Goal: Communication & Community: Answer question/provide support

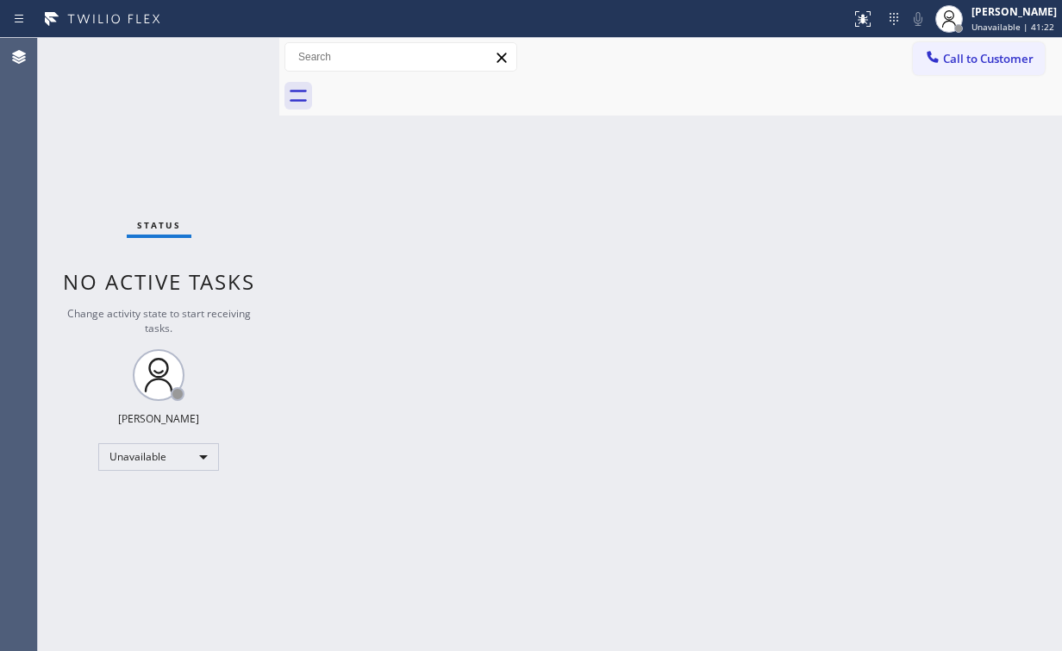
click at [721, 452] on div "Back to Dashboard Change Sender ID Customers Technicians Select a contact Outbo…" at bounding box center [670, 344] width 783 height 613
click at [448, 199] on div "Back to Dashboard Change Sender ID Customers Technicians Select a contact Outbo…" at bounding box center [670, 344] width 783 height 613
click at [935, 55] on icon at bounding box center [932, 56] width 17 height 17
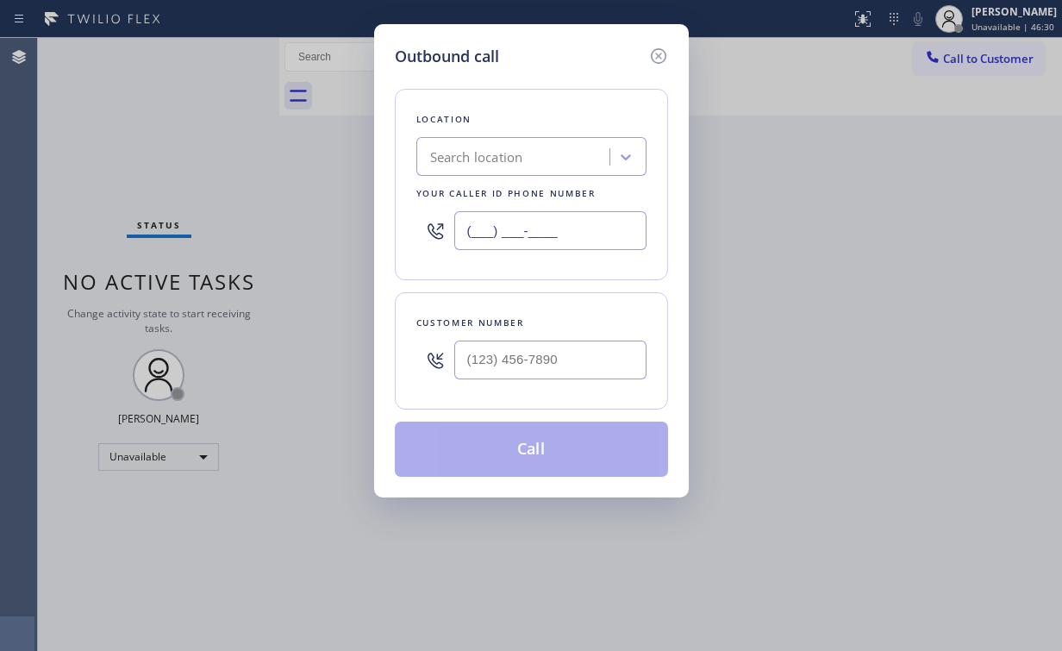
drag, startPoint x: 582, startPoint y: 227, endPoint x: 276, endPoint y: 230, distance: 306.0
click at [374, 230] on div "Outbound call Location Search location Your caller id phone number (___) ___-__…" at bounding box center [531, 260] width 315 height 473
paste input "855) 731-4952"
type input "[PHONE_NUMBER]"
click at [557, 359] on input "(___) ___-____" at bounding box center [550, 359] width 192 height 39
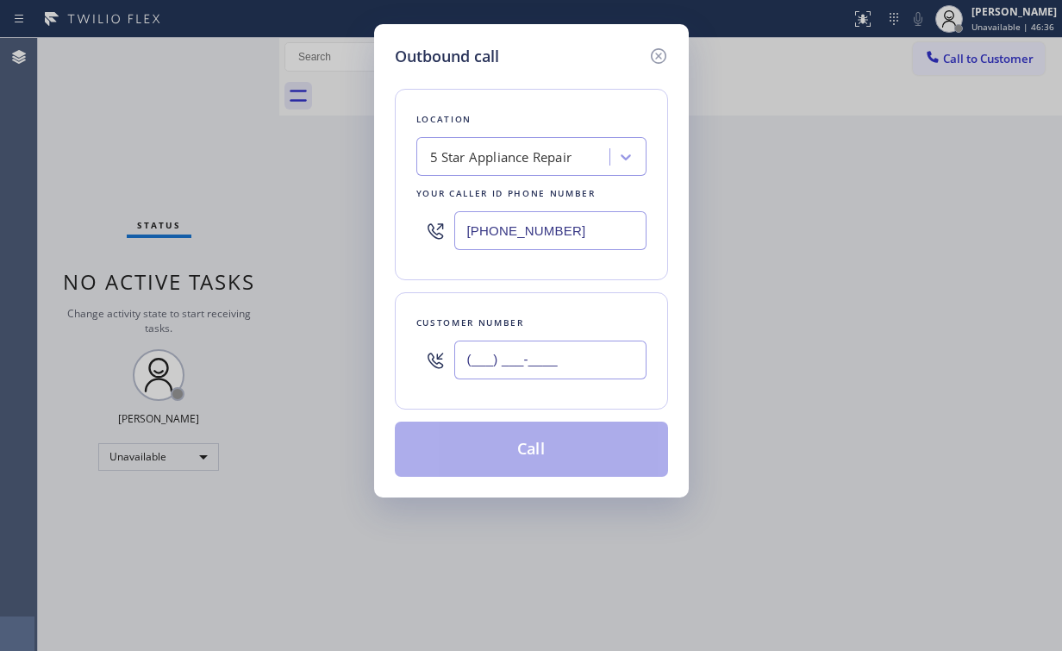
paste input "626) 585-1808"
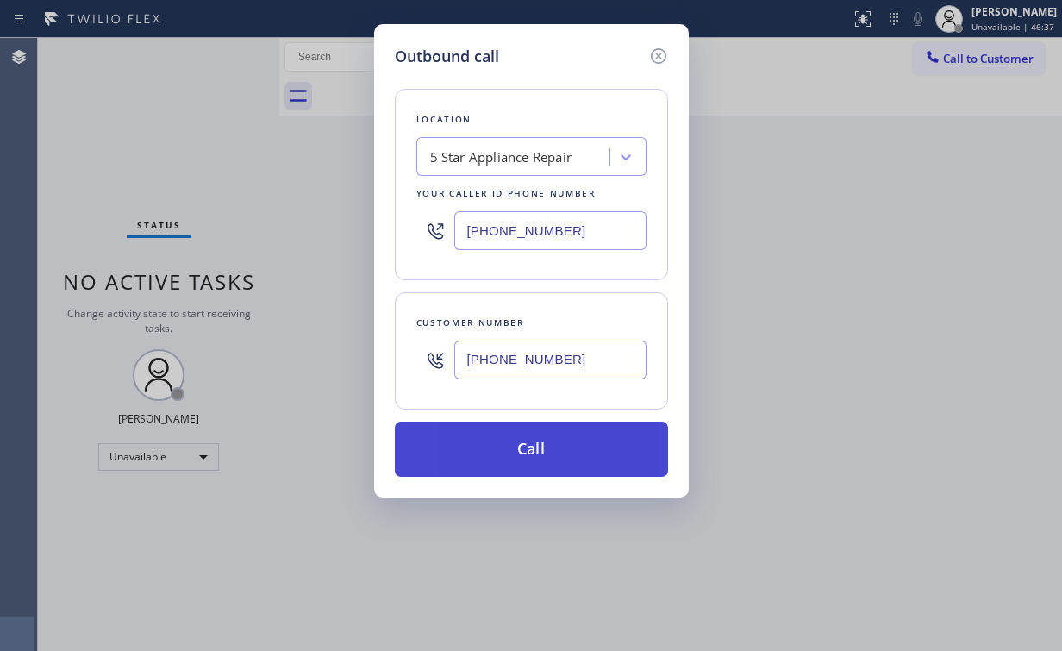
type input "[PHONE_NUMBER]"
click at [503, 448] on button "Call" at bounding box center [531, 449] width 273 height 55
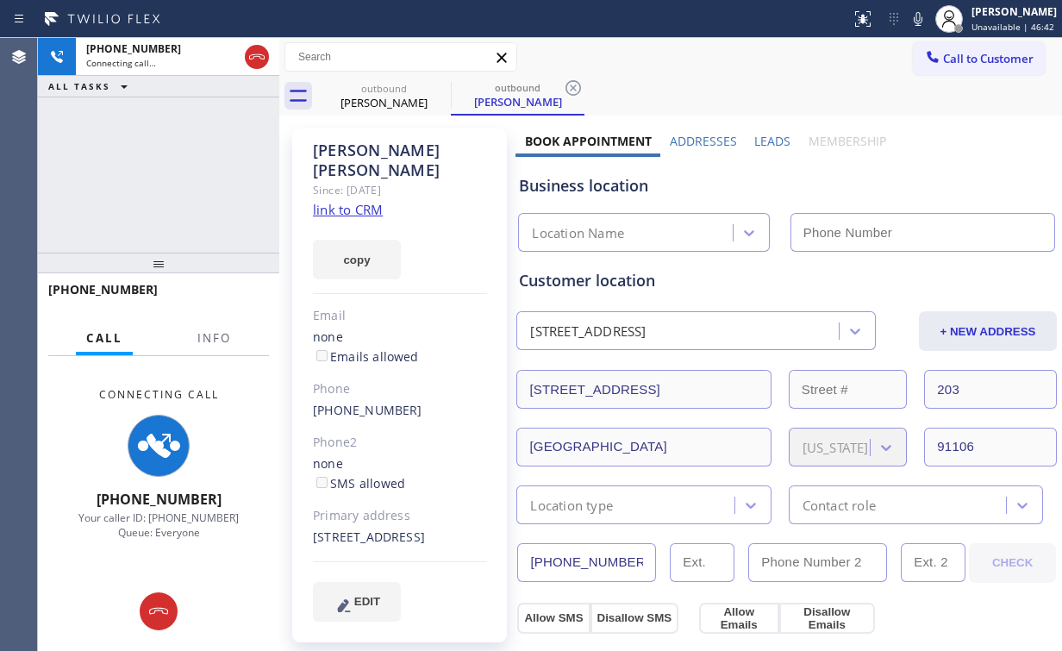
type input "[PHONE_NUMBER]"
click at [217, 335] on span "Info" at bounding box center [214, 338] width 34 height 16
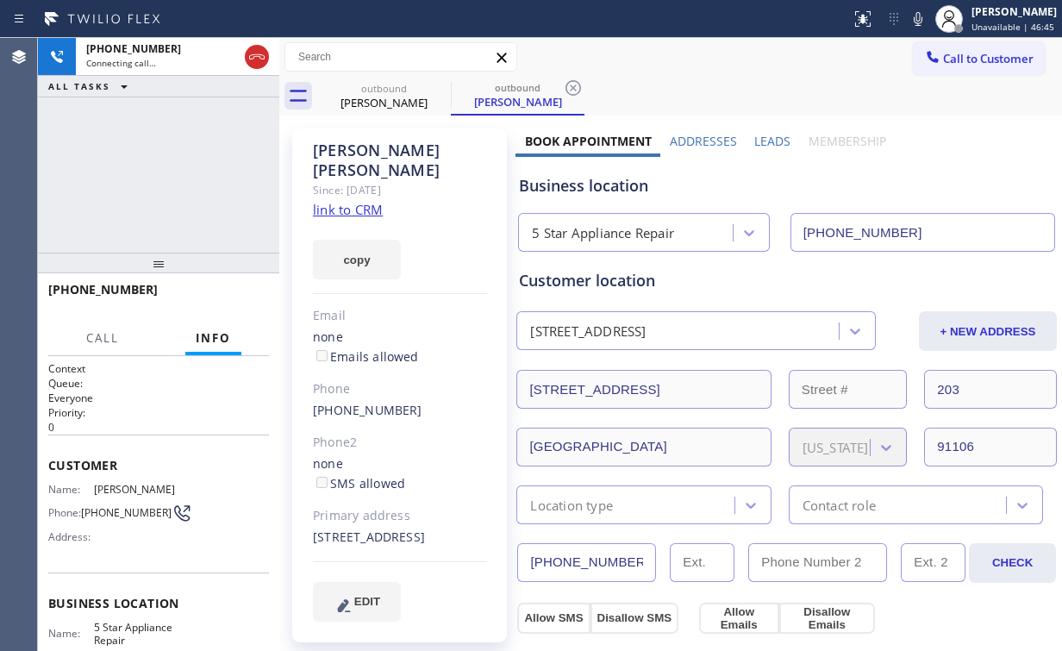
drag, startPoint x: 202, startPoint y: 153, endPoint x: 203, endPoint y: 165, distance: 12.2
click at [202, 157] on div "[PHONE_NUMBER] Connecting call… ALL TASKS ALL TASKS ACTIVE TASKS TASKS IN WRAP …" at bounding box center [158, 145] width 241 height 215
click at [203, 181] on div "[PHONE_NUMBER] Live | 00:03 ALL TASKS ALL TASKS ACTIVE TASKS TASKS IN WRAP UP" at bounding box center [158, 145] width 241 height 215
click at [237, 300] on span "HANG UP" at bounding box center [229, 297] width 53 height 12
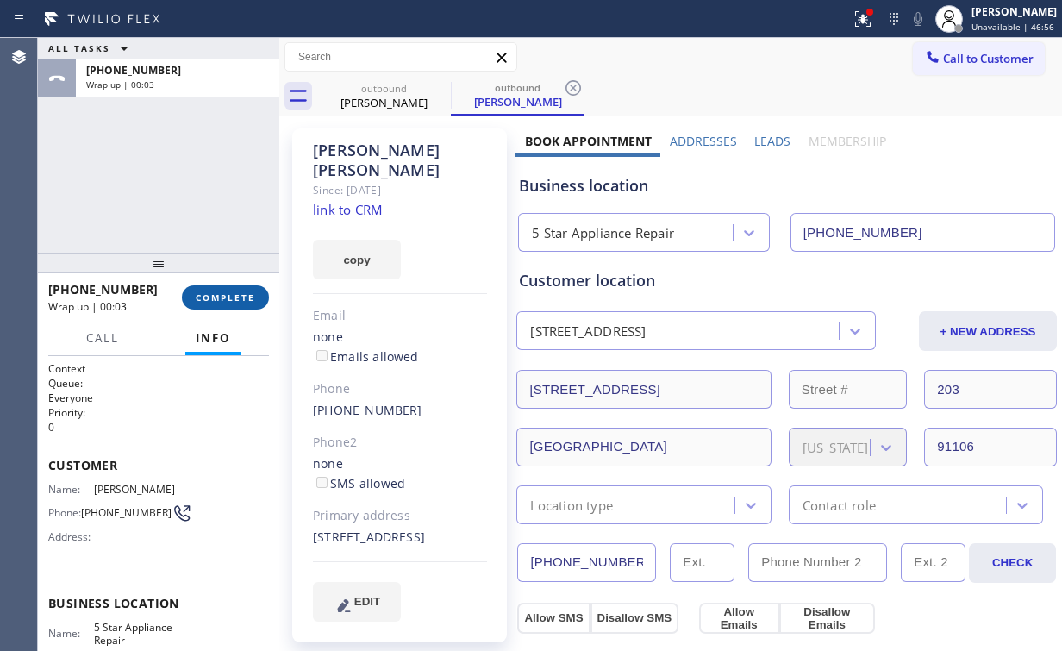
click at [254, 288] on button "COMPLETE" at bounding box center [225, 297] width 87 height 24
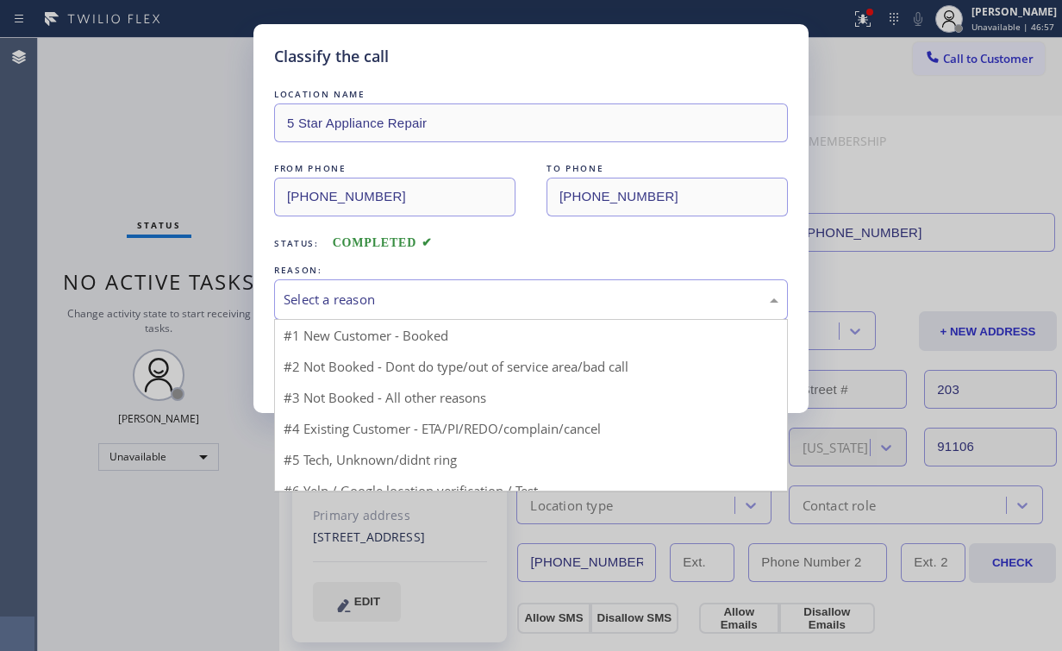
click at [365, 305] on div "Select a reason" at bounding box center [531, 300] width 495 height 20
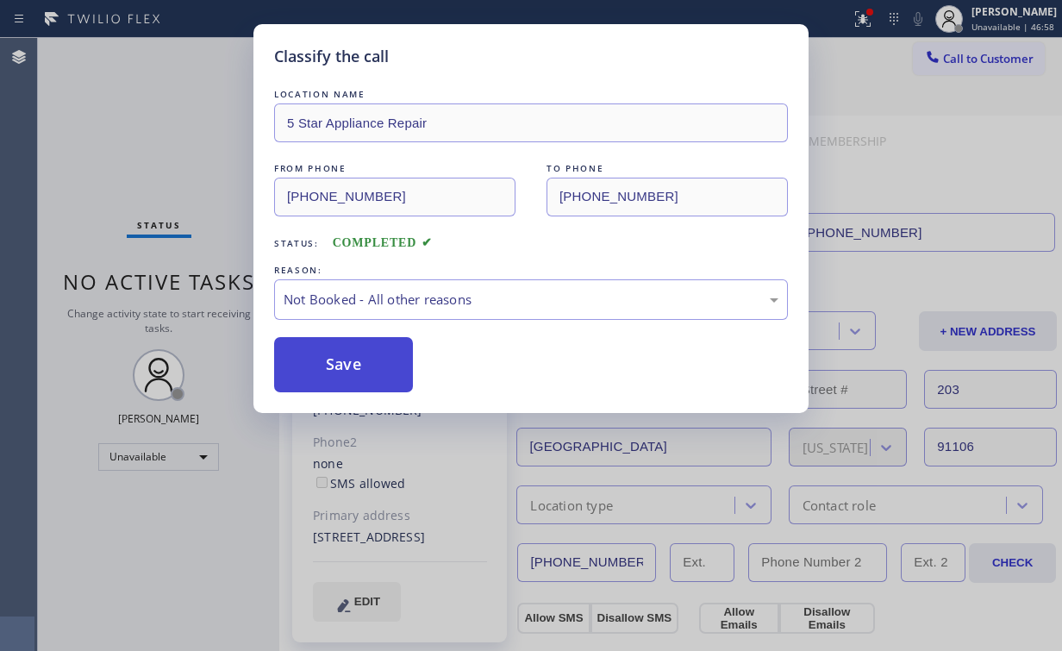
click at [365, 378] on button "Save" at bounding box center [343, 364] width 139 height 55
click at [154, 137] on div "Classify the call LOCATION NAME 5 Star Appliance Repair FROM PHONE [PHONE_NUMBE…" at bounding box center [531, 325] width 1062 height 651
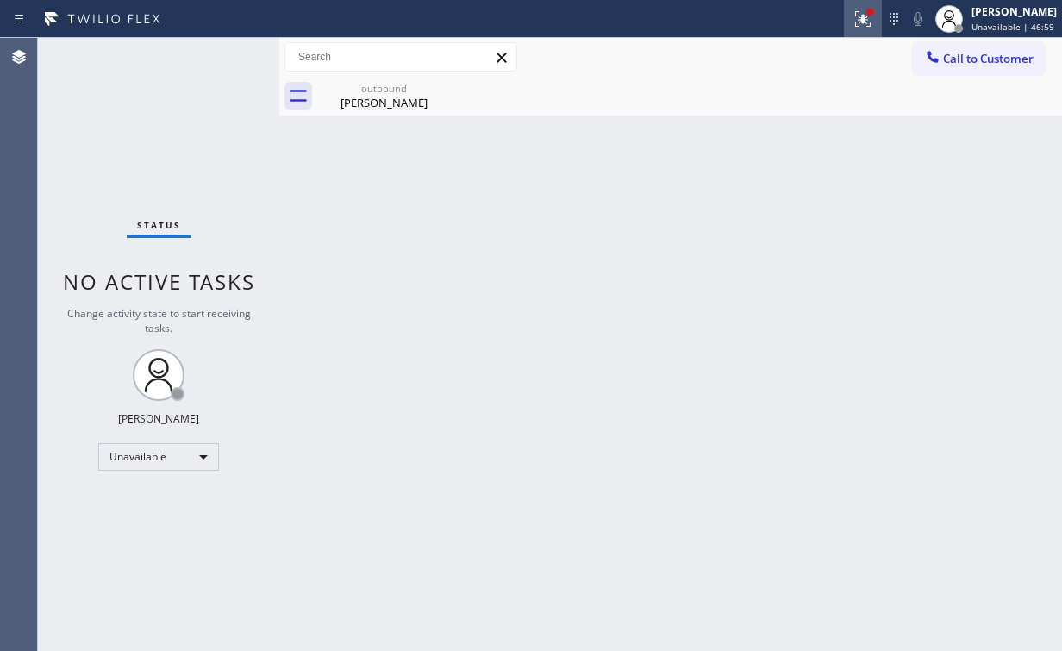
click at [866, 21] on icon at bounding box center [862, 19] width 21 height 21
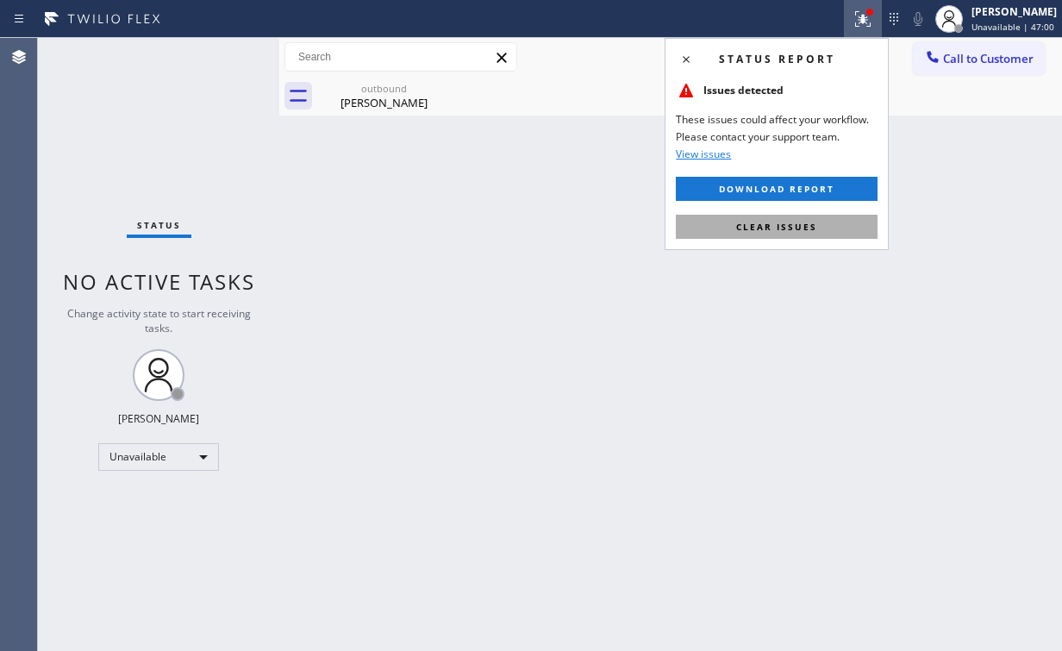
click at [810, 227] on span "Clear issues" at bounding box center [776, 227] width 81 height 12
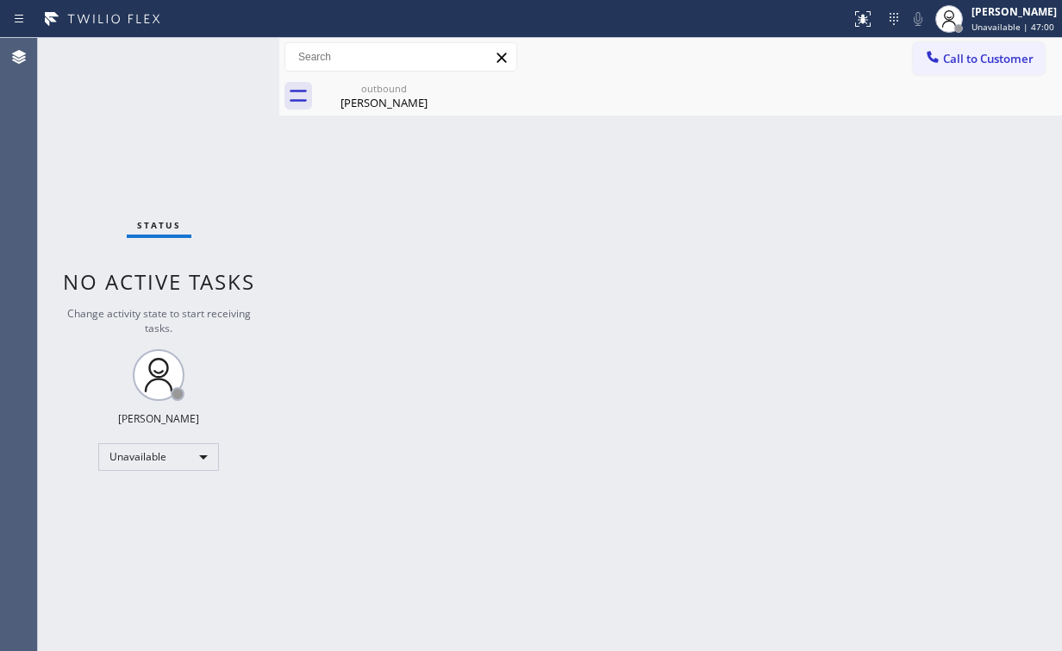
click at [952, 141] on div "Back to Dashboard Change Sender ID Customers Technicians Select a contact Outbo…" at bounding box center [670, 344] width 783 height 613
drag, startPoint x: 958, startPoint y: 59, endPoint x: 714, endPoint y: 216, distance: 290.5
click at [958, 59] on span "Call to Customer" at bounding box center [988, 59] width 91 height 16
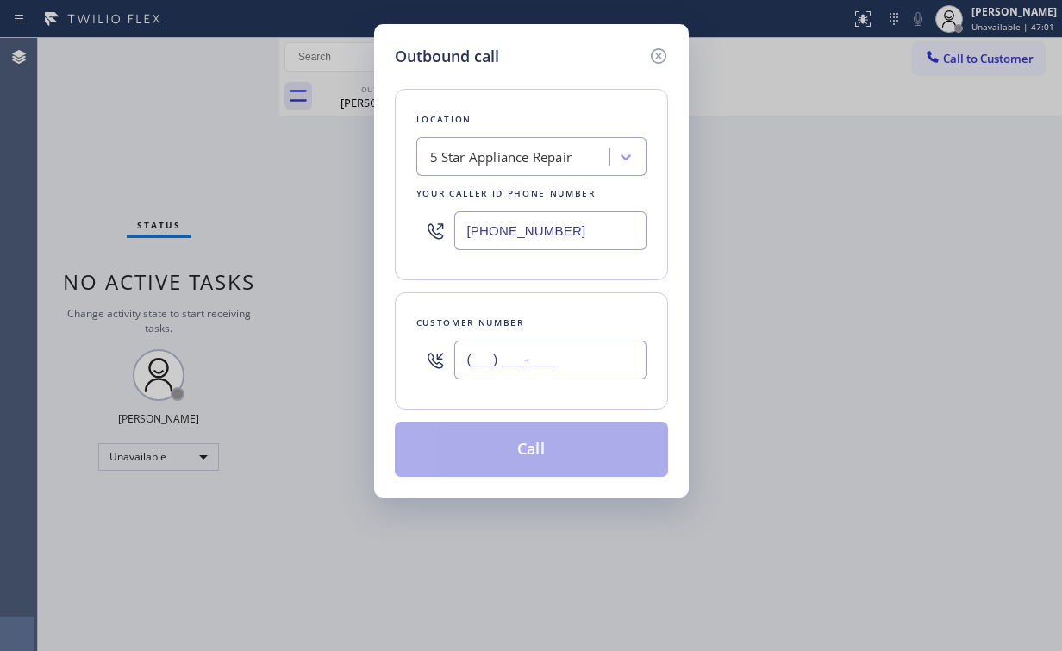
click at [559, 359] on input "(___) ___-____" at bounding box center [550, 359] width 192 height 39
paste input "626) 585-1808"
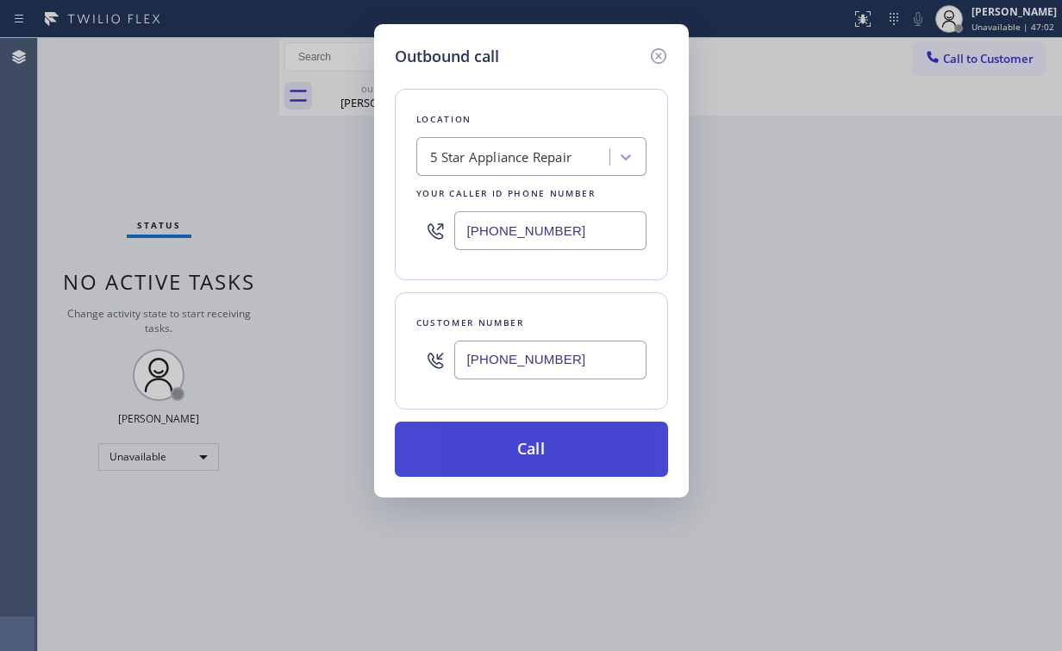
type input "[PHONE_NUMBER]"
click at [514, 431] on button "Call" at bounding box center [531, 449] width 273 height 55
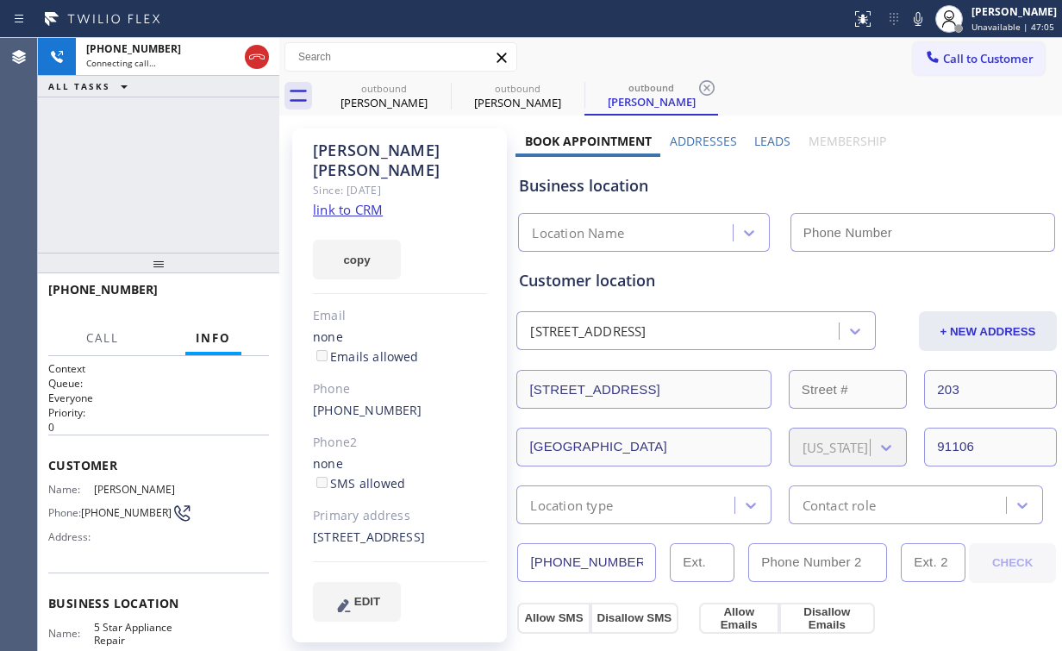
type input "[PHONE_NUMBER]"
drag, startPoint x: 190, startPoint y: 176, endPoint x: 203, endPoint y: 176, distance: 13.8
click at [190, 176] on div "[PHONE_NUMBER] Connecting call… ALL TASKS ALL TASKS ACTIVE TASKS TASKS IN WRAP …" at bounding box center [158, 145] width 241 height 215
drag, startPoint x: 367, startPoint y: 97, endPoint x: 428, endPoint y: 97, distance: 60.3
click at [369, 97] on div "[PERSON_NAME]" at bounding box center [384, 103] width 130 height 16
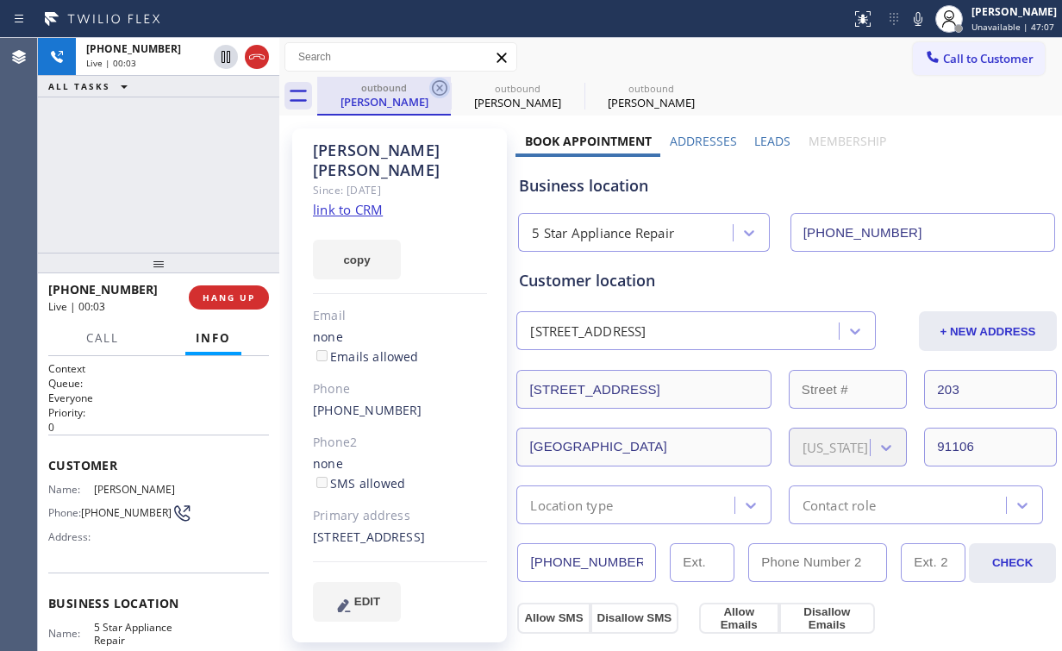
click at [438, 88] on icon at bounding box center [439, 88] width 21 height 21
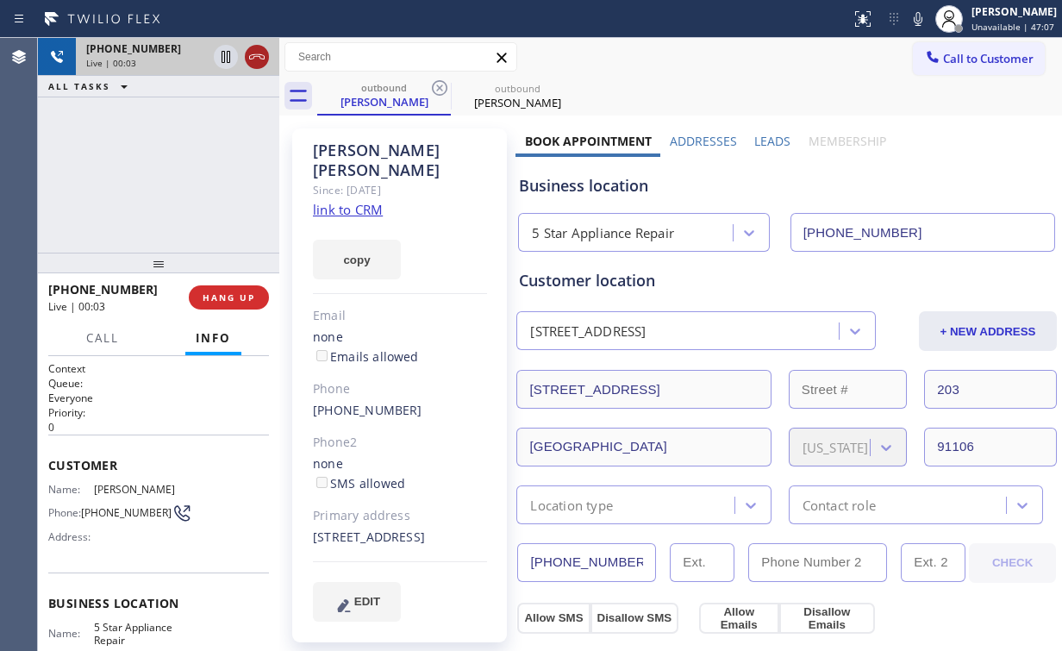
click at [253, 55] on icon at bounding box center [257, 57] width 21 height 21
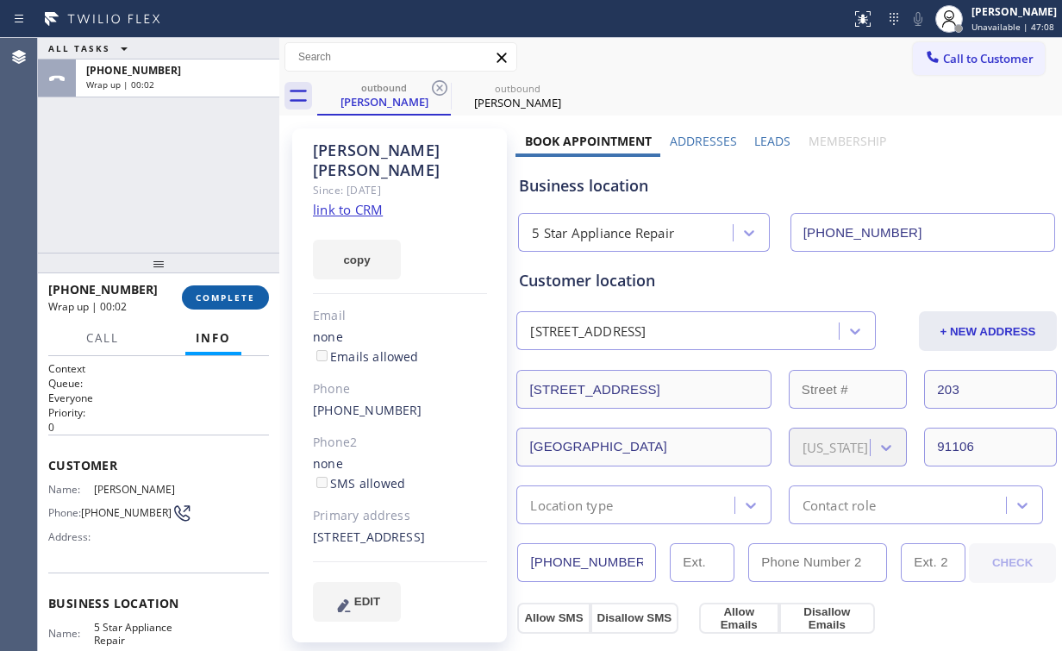
click at [222, 303] on button "COMPLETE" at bounding box center [225, 297] width 87 height 24
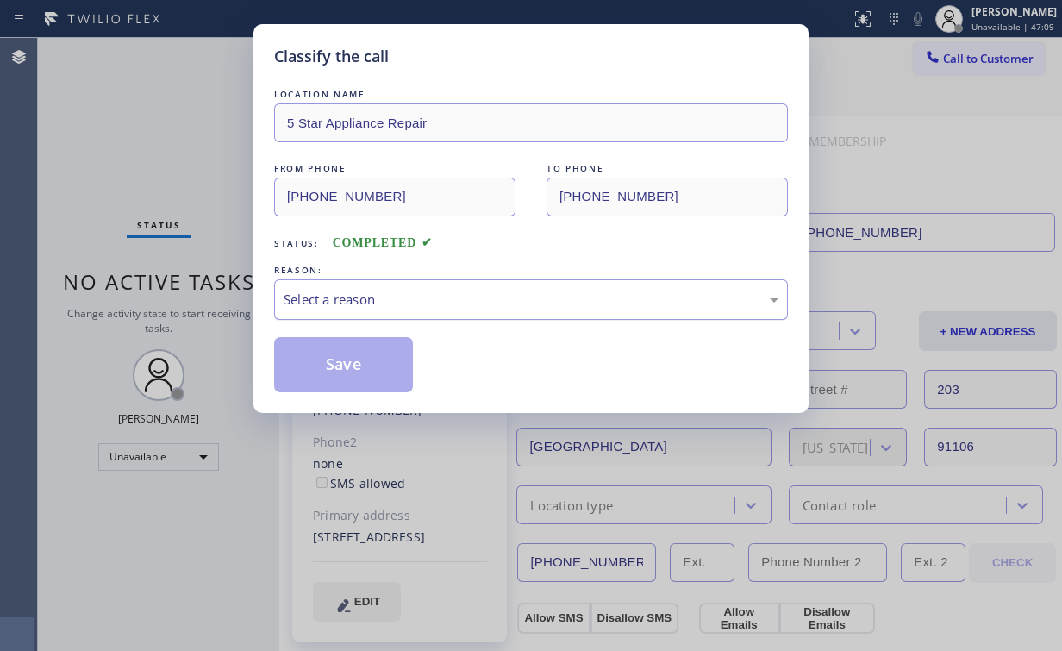
click at [362, 303] on div "Select a reason" at bounding box center [531, 300] width 495 height 20
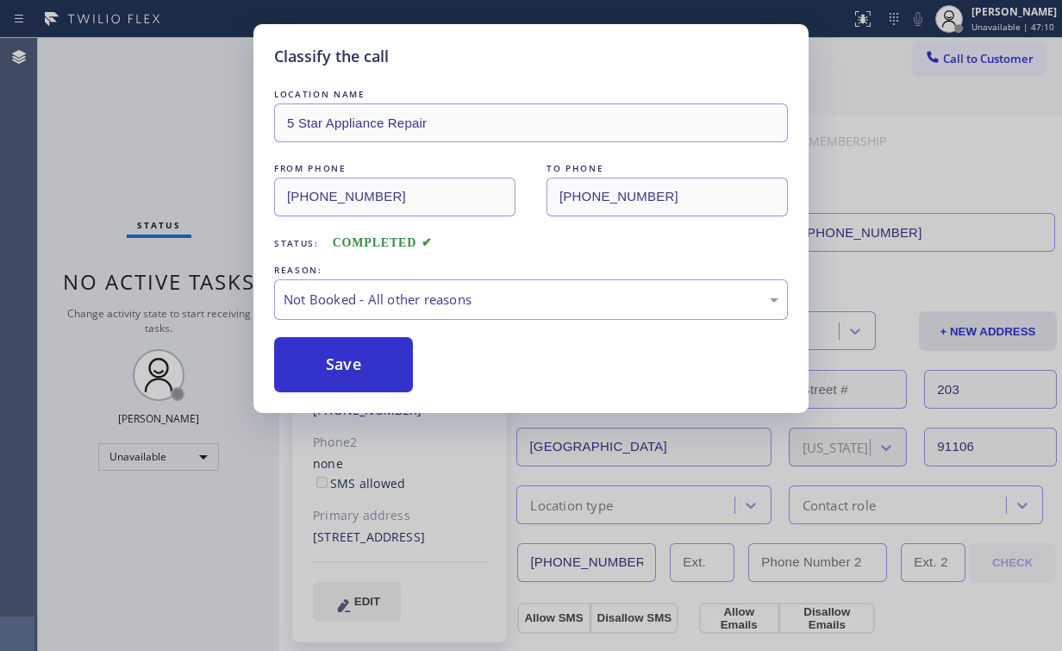
drag, startPoint x: 332, startPoint y: 361, endPoint x: 161, endPoint y: 105, distance: 307.7
click at [332, 360] on button "Save" at bounding box center [343, 364] width 139 height 55
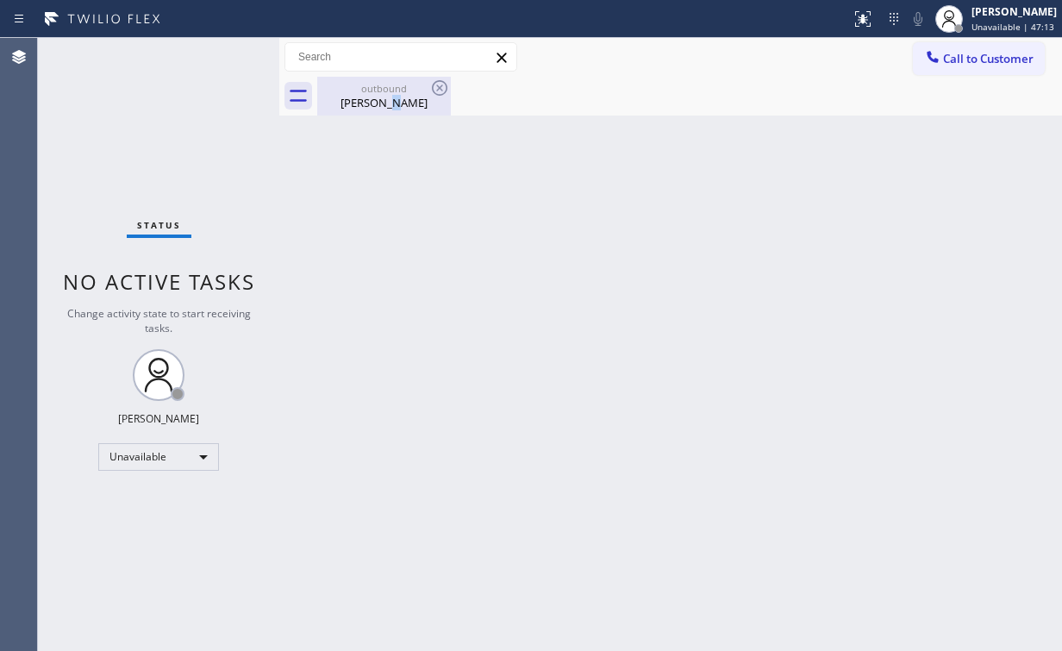
drag, startPoint x: 389, startPoint y: 100, endPoint x: 403, endPoint y: 97, distance: 15.1
click at [389, 99] on div "[PERSON_NAME]" at bounding box center [384, 103] width 130 height 16
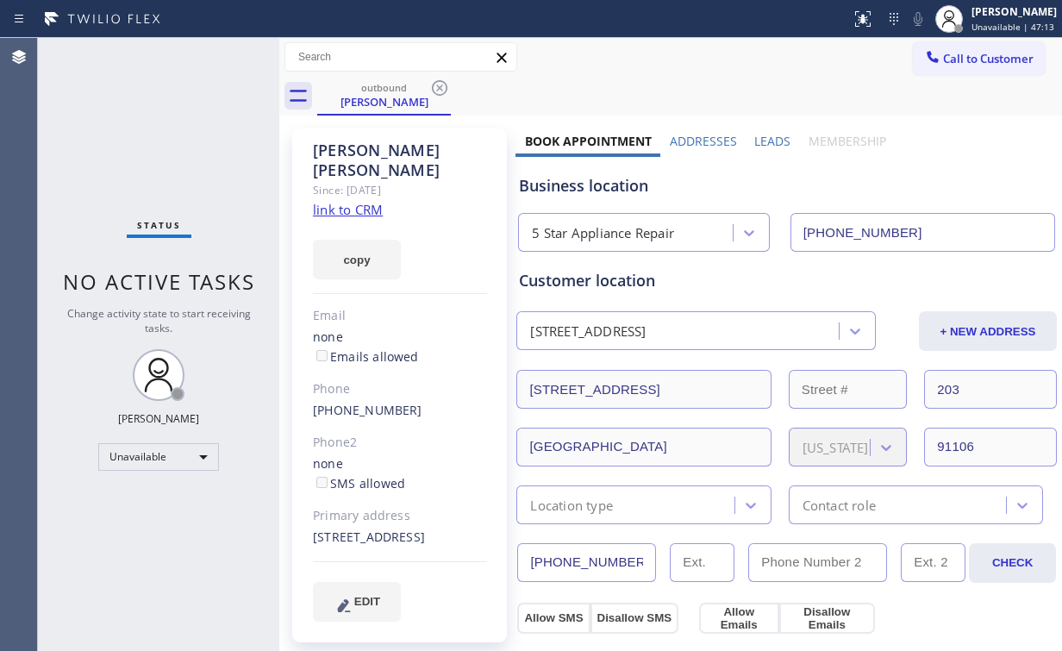
drag, startPoint x: 436, startPoint y: 80, endPoint x: 240, endPoint y: 103, distance: 197.0
click at [437, 80] on icon at bounding box center [439, 88] width 21 height 21
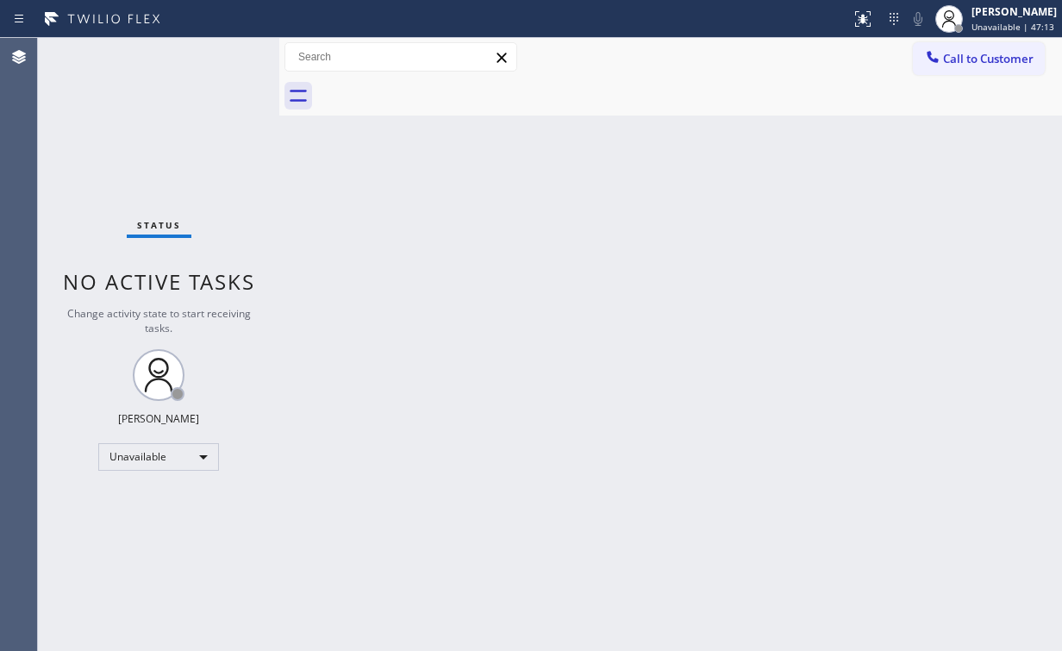
click at [240, 97] on div "Status No active tasks Change activity state to start receiving tasks. [PERSON_…" at bounding box center [158, 344] width 241 height 613
click at [940, 69] on button "Call to Customer" at bounding box center [979, 58] width 132 height 33
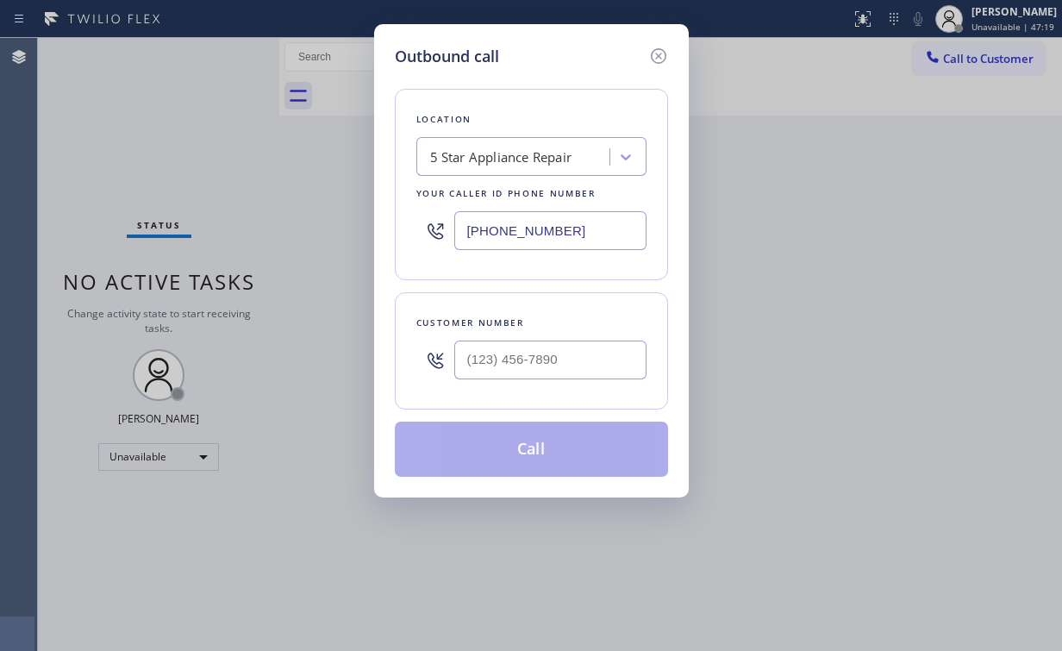
drag, startPoint x: 617, startPoint y: 221, endPoint x: 165, endPoint y: 218, distance: 452.5
click at [321, 224] on div "Outbound call Location 5 Star Appliance Repair Your caller id phone number [PHO…" at bounding box center [531, 325] width 1062 height 651
paste input "773) 830-4668"
type input "[PHONE_NUMBER]"
click at [545, 348] on input "(___) ___-____" at bounding box center [550, 359] width 192 height 39
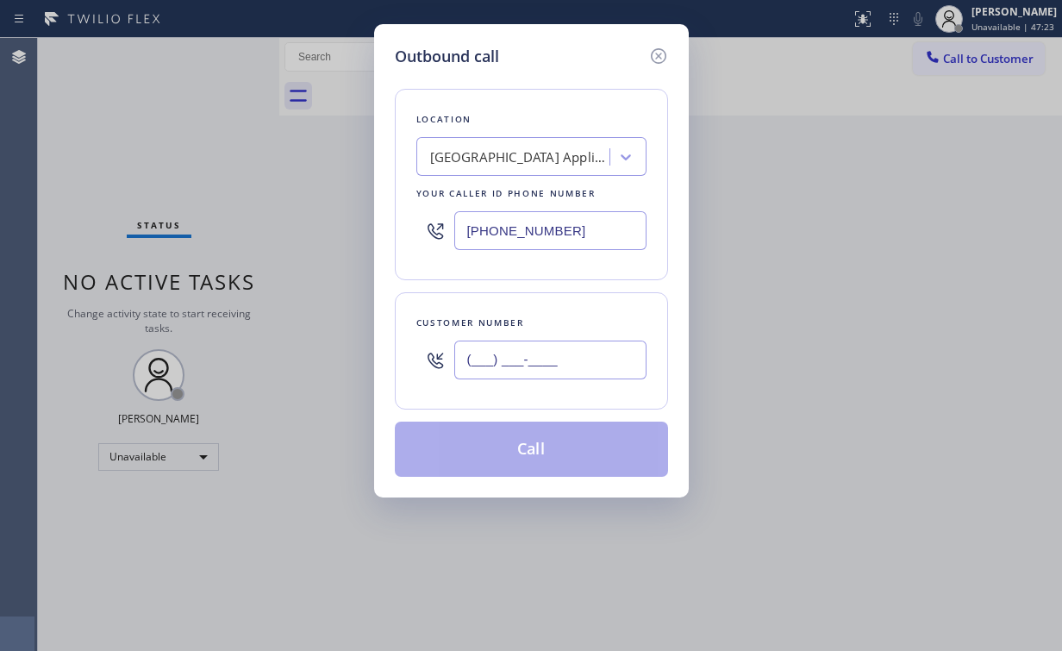
paste input "773) 495-9892"
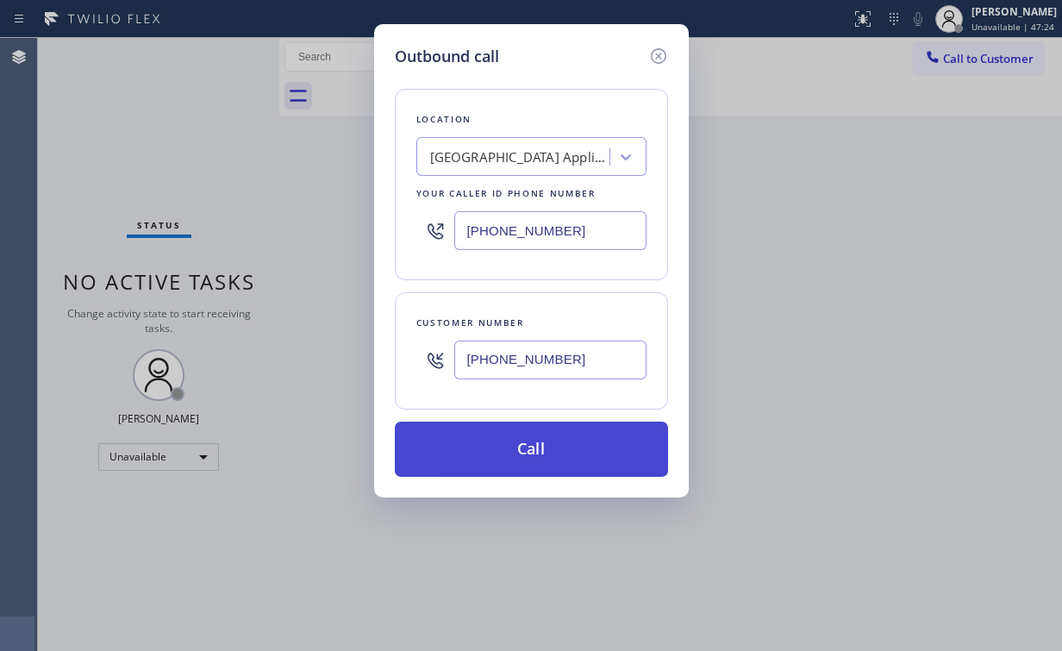
type input "[PHONE_NUMBER]"
click at [500, 447] on button "Call" at bounding box center [531, 449] width 273 height 55
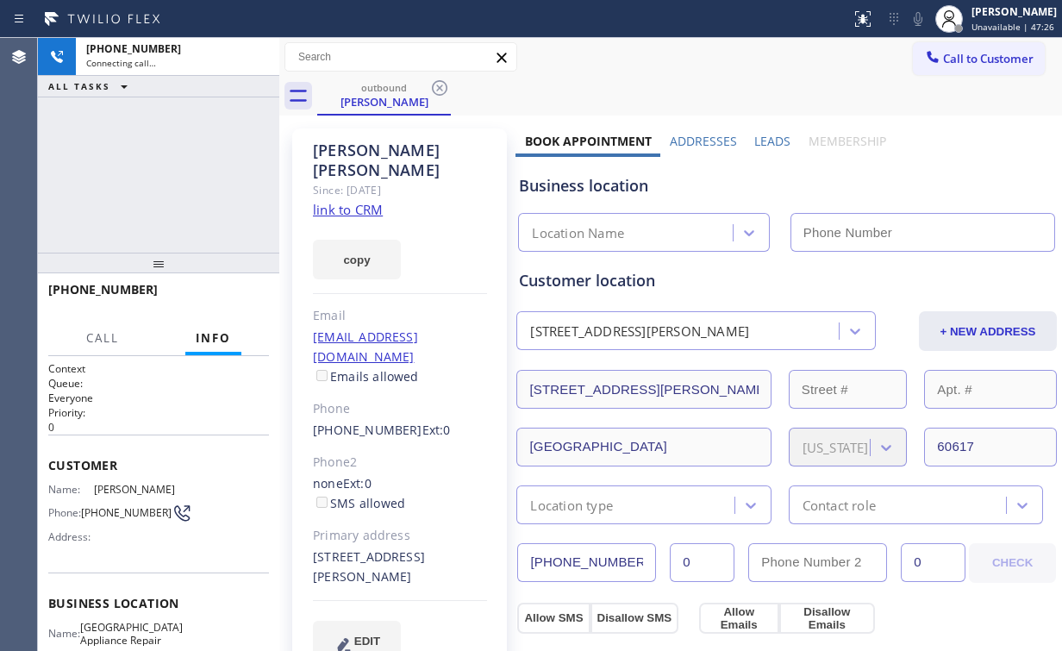
drag, startPoint x: 179, startPoint y: 182, endPoint x: 255, endPoint y: 13, distance: 185.2
click at [179, 182] on div "[PHONE_NUMBER] Connecting call… ALL TASKS ALL TASKS ACTIVE TASKS TASKS IN WRAP …" at bounding box center [158, 145] width 241 height 215
type input "[PHONE_NUMBER]"
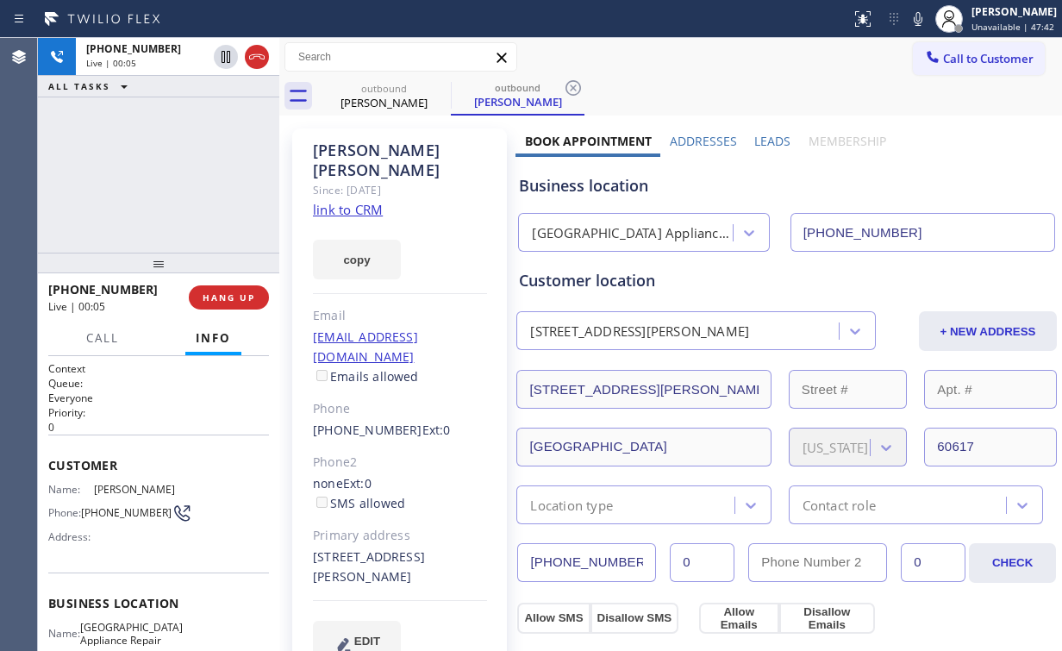
click at [206, 172] on div "[PHONE_NUMBER] Live | 00:05 ALL TASKS ALL TASKS ACTIVE TASKS TASKS IN WRAP UP" at bounding box center [158, 145] width 241 height 215
click at [612, 234] on div "[GEOGRAPHIC_DATA] Appliance Repair" at bounding box center [633, 233] width 202 height 20
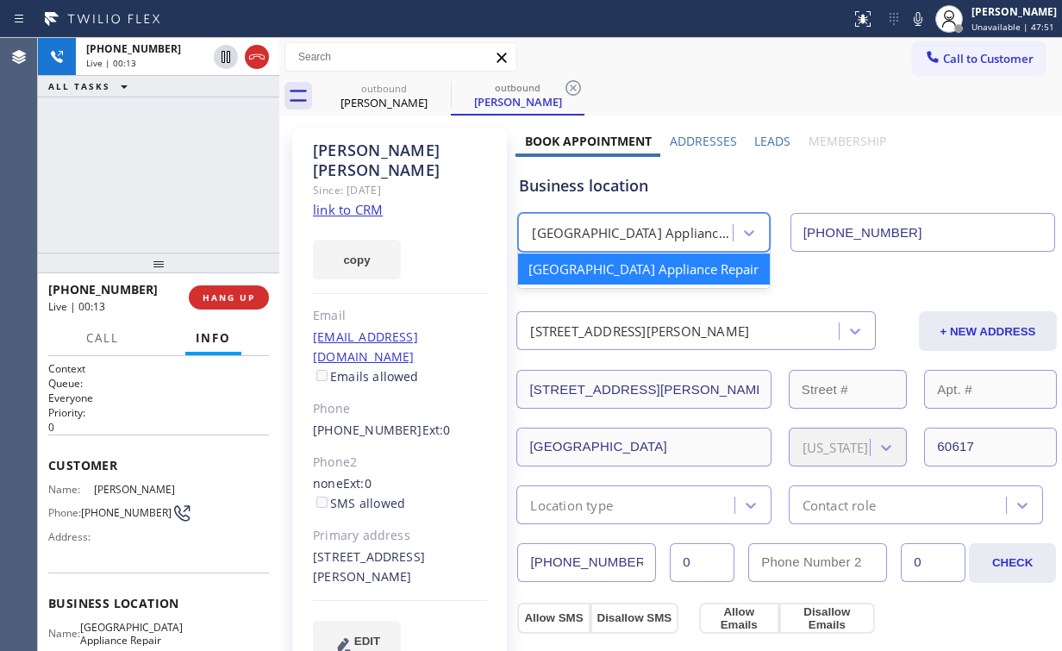
click at [622, 190] on div "Business location" at bounding box center [786, 185] width 535 height 23
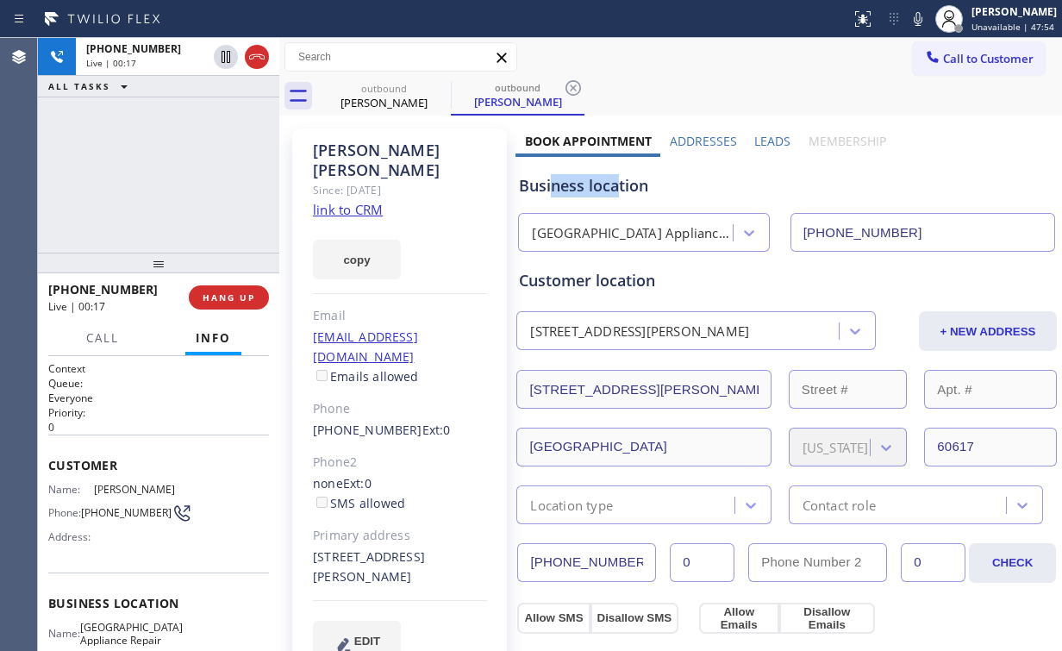
drag, startPoint x: 615, startPoint y: 186, endPoint x: 546, endPoint y: 184, distance: 69.0
click at [546, 184] on div "Business location" at bounding box center [786, 185] width 535 height 23
click at [612, 188] on div "Business location" at bounding box center [786, 185] width 535 height 23
drag, startPoint x: 615, startPoint y: 187, endPoint x: 550, endPoint y: 188, distance: 65.5
click at [549, 188] on div "Business location" at bounding box center [786, 185] width 535 height 23
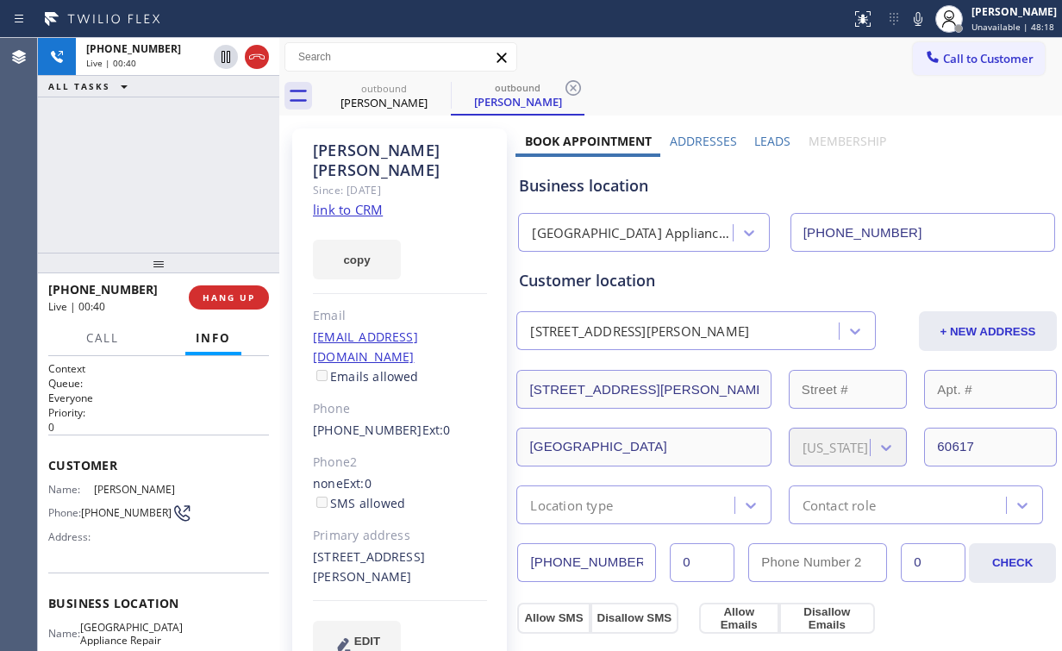
click at [198, 176] on div "[PHONE_NUMBER] Live | 00:40 ALL TASKS ALL TASKS ACTIVE TASKS TASKS IN WRAP UP" at bounding box center [158, 145] width 241 height 215
click at [176, 170] on div "[PHONE_NUMBER] Live | 00:43 ALL TASKS ALL TASKS ACTIVE TASKS TASKS IN WRAP UP" at bounding box center [158, 145] width 241 height 215
click at [176, 170] on div "[PHONE_NUMBER] Live | 00:44 ALL TASKS ALL TASKS ACTIVE TASKS TASKS IN WRAP UP" at bounding box center [158, 145] width 241 height 215
click at [147, 159] on div "[PHONE_NUMBER] Live | 00:46 ALL TASKS ALL TASKS ACTIVE TASKS TASKS IN WRAP UP" at bounding box center [158, 145] width 241 height 215
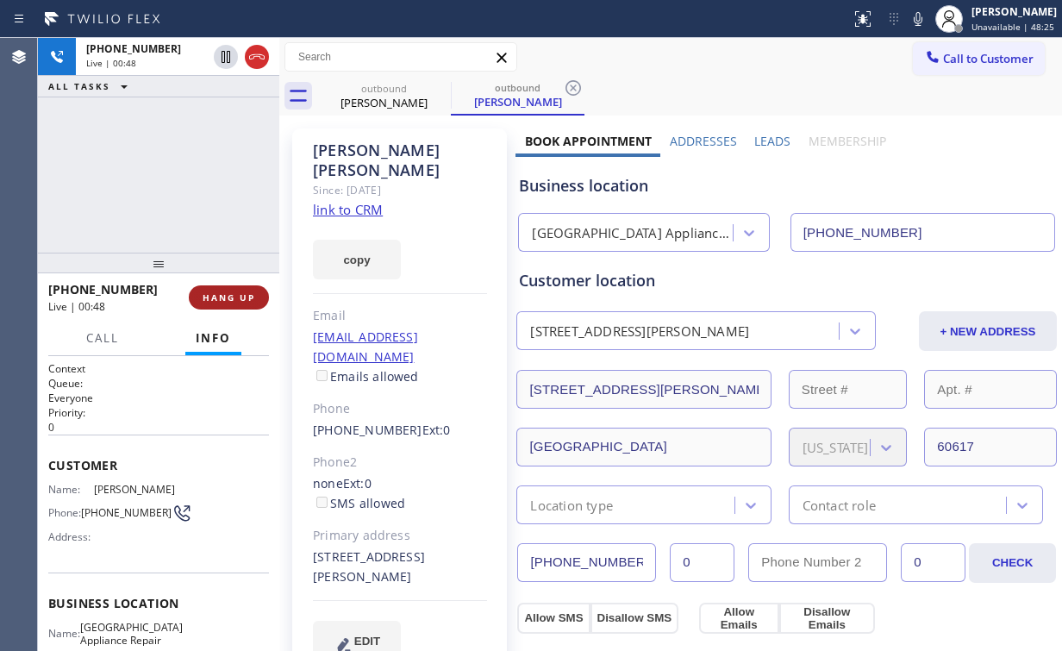
click at [232, 304] on button "HANG UP" at bounding box center [229, 297] width 80 height 24
click at [232, 304] on button "COMPLETE" at bounding box center [225, 297] width 87 height 24
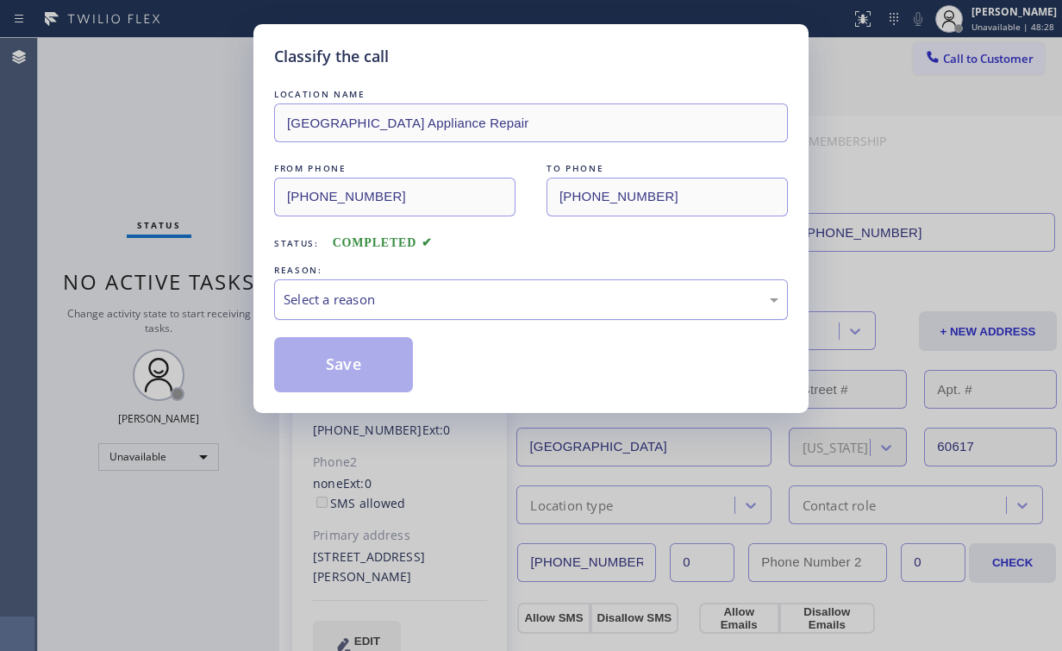
click at [300, 304] on div "Select a reason" at bounding box center [531, 300] width 495 height 20
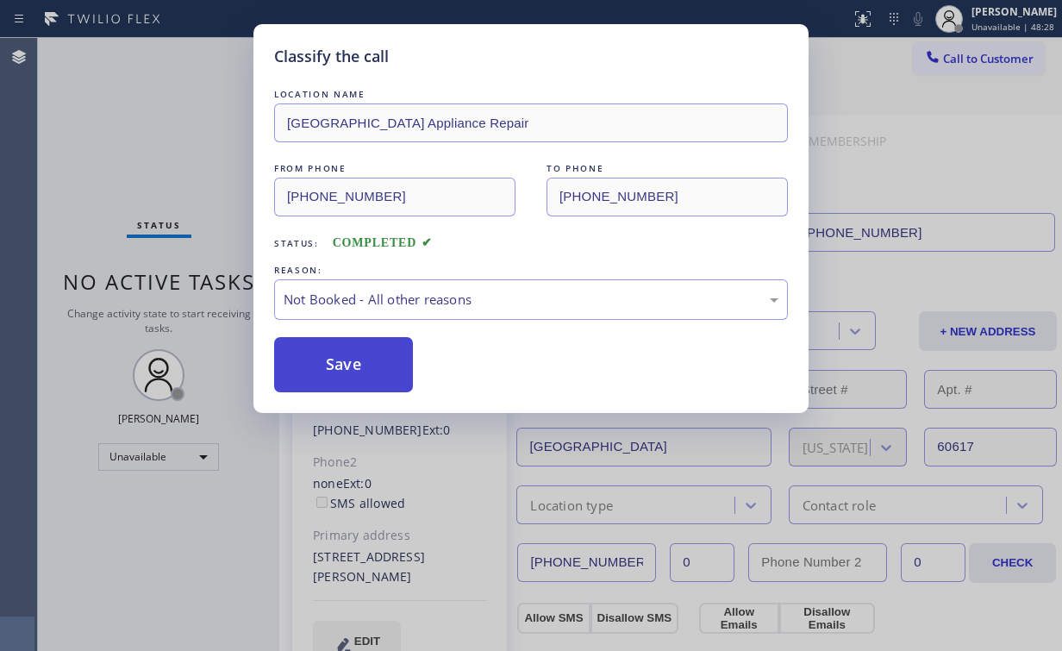
click at [334, 365] on button "Save" at bounding box center [343, 364] width 139 height 55
click at [200, 194] on div "Classify the call LOCATION NAME [GEOGRAPHIC_DATA] Appliance Repair FROM PHONE […" at bounding box center [531, 325] width 1062 height 651
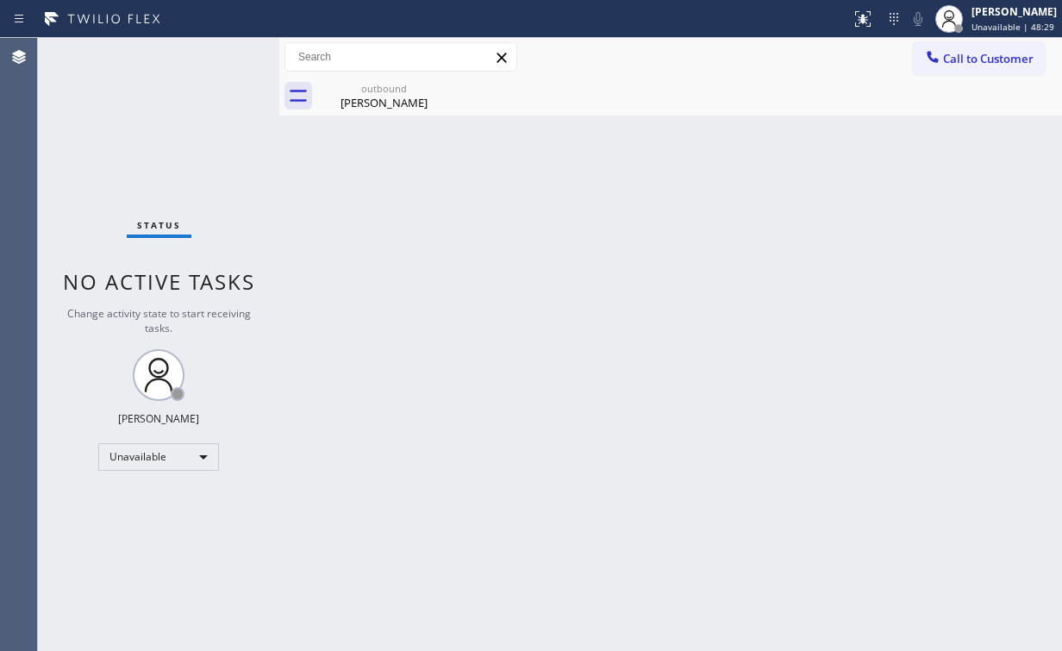
drag, startPoint x: 390, startPoint y: 91, endPoint x: 460, endPoint y: 94, distance: 70.7
click at [395, 91] on div "outbound" at bounding box center [384, 88] width 130 height 13
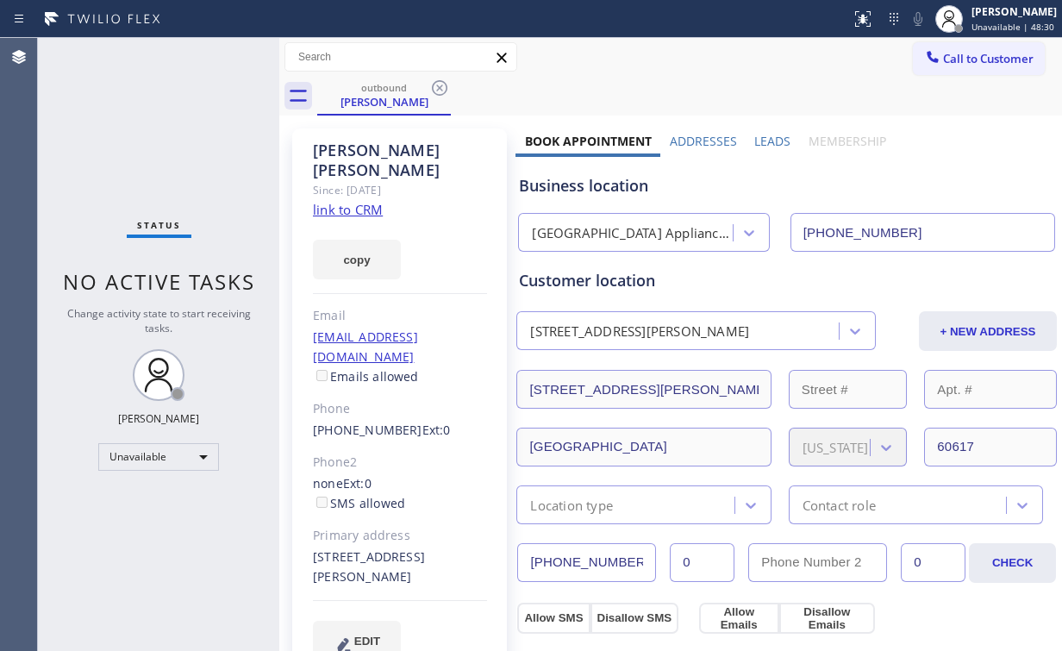
drag, startPoint x: 434, startPoint y: 86, endPoint x: 334, endPoint y: 122, distance: 107.2
click at [437, 88] on icon at bounding box center [439, 88] width 21 height 21
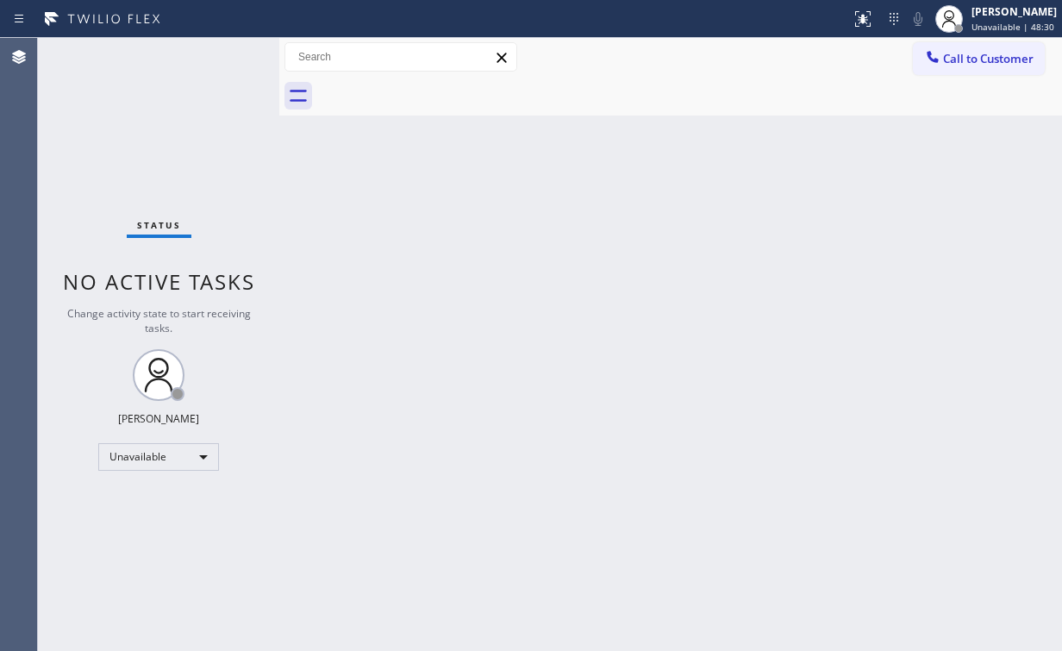
click at [183, 128] on div "Status No active tasks Change activity state to start receiving tasks. [PERSON_…" at bounding box center [158, 344] width 241 height 613
click at [976, 66] on span "Call to Customer" at bounding box center [988, 59] width 91 height 16
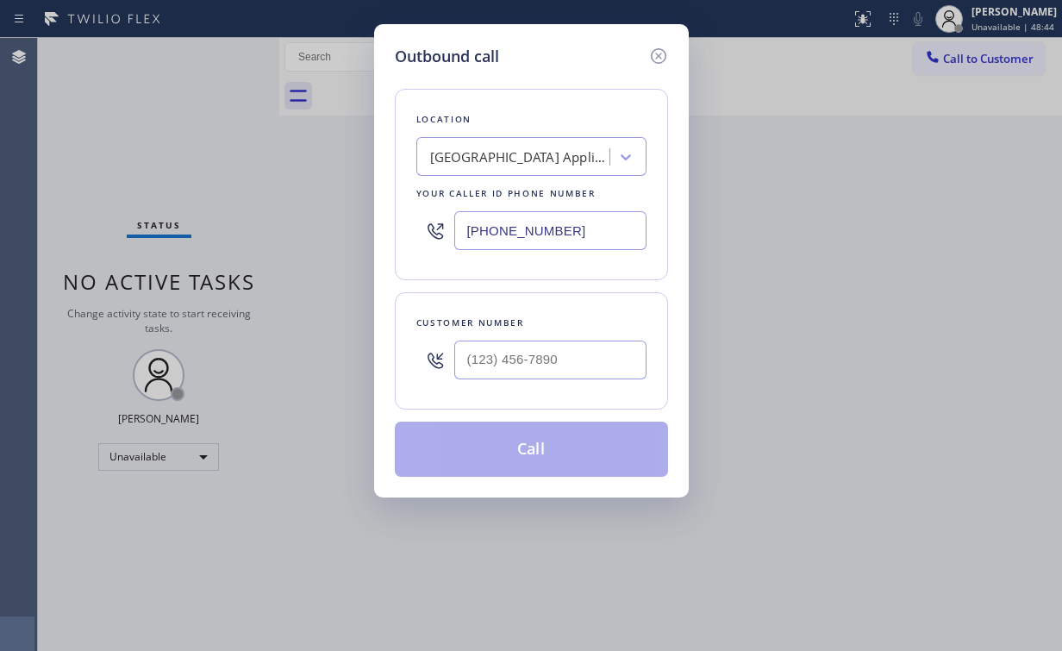
drag, startPoint x: 473, startPoint y: 226, endPoint x: 339, endPoint y: 222, distance: 134.5
click at [362, 224] on div "Outbound call Location [GEOGRAPHIC_DATA] Appliance Repair Your caller id phone …" at bounding box center [531, 325] width 1062 height 651
paste input "08) 315-7026"
type input "[PHONE_NUMBER]"
click at [539, 342] on input "(___) ___-____" at bounding box center [550, 359] width 192 height 39
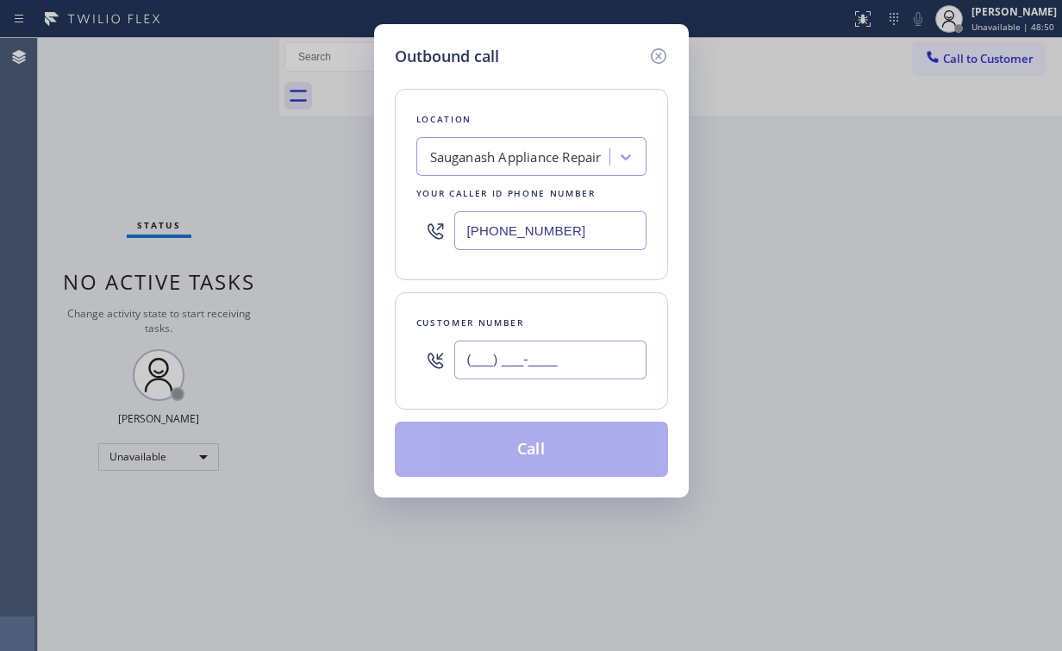
paste input "773) 503-6696"
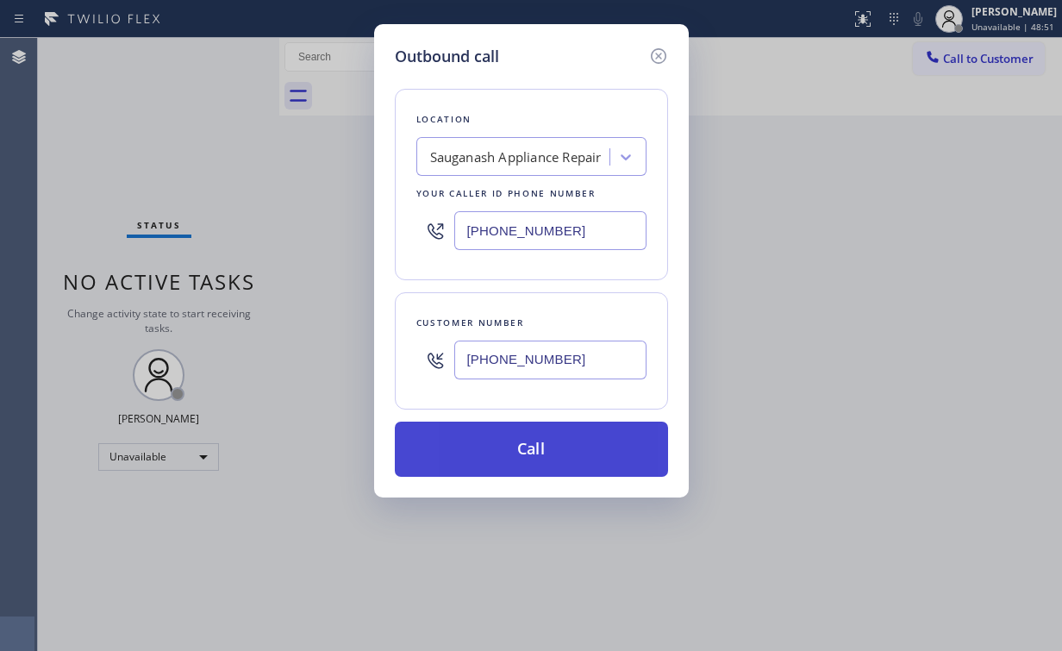
type input "[PHONE_NUMBER]"
click at [539, 457] on button "Call" at bounding box center [531, 449] width 273 height 55
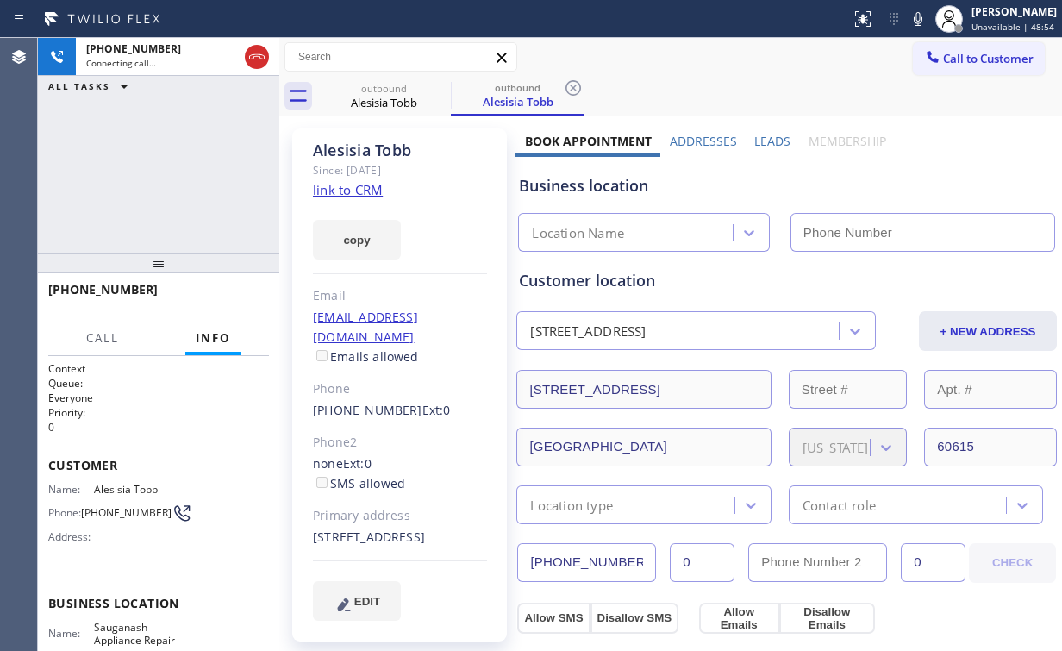
click at [157, 177] on div "[PHONE_NUMBER] Connecting call… ALL TASKS ALL TASKS ACTIVE TASKS TASKS IN WRAP …" at bounding box center [158, 145] width 241 height 215
type input "[PHONE_NUMBER]"
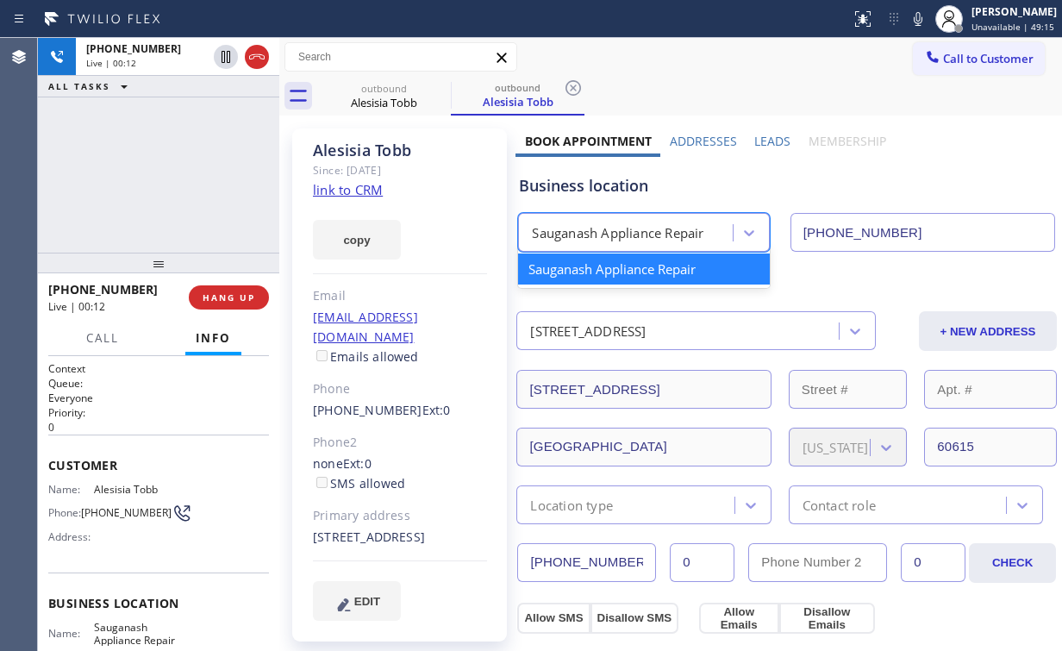
click at [686, 238] on div "Sauganash Appliance Repair" at bounding box center [618, 233] width 172 height 20
click at [674, 184] on div "Business location" at bounding box center [786, 185] width 535 height 23
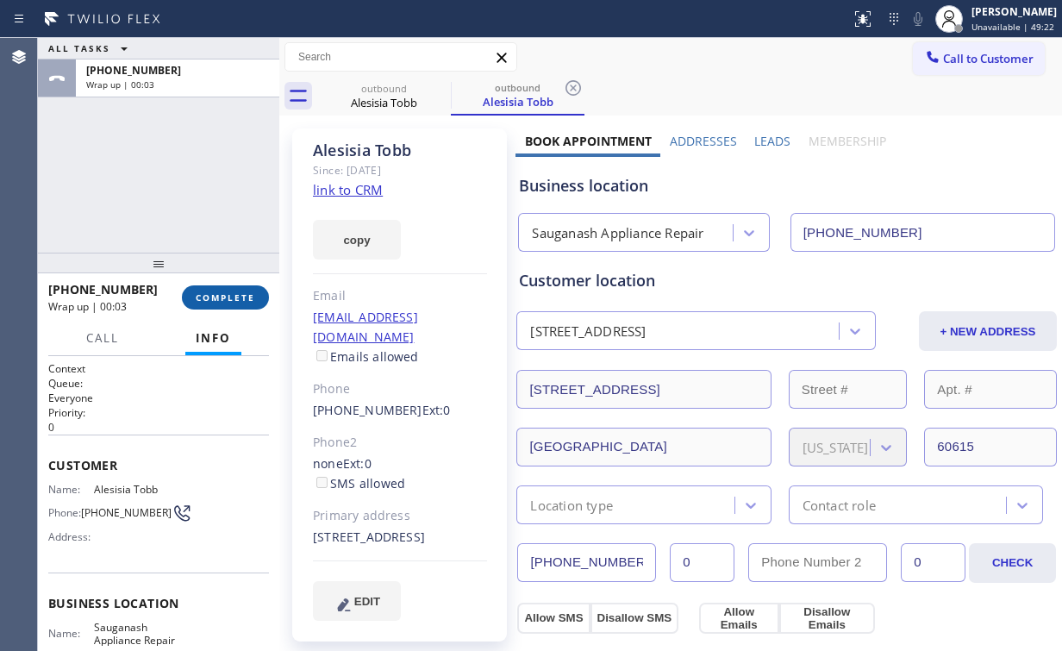
click at [234, 301] on span "COMPLETE" at bounding box center [225, 297] width 59 height 12
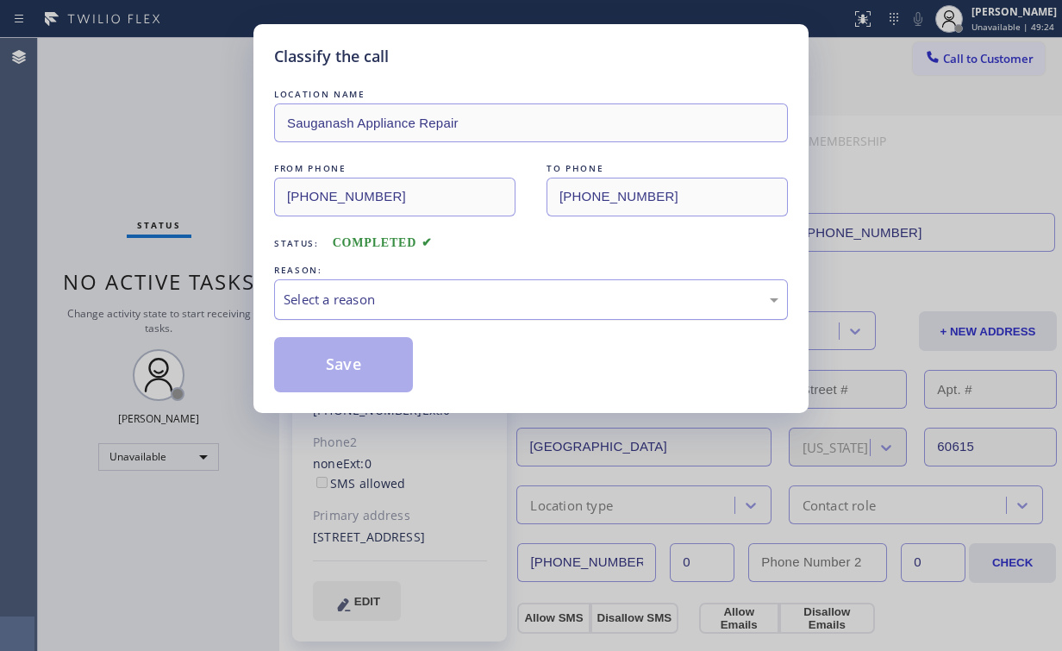
drag, startPoint x: 406, startPoint y: 298, endPoint x: 409, endPoint y: 316, distance: 18.4
click at [408, 308] on div "Select a reason" at bounding box center [531, 300] width 495 height 20
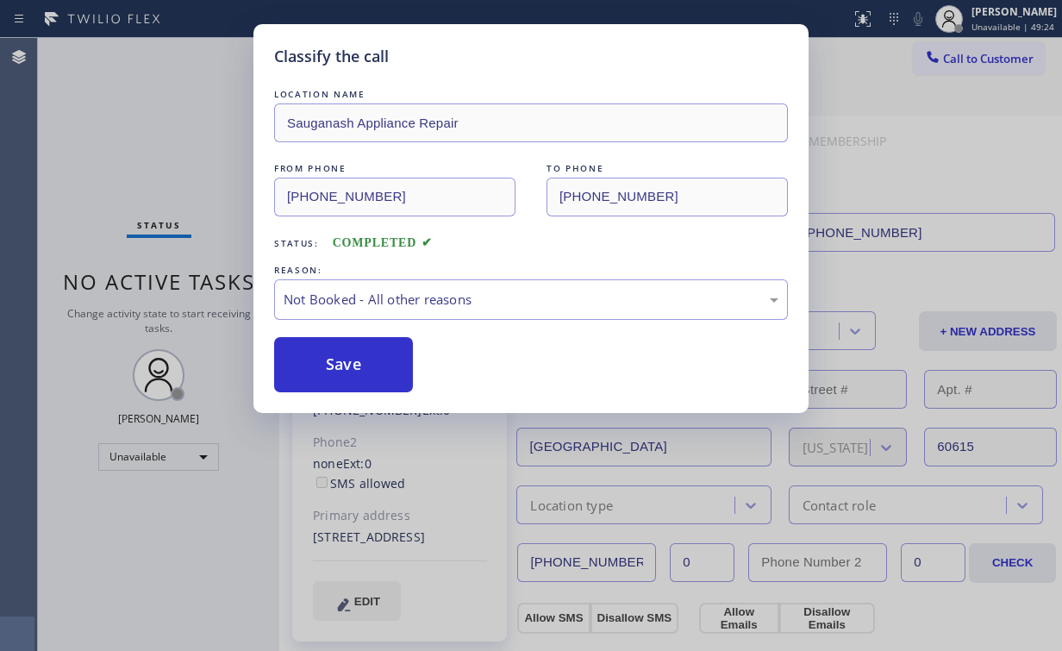
drag, startPoint x: 359, startPoint y: 365, endPoint x: 179, endPoint y: 121, distance: 303.4
click at [361, 365] on button "Save" at bounding box center [343, 364] width 139 height 55
drag, startPoint x: 140, startPoint y: 66, endPoint x: 159, endPoint y: 30, distance: 40.1
click at [141, 66] on div "Classify the call LOCATION NAME Sauganash Appliance Repair FROM PHONE [PHONE_NU…" at bounding box center [531, 325] width 1062 height 651
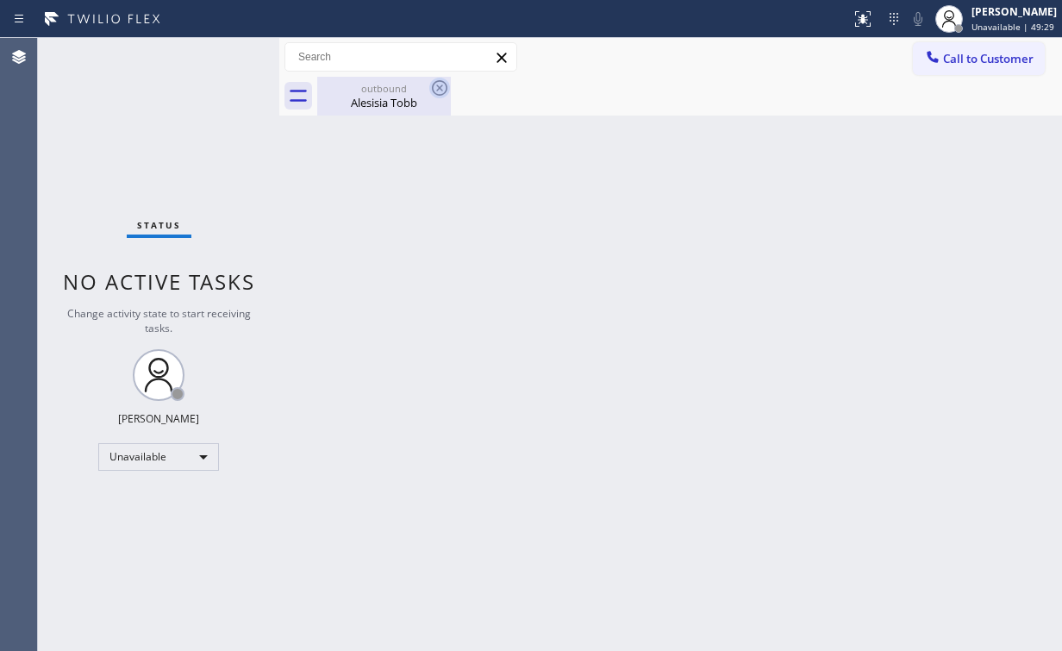
click at [410, 93] on div "outbound" at bounding box center [384, 88] width 130 height 13
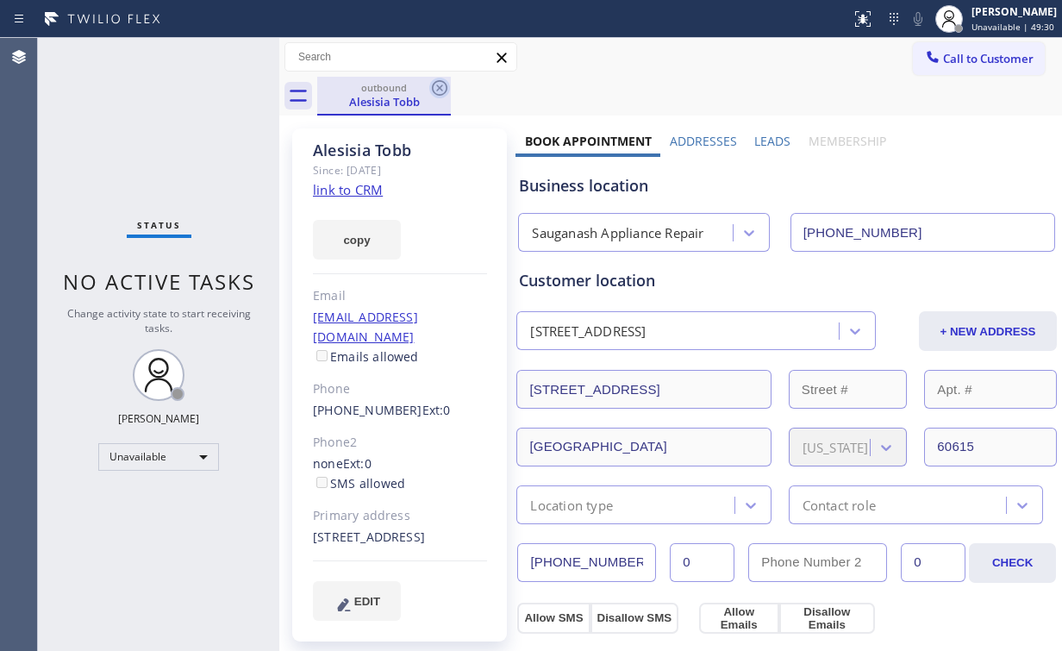
click at [438, 86] on icon at bounding box center [440, 88] width 16 height 16
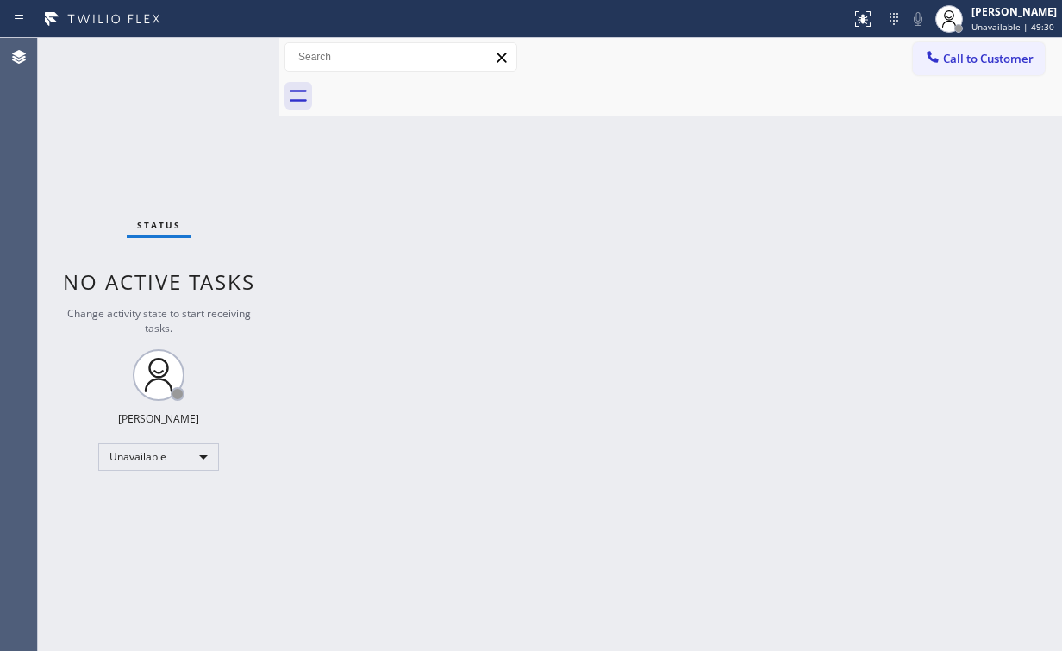
click at [709, 190] on div "Back to Dashboard Change Sender ID Customers Technicians Select a contact Outbo…" at bounding box center [670, 344] width 783 height 613
click at [953, 55] on span "Call to Customer" at bounding box center [988, 59] width 91 height 16
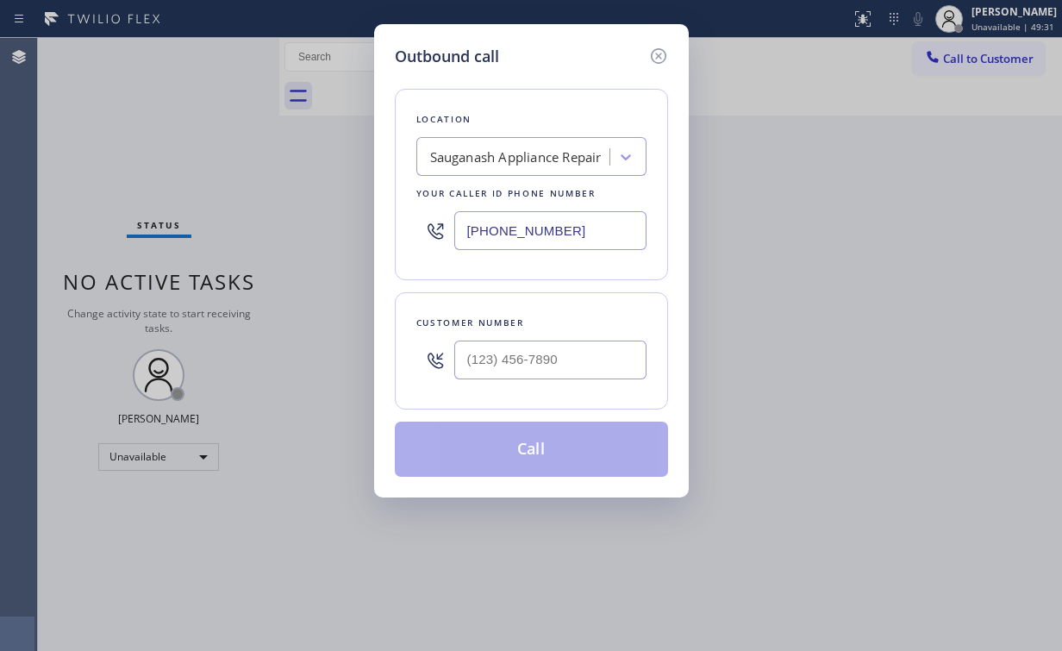
drag, startPoint x: 591, startPoint y: 231, endPoint x: 347, endPoint y: 214, distance: 244.5
click at [360, 231] on div "Outbound call Location Sauganash Appliance Repair Your caller id phone number […" at bounding box center [531, 325] width 1062 height 651
paste input "619) 762-4235"
type input "[PHONE_NUMBER]"
click at [562, 353] on input "(___) ___-____" at bounding box center [550, 359] width 192 height 39
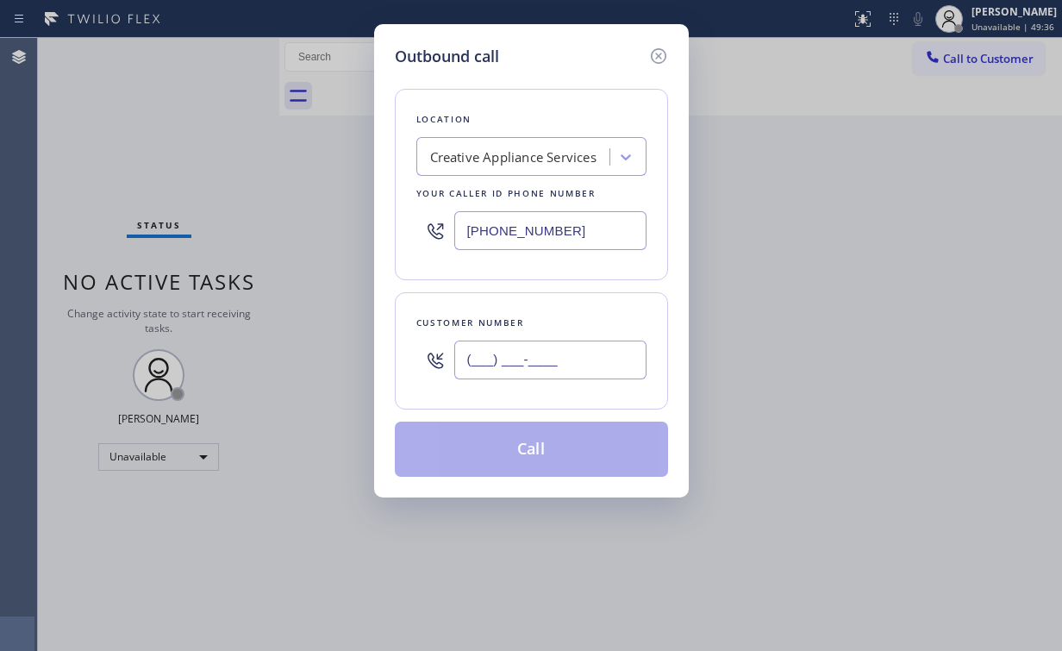
paste input "619) 660-8131"
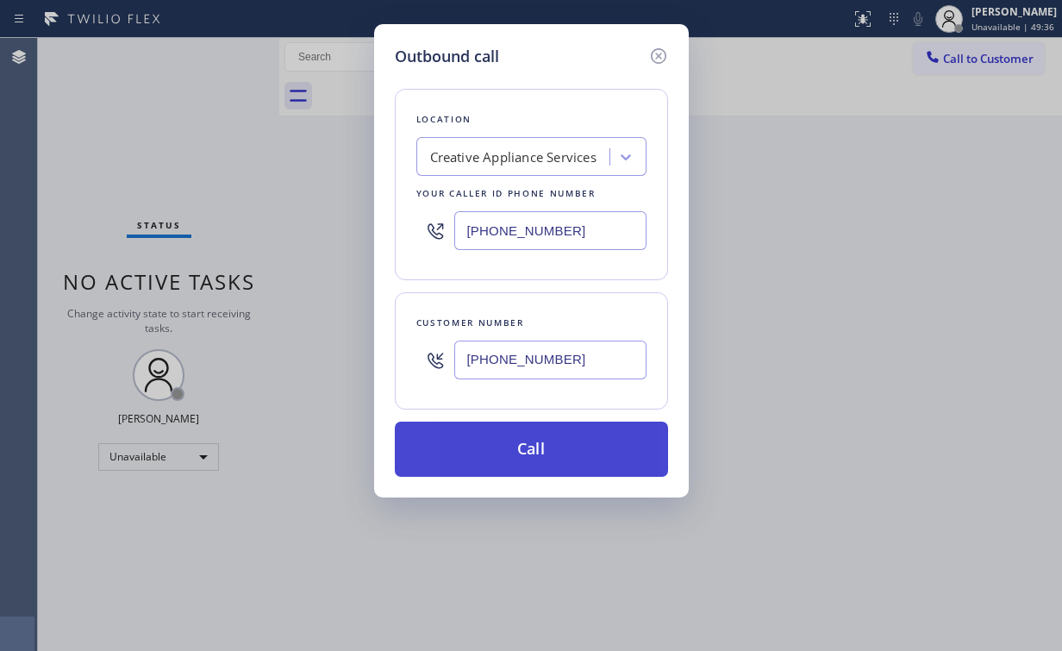
type input "[PHONE_NUMBER]"
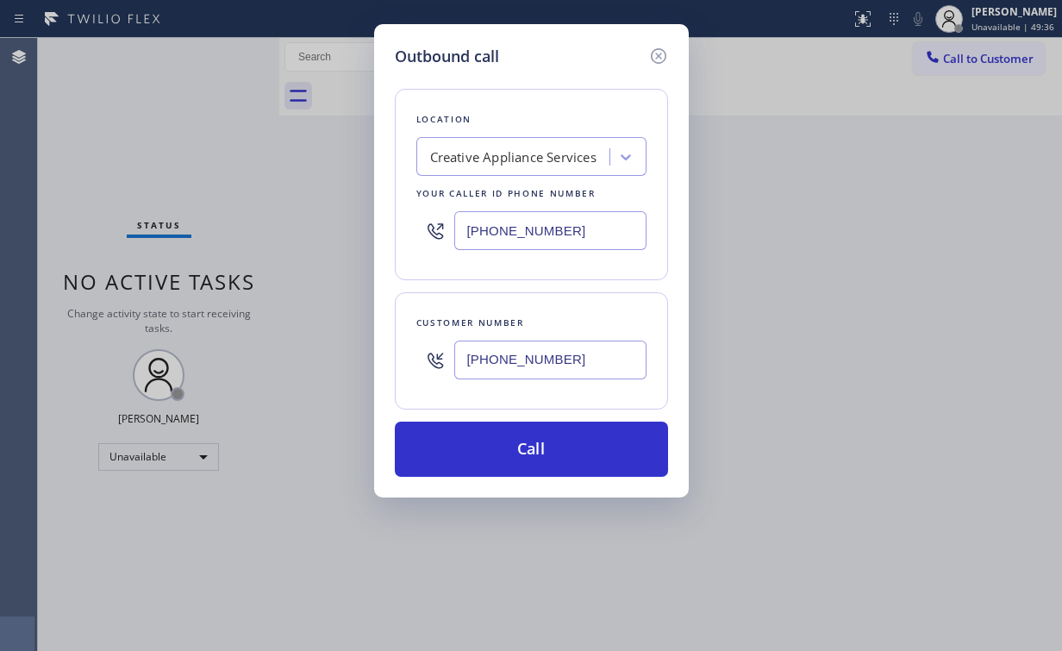
drag, startPoint x: 535, startPoint y: 443, endPoint x: 497, endPoint y: 493, distance: 62.8
click at [534, 444] on button "Call" at bounding box center [531, 449] width 273 height 55
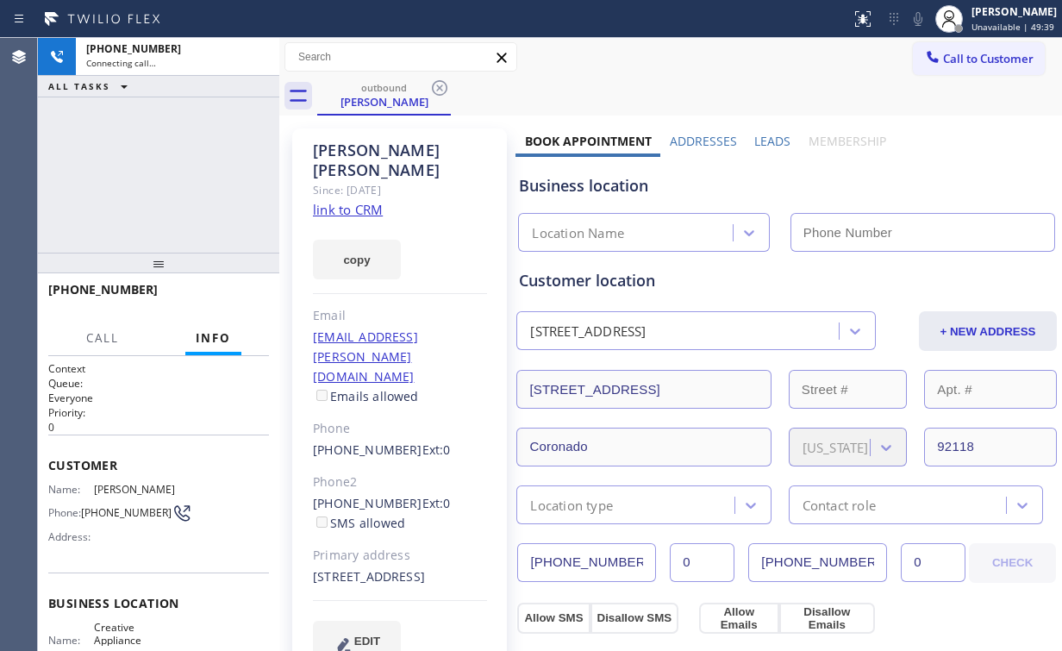
click at [190, 165] on div "[PHONE_NUMBER] Connecting call… ALL TASKS ALL TASKS ACTIVE TASKS TASKS IN WRAP …" at bounding box center [158, 145] width 241 height 215
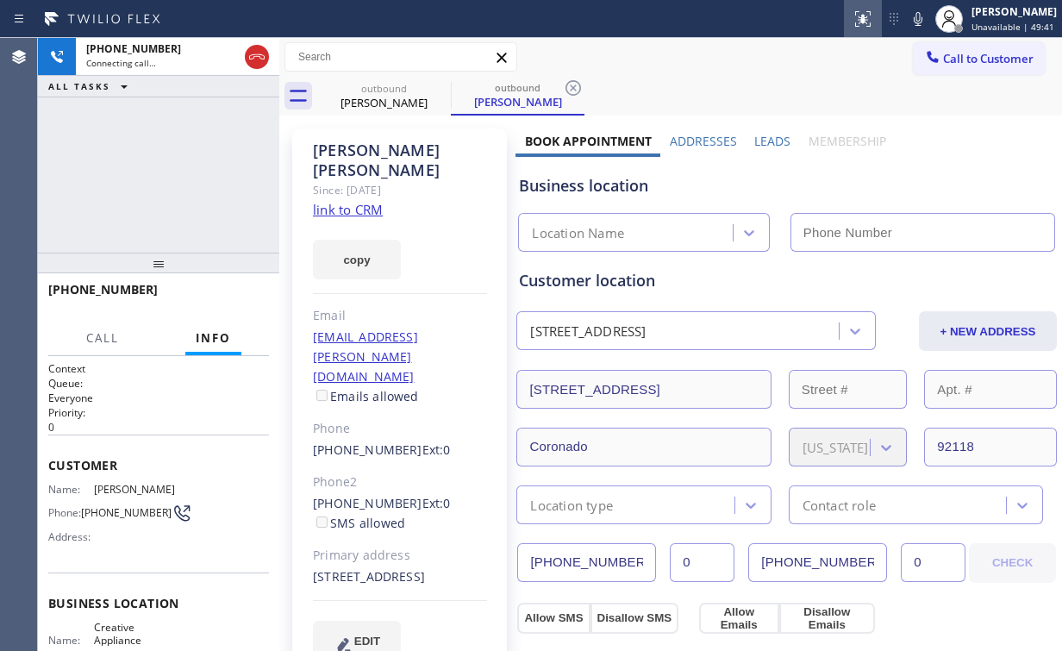
type input "[PHONE_NUMBER]"
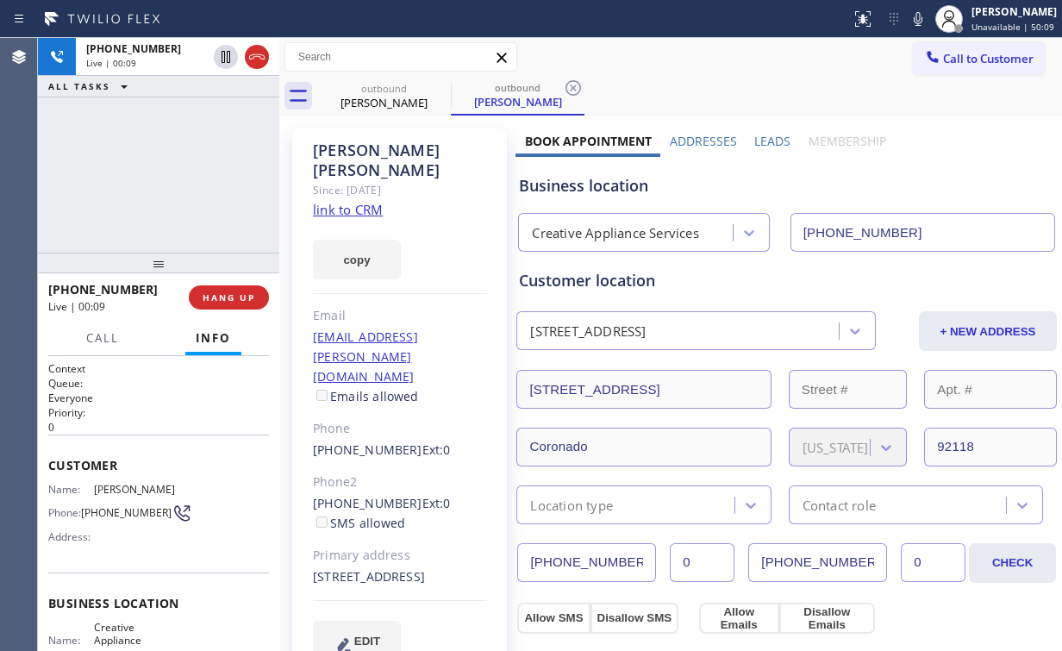
click at [177, 178] on div "[PHONE_NUMBER] Live | 00:09 ALL TASKS ALL TASKS ACTIVE TASKS TASKS IN WRAP UP" at bounding box center [158, 145] width 241 height 215
drag, startPoint x: 615, startPoint y: 188, endPoint x: 582, endPoint y: 184, distance: 32.9
click at [582, 184] on div "Business location" at bounding box center [786, 185] width 535 height 23
drag, startPoint x: 190, startPoint y: 193, endPoint x: 183, endPoint y: 178, distance: 17.0
click at [190, 193] on div "[PHONE_NUMBER] Live | 00:31 ALL TASKS ALL TASKS ACTIVE TASKS TASKS IN WRAP UP" at bounding box center [158, 145] width 241 height 215
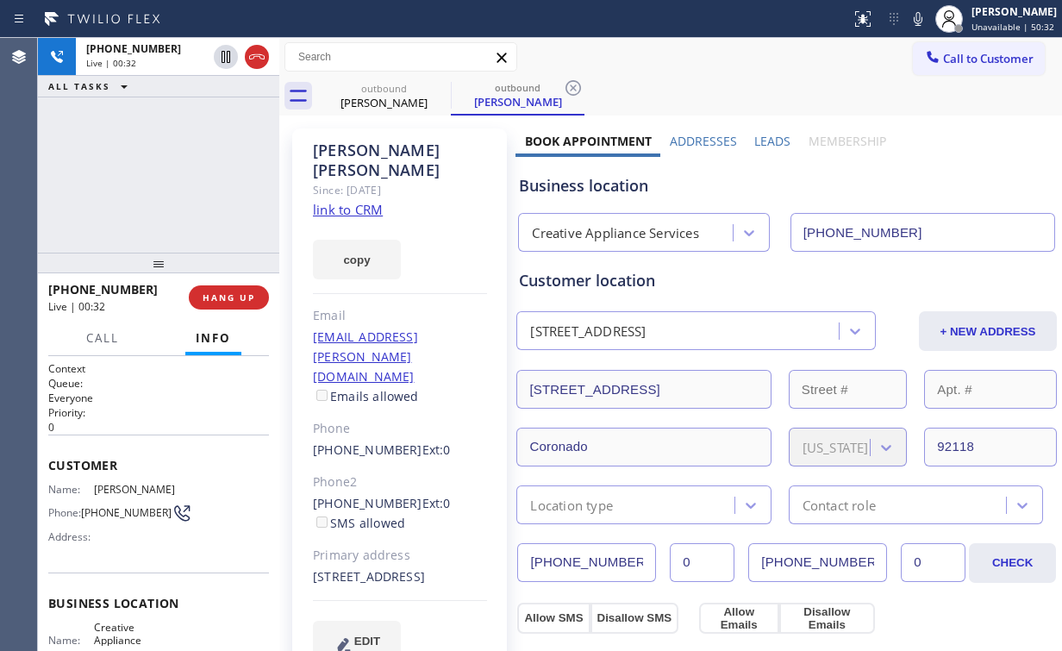
click at [176, 172] on div "[PHONE_NUMBER] Live | 00:32 ALL TASKS ALL TASKS ACTIVE TASKS TASKS IN WRAP UP" at bounding box center [158, 145] width 241 height 215
click at [176, 172] on div "[PHONE_NUMBER] Live | 00:33 ALL TASKS ALL TASKS ACTIVE TASKS TASKS IN WRAP UP" at bounding box center [158, 145] width 241 height 215
click at [238, 303] on button "HANG UP" at bounding box center [229, 297] width 80 height 24
click at [236, 300] on span "HANG UP" at bounding box center [229, 297] width 53 height 12
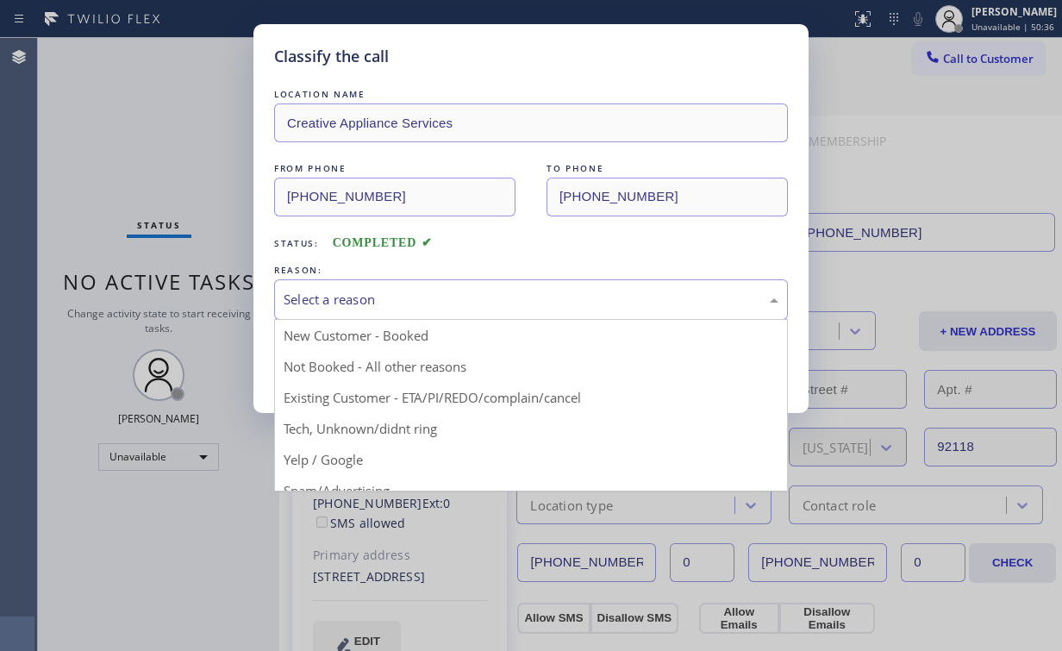
click at [325, 303] on div "Select a reason" at bounding box center [531, 300] width 495 height 20
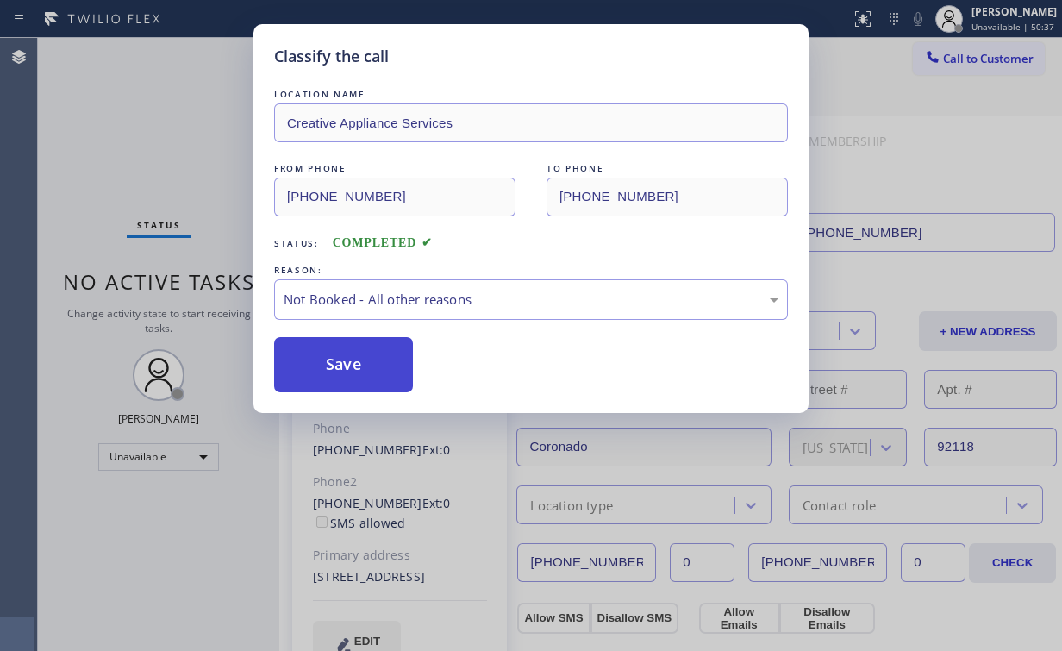
click at [348, 368] on button "Save" at bounding box center [343, 364] width 139 height 55
click at [185, 148] on div "Classify the call LOCATION NAME Creative Appliance Services FROM PHONE [PHONE_N…" at bounding box center [531, 325] width 1062 height 651
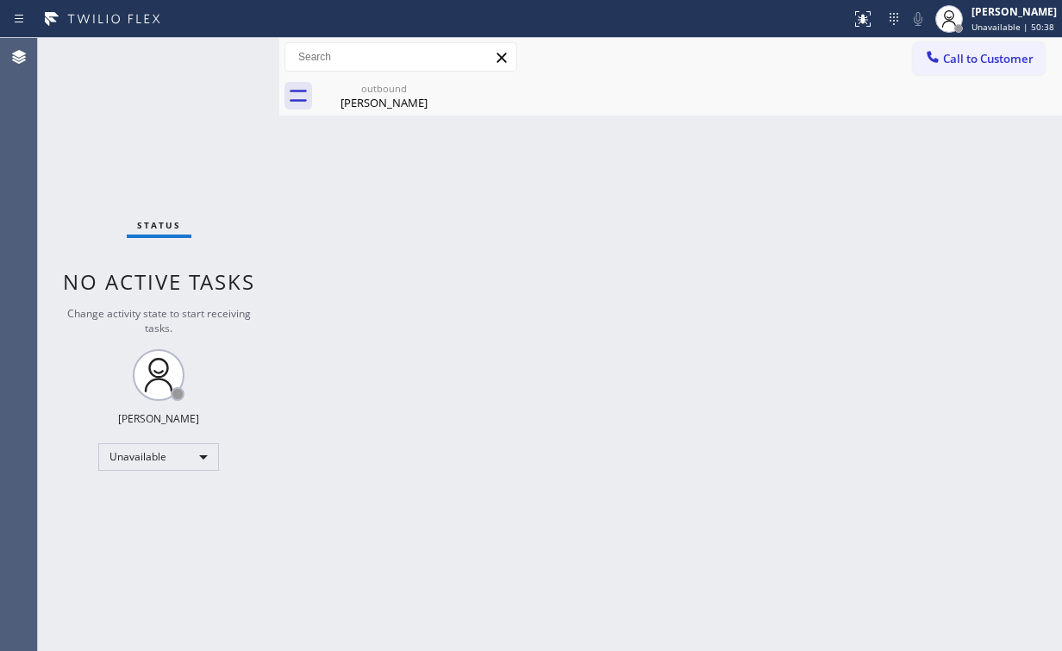
drag, startPoint x: 176, startPoint y: 152, endPoint x: 364, endPoint y: 118, distance: 190.9
click at [177, 152] on div "Status No active tasks Change activity state to start receiving tasks. [PERSON_…" at bounding box center [158, 344] width 241 height 613
drag, startPoint x: 375, startPoint y: 94, endPoint x: 413, endPoint y: 93, distance: 37.9
click at [376, 95] on div "[PERSON_NAME]" at bounding box center [384, 103] width 130 height 16
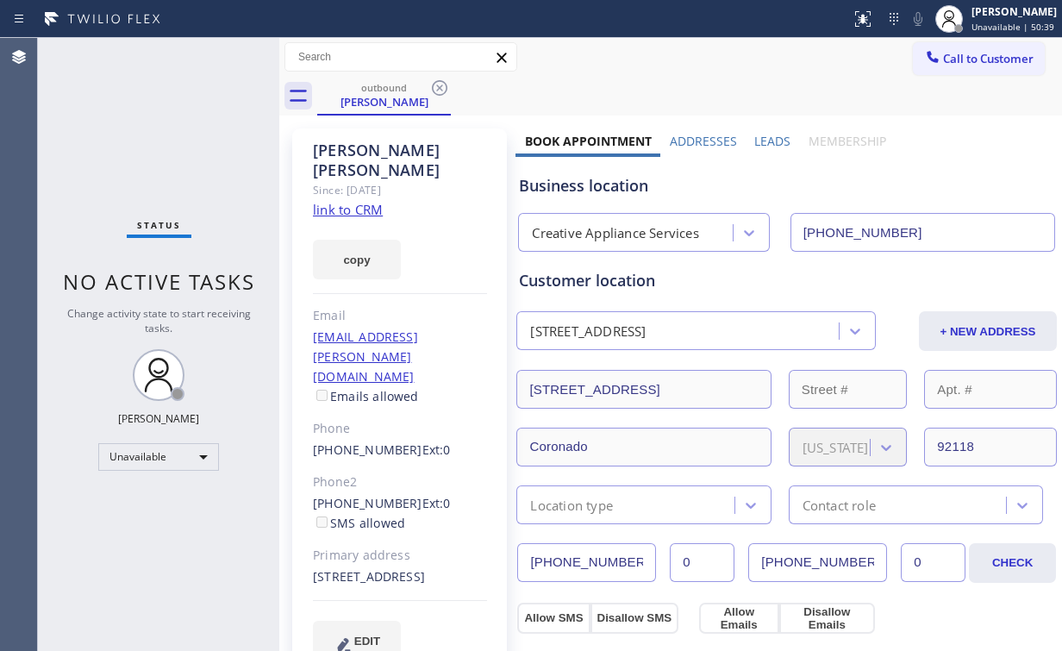
drag, startPoint x: 443, startPoint y: 87, endPoint x: 165, endPoint y: 121, distance: 279.6
click at [444, 87] on icon at bounding box center [439, 88] width 21 height 21
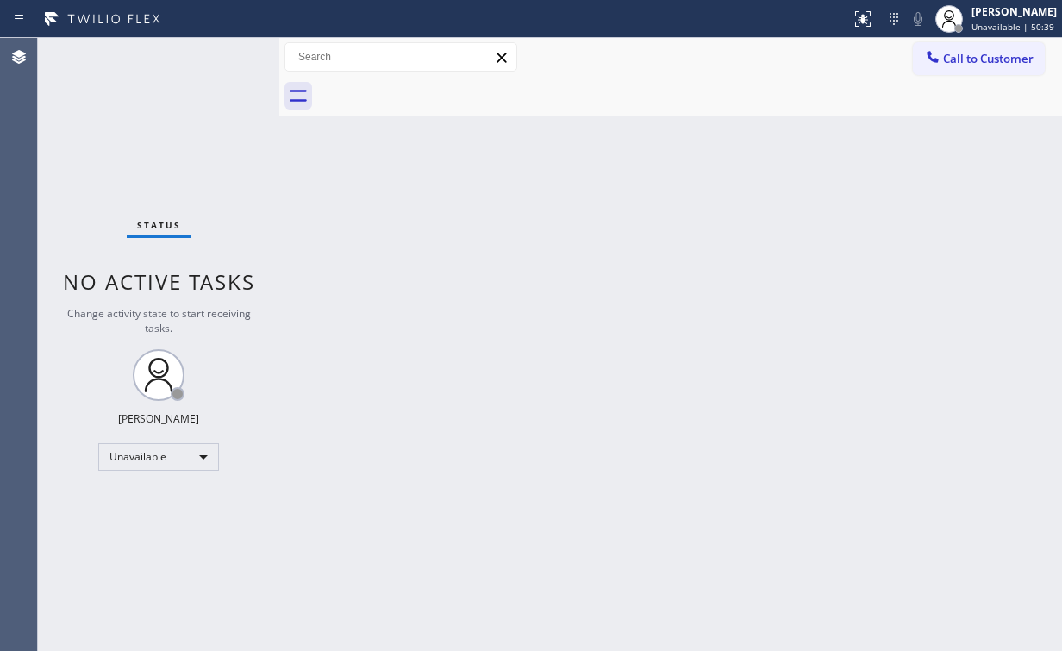
click at [134, 122] on div "Status No active tasks Change activity state to start receiving tasks. [PERSON_…" at bounding box center [158, 344] width 241 height 613
click at [968, 53] on span "Call to Customer" at bounding box center [988, 59] width 91 height 16
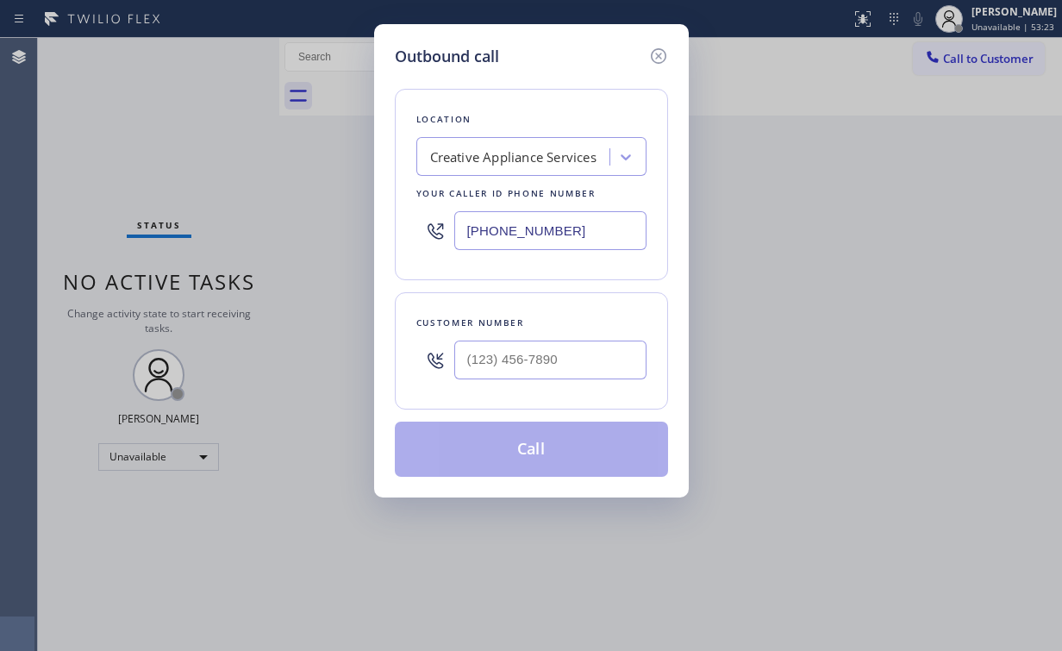
drag, startPoint x: 503, startPoint y: 229, endPoint x: 312, endPoint y: 233, distance: 191.4
click at [362, 230] on div "Outbound call Location Creative Appliance Services Your caller id phone number …" at bounding box center [531, 325] width 1062 height 651
paste input "714) 855-4254"
type input "[PHONE_NUMBER]"
drag, startPoint x: 541, startPoint y: 346, endPoint x: 553, endPoint y: 346, distance: 11.2
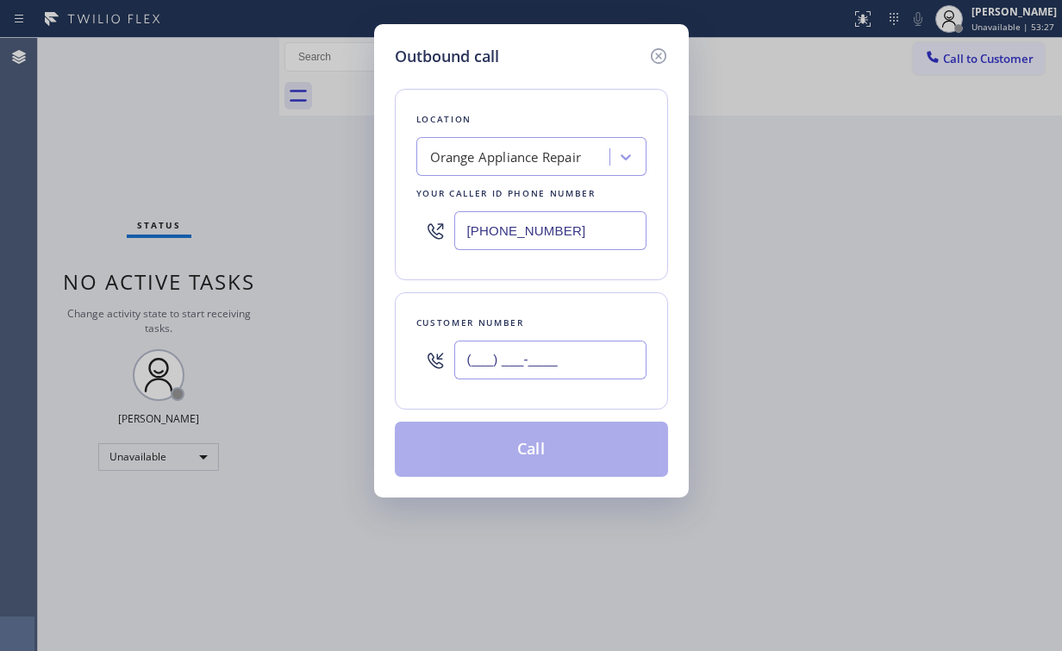
click at [543, 347] on input "(___) ___-____" at bounding box center [550, 359] width 192 height 39
paste input "714) 852-9824"
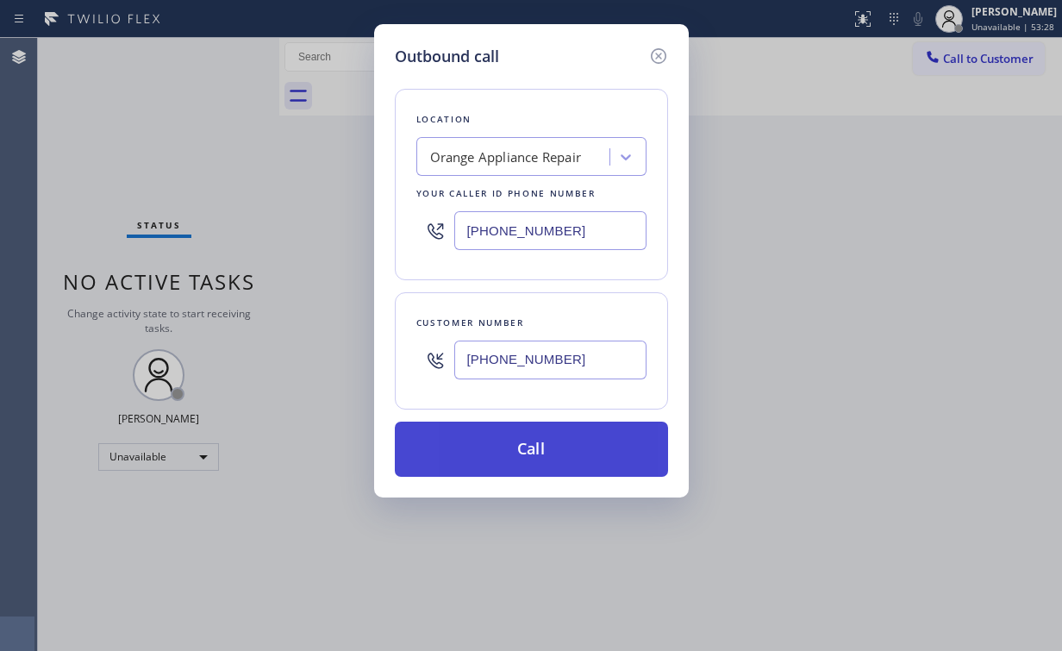
type input "[PHONE_NUMBER]"
click at [503, 438] on button "Call" at bounding box center [531, 449] width 273 height 55
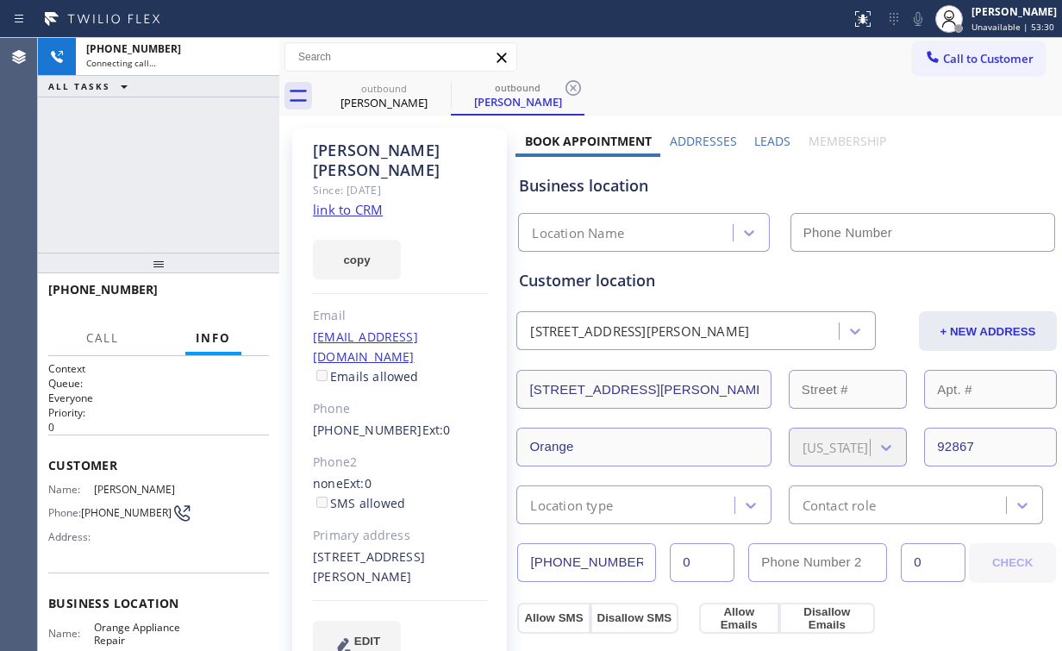
click at [159, 138] on div "[PHONE_NUMBER] Connecting call… ALL TASKS ALL TASKS ACTIVE TASKS TASKS IN WRAP …" at bounding box center [158, 145] width 241 height 215
type input "[PHONE_NUMBER]"
click at [588, 228] on div "Orange Appliance Repair" at bounding box center [608, 233] width 152 height 20
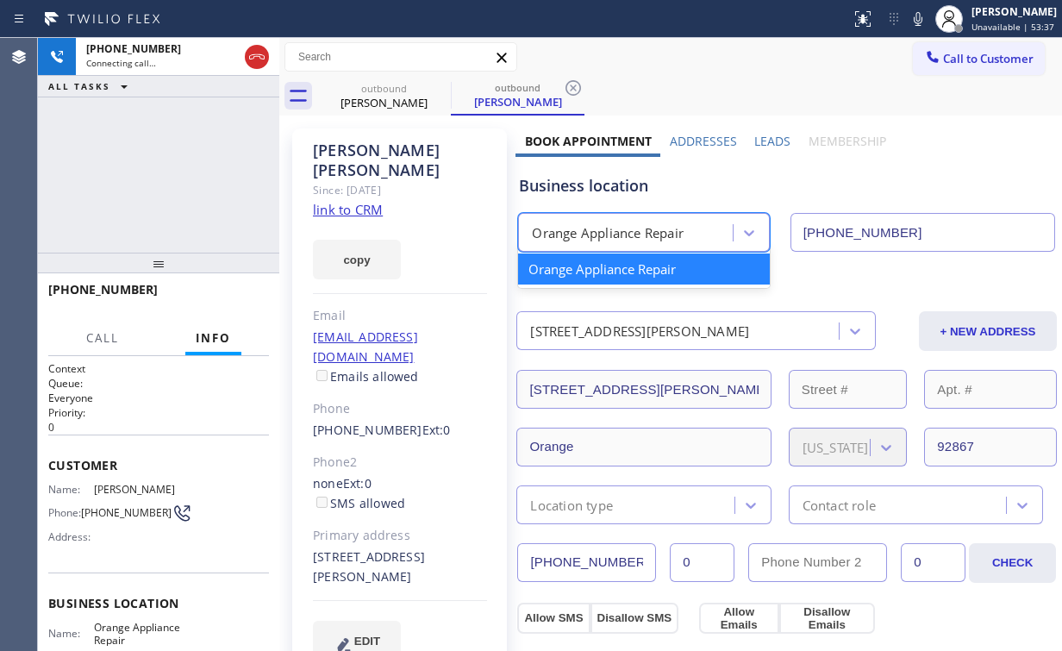
click at [647, 184] on div "Business location" at bounding box center [786, 185] width 535 height 23
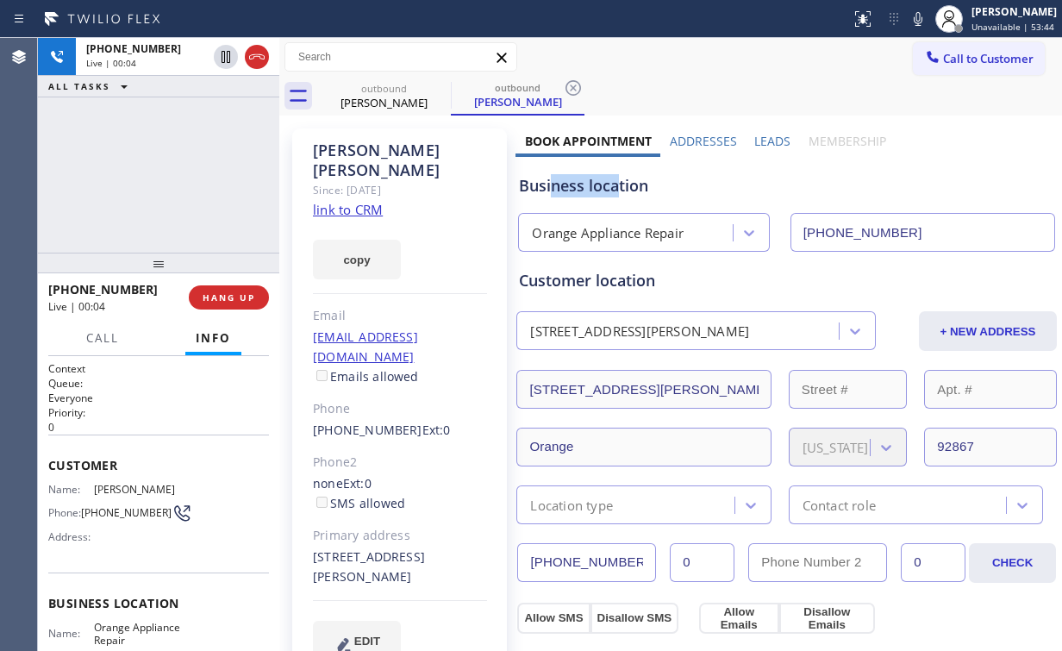
drag, startPoint x: 615, startPoint y: 190, endPoint x: 552, endPoint y: 187, distance: 63.0
click at [552, 187] on div "Business location" at bounding box center [786, 185] width 535 height 23
click at [574, 184] on div "Business location" at bounding box center [786, 185] width 535 height 23
click at [173, 184] on div "[PHONE_NUMBER] Live | 00:05 ALL TASKS ALL TASKS ACTIVE TASKS TASKS IN WRAP UP" at bounding box center [158, 145] width 241 height 215
click at [174, 168] on div "[PHONE_NUMBER] Live | 00:09 ALL TASKS ALL TASKS ACTIVE TASKS TASKS IN WRAP UP" at bounding box center [158, 145] width 241 height 215
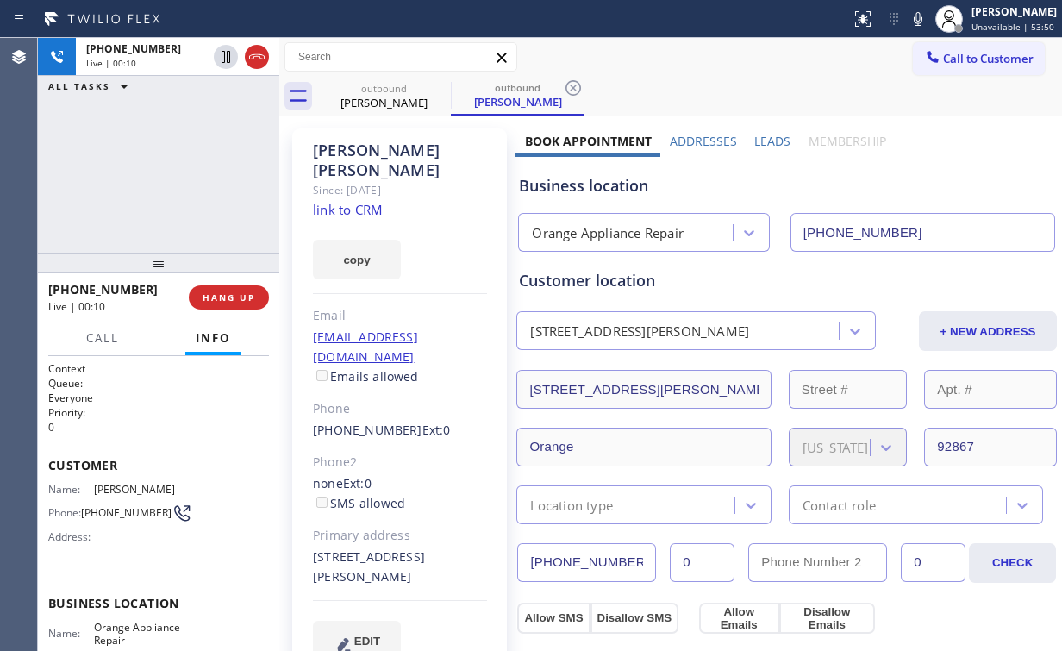
click at [174, 168] on div "[PHONE_NUMBER] Live | 00:10 ALL TASKS ALL TASKS ACTIVE TASKS TASKS IN WRAP UP" at bounding box center [158, 145] width 241 height 215
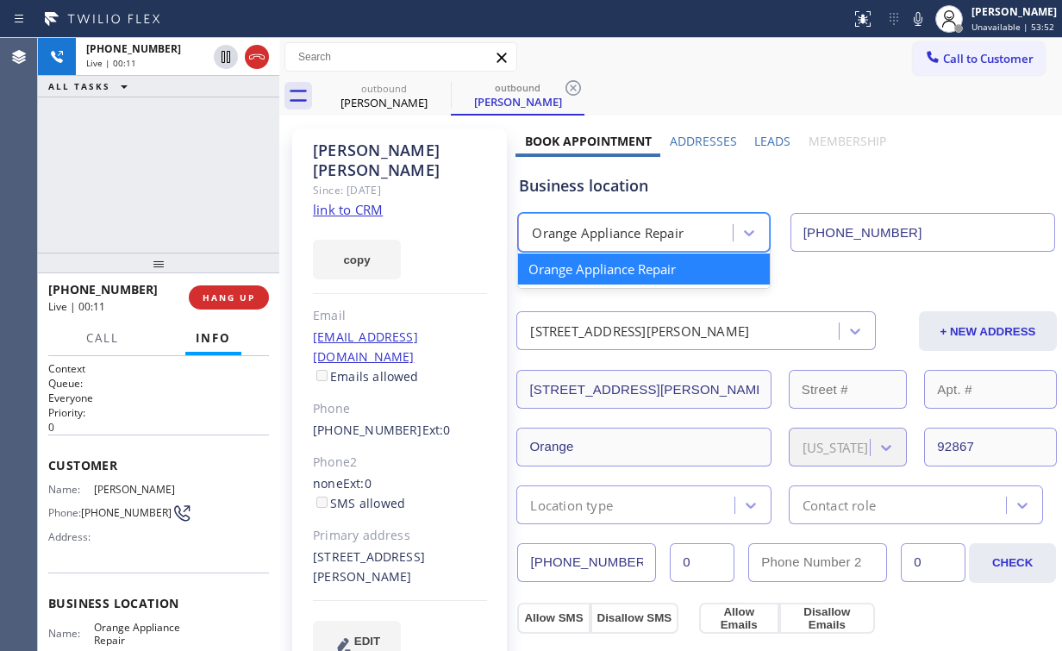
click at [612, 237] on div "Orange Appliance Repair" at bounding box center [608, 233] width 152 height 20
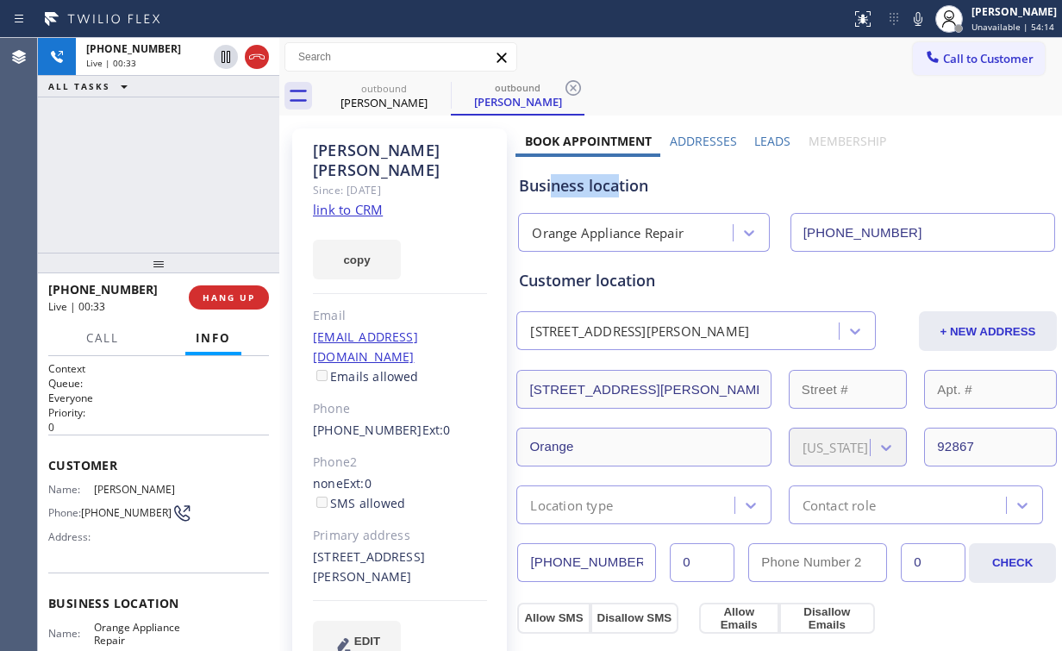
drag, startPoint x: 616, startPoint y: 190, endPoint x: 550, endPoint y: 186, distance: 66.5
click at [550, 186] on div "Business location" at bounding box center [786, 185] width 535 height 23
click at [168, 172] on div "[PHONE_NUMBER] Live | 00:34 ALL TASKS ALL TASKS ACTIVE TASKS TASKS IN WRAP UP" at bounding box center [158, 145] width 241 height 215
click at [171, 174] on div "[PHONE_NUMBER] Live | 00:36 ALL TASKS ALL TASKS ACTIVE TASKS TASKS IN WRAP UP" at bounding box center [158, 145] width 241 height 215
click at [171, 174] on div "[PHONE_NUMBER] Live | 00:37 ALL TASKS ALL TASKS ACTIVE TASKS TASKS IN WRAP UP" at bounding box center [158, 145] width 241 height 215
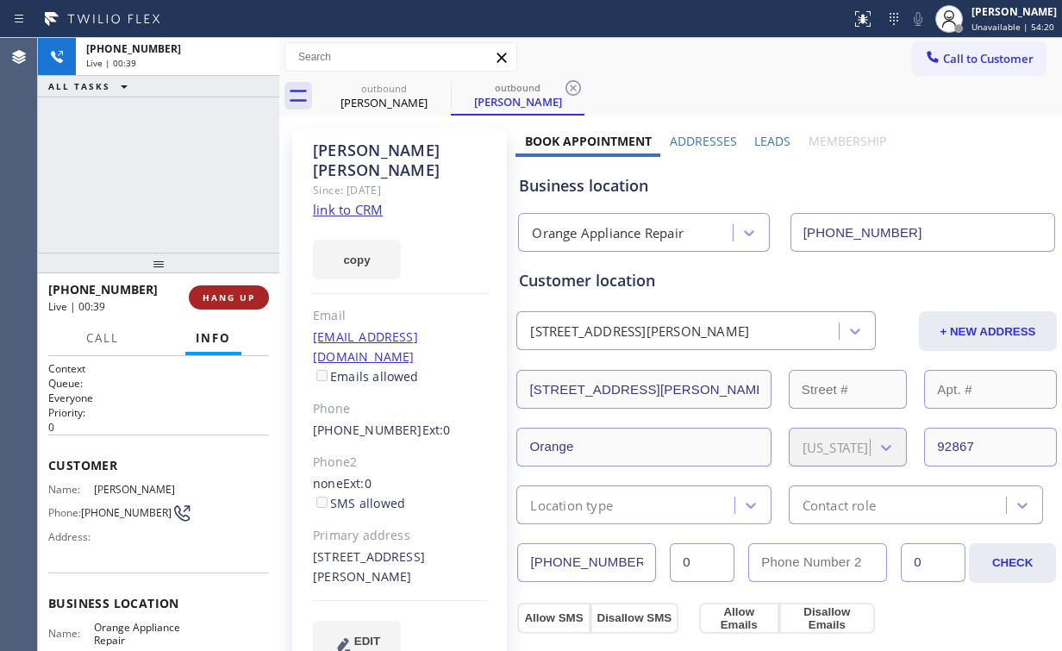
click at [227, 297] on span "HANG UP" at bounding box center [229, 297] width 53 height 12
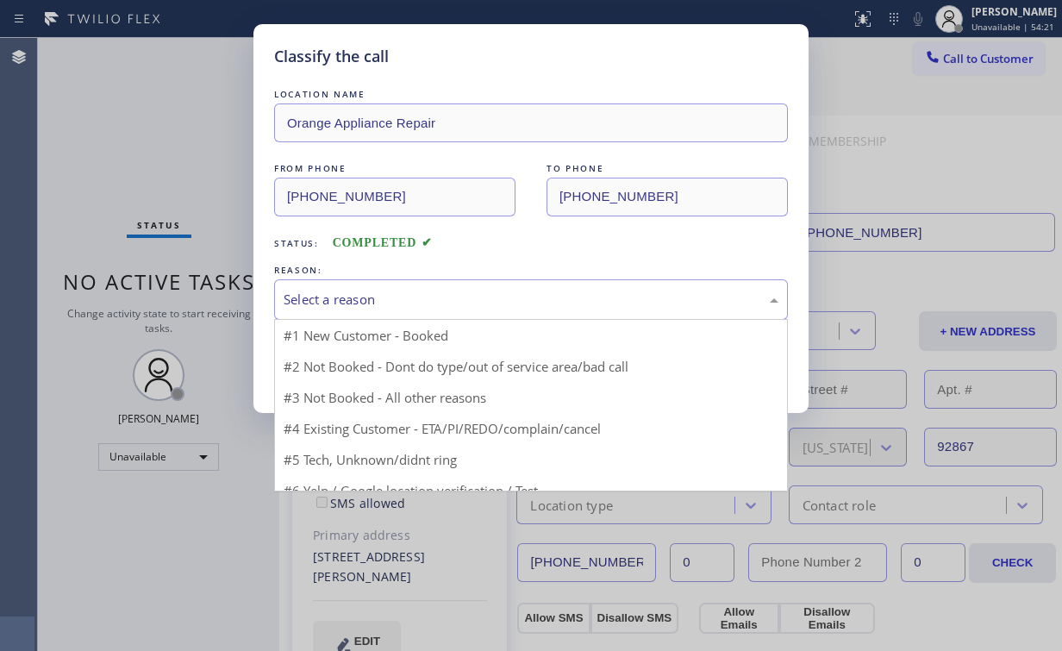
click at [333, 300] on div "Select a reason" at bounding box center [531, 300] width 495 height 20
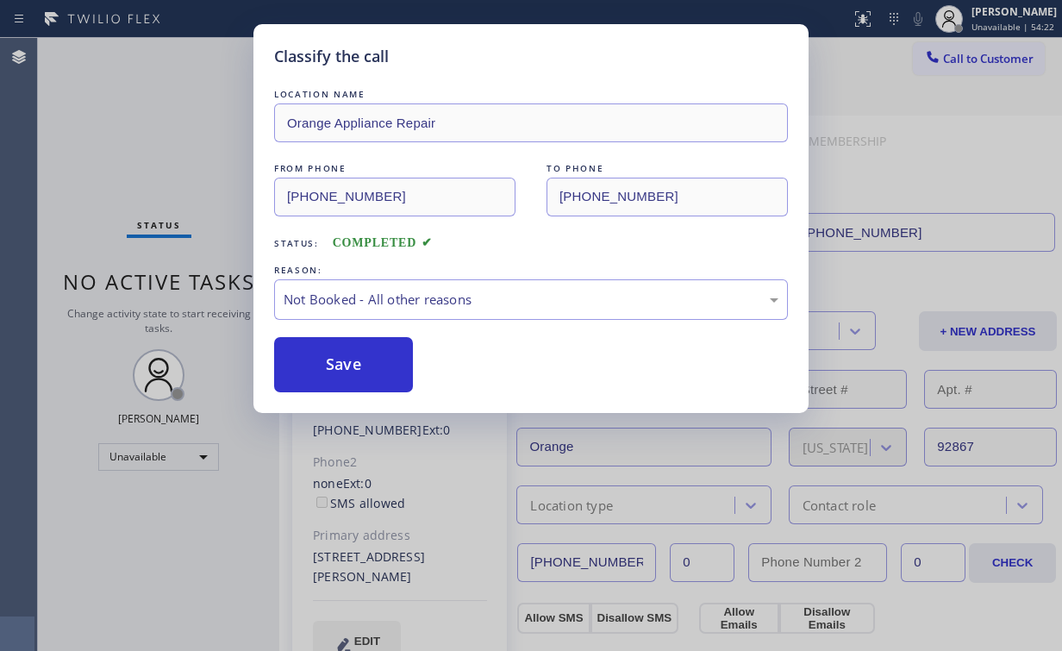
drag, startPoint x: 337, startPoint y: 356, endPoint x: 197, endPoint y: 173, distance: 230.0
click at [338, 356] on button "Save" at bounding box center [343, 364] width 139 height 55
click at [197, 165] on div "Classify the call LOCATION NAME Orange Appliance Repair FROM PHONE [PHONE_NUMBE…" at bounding box center [531, 325] width 1062 height 651
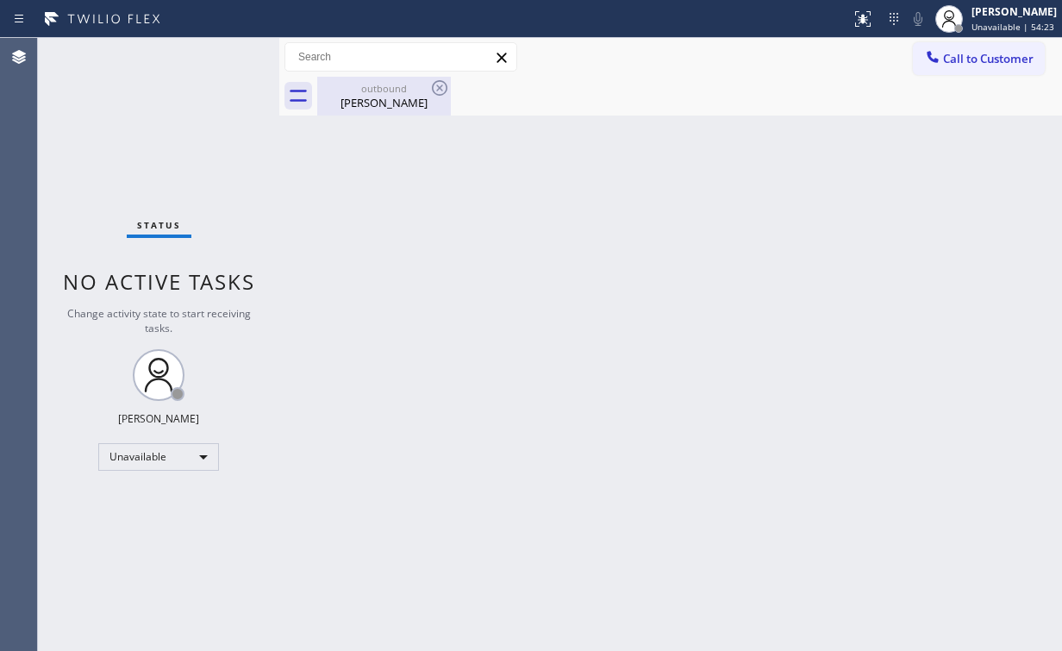
click at [414, 82] on div "outbound" at bounding box center [384, 88] width 130 height 13
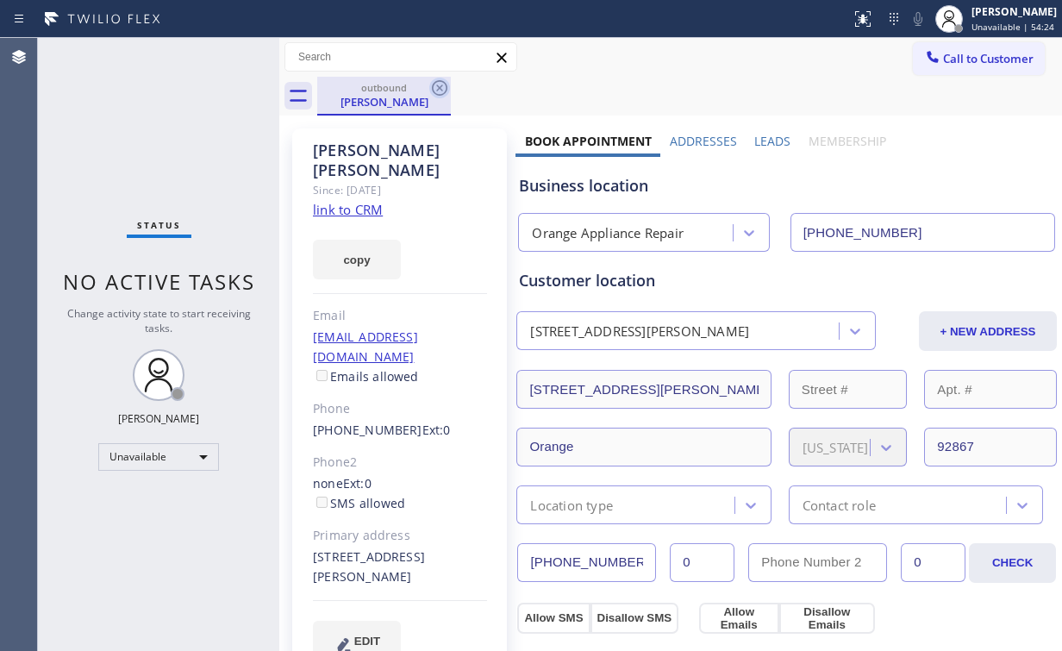
click at [438, 84] on icon at bounding box center [439, 88] width 21 height 21
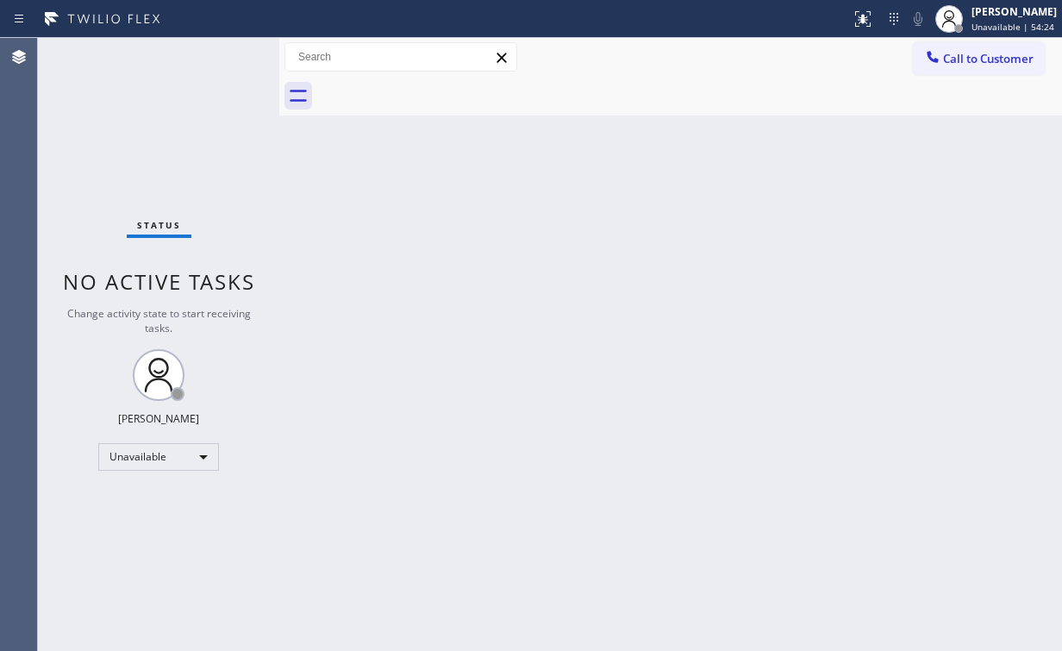
drag, startPoint x: 209, startPoint y: 138, endPoint x: 192, endPoint y: 59, distance: 81.0
click at [208, 132] on div "Status No active tasks Change activity state to start receiving tasks. [PERSON_…" at bounding box center [158, 344] width 241 height 613
click at [959, 61] on span "Call to Customer" at bounding box center [988, 59] width 91 height 16
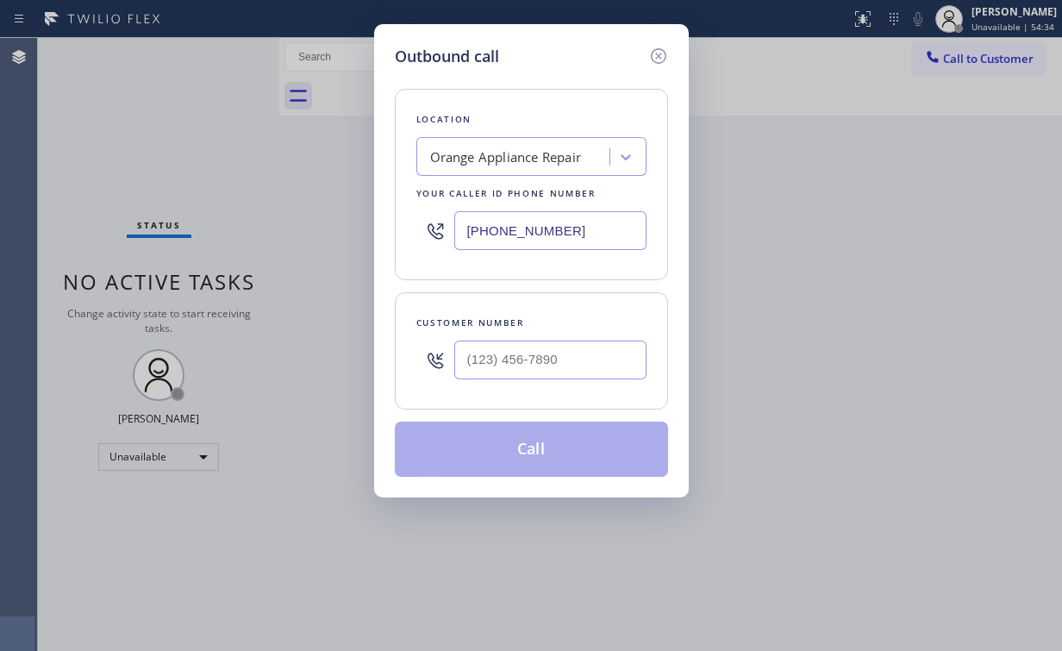
click at [315, 227] on div "Outbound call Location Orange Appliance Repair Your caller id phone number [PHO…" at bounding box center [531, 325] width 1062 height 651
paste input "855) 731-4952"
type input "[PHONE_NUMBER]"
click at [577, 362] on input "(___) ___-____" at bounding box center [550, 359] width 192 height 39
paste input "510) 677-9228"
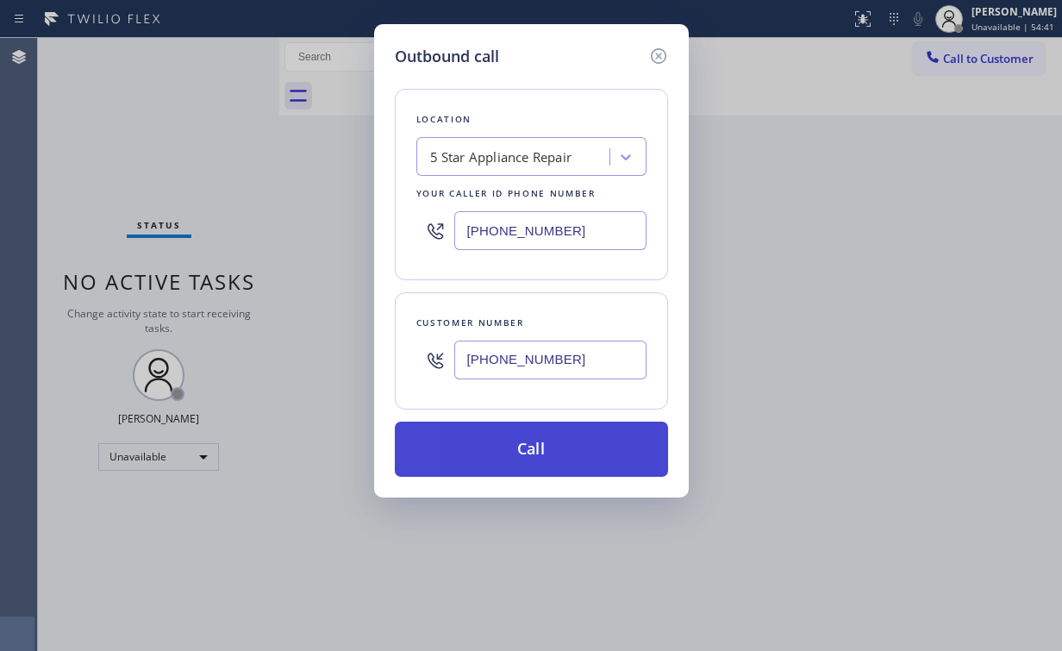
type input "[PHONE_NUMBER]"
click at [481, 447] on button "Call" at bounding box center [531, 449] width 273 height 55
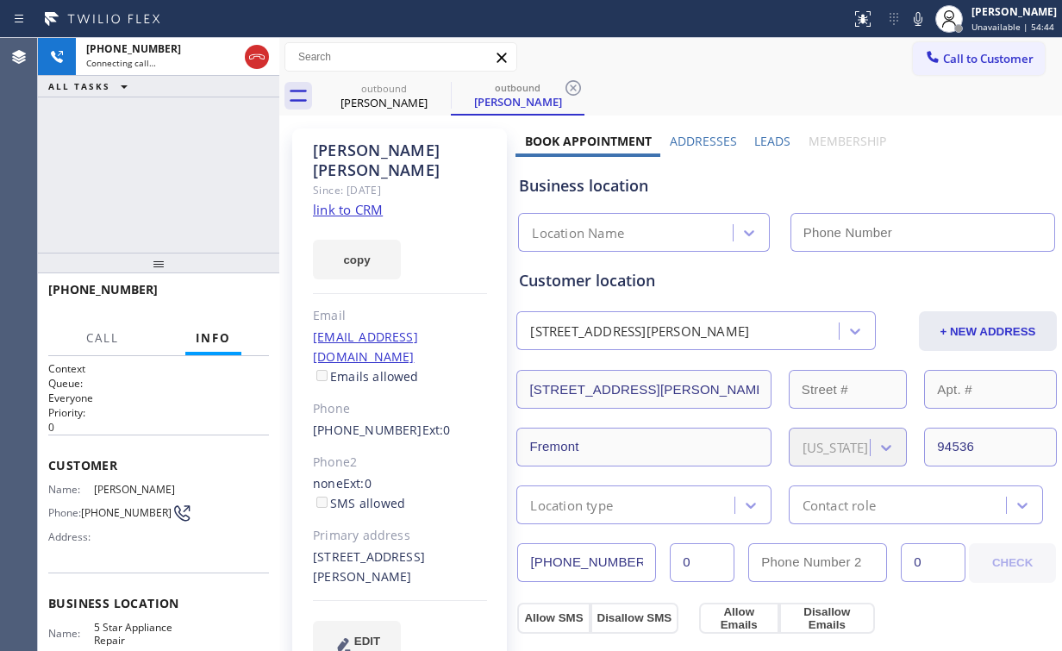
click at [213, 172] on div "[PHONE_NUMBER] Connecting call… ALL TASKS ALL TASKS ACTIVE TASKS TASKS IN WRAP …" at bounding box center [158, 145] width 241 height 215
type input "[PHONE_NUMBER]"
click at [356, 201] on link "link to CRM" at bounding box center [348, 209] width 70 height 17
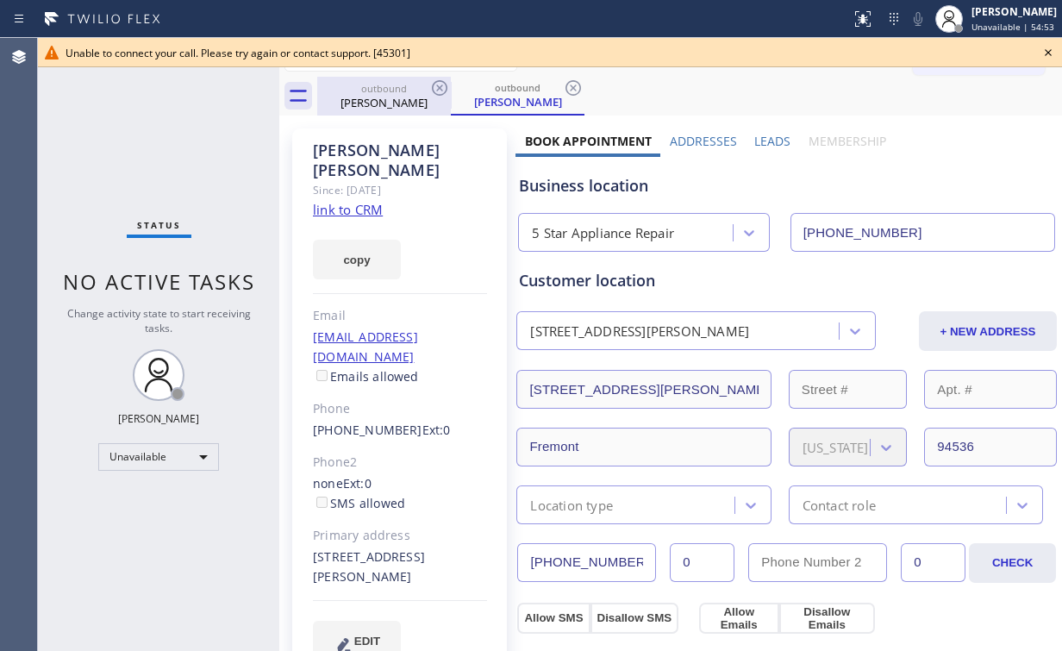
drag, startPoint x: 377, startPoint y: 103, endPoint x: 422, endPoint y: 87, distance: 47.4
click at [378, 103] on div "[PERSON_NAME]" at bounding box center [384, 103] width 130 height 16
click at [438, 84] on icon at bounding box center [439, 88] width 21 height 21
click at [0, 0] on icon at bounding box center [0, 0] width 0 height 0
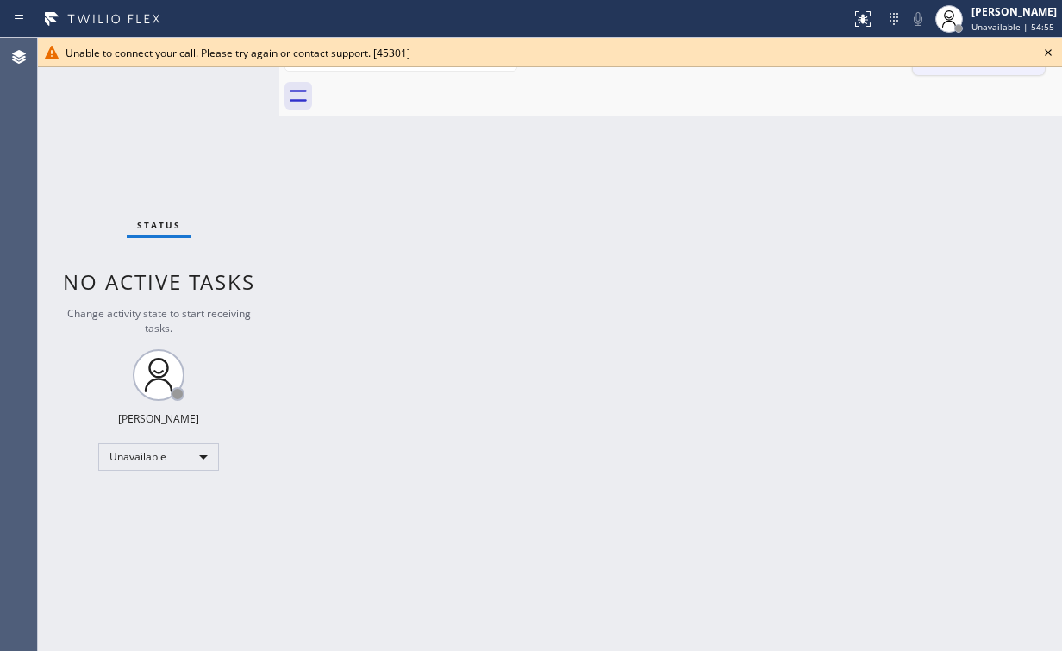
drag, startPoint x: 1051, startPoint y: 48, endPoint x: 961, endPoint y: 66, distance: 91.3
click at [1050, 48] on icon at bounding box center [1048, 52] width 21 height 21
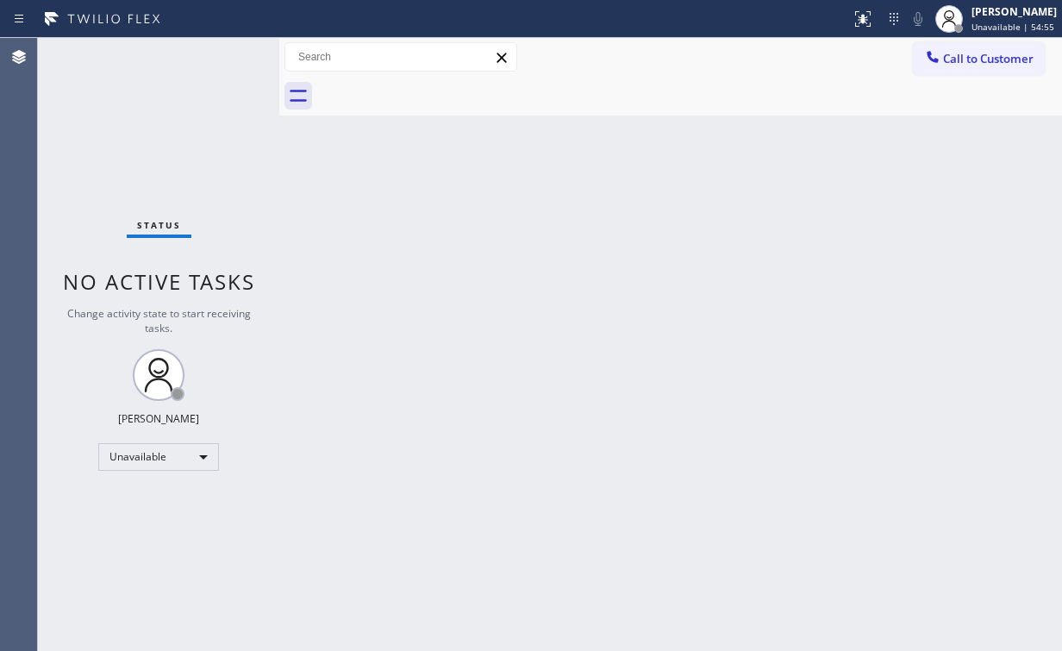
click at [960, 64] on span "Call to Customer" at bounding box center [988, 59] width 91 height 16
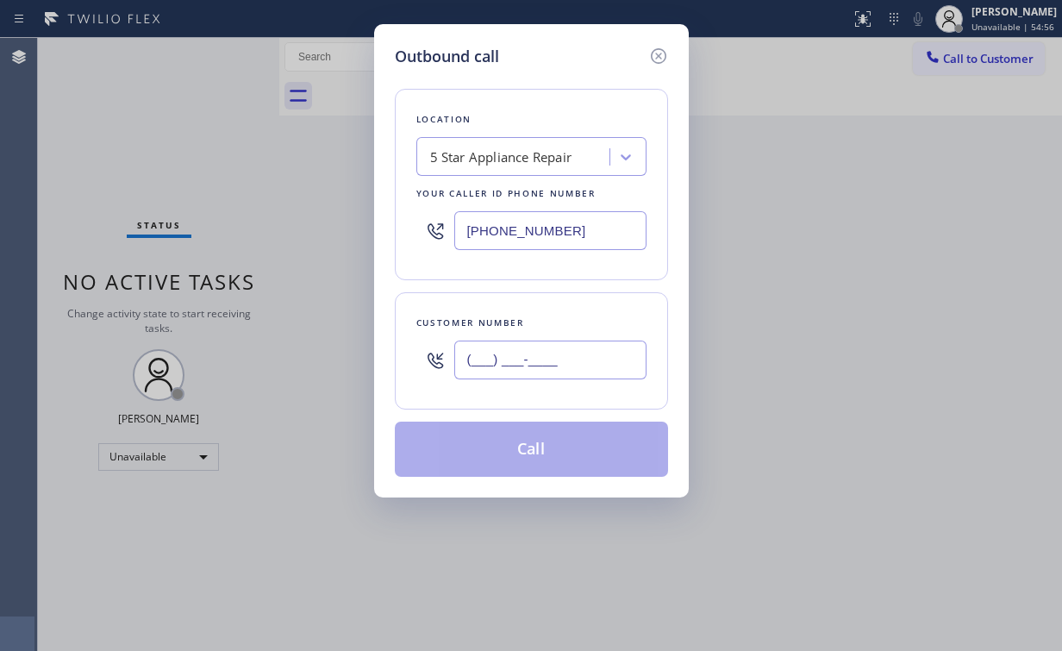
click at [595, 347] on input "(___) ___-____" at bounding box center [550, 359] width 192 height 39
paste input "510) 677-9228"
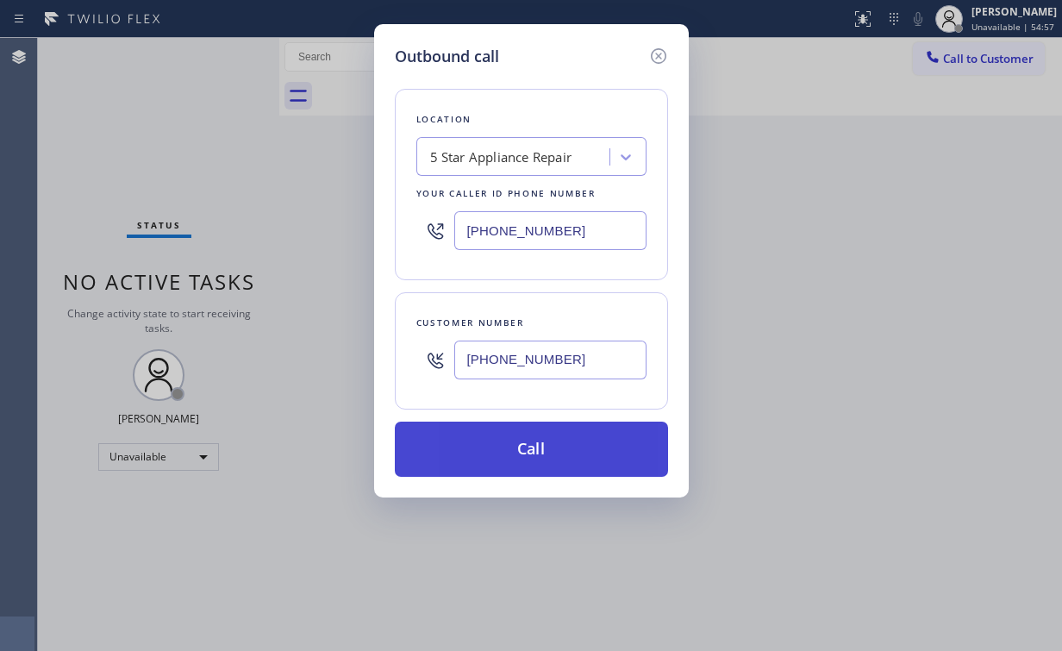
type input "[PHONE_NUMBER]"
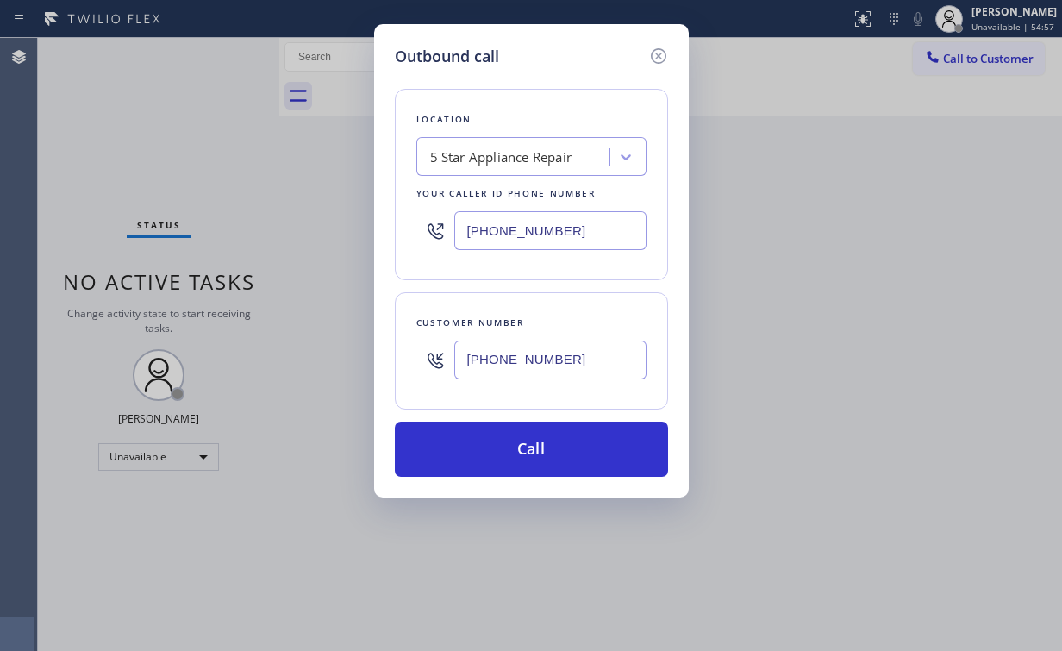
drag, startPoint x: 474, startPoint y: 446, endPoint x: 447, endPoint y: 538, distance: 96.0
click at [472, 448] on button "Call" at bounding box center [531, 449] width 273 height 55
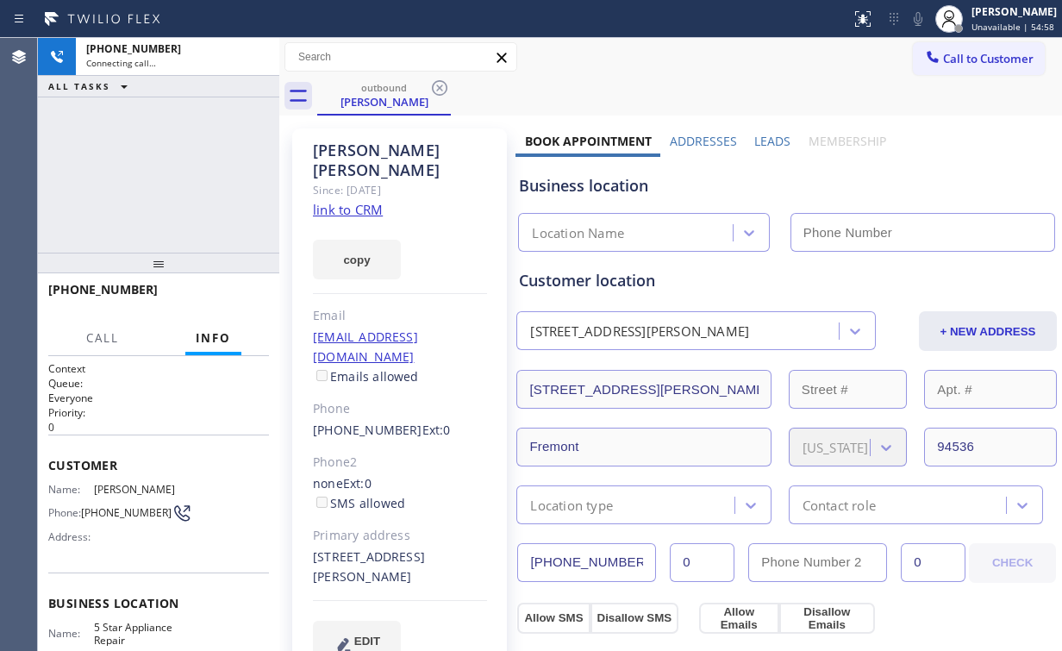
click at [186, 149] on div "[PHONE_NUMBER] Connecting call… ALL TASKS ALL TASKS ACTIVE TASKS TASKS IN WRAP …" at bounding box center [158, 145] width 241 height 215
click at [214, 205] on div "[PHONE_NUMBER] Connecting call… ALL TASKS ALL TASKS ACTIVE TASKS TASKS IN WRAP …" at bounding box center [158, 145] width 241 height 215
type input "[PHONE_NUMBER]"
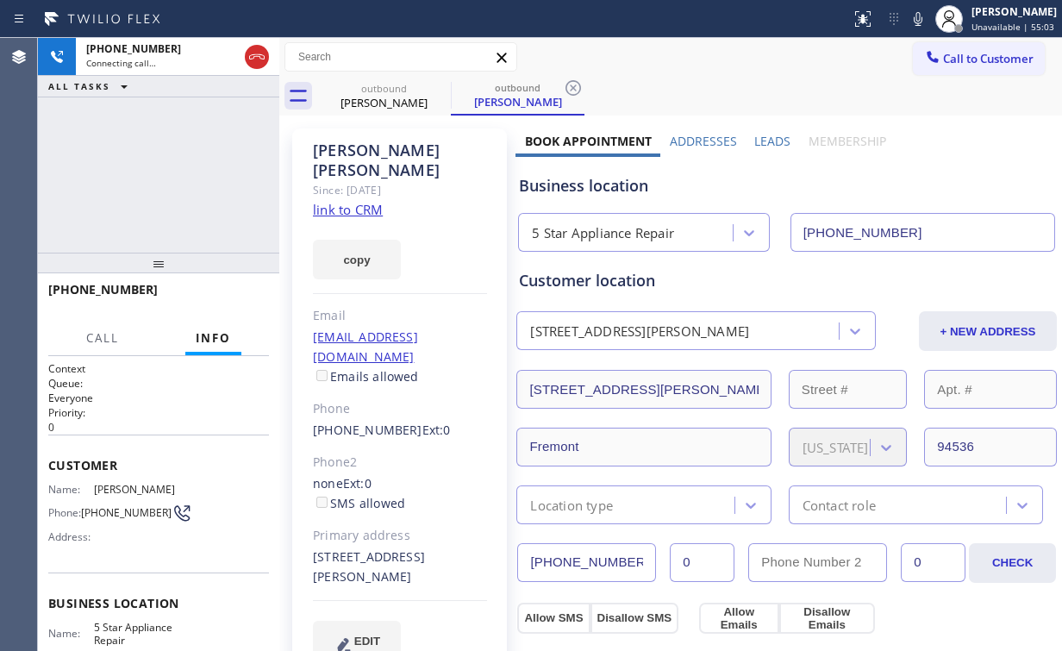
click at [159, 180] on div "[PHONE_NUMBER] Connecting call… ALL TASKS ALL TASKS ACTIVE TASKS TASKS IN WRAP …" at bounding box center [158, 145] width 241 height 215
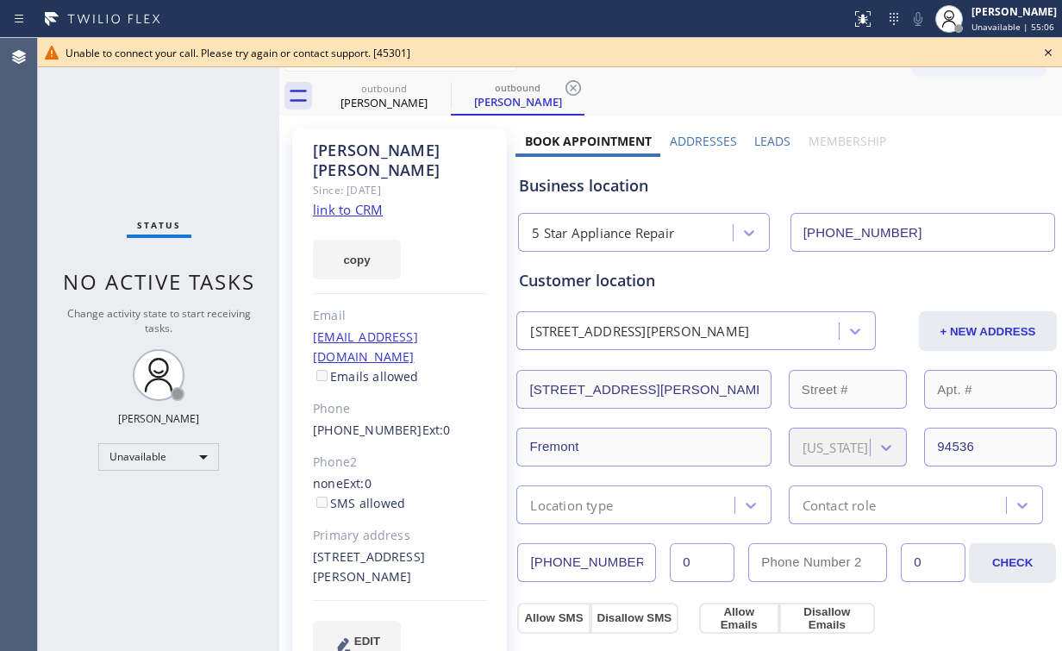
click at [186, 178] on div "Status No active tasks Change activity state to start receiving tasks. [PERSON_…" at bounding box center [158, 344] width 241 height 613
drag, startPoint x: 358, startPoint y: 102, endPoint x: 448, endPoint y: 89, distance: 91.4
click at [362, 103] on div "[PERSON_NAME]" at bounding box center [384, 103] width 130 height 16
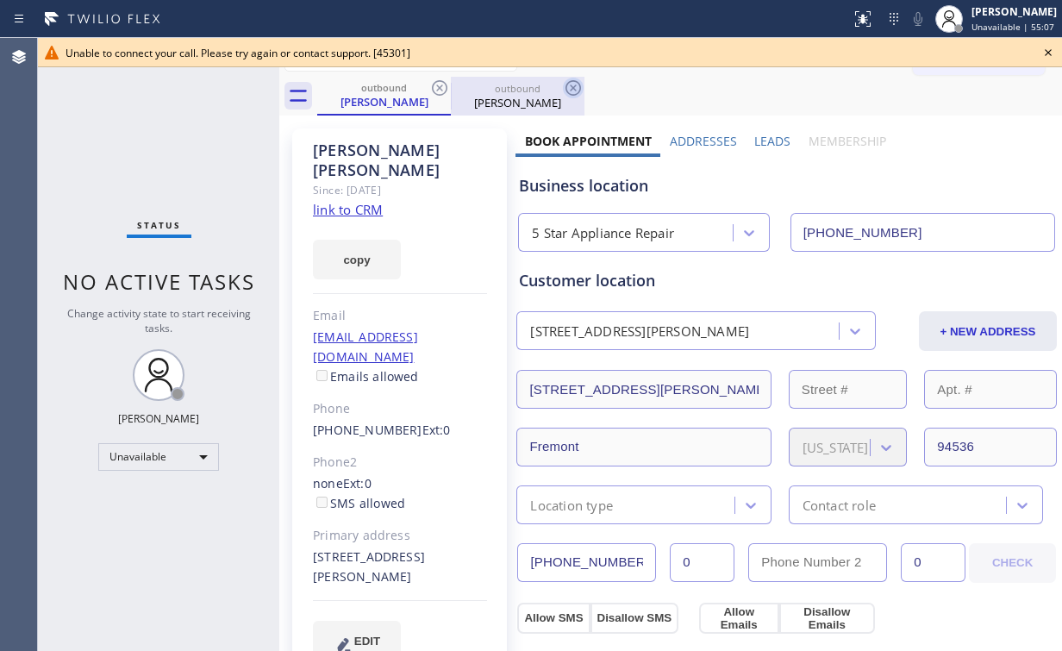
click at [431, 85] on icon at bounding box center [439, 88] width 21 height 21
drag, startPoint x: 433, startPoint y: 84, endPoint x: 502, endPoint y: 117, distance: 76.7
click at [434, 84] on icon at bounding box center [440, 88] width 16 height 16
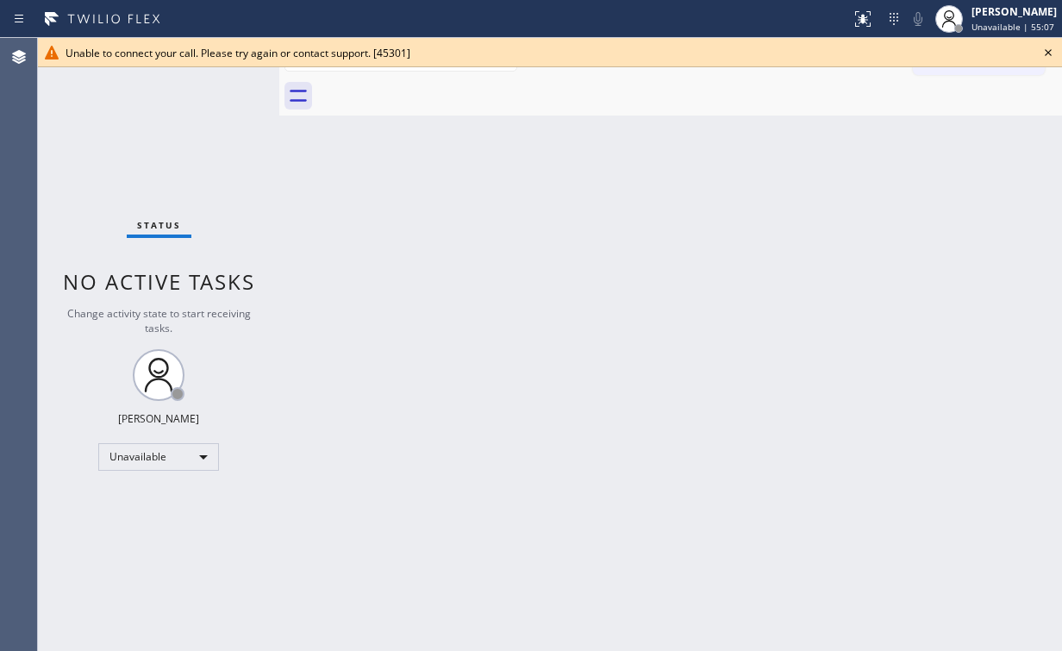
click at [835, 272] on div "Back to Dashboard Change Sender ID Customers Technicians Select a contact Outbo…" at bounding box center [670, 344] width 783 height 613
click at [1048, 52] on icon at bounding box center [1048, 52] width 21 height 21
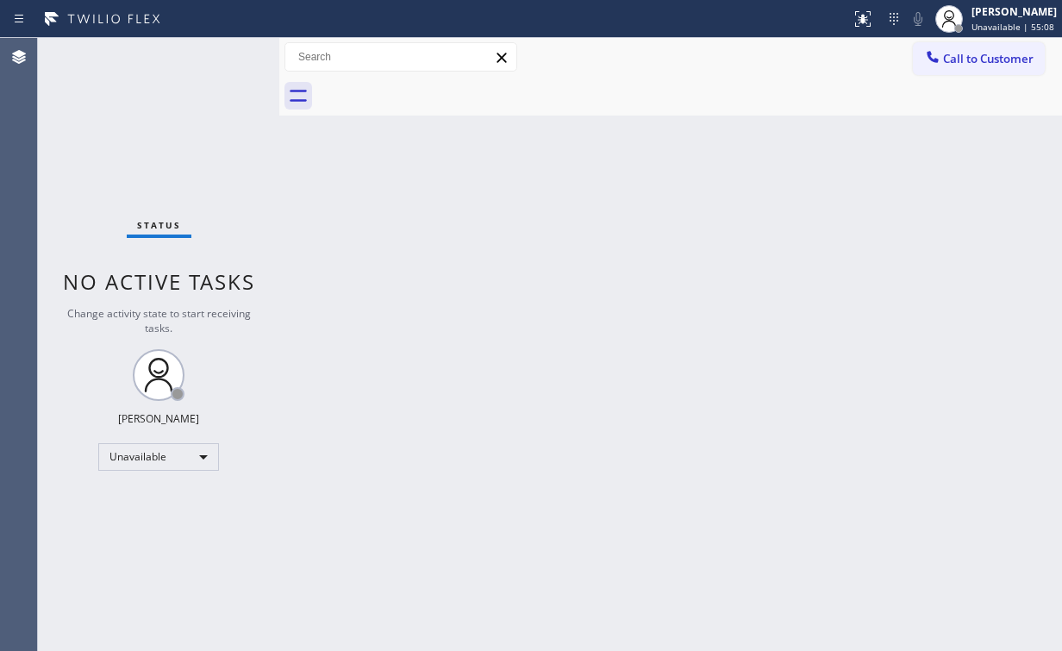
click at [733, 299] on div "Back to Dashboard Change Sender ID Customers Technicians Select a contact Outbo…" at bounding box center [670, 344] width 783 height 613
click at [952, 57] on span "Call to Customer" at bounding box center [988, 59] width 91 height 16
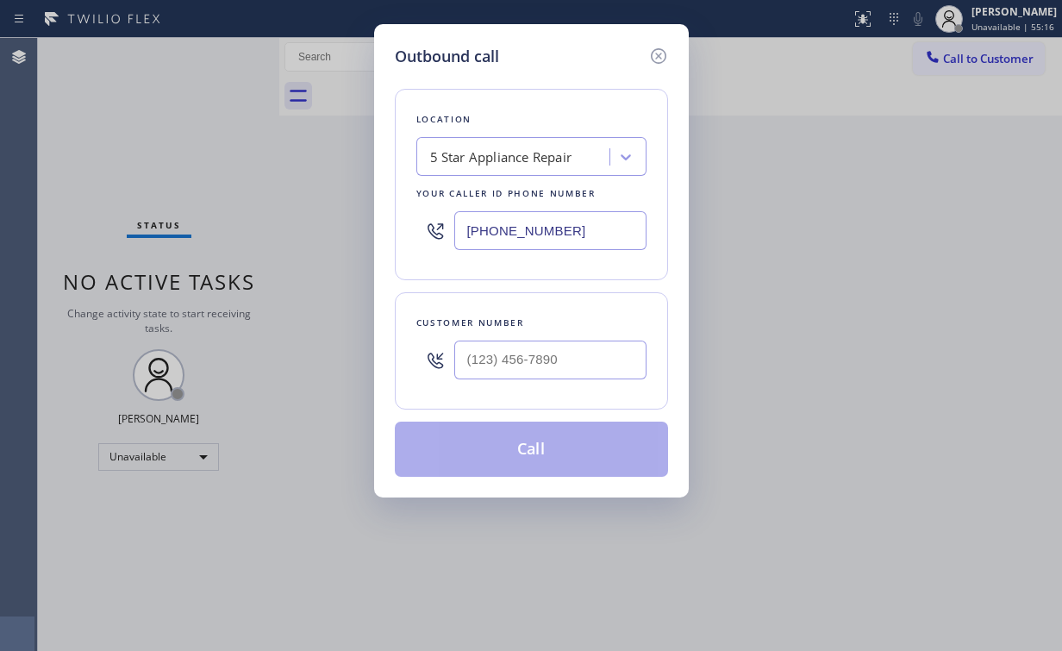
drag, startPoint x: 584, startPoint y: 231, endPoint x: 316, endPoint y: 221, distance: 268.3
click at [352, 221] on div "Outbound call Location 5 Star Appliance Repair Your caller id phone number [PHO…" at bounding box center [531, 325] width 1062 height 651
paste input "626) 566-7785"
type input "[PHONE_NUMBER]"
click at [538, 346] on input "(___) ___-____" at bounding box center [550, 359] width 192 height 39
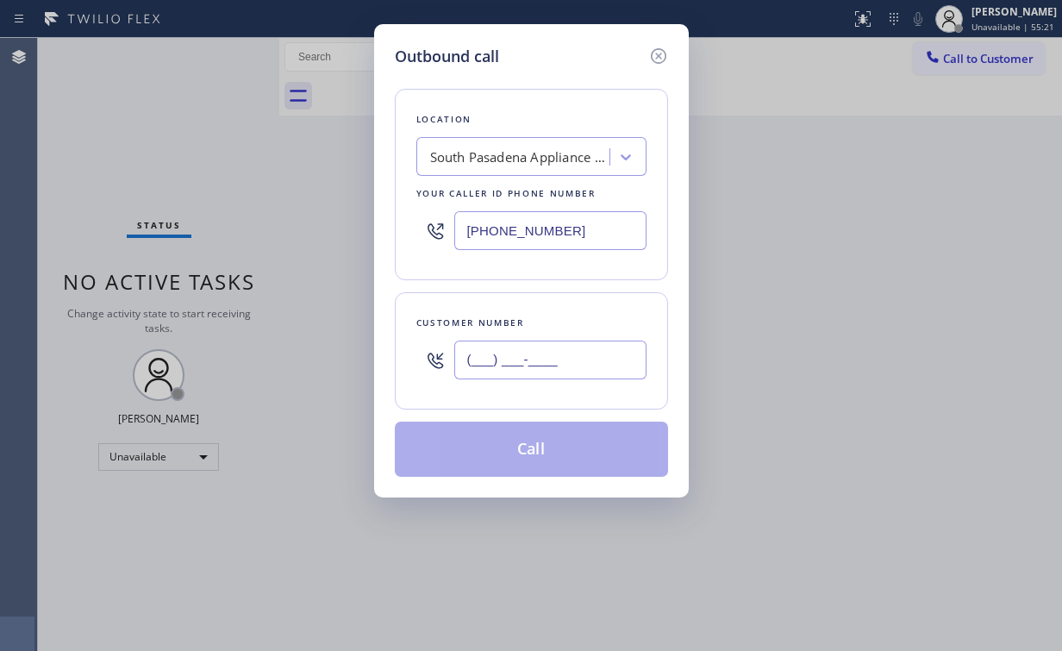
paste input "626) 755-7462"
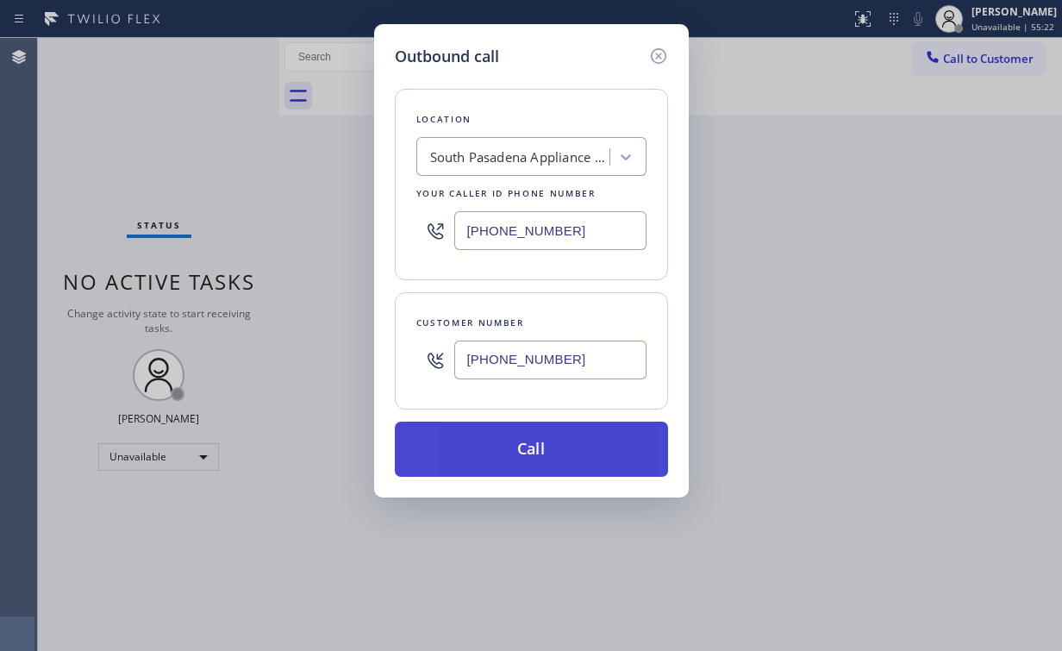
type input "[PHONE_NUMBER]"
click at [524, 439] on button "Call" at bounding box center [531, 449] width 273 height 55
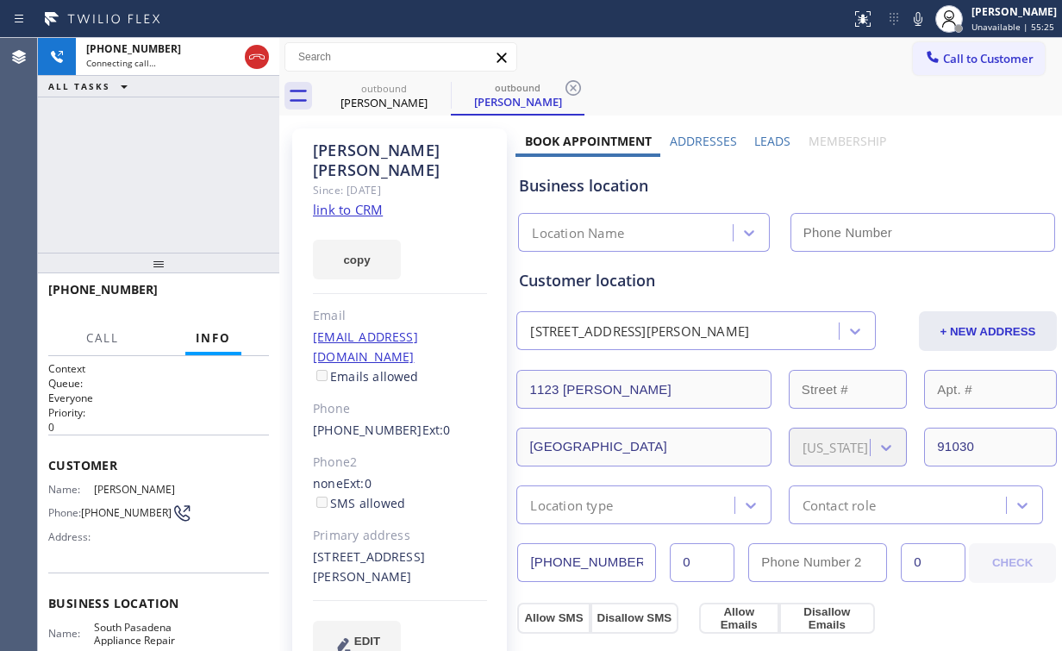
click at [141, 192] on div "[PHONE_NUMBER] Connecting call… ALL TASKS ALL TASKS ACTIVE TASKS TASKS IN WRAP …" at bounding box center [158, 145] width 241 height 215
type input "[PHONE_NUMBER]"
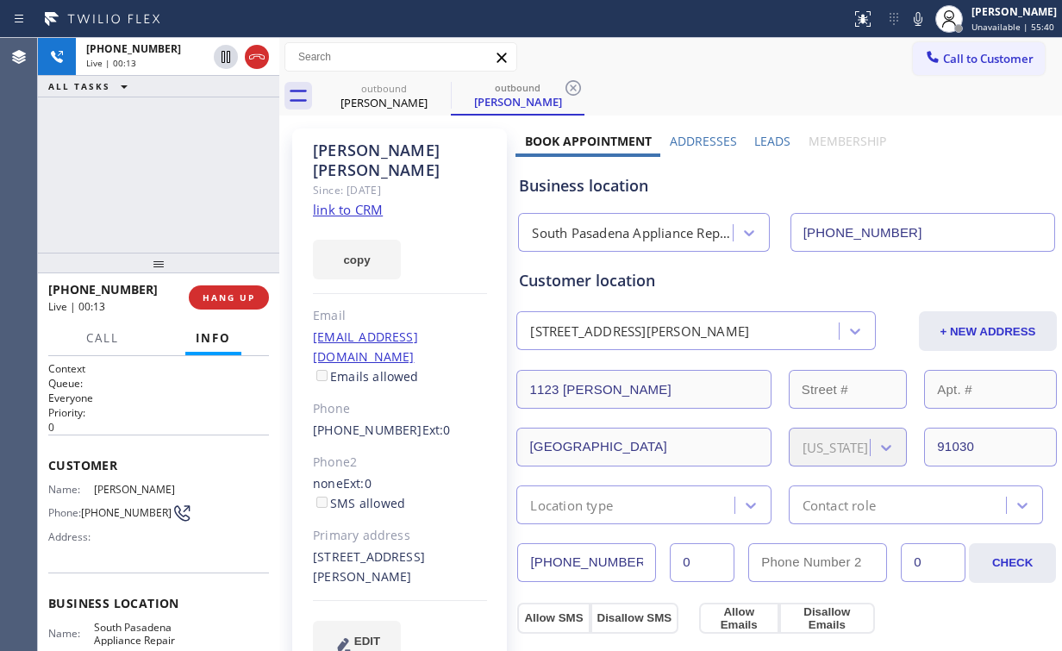
click at [171, 176] on div "[PHONE_NUMBER] Live | 00:13 ALL TASKS ALL TASKS ACTIVE TASKS TASKS IN WRAP UP" at bounding box center [158, 145] width 241 height 215
click at [652, 228] on div "South Pasadena Appliance Repair" at bounding box center [633, 233] width 202 height 20
drag, startPoint x: 615, startPoint y: 189, endPoint x: 577, endPoint y: 185, distance: 38.9
click at [579, 186] on div "Business location" at bounding box center [786, 185] width 535 height 23
click at [165, 166] on div "[PHONE_NUMBER] Live | 00:44 ALL TASKS ALL TASKS ACTIVE TASKS TASKS IN WRAP UP" at bounding box center [158, 145] width 241 height 215
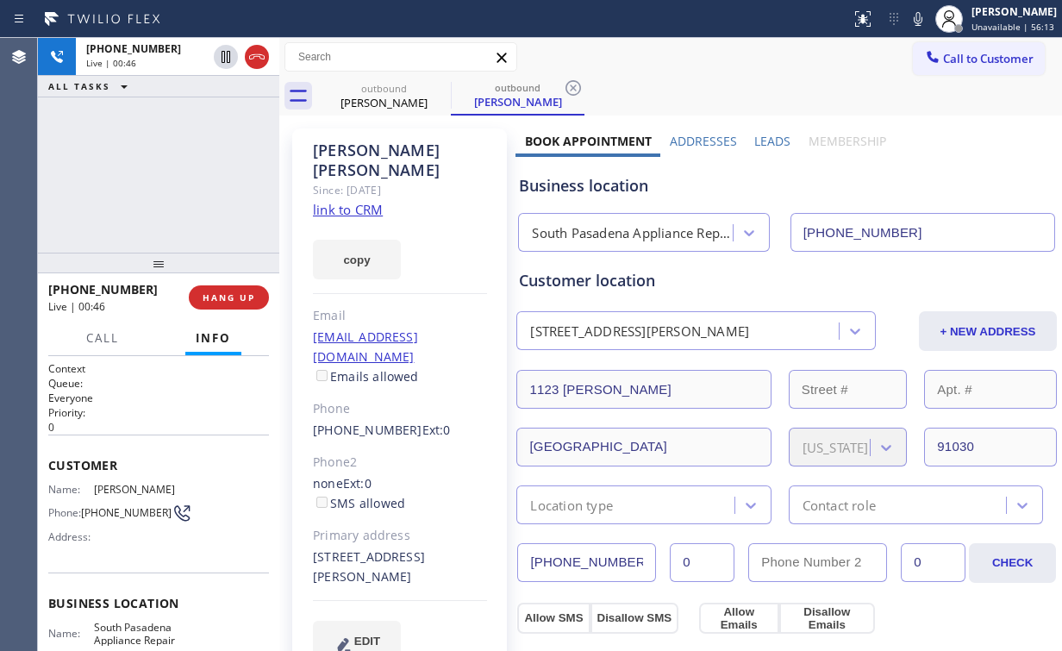
click at [185, 172] on div "[PHONE_NUMBER] Live | 00:46 ALL TASKS ALL TASKS ACTIVE TASKS TASKS IN WRAP UP" at bounding box center [158, 145] width 241 height 215
click at [230, 297] on span "HANG UP" at bounding box center [229, 297] width 53 height 12
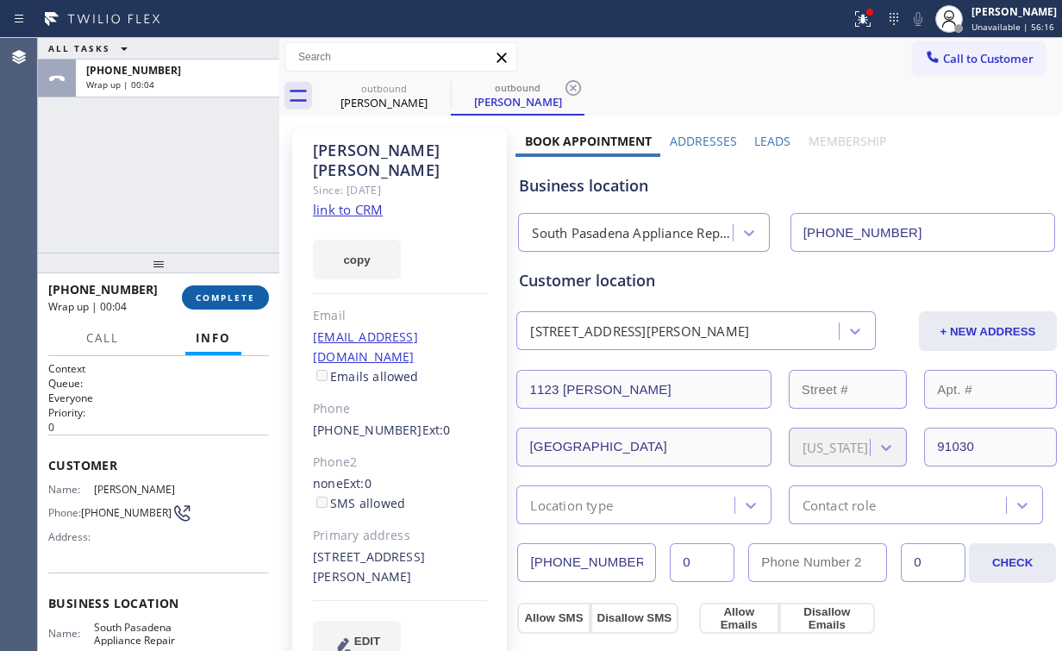
click at [230, 297] on span "COMPLETE" at bounding box center [225, 297] width 59 height 12
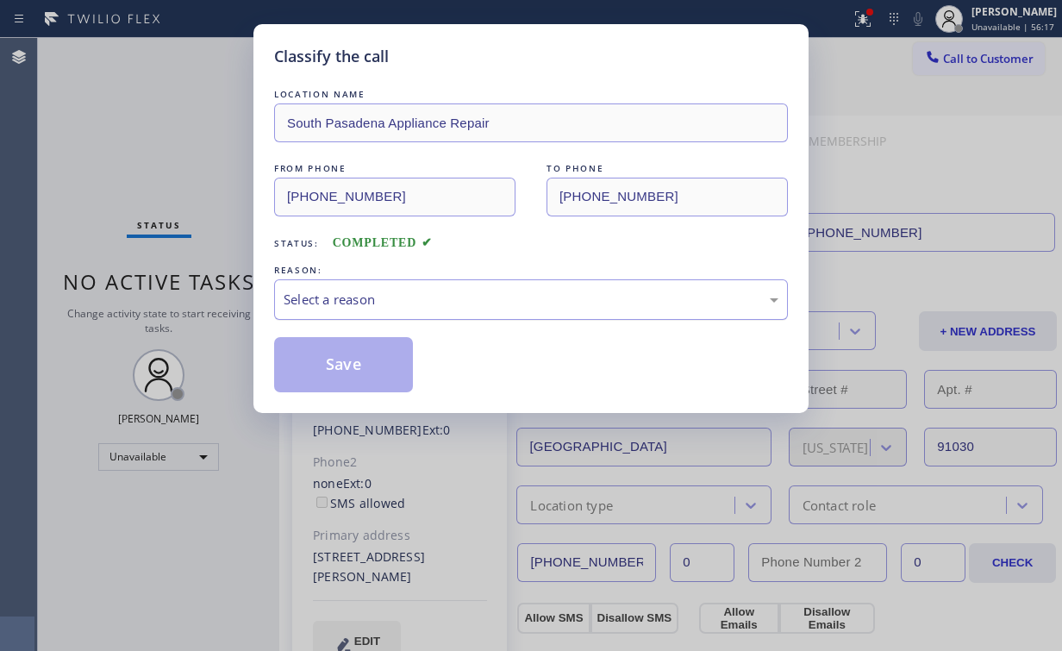
click at [336, 296] on div "Select a reason" at bounding box center [531, 300] width 495 height 20
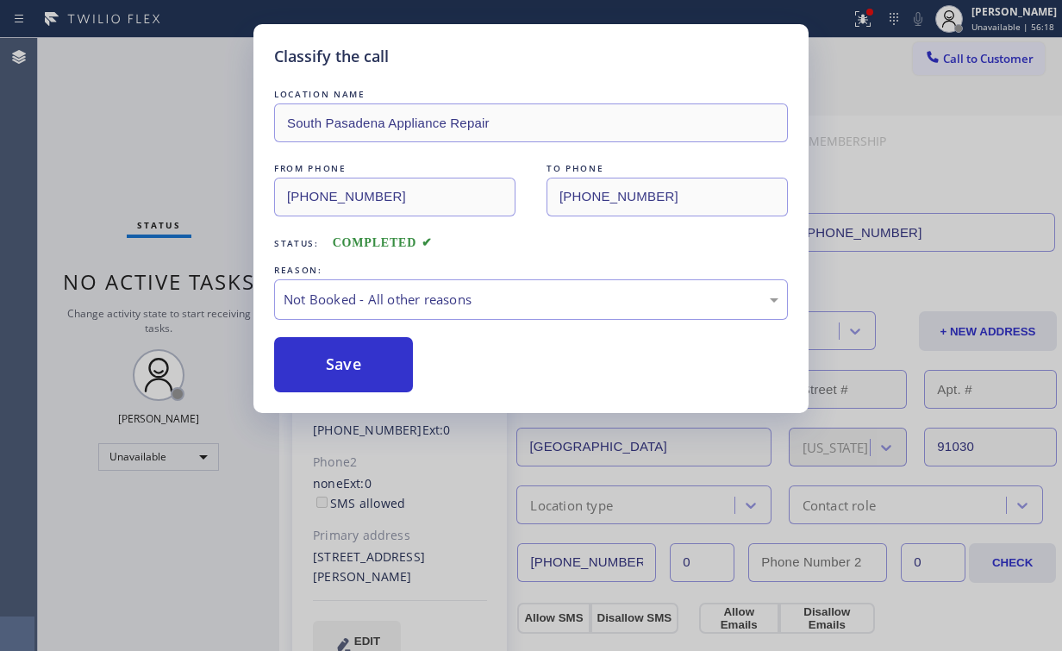
click at [331, 362] on button "Save" at bounding box center [343, 364] width 139 height 55
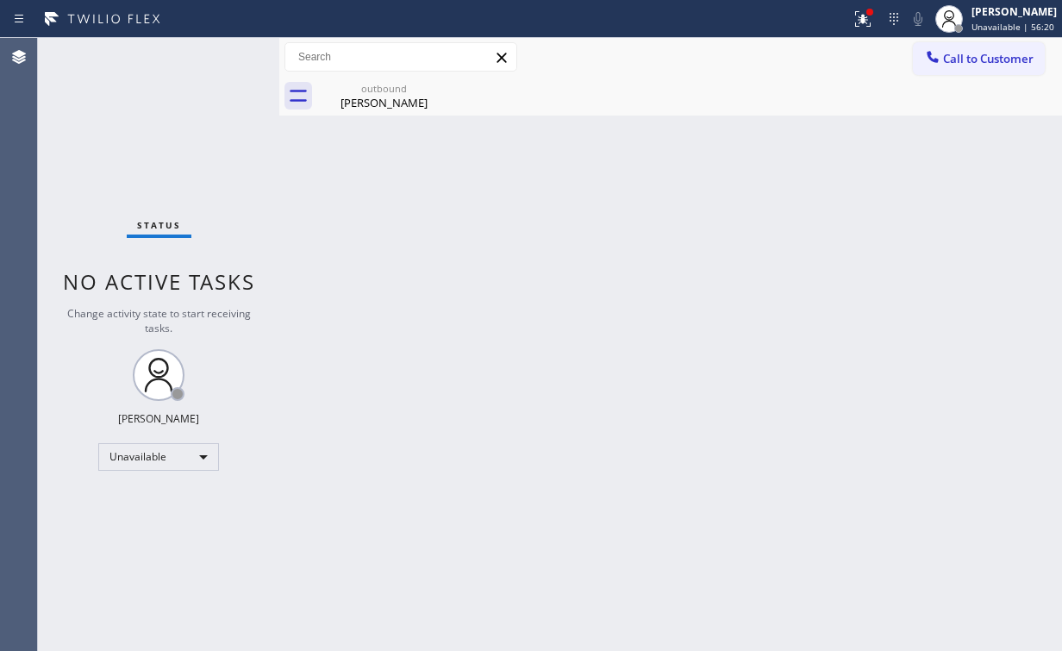
click at [177, 152] on div "Status No active tasks Change activity state to start receiving tasks. [PERSON_…" at bounding box center [158, 344] width 241 height 613
click at [389, 92] on div "outbound" at bounding box center [384, 88] width 130 height 13
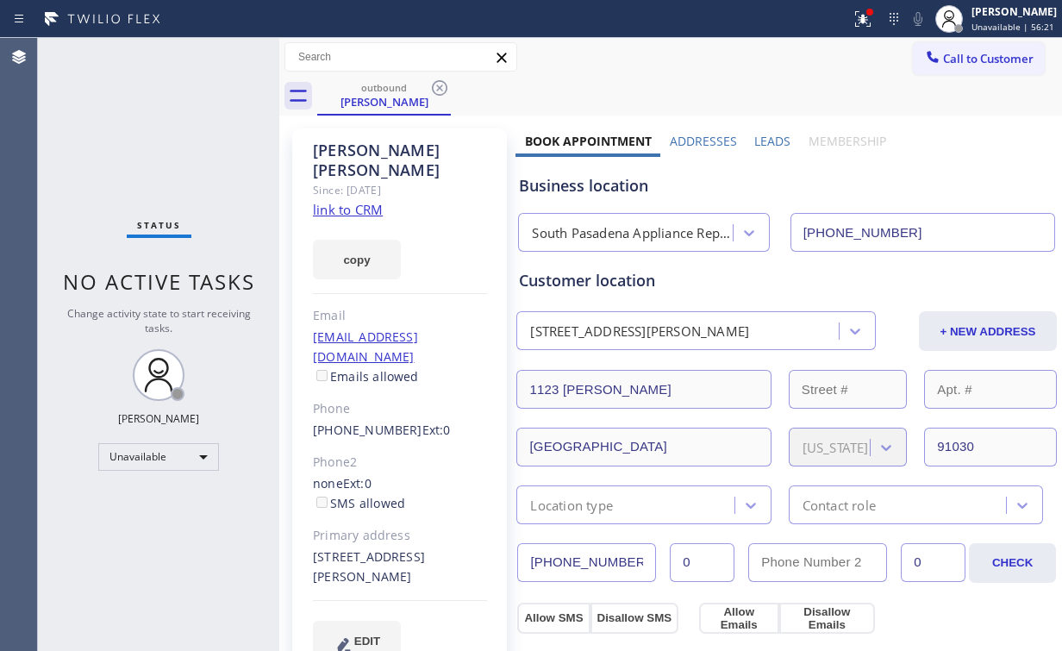
click at [443, 90] on icon at bounding box center [439, 88] width 21 height 21
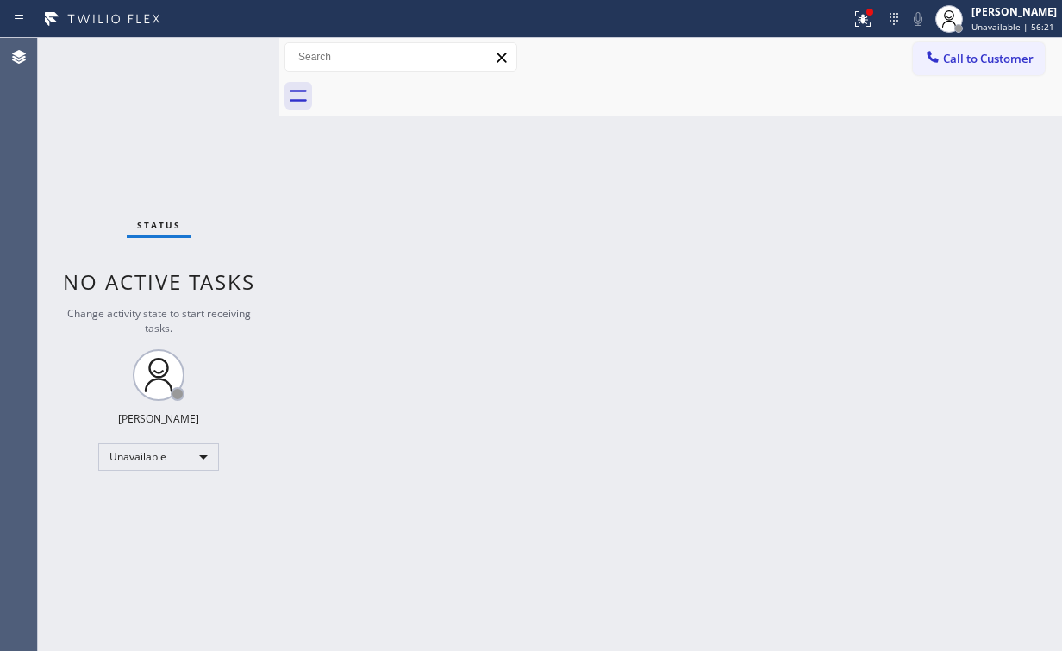
click at [403, 235] on div "Back to Dashboard Change Sender ID Customers Technicians Select a contact Outbo…" at bounding box center [670, 344] width 783 height 613
click at [867, 22] on icon at bounding box center [862, 19] width 21 height 21
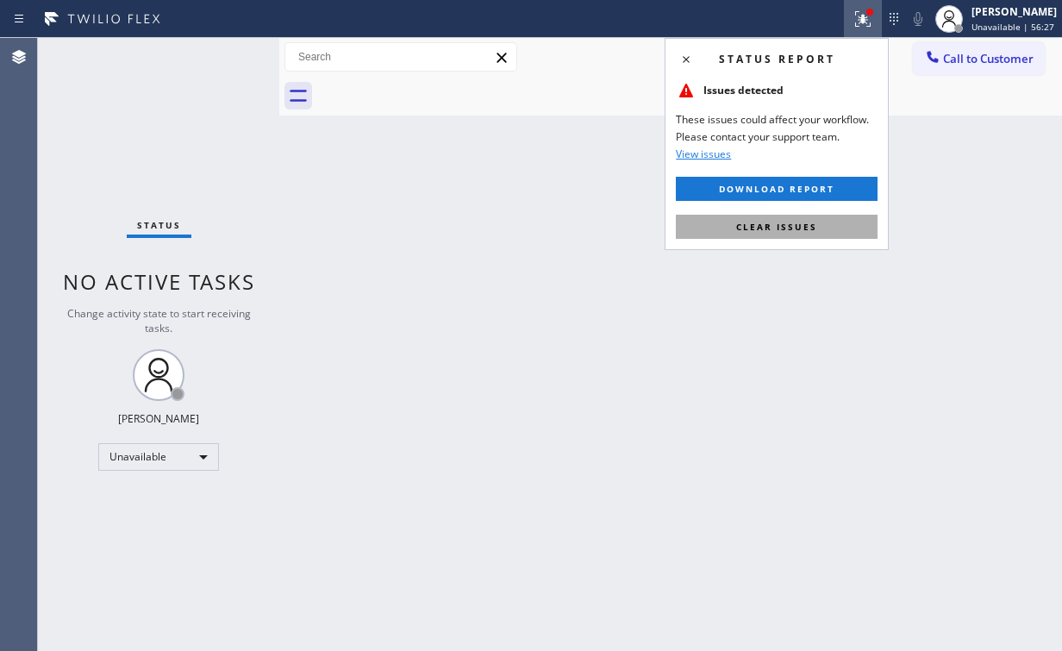
drag, startPoint x: 762, startPoint y: 222, endPoint x: 886, endPoint y: 172, distance: 133.8
click at [769, 222] on span "Clear issues" at bounding box center [776, 227] width 81 height 12
drag, startPoint x: 886, startPoint y: 172, endPoint x: 894, endPoint y: 163, distance: 11.6
click at [894, 163] on div "Back to Dashboard Change Sender ID Customers Technicians Select a contact Outbo…" at bounding box center [670, 344] width 783 height 613
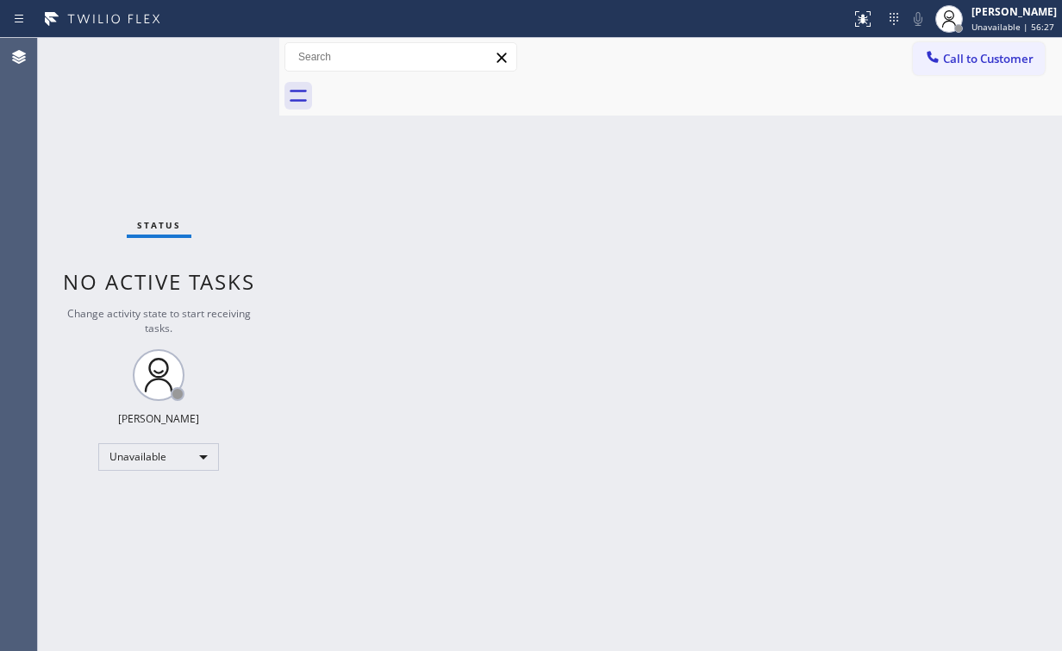
click at [962, 66] on span "Call to Customer" at bounding box center [988, 59] width 91 height 16
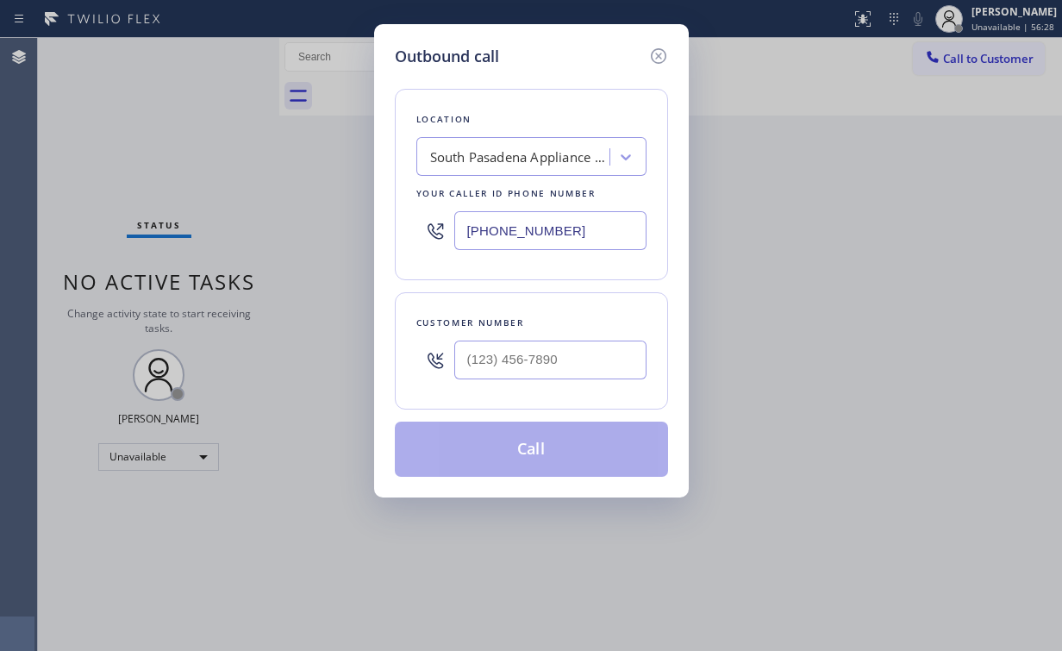
drag, startPoint x: 588, startPoint y: 228, endPoint x: 178, endPoint y: 187, distance: 411.5
click at [323, 228] on div "Outbound call Location [GEOGRAPHIC_DATA] Appliance Repair Your caller id phone …" at bounding box center [531, 325] width 1062 height 651
paste input "929) 368-4747"
type input "[PHONE_NUMBER]"
click at [566, 345] on input "(___) ___-____" at bounding box center [550, 359] width 192 height 39
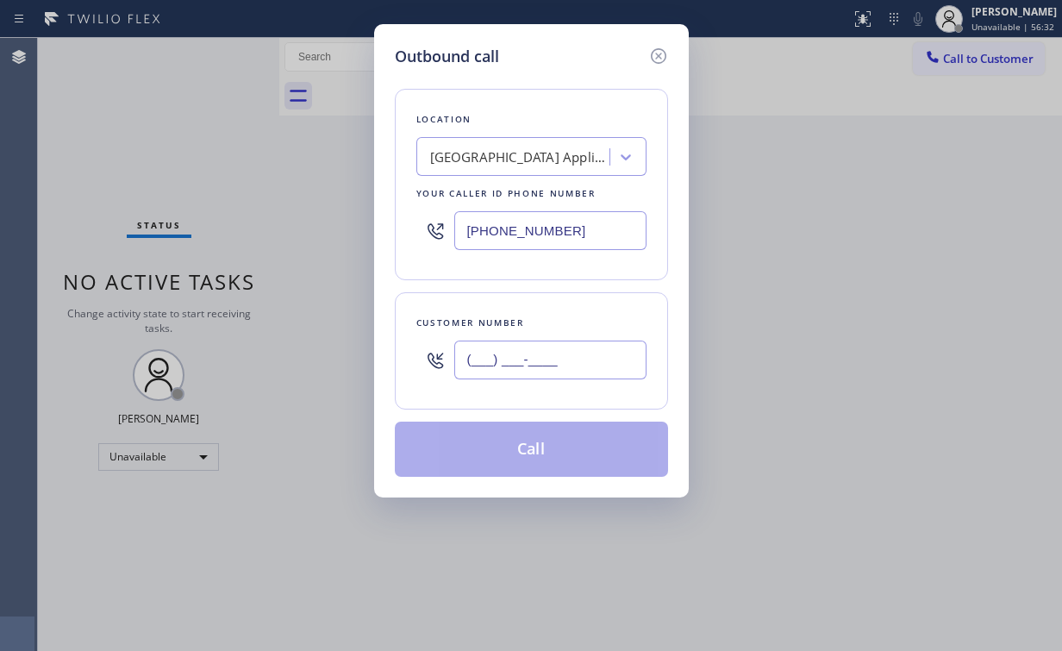
paste input "914) 643-3074"
type input "[PHONE_NUMBER]"
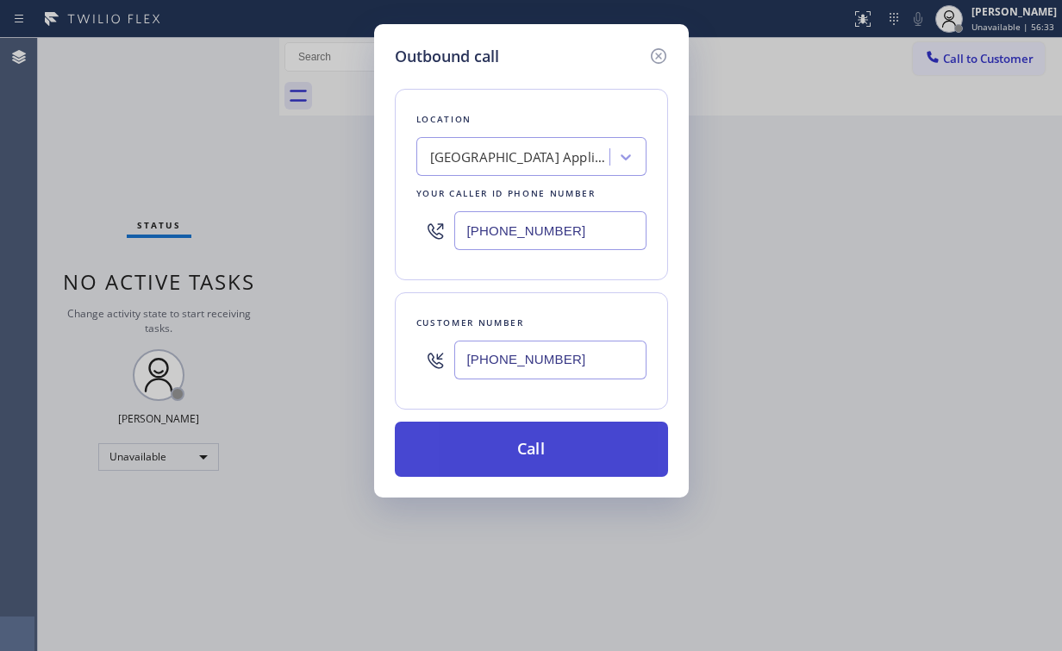
click at [515, 442] on button "Call" at bounding box center [531, 449] width 273 height 55
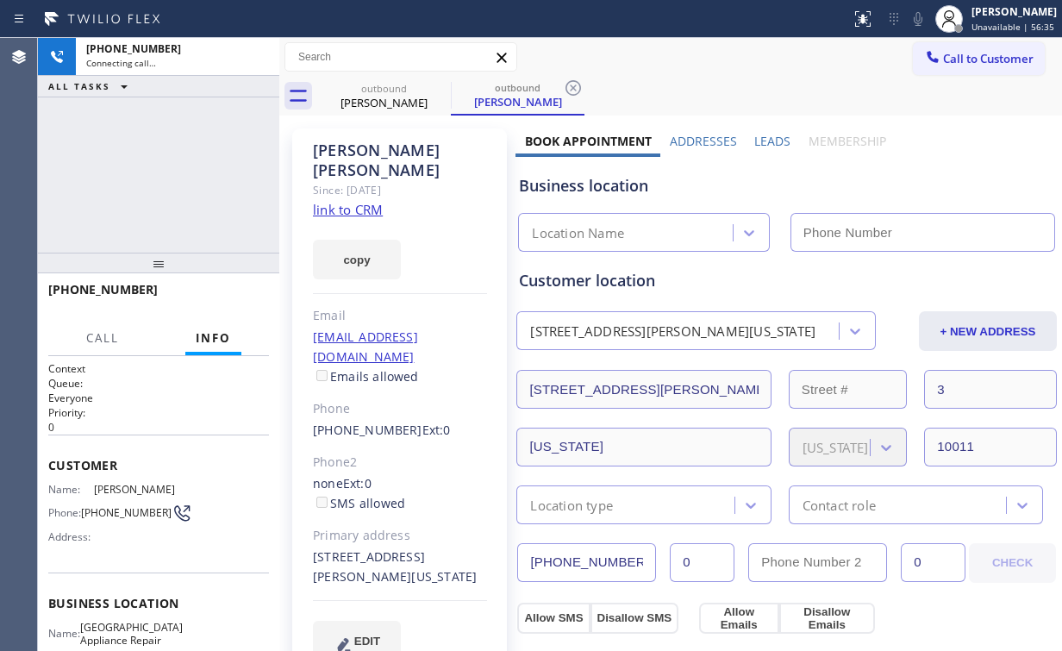
click at [180, 159] on div "[PHONE_NUMBER] Connecting call… ALL TASKS ALL TASKS ACTIVE TASKS TASKS IN WRAP …" at bounding box center [158, 145] width 241 height 215
type input "[PHONE_NUMBER]"
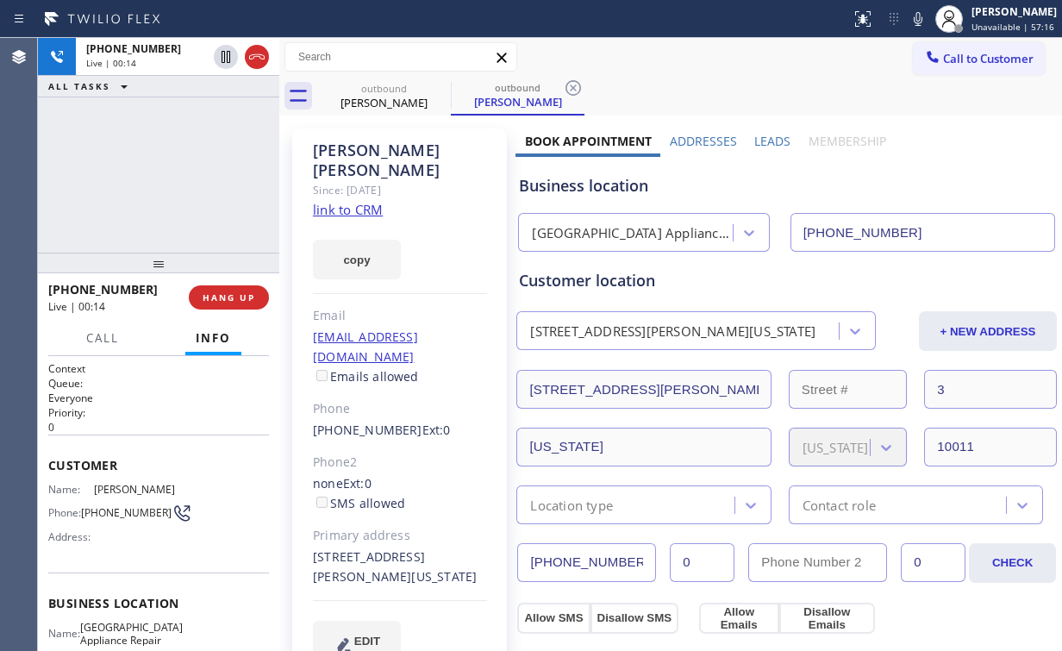
click at [230, 318] on div "[PHONE_NUMBER] Live | 00:14 HANG UP" at bounding box center [158, 297] width 221 height 45
click at [226, 294] on span "HANG UP" at bounding box center [229, 297] width 53 height 12
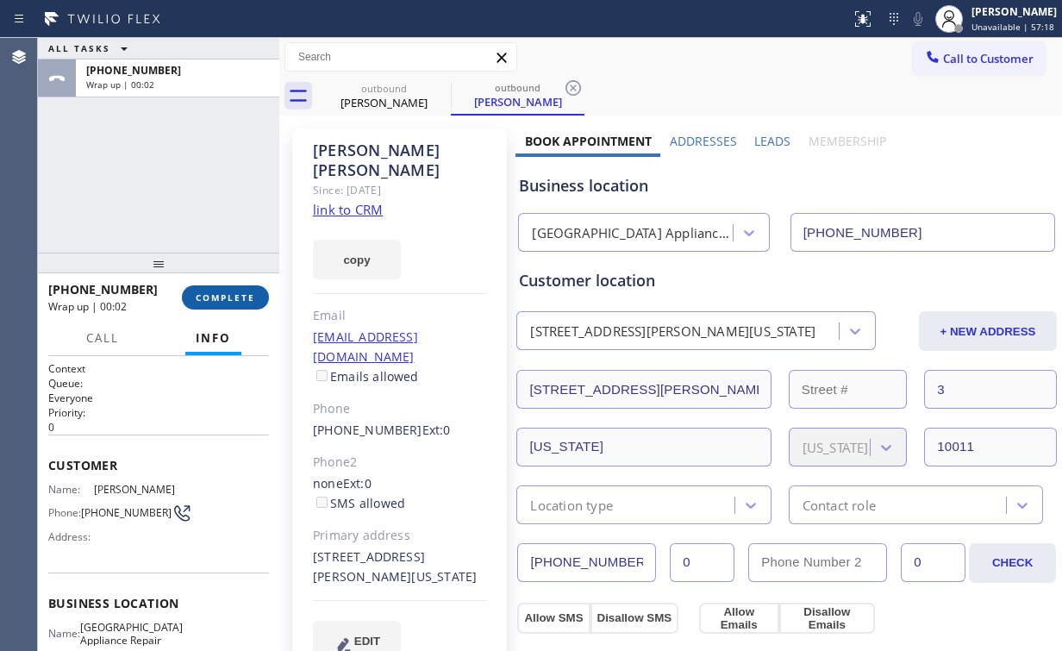
click at [226, 294] on span "COMPLETE" at bounding box center [225, 297] width 59 height 12
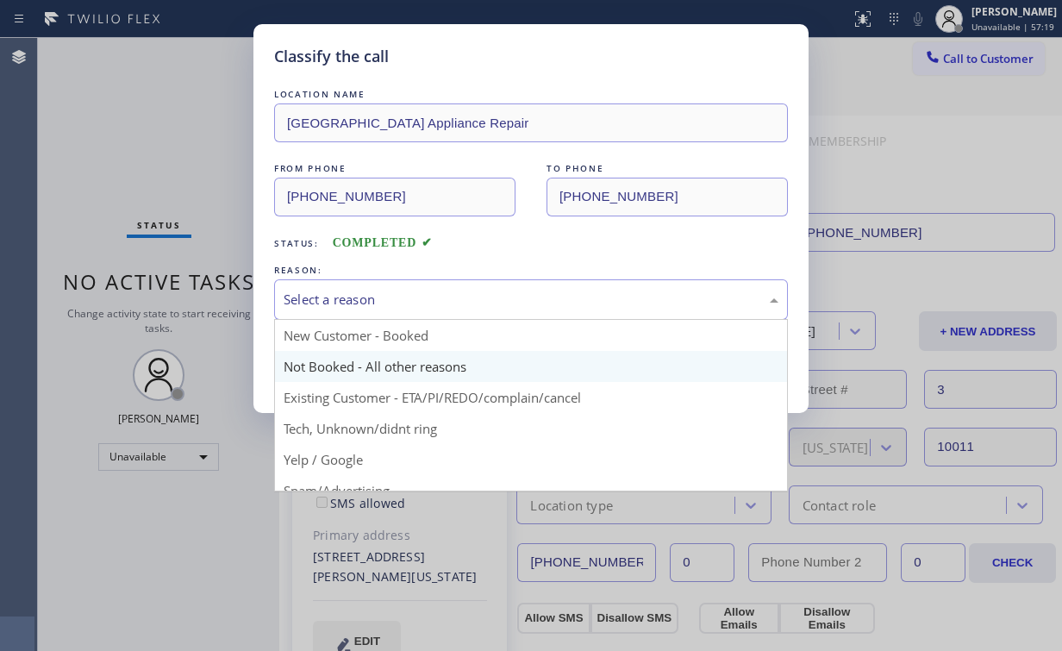
drag, startPoint x: 440, startPoint y: 290, endPoint x: 389, endPoint y: 352, distance: 80.8
click at [439, 295] on div "Select a reason" at bounding box center [531, 300] width 495 height 20
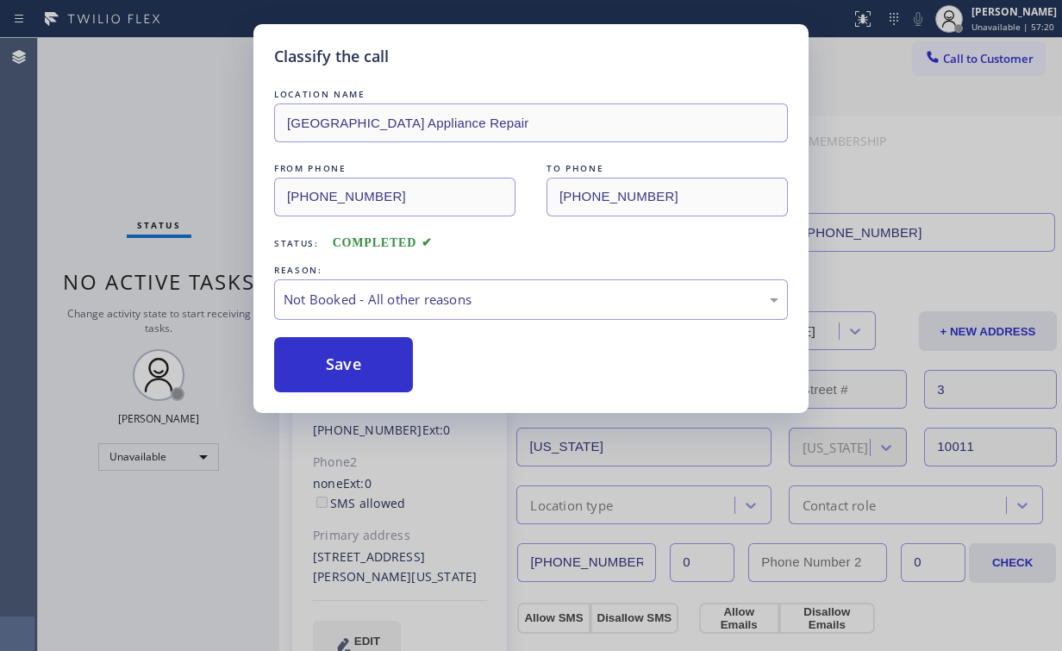
drag, startPoint x: 334, startPoint y: 372, endPoint x: 310, endPoint y: 324, distance: 53.6
click at [334, 370] on button "Save" at bounding box center [343, 364] width 139 height 55
click at [189, 140] on div "Classify the call LOCATION NAME [GEOGRAPHIC_DATA] Appliance Repair FROM PHONE […" at bounding box center [531, 325] width 1062 height 651
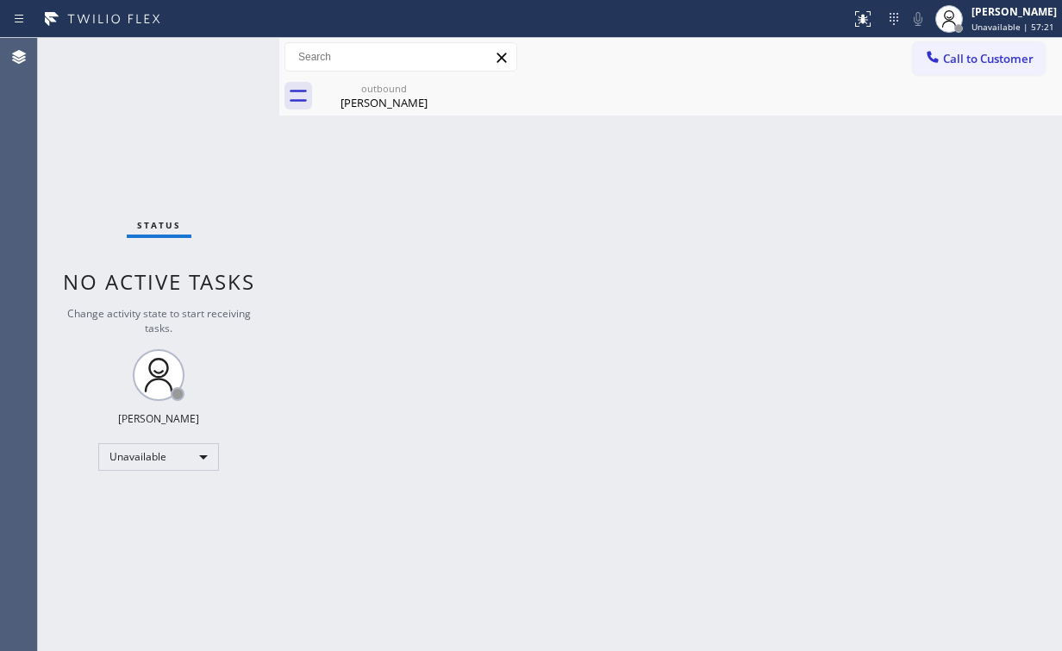
click at [968, 77] on div "outbound [PERSON_NAME]" at bounding box center [689, 96] width 745 height 39
click at [945, 57] on span "Call to Customer" at bounding box center [988, 59] width 91 height 16
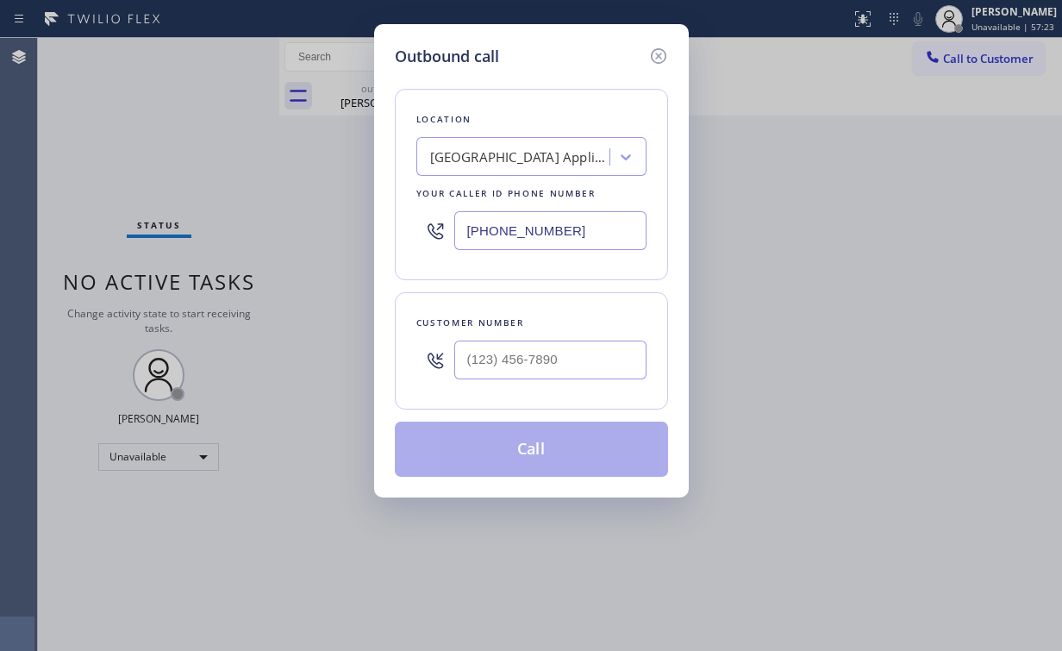
click at [572, 332] on div at bounding box center [550, 360] width 192 height 56
click at [553, 354] on input "(___) ___-____" at bounding box center [550, 359] width 192 height 39
paste input "914) 643-3074"
type input "[PHONE_NUMBER]"
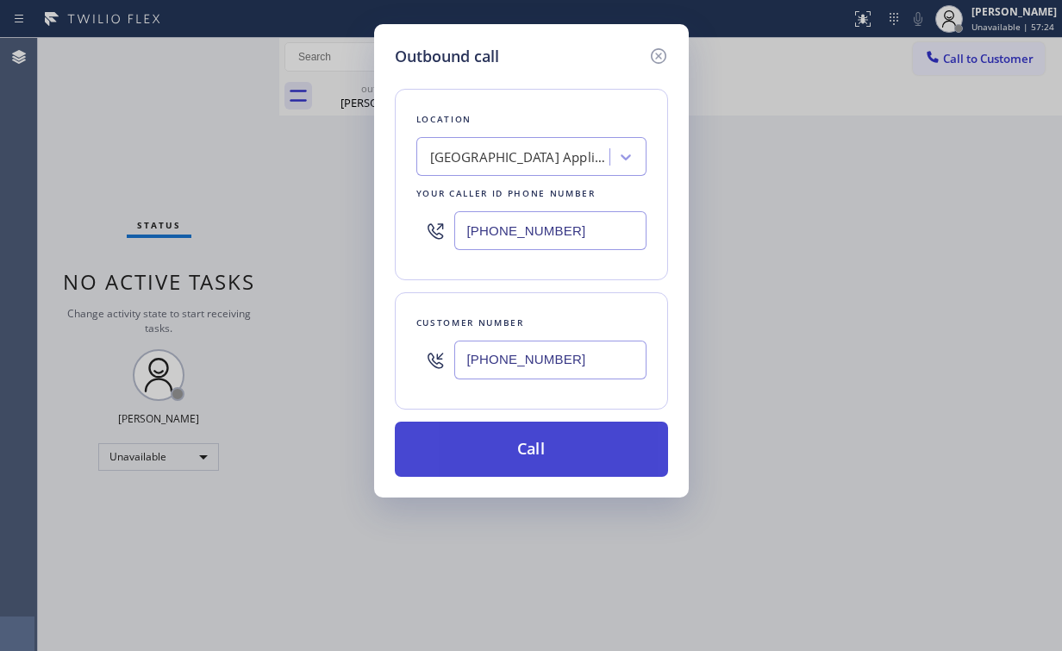
click at [510, 452] on button "Call" at bounding box center [531, 449] width 273 height 55
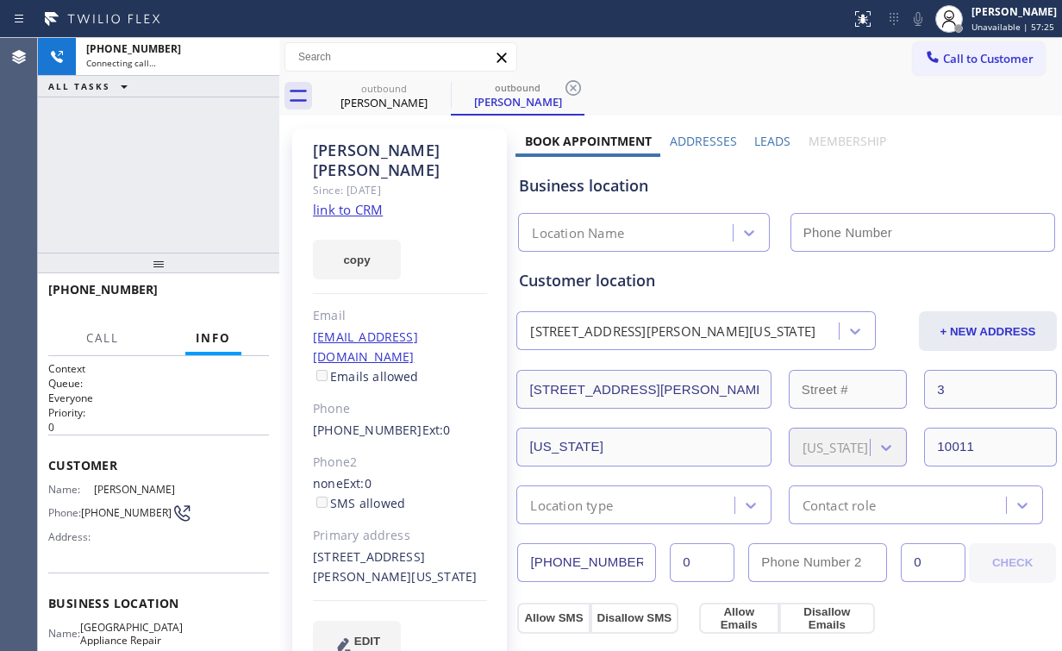
click at [137, 187] on div "[PHONE_NUMBER] Connecting call… ALL TASKS ALL TASKS ACTIVE TASKS TASKS IN WRAP …" at bounding box center [158, 145] width 241 height 215
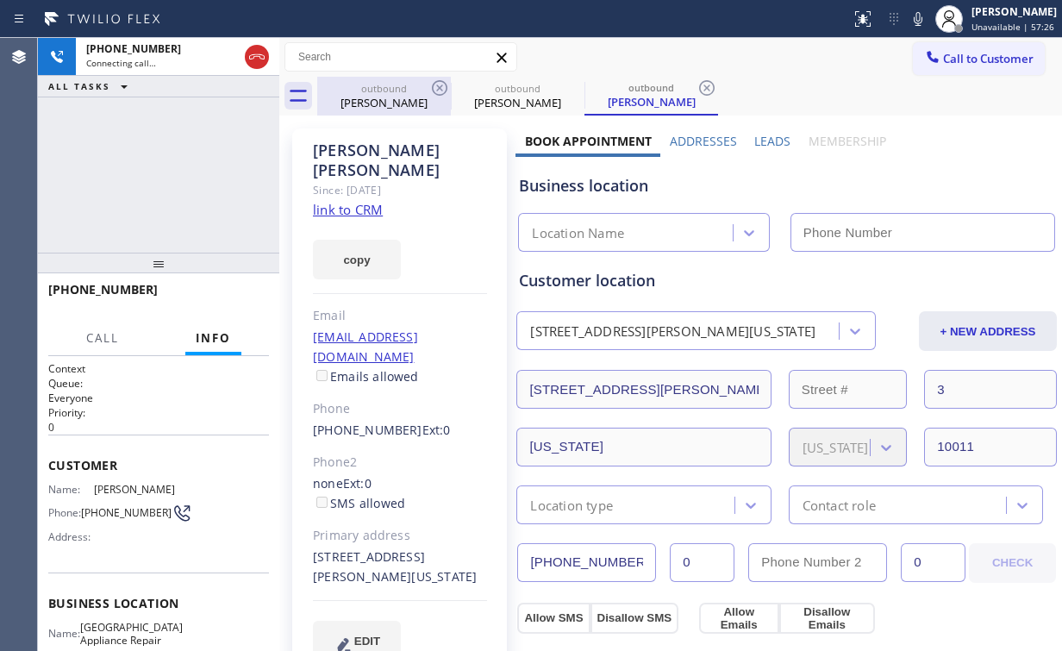
click at [393, 97] on div "[PERSON_NAME]" at bounding box center [384, 103] width 130 height 16
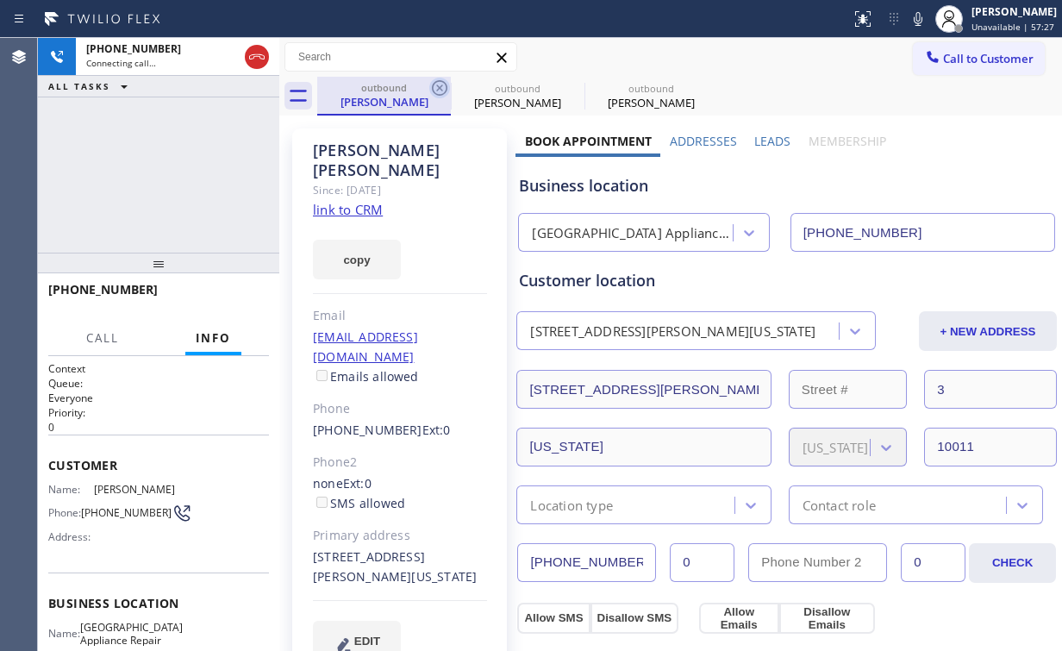
click at [436, 88] on icon at bounding box center [439, 88] width 21 height 21
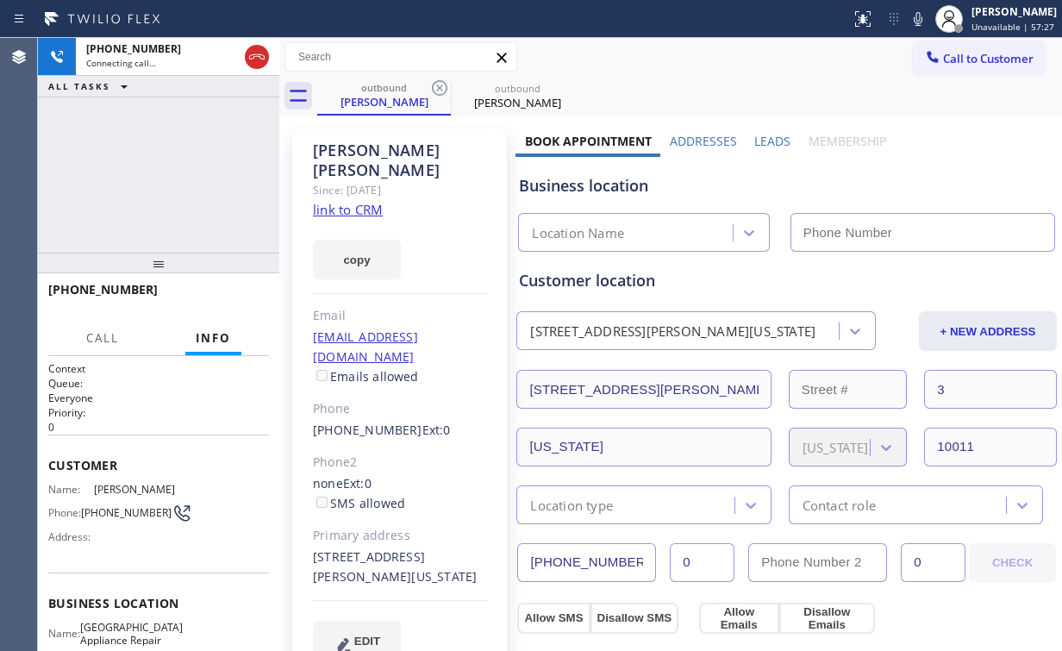
type input "[PHONE_NUMBER]"
click at [164, 165] on div "[PHONE_NUMBER] Connecting call… ALL TASKS ALL TASKS ACTIVE TASKS TASKS IN WRAP …" at bounding box center [158, 145] width 241 height 215
click at [545, 278] on div "Customer location" at bounding box center [786, 280] width 535 height 23
click at [157, 162] on div "[PHONE_NUMBER] Connecting call… ALL TASKS ALL TASKS ACTIVE TASKS TASKS IN WRAP …" at bounding box center [158, 145] width 241 height 215
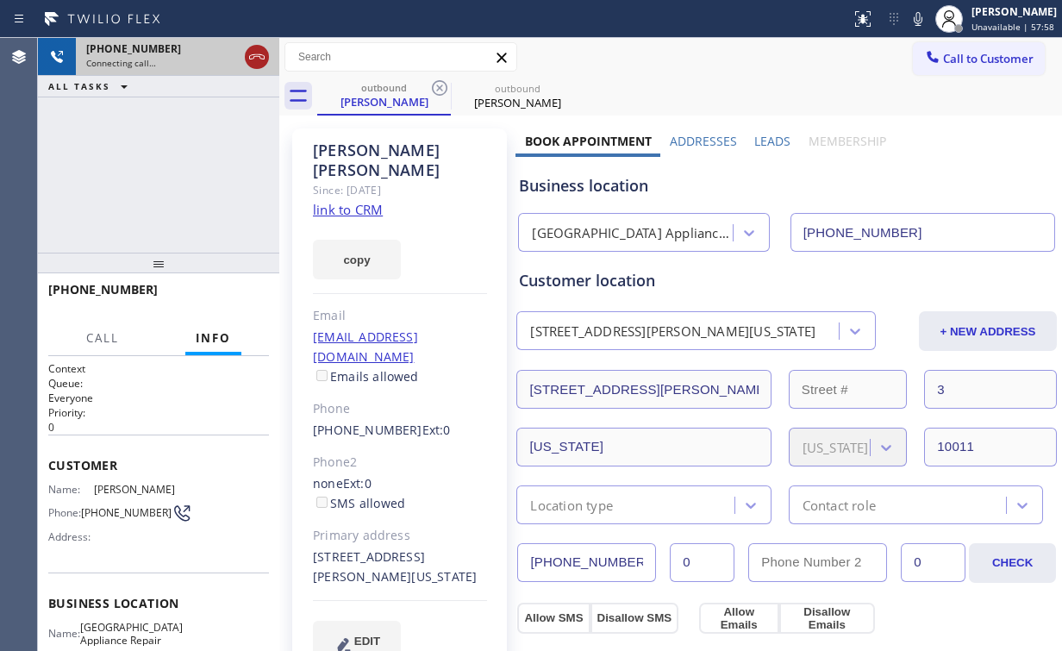
click at [251, 54] on icon at bounding box center [257, 57] width 21 height 21
click at [377, 95] on div "[PERSON_NAME]" at bounding box center [384, 102] width 130 height 16
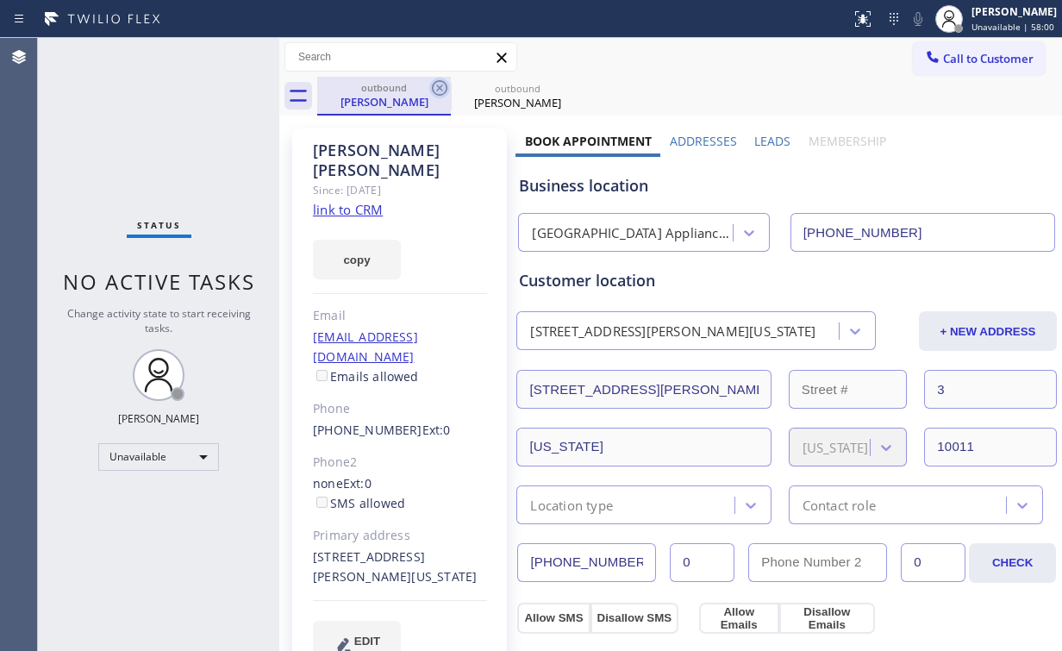
click at [440, 89] on icon at bounding box center [440, 88] width 16 height 16
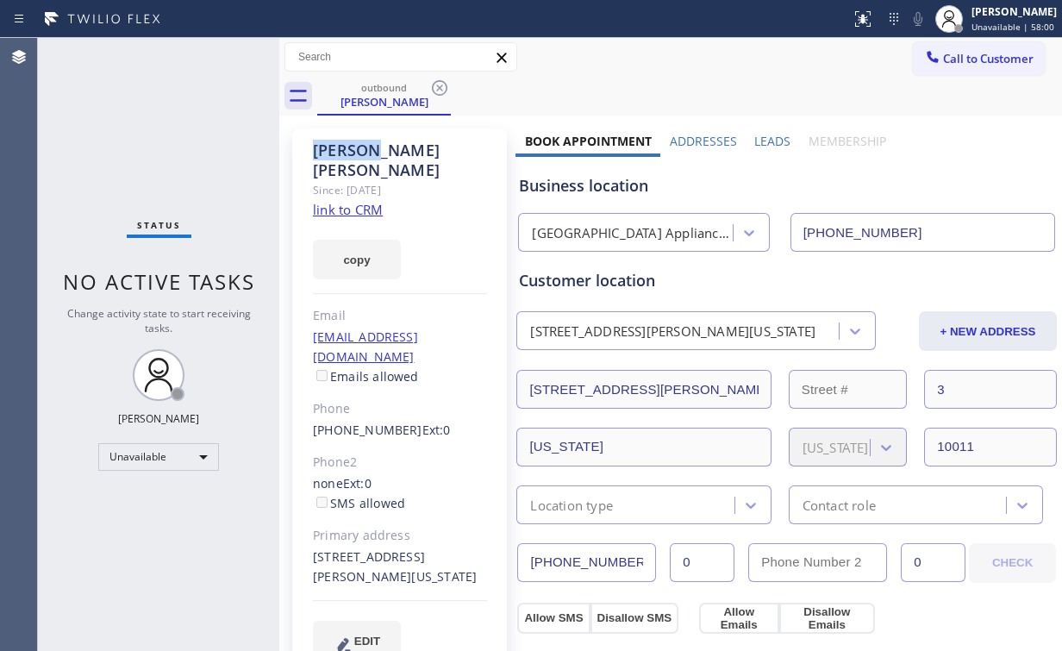
click at [440, 89] on icon at bounding box center [440, 88] width 16 height 16
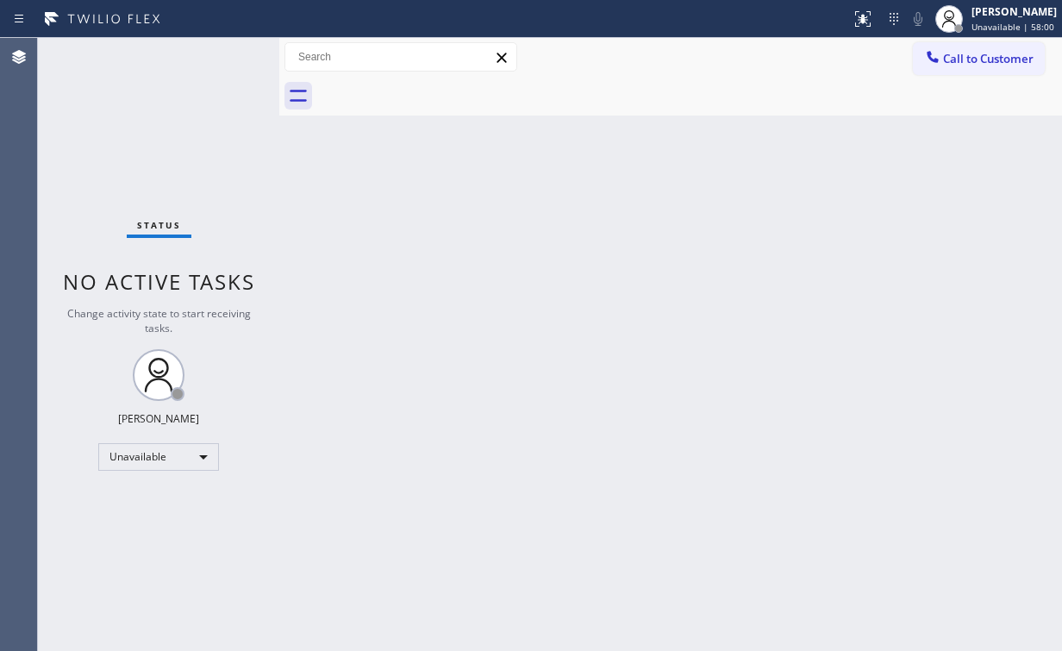
click at [162, 143] on div "Status No active tasks Change activity state to start receiving tasks. [PERSON_…" at bounding box center [158, 344] width 241 height 613
drag, startPoint x: 1014, startPoint y: 58, endPoint x: 984, endPoint y: 72, distance: 32.8
click at [1014, 58] on span "Call to Customer" at bounding box center [988, 59] width 91 height 16
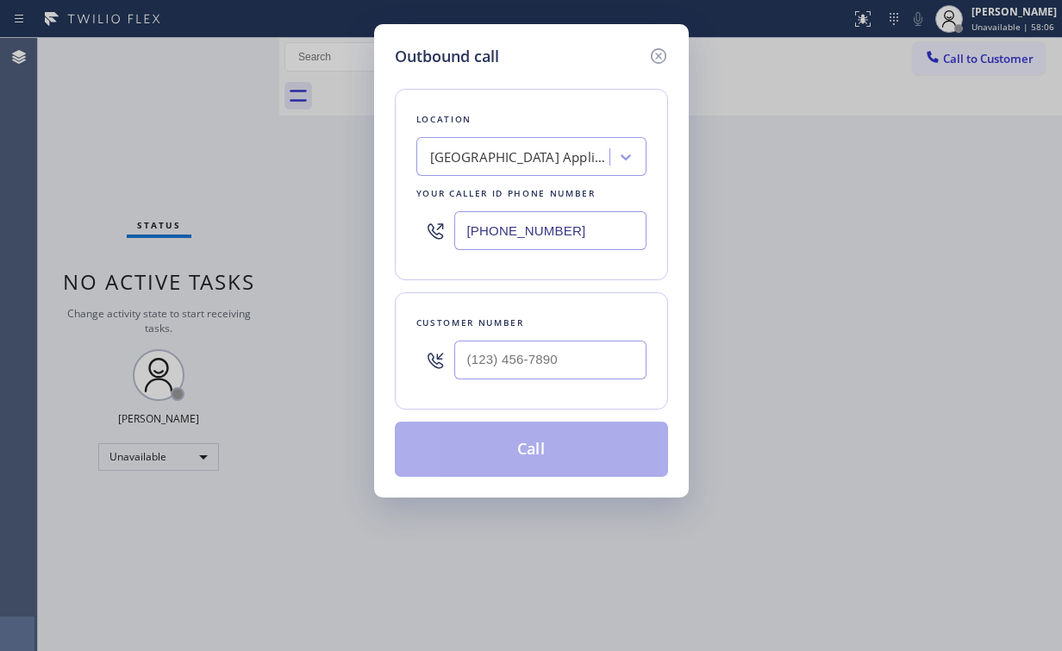
drag, startPoint x: 561, startPoint y: 233, endPoint x: 334, endPoint y: 159, distance: 238.5
click at [347, 221] on div "Outbound call Location [GEOGRAPHIC_DATA] Appliance Repair Your caller id phone …" at bounding box center [531, 325] width 1062 height 651
paste input "310) 400-5899"
type input "[PHONE_NUMBER]"
click at [553, 335] on div at bounding box center [550, 360] width 192 height 56
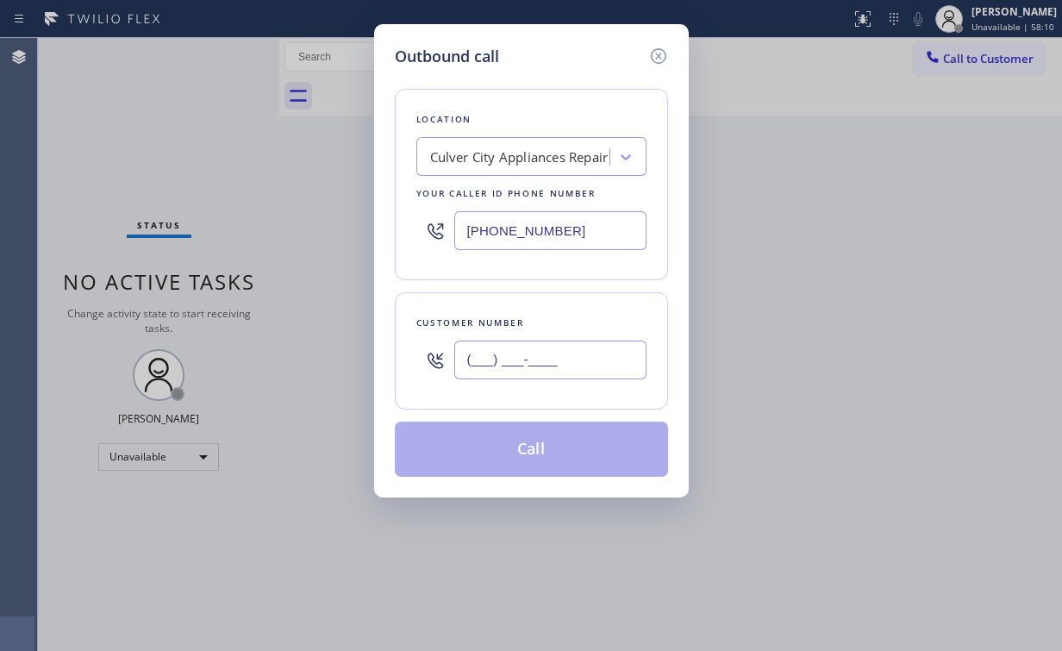
click at [548, 341] on input "(___) ___-____" at bounding box center [550, 359] width 192 height 39
paste input "310) 699-5816"
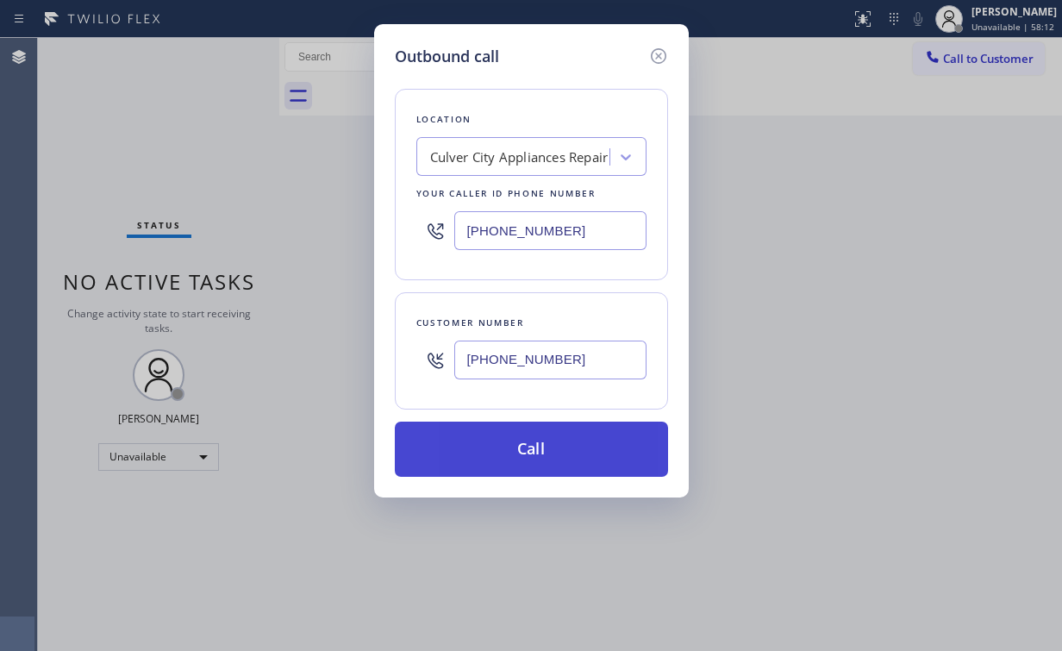
type input "[PHONE_NUMBER]"
click at [496, 464] on button "Call" at bounding box center [531, 449] width 273 height 55
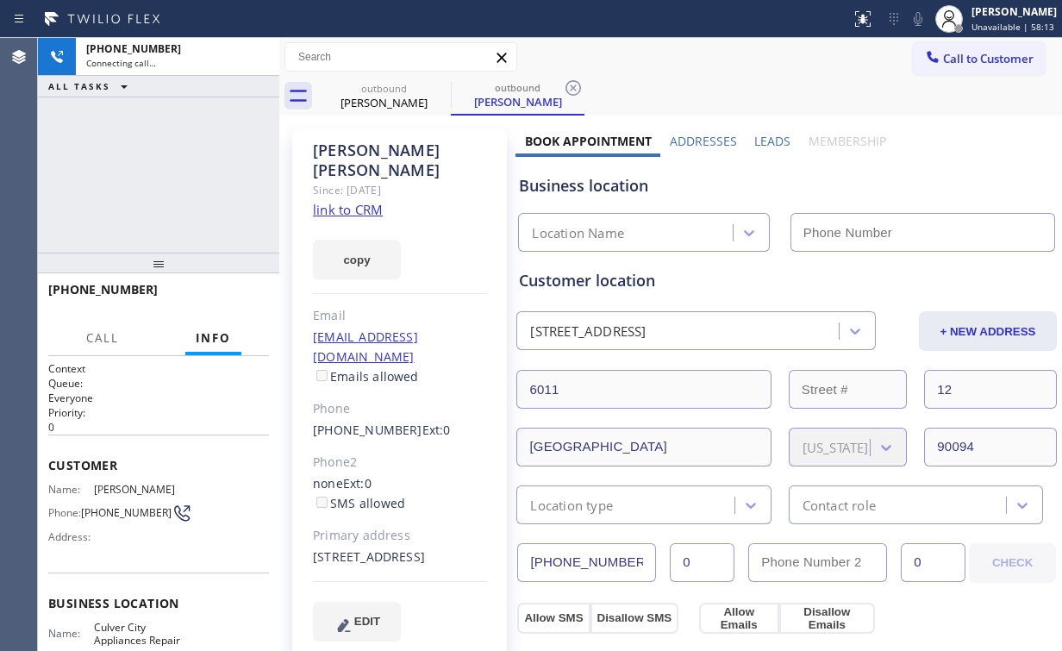
click at [148, 144] on div "[PHONE_NUMBER] Connecting call… ALL TASKS ALL TASKS ACTIVE TASKS TASKS IN WRAP …" at bounding box center [158, 145] width 241 height 215
type input "[PHONE_NUMBER]"
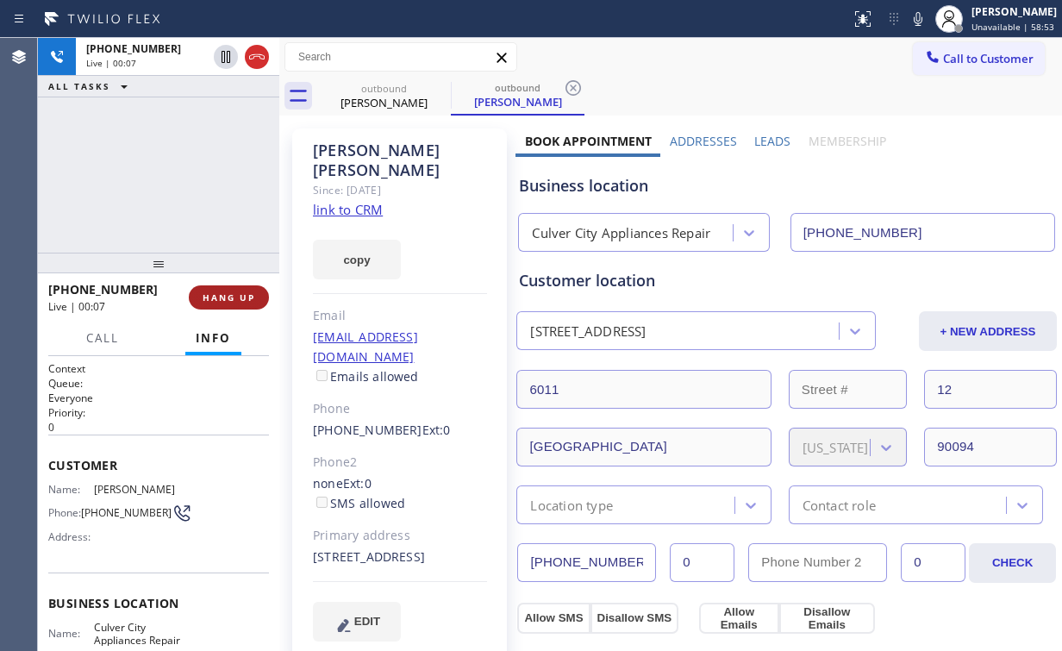
click at [221, 305] on button "HANG UP" at bounding box center [229, 297] width 80 height 24
click at [221, 303] on button "HANG UP" at bounding box center [229, 297] width 80 height 24
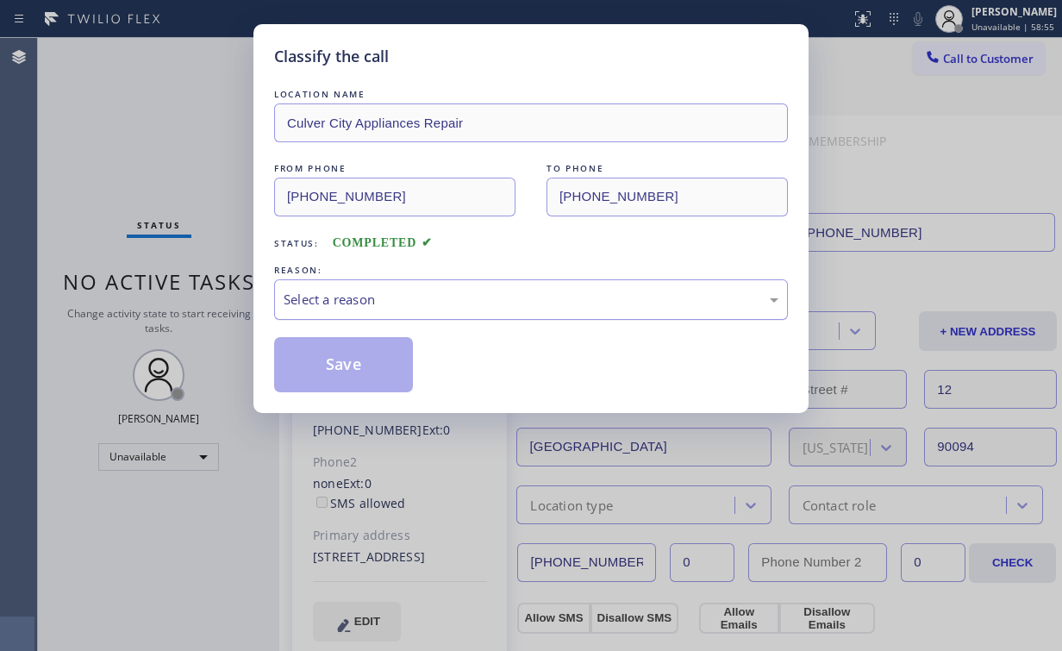
click at [309, 297] on div "Select a reason" at bounding box center [531, 300] width 495 height 20
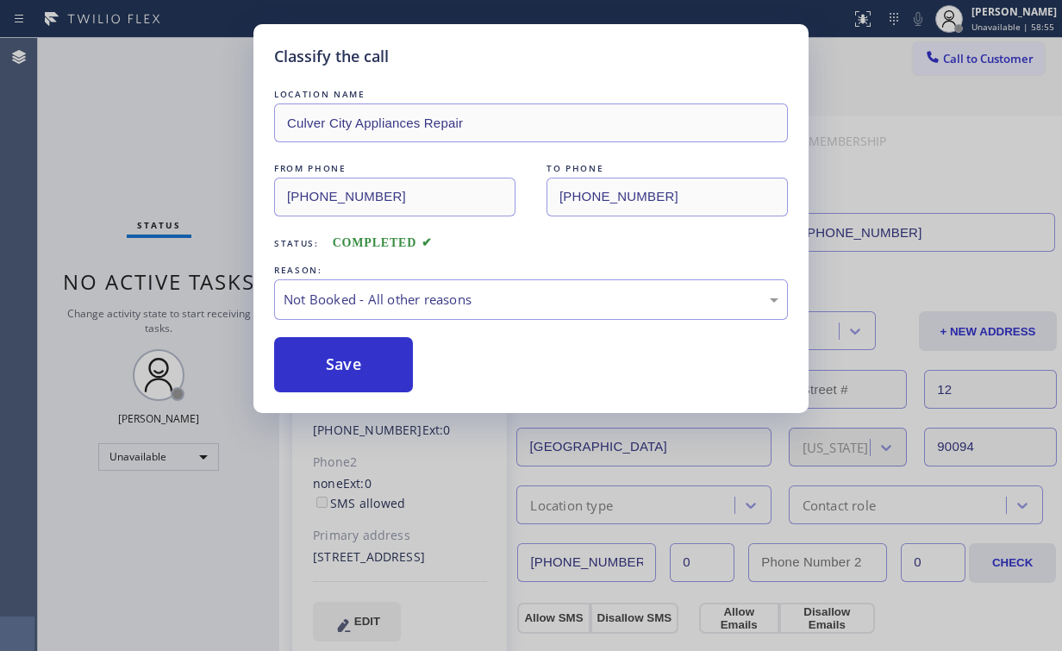
drag, startPoint x: 336, startPoint y: 366, endPoint x: 179, endPoint y: 156, distance: 262.4
click at [338, 362] on button "Save" at bounding box center [343, 364] width 139 height 55
click at [178, 154] on div "Classify the call LOCATION NAME [GEOGRAPHIC_DATA] Appliances Repair FROM PHONE …" at bounding box center [531, 325] width 1062 height 651
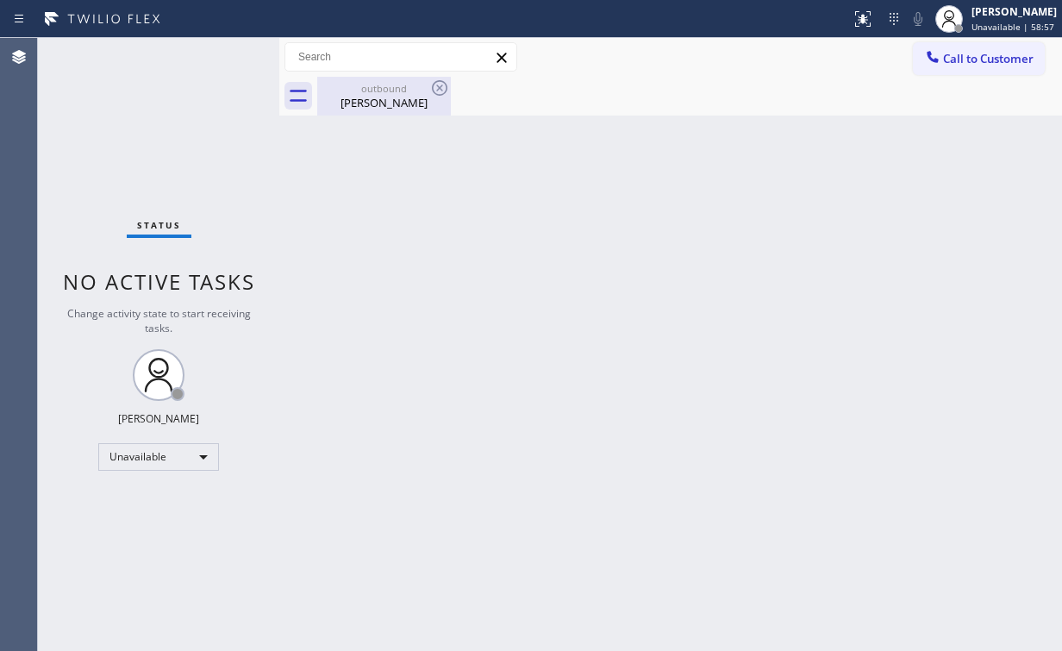
click at [355, 107] on div "[PERSON_NAME]" at bounding box center [384, 103] width 130 height 16
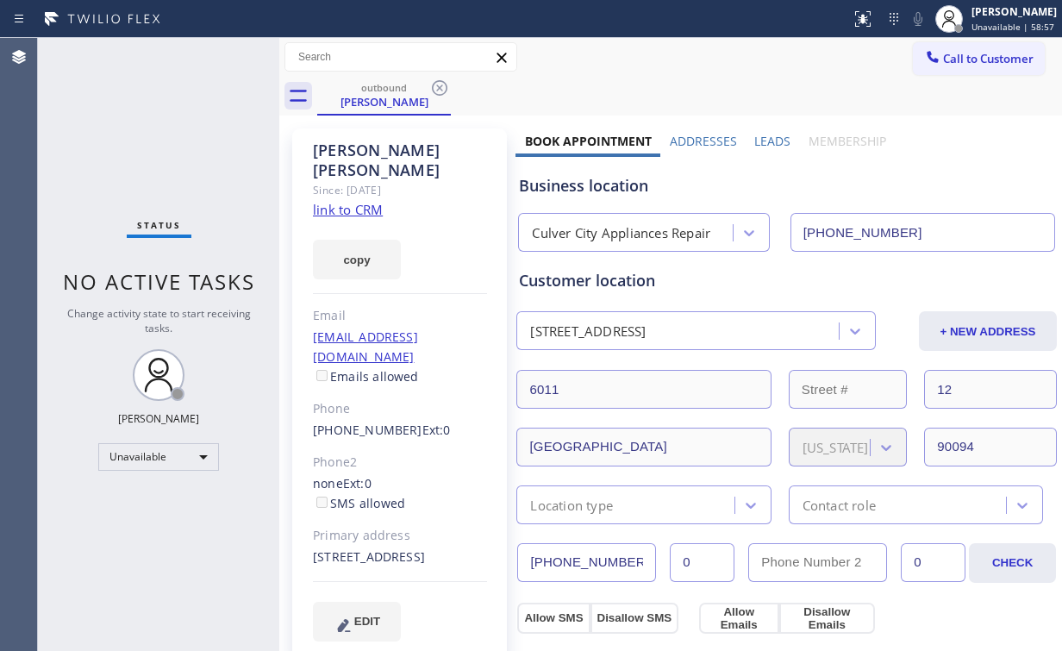
click at [452, 83] on div "outbound [PERSON_NAME]" at bounding box center [689, 96] width 745 height 39
click at [437, 86] on icon at bounding box center [440, 88] width 16 height 16
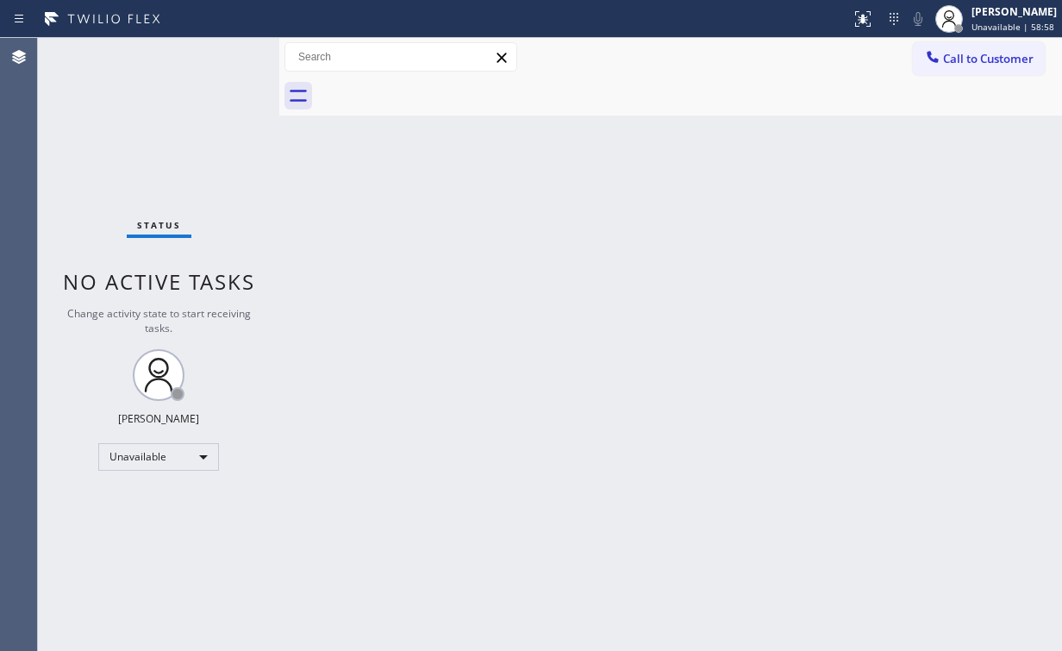
drag, startPoint x: 687, startPoint y: 265, endPoint x: 695, endPoint y: 261, distance: 8.9
click at [690, 265] on div "Back to Dashboard Change Sender ID Customers Technicians Select a contact Outbo…" at bounding box center [670, 344] width 783 height 613
click at [952, 72] on button "Call to Customer" at bounding box center [979, 58] width 132 height 33
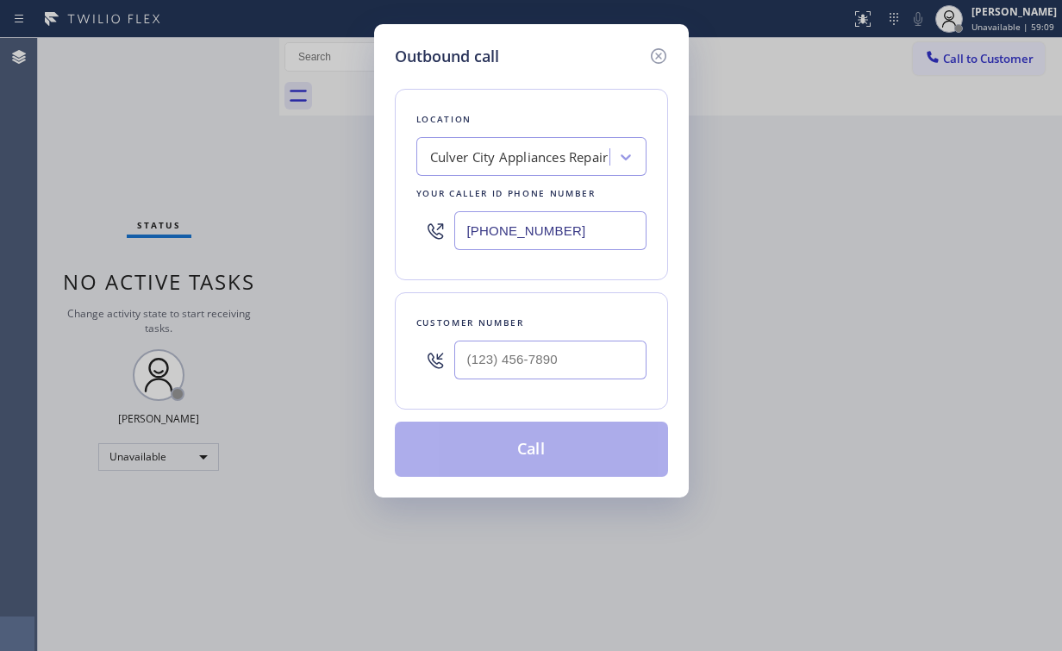
drag, startPoint x: 581, startPoint y: 228, endPoint x: 234, endPoint y: 193, distance: 348.2
click at [234, 193] on div "Outbound call Location [GEOGRAPHIC_DATA] Appliances Repair Your caller id phone…" at bounding box center [531, 325] width 1062 height 651
paste input "818) 812-5435"
type input "[PHONE_NUMBER]"
click at [549, 334] on div at bounding box center [550, 360] width 192 height 56
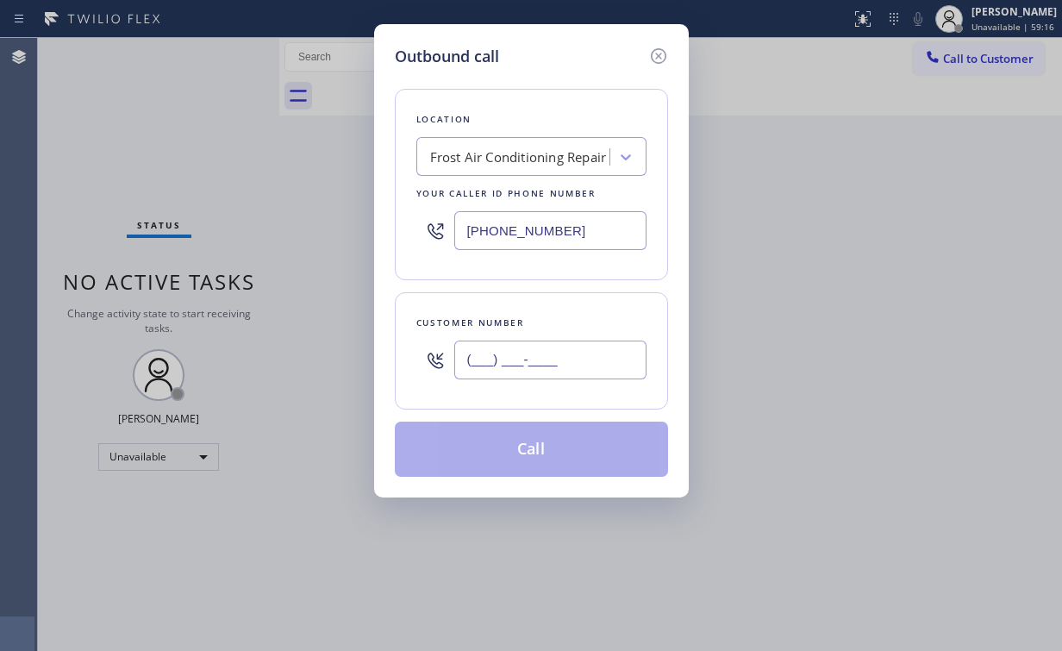
click at [548, 356] on input "(___) ___-____" at bounding box center [550, 359] width 192 height 39
paste input "818) 366-0400"
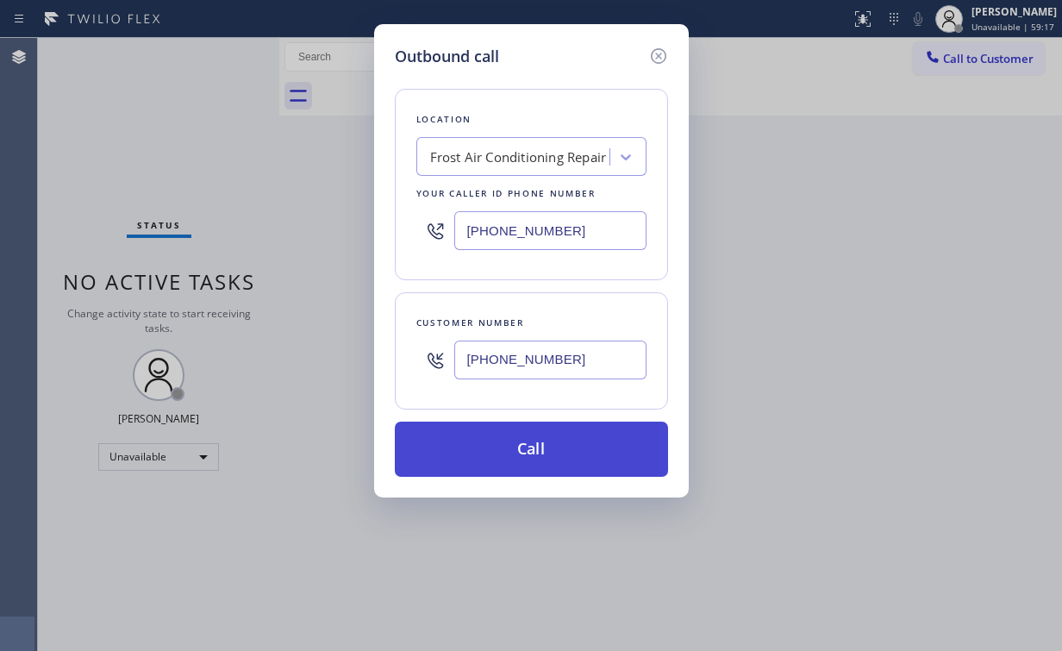
type input "[PHONE_NUMBER]"
click at [584, 445] on button "Call" at bounding box center [531, 449] width 273 height 55
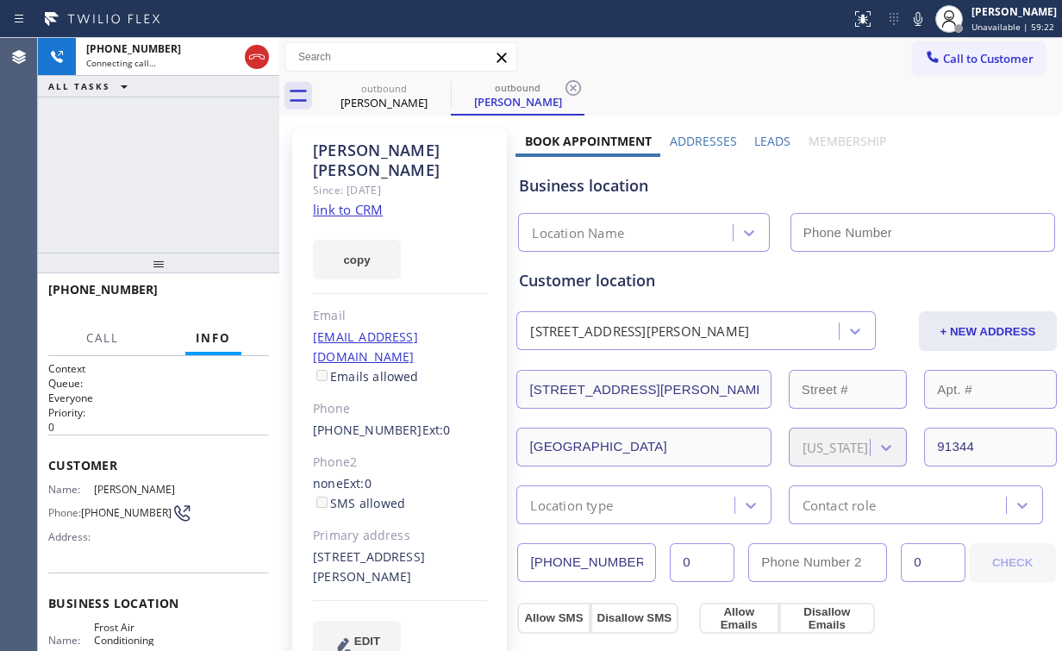
type input "[PHONE_NUMBER]"
click at [1003, 272] on div "Customer location" at bounding box center [786, 280] width 535 height 23
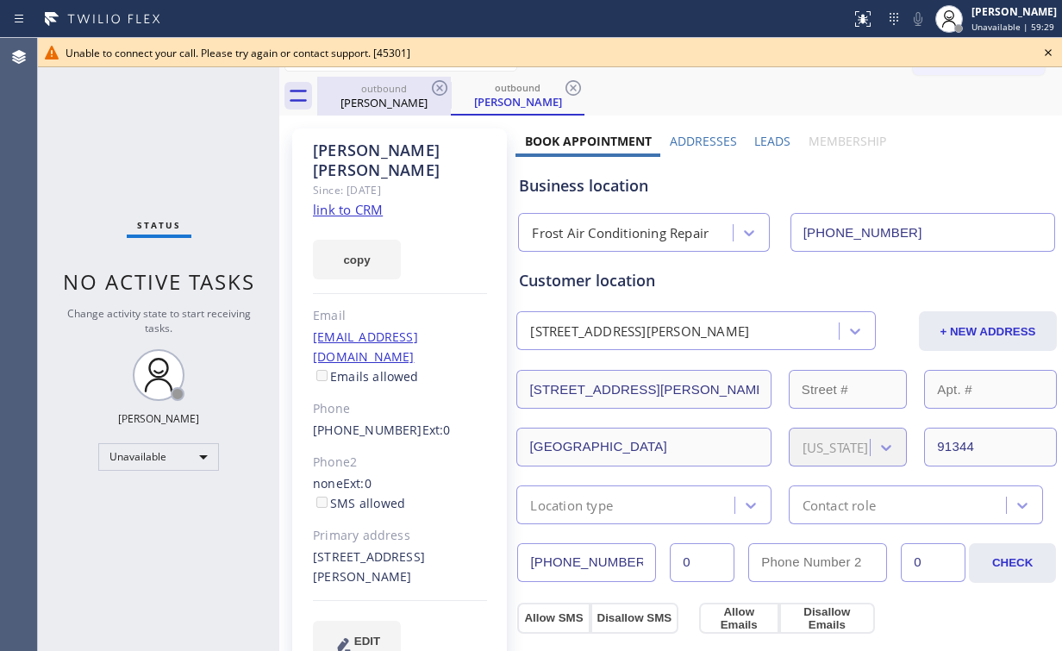
drag, startPoint x: 364, startPoint y: 91, endPoint x: 401, endPoint y: 93, distance: 37.1
click at [365, 91] on div "outbound" at bounding box center [384, 88] width 130 height 13
click at [438, 87] on icon at bounding box center [440, 88] width 16 height 16
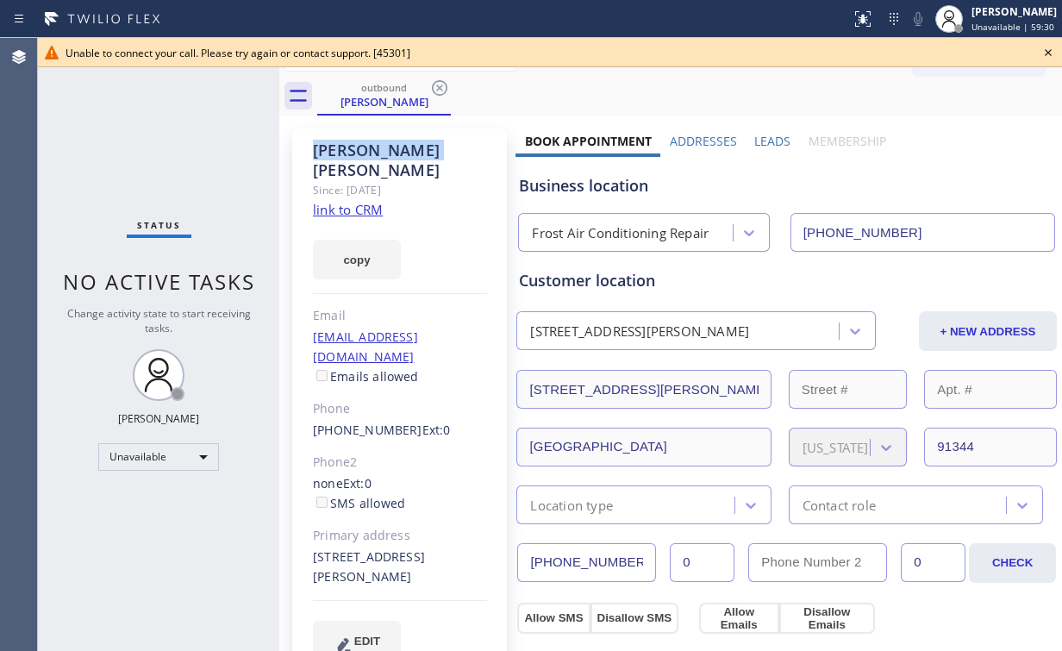
click at [438, 87] on icon at bounding box center [440, 88] width 16 height 16
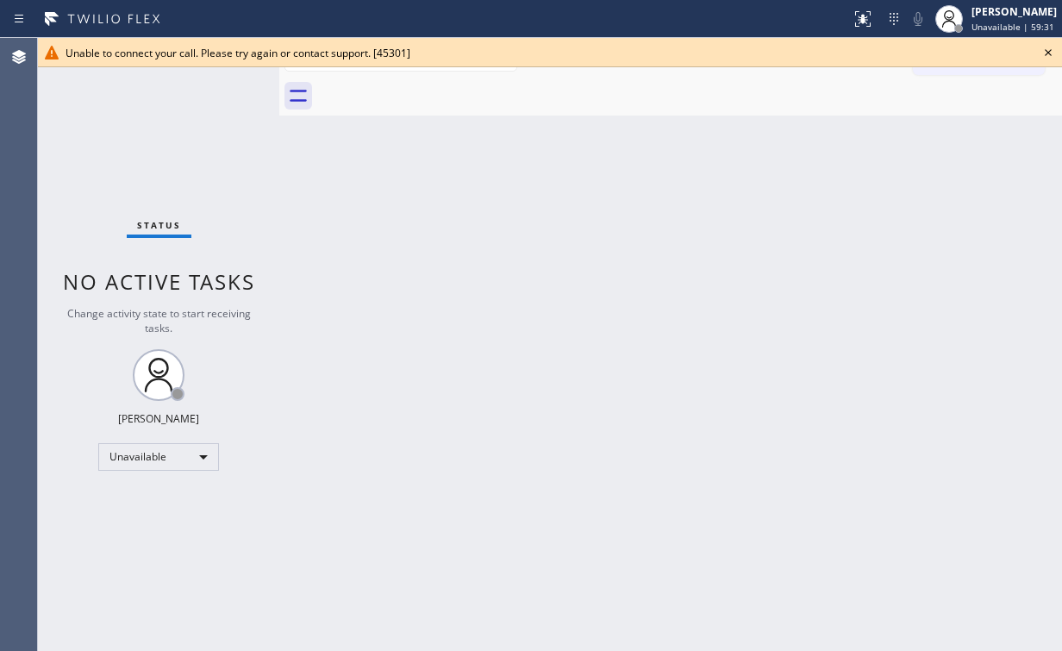
click at [1047, 50] on icon at bounding box center [1048, 52] width 21 height 21
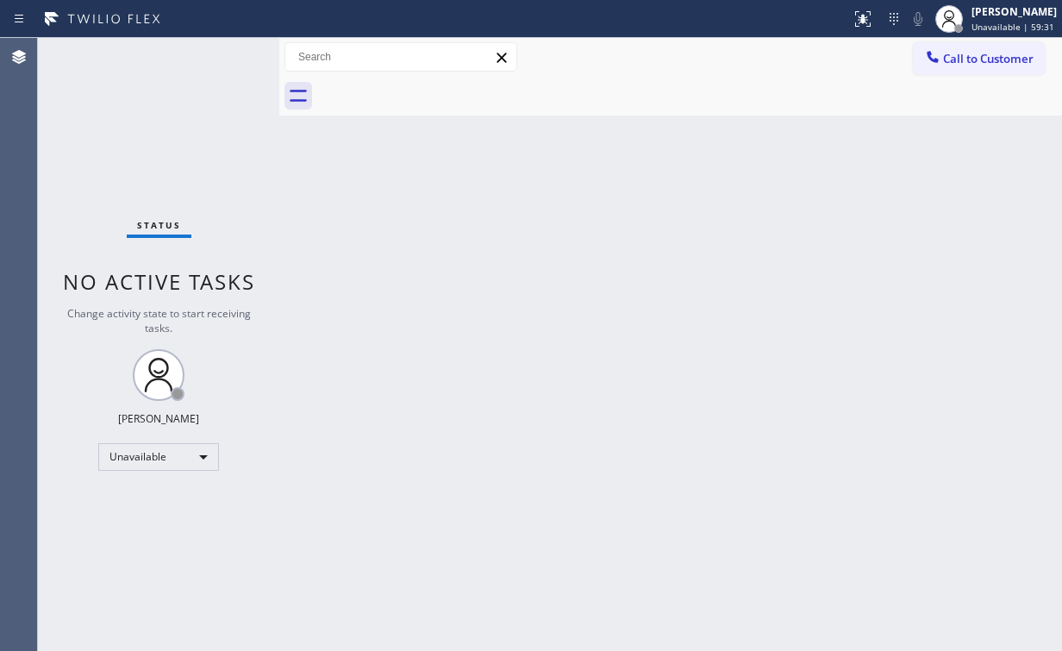
click at [876, 234] on div "Back to Dashboard Change Sender ID Customers Technicians Select a contact Outbo…" at bounding box center [670, 344] width 783 height 613
click at [952, 68] on button "Call to Customer" at bounding box center [979, 58] width 132 height 33
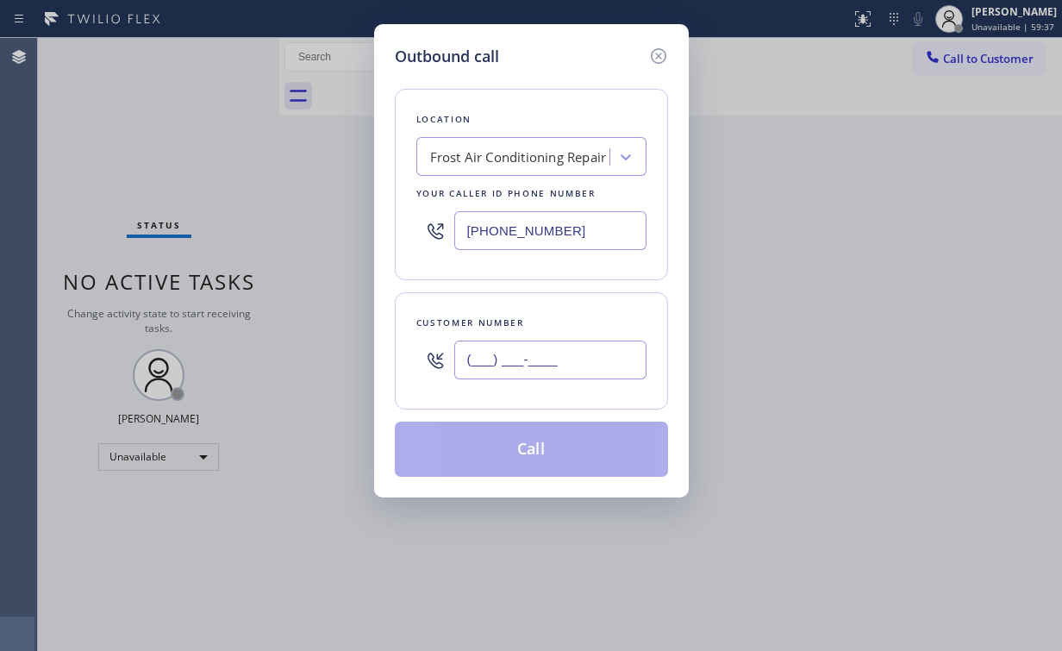
click at [579, 362] on input "(___) ___-____" at bounding box center [550, 359] width 192 height 39
paste input "818) 366-0400"
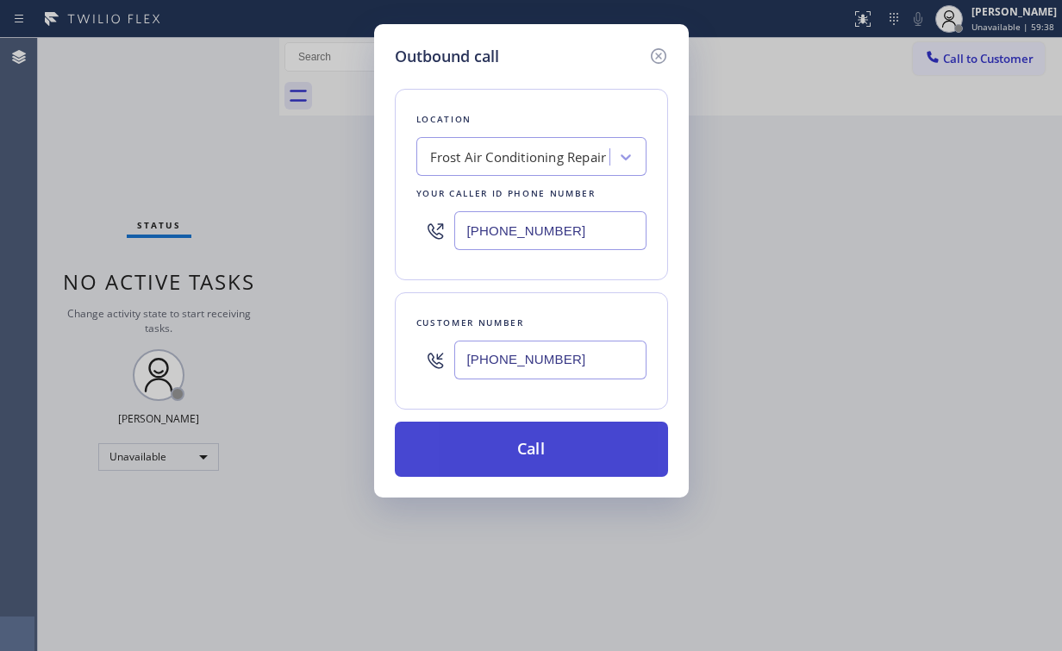
type input "[PHONE_NUMBER]"
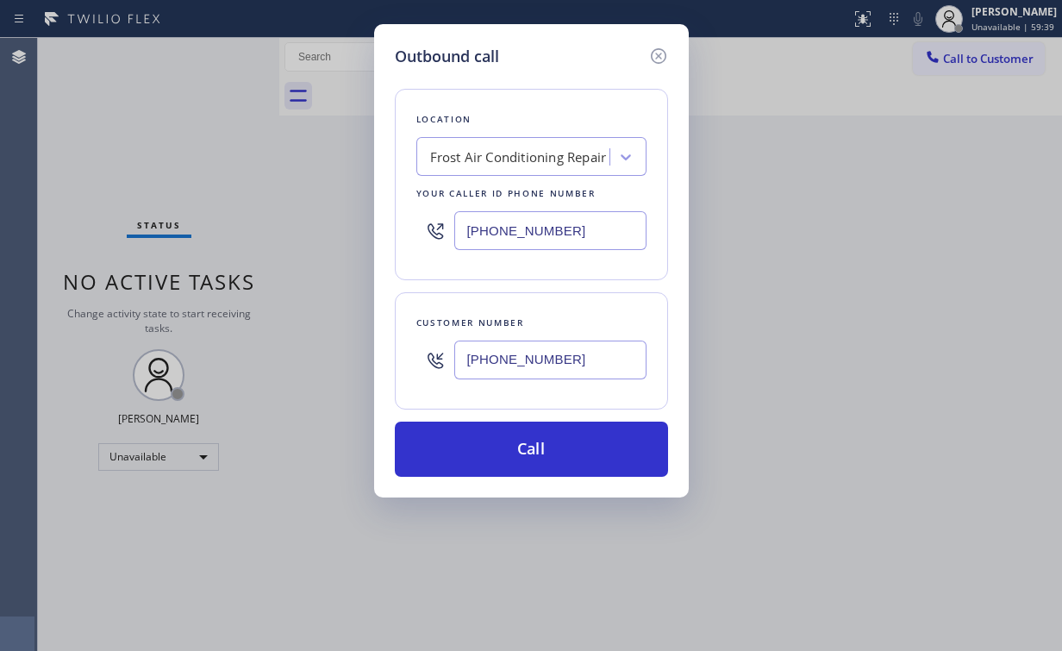
drag, startPoint x: 482, startPoint y: 450, endPoint x: 459, endPoint y: 510, distance: 64.7
click at [481, 453] on button "Call" at bounding box center [531, 449] width 273 height 55
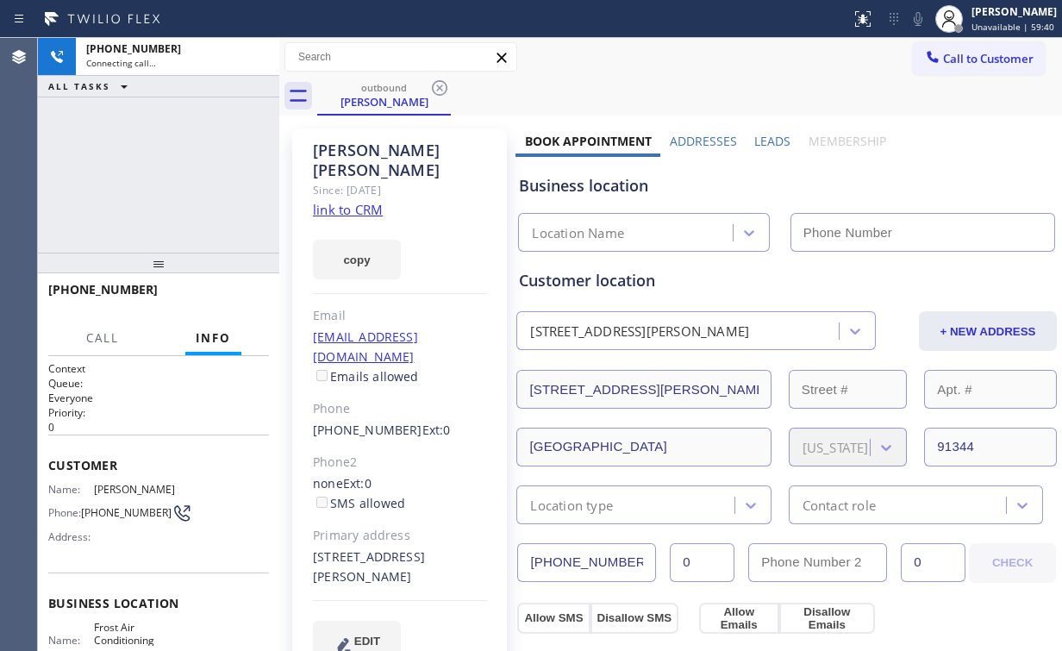
click at [238, 159] on div "[PHONE_NUMBER] Connecting call… ALL TASKS ALL TASKS ACTIVE TASKS TASKS IN WRAP …" at bounding box center [158, 145] width 241 height 215
type input "[PHONE_NUMBER]"
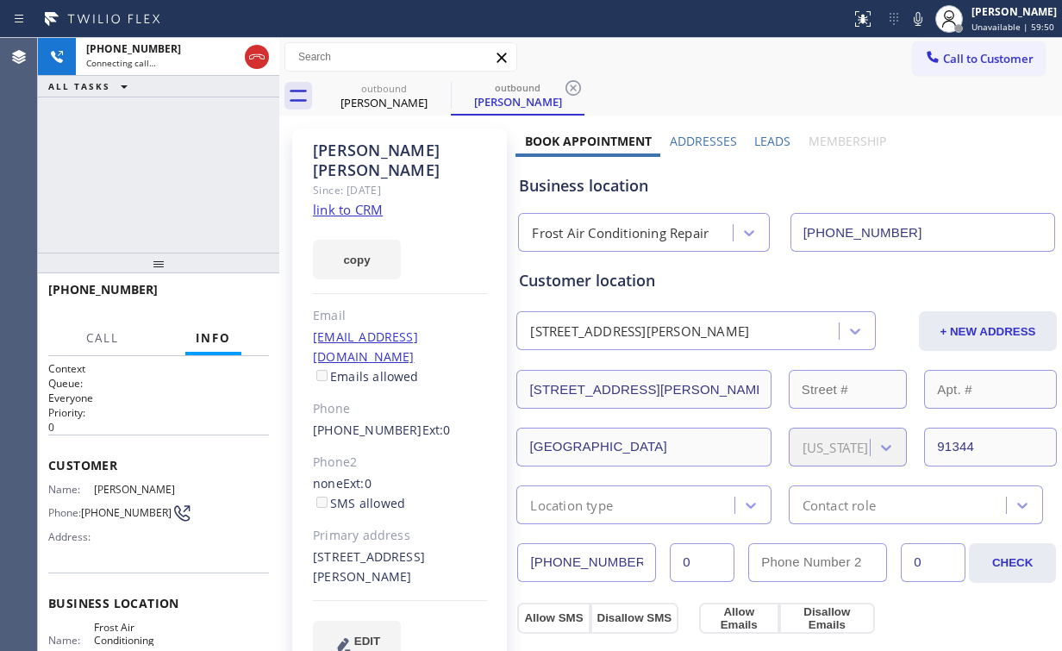
click at [168, 197] on div "[PHONE_NUMBER] Connecting call… ALL TASKS ALL TASKS ACTIVE TASKS TASKS IN WRAP …" at bounding box center [158, 145] width 241 height 215
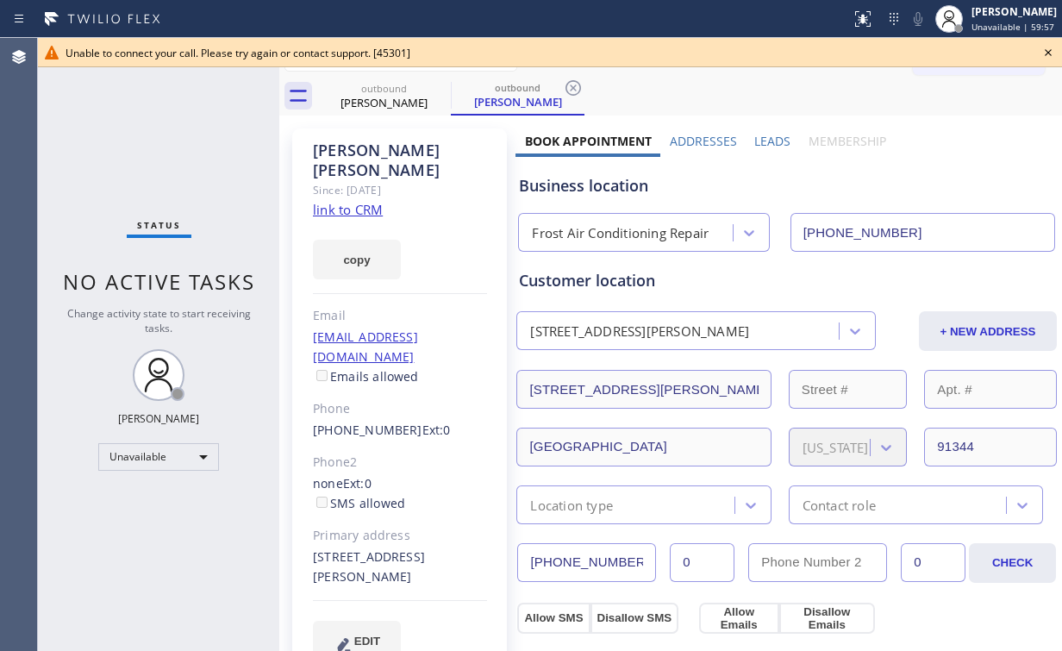
click at [1052, 52] on icon at bounding box center [1048, 52] width 21 height 21
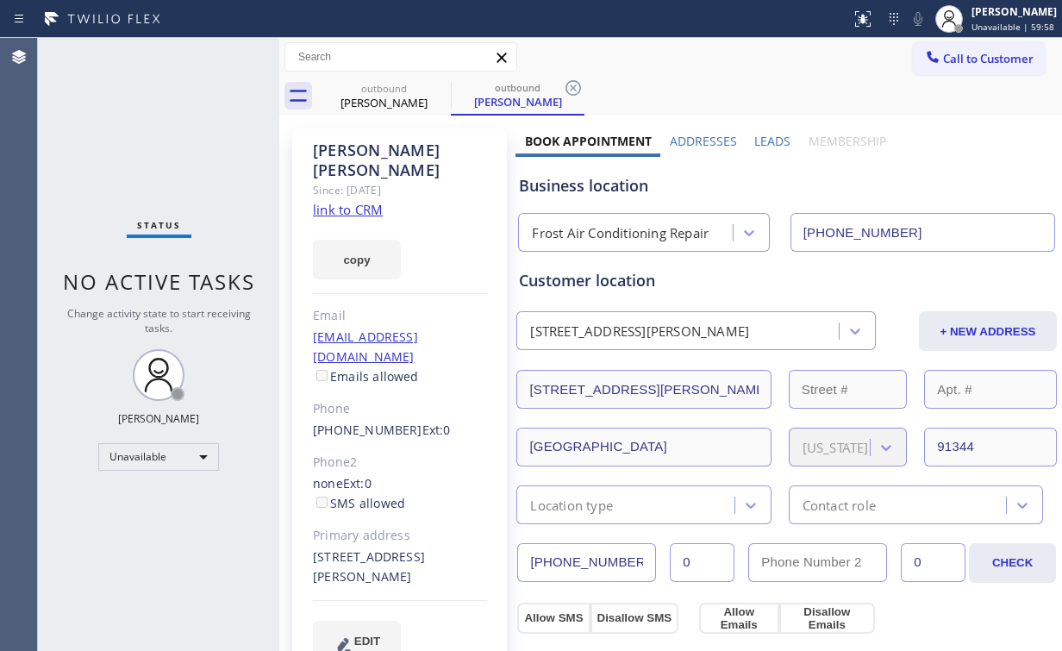
click at [983, 164] on div "Business location Frost Air Conditioning Repair [PHONE_NUMBER]" at bounding box center [786, 204] width 542 height 95
click at [200, 101] on div "Status No active tasks Change activity state to start receiving tasks. [PERSON_…" at bounding box center [158, 344] width 241 height 613
drag, startPoint x: 972, startPoint y: 59, endPoint x: 590, endPoint y: 259, distance: 432.2
click at [972, 59] on span "Call to Customer" at bounding box center [988, 59] width 91 height 16
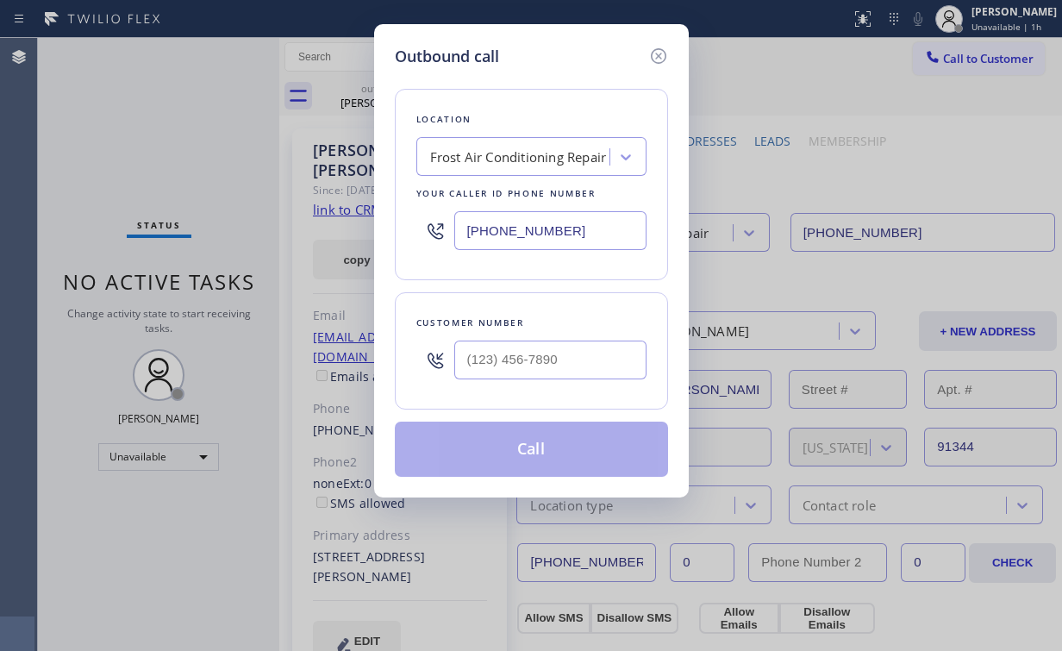
drag, startPoint x: 583, startPoint y: 229, endPoint x: 310, endPoint y: 235, distance: 272.5
click at [424, 228] on div "[PHONE_NUMBER]" at bounding box center [531, 231] width 230 height 56
paste input "714) 463-1693"
type input "[PHONE_NUMBER]"
click at [390, 285] on div "Outbound call Location Electrical Land Brea Your caller id phone number [PHONE_…" at bounding box center [531, 260] width 315 height 473
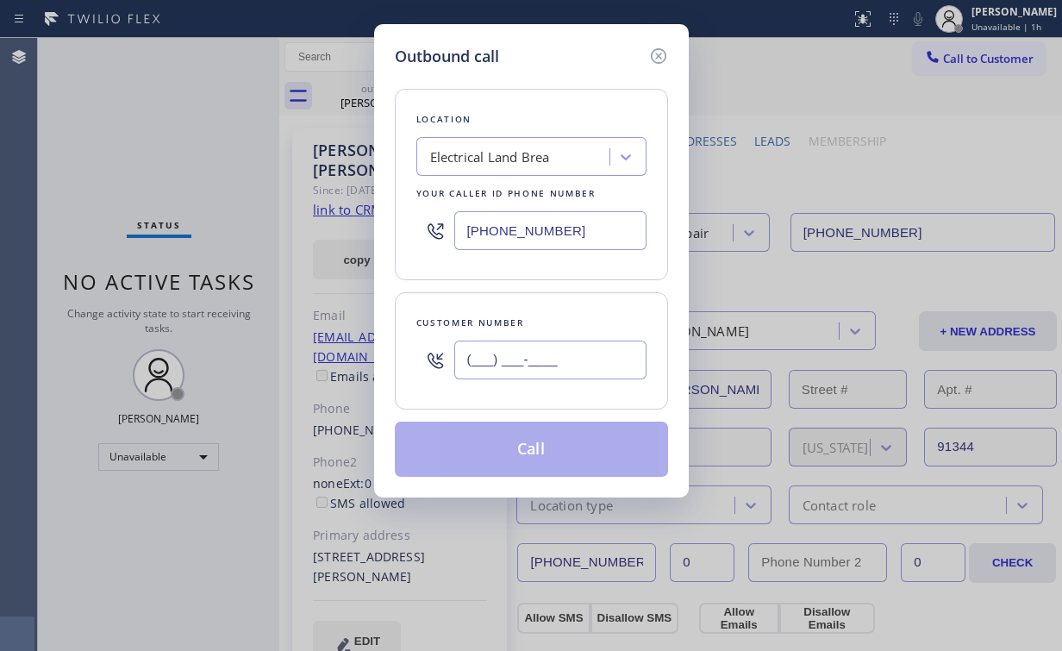
click at [508, 367] on input "(___) ___-____" at bounding box center [550, 359] width 192 height 39
paste input "229) 894-2403"
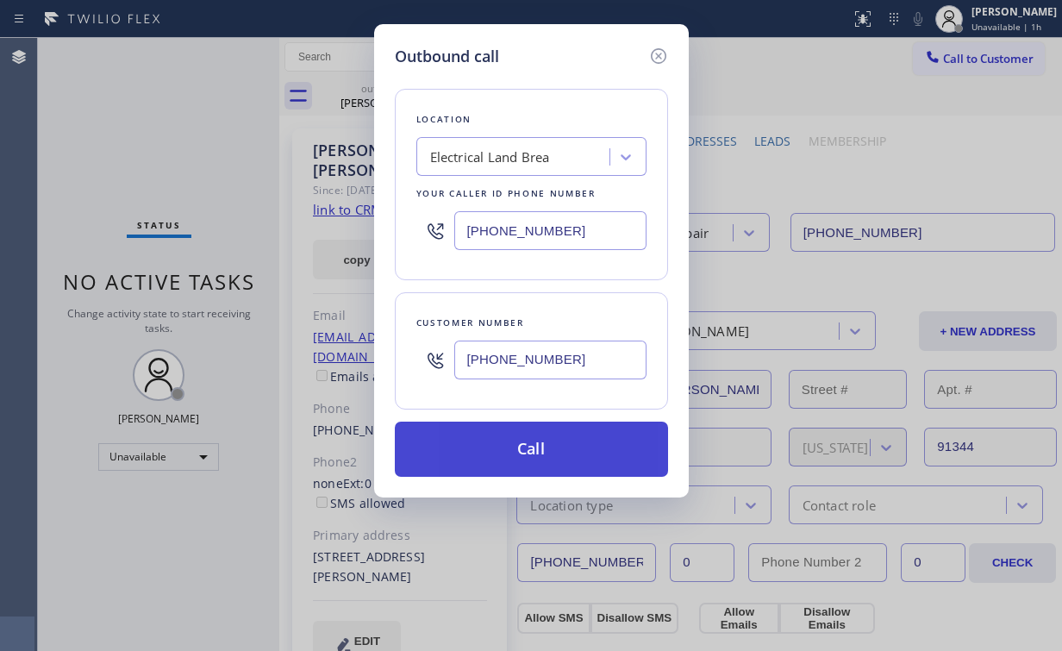
type input "[PHONE_NUMBER]"
click at [508, 465] on button "Call" at bounding box center [531, 449] width 273 height 55
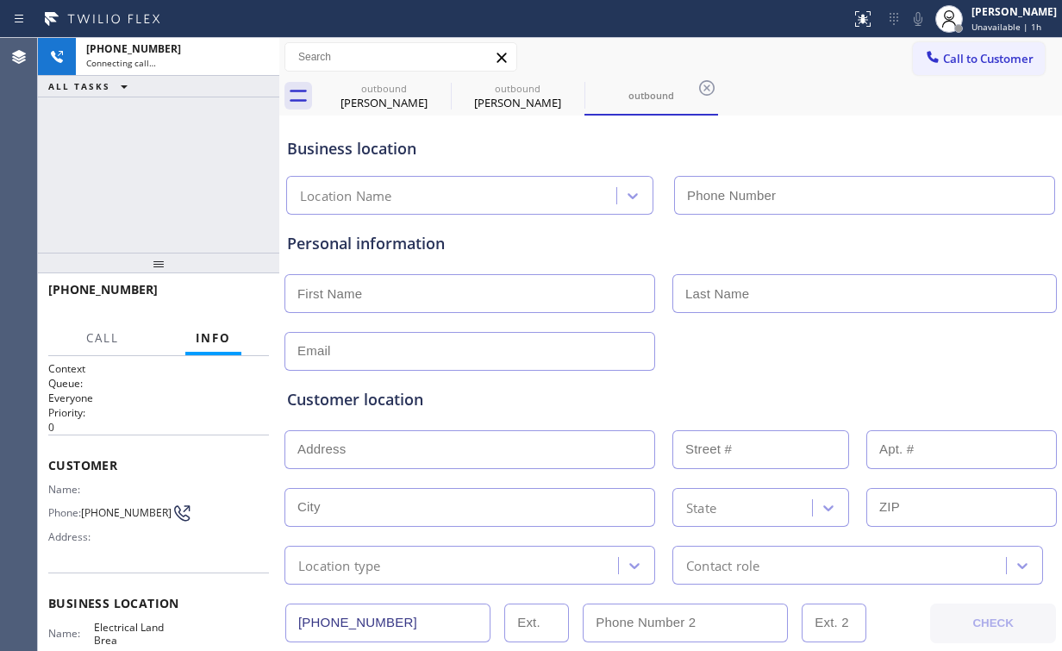
type input "[PHONE_NUMBER]"
drag, startPoint x: 110, startPoint y: 162, endPoint x: 325, endPoint y: 131, distance: 216.9
click at [119, 162] on div "[PHONE_NUMBER] Connecting call… ALL TASKS ALL TASKS ACTIVE TASKS TASKS IN WRAP …" at bounding box center [158, 145] width 241 height 215
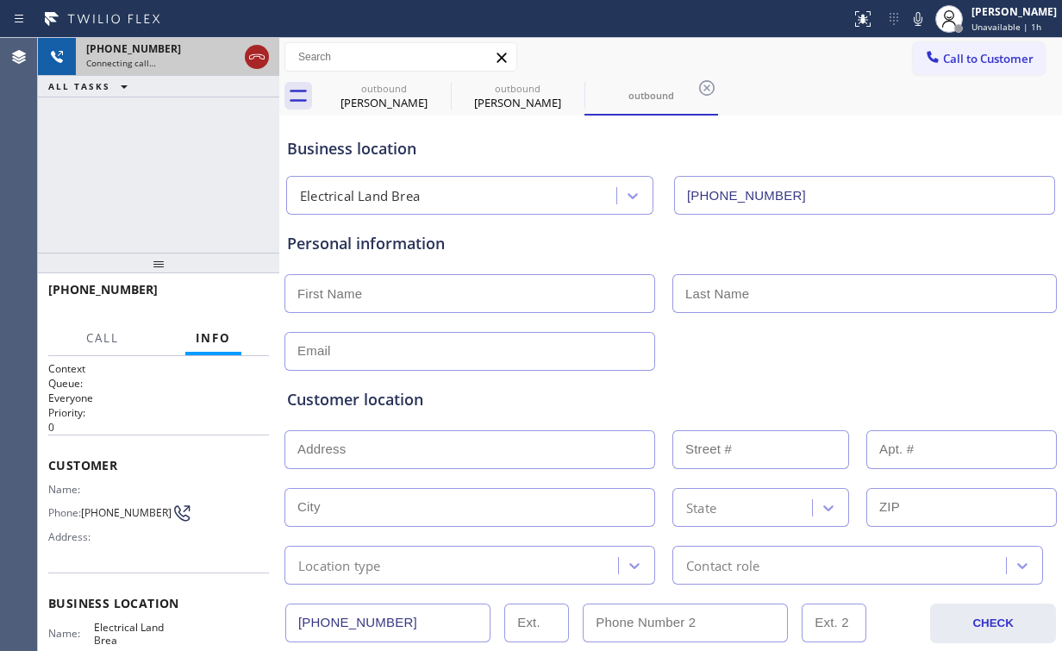
click at [258, 59] on icon at bounding box center [257, 57] width 21 height 21
click at [383, 97] on div "[PERSON_NAME]" at bounding box center [384, 103] width 130 height 16
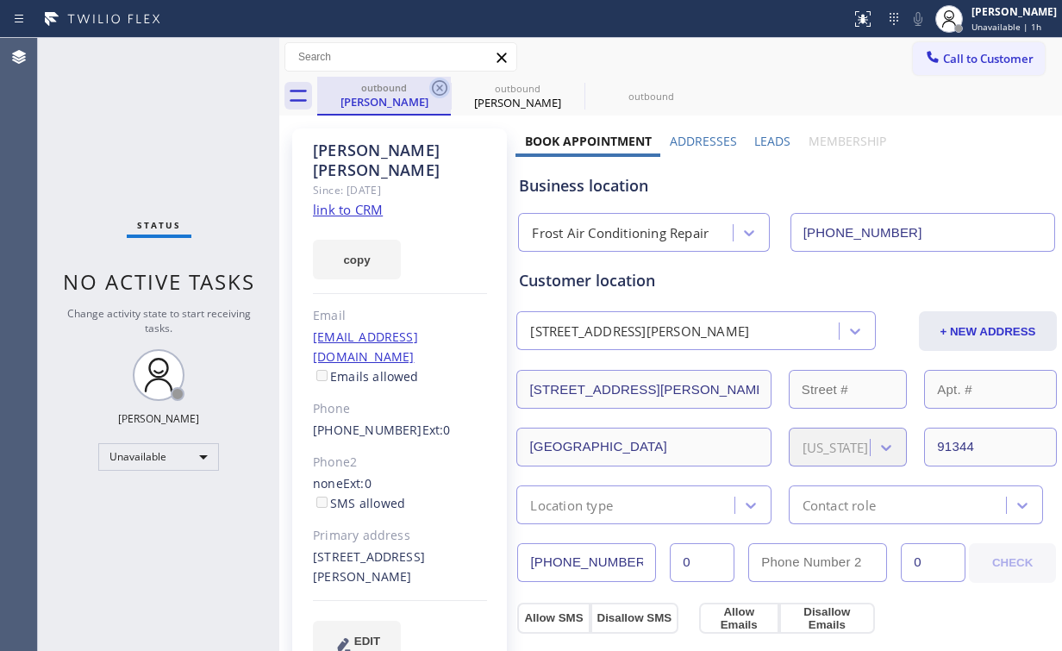
click at [435, 84] on icon at bounding box center [439, 88] width 21 height 21
click at [0, 0] on icon at bounding box center [0, 0] width 0 height 0
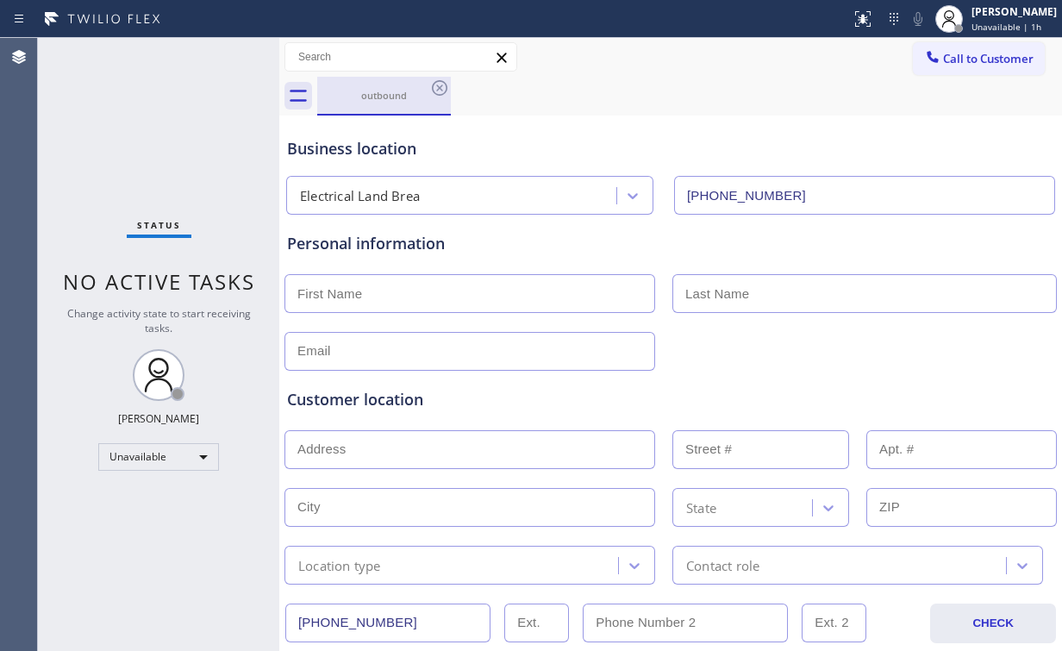
drag, startPoint x: 219, startPoint y: 113, endPoint x: 373, endPoint y: 103, distance: 154.6
click at [219, 114] on div "Status No active tasks Change activity state to start receiving tasks. [PERSON_…" at bounding box center [158, 344] width 241 height 613
click at [446, 83] on icon at bounding box center [439, 88] width 21 height 21
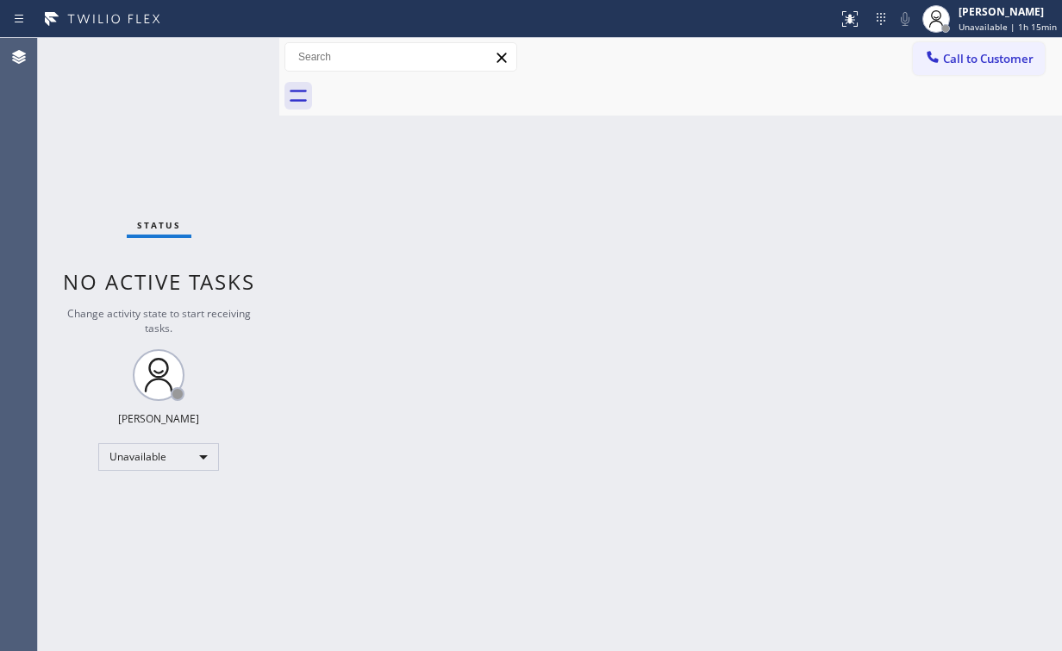
drag, startPoint x: 124, startPoint y: 145, endPoint x: 138, endPoint y: 66, distance: 79.6
click at [125, 145] on div "Status No active tasks Change activity state to start receiving tasks. [PERSON_…" at bounding box center [158, 344] width 241 height 613
click at [186, 158] on div "Status No active tasks Change activity state to start receiving tasks. [PERSON_…" at bounding box center [158, 344] width 241 height 613
drag, startPoint x: 999, startPoint y: 58, endPoint x: 626, endPoint y: 181, distance: 393.1
click at [997, 58] on span "Call to Customer" at bounding box center [988, 59] width 91 height 16
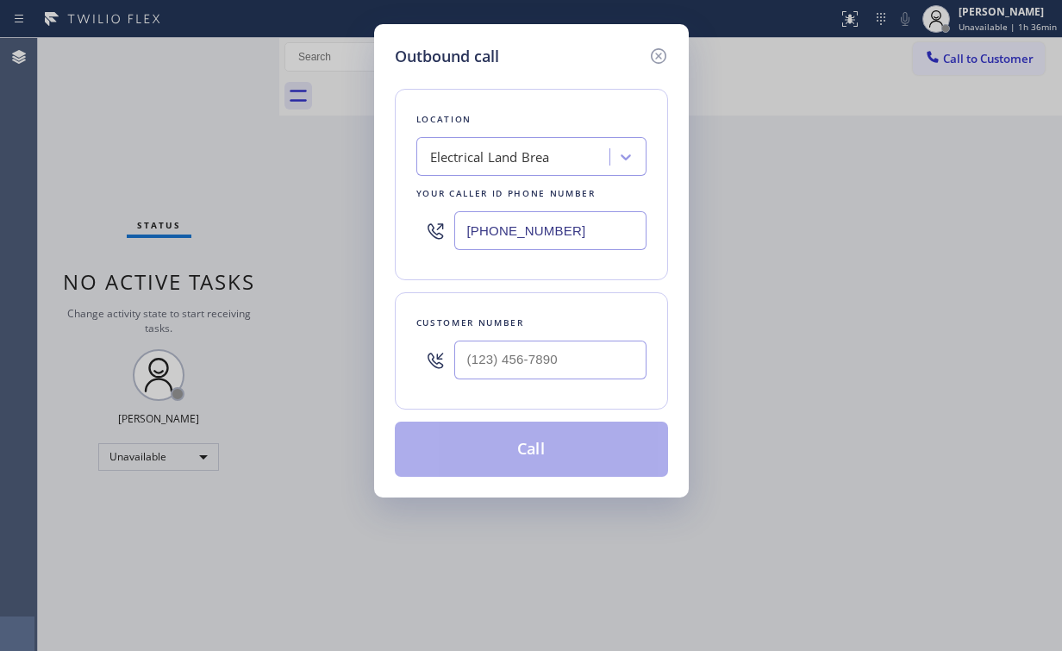
click at [358, 236] on div "Outbound call Location Electrical Land Brea Your caller id phone number [PHONE_…" at bounding box center [531, 325] width 1062 height 651
paste input "602) 429-0656"
type input "[PHONE_NUMBER]"
drag, startPoint x: 601, startPoint y: 357, endPoint x: 594, endPoint y: 380, distance: 24.3
click at [600, 357] on input "(___) ___-____" at bounding box center [550, 359] width 192 height 39
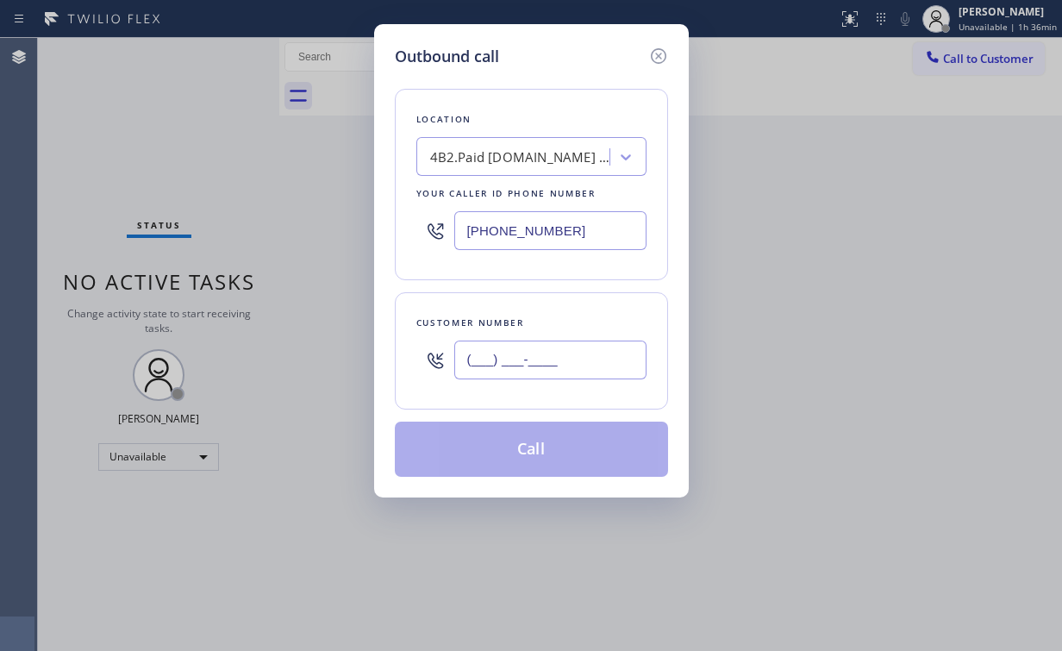
paste input "480) 272-1098"
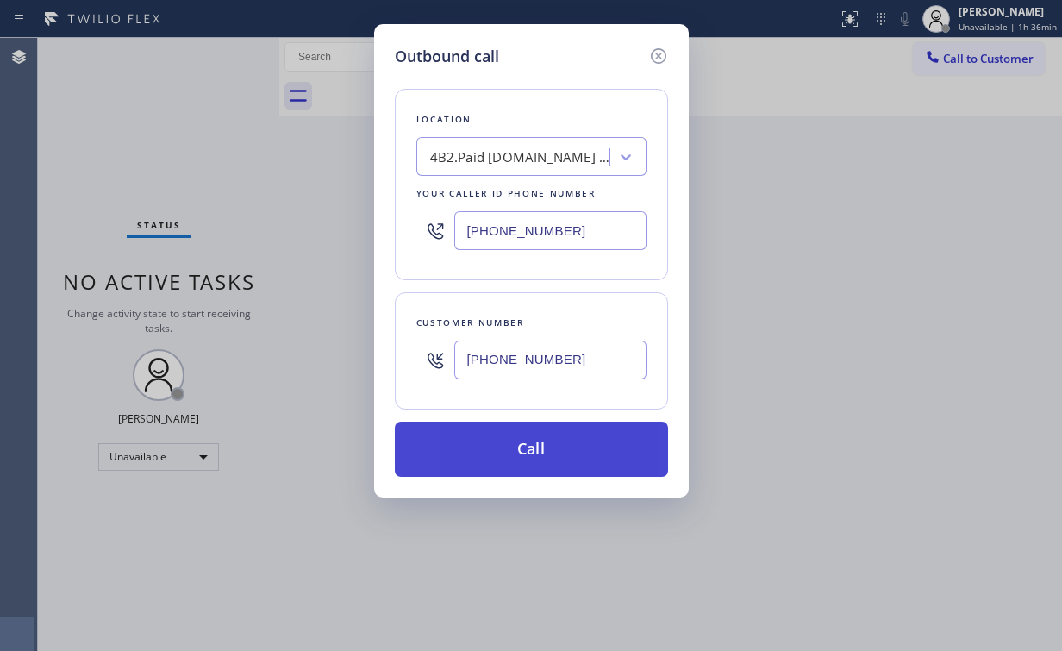
type input "[PHONE_NUMBER]"
click at [521, 452] on button "Call" at bounding box center [531, 449] width 273 height 55
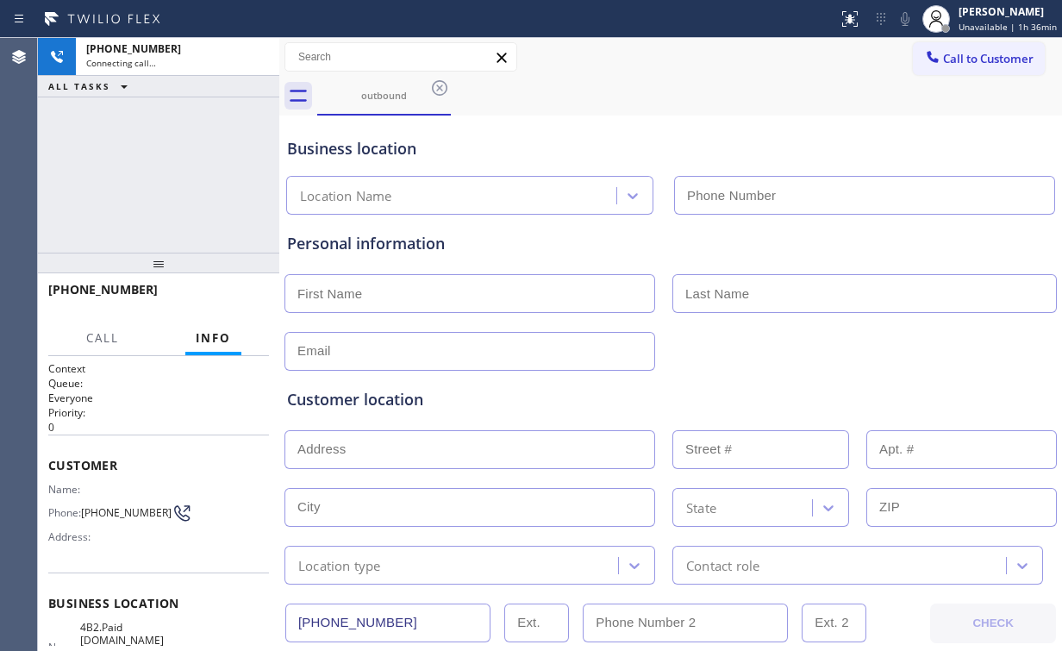
type input "[PHONE_NUMBER]"
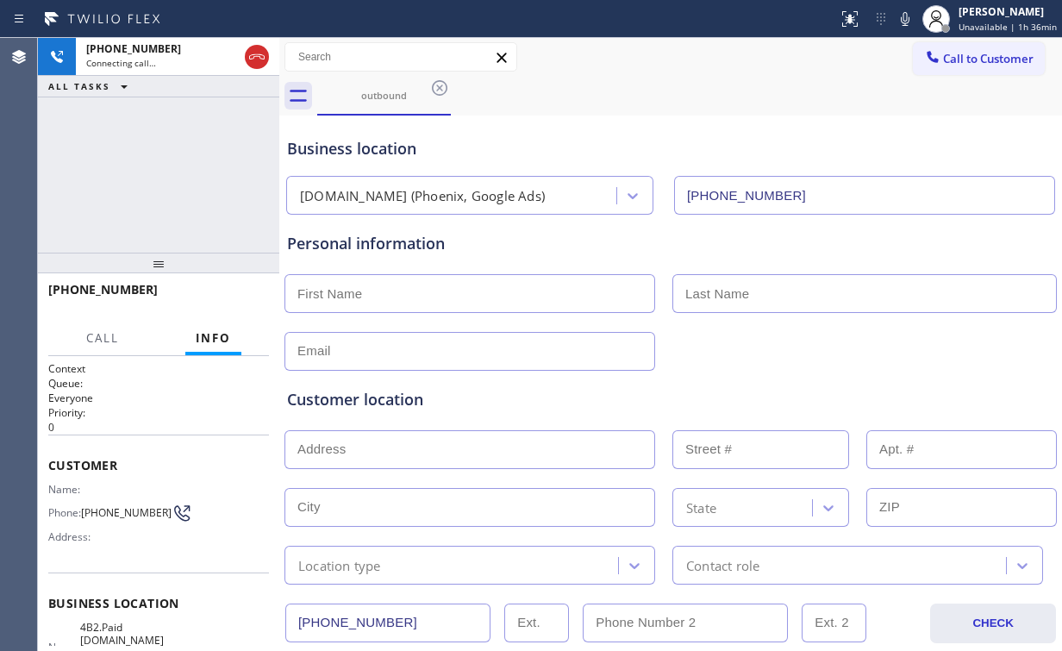
click at [159, 169] on div "[PHONE_NUMBER] Connecting call… ALL TASKS ALL TASKS ACTIVE TASKS TASKS IN WRAP …" at bounding box center [158, 145] width 241 height 215
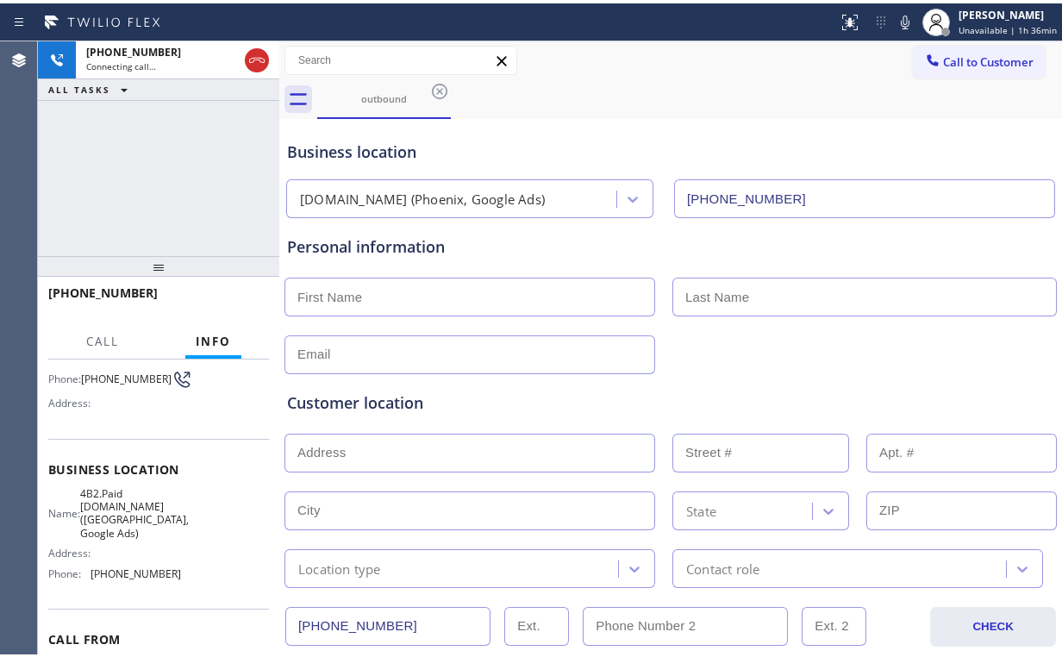
scroll to position [138, 0]
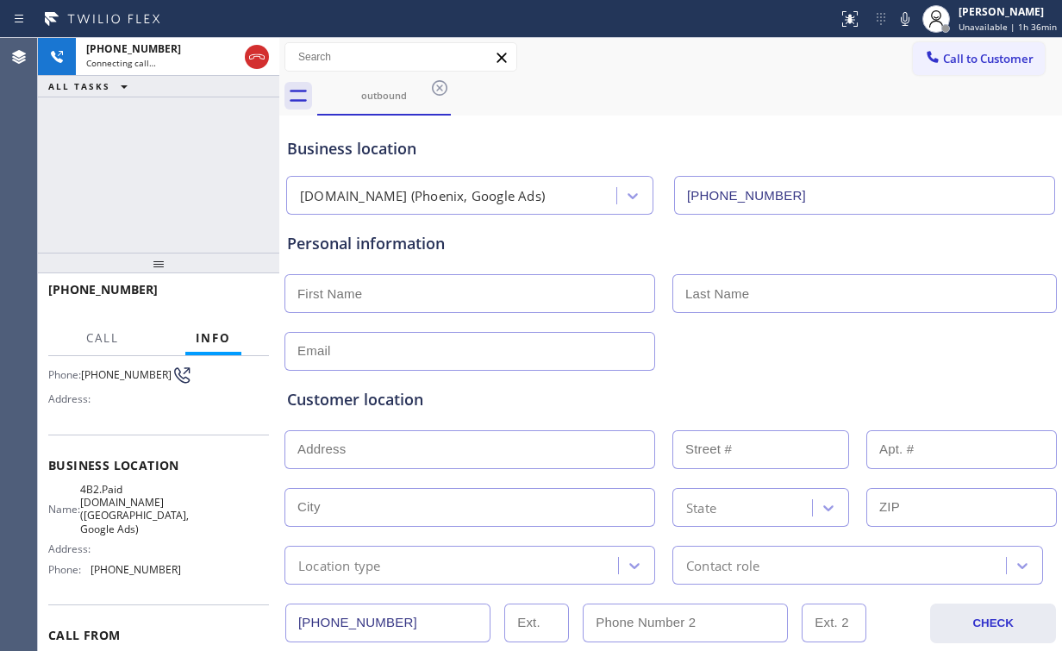
click at [167, 171] on div "[PHONE_NUMBER] Connecting call… ALL TASKS ALL TASKS ACTIVE TASKS TASKS IN WRAP …" at bounding box center [158, 145] width 241 height 215
click at [170, 174] on div "[PHONE_NUMBER] Live | 00:09 ALL TASKS ALL TASKS ACTIVE TASKS TASKS IN WRAP UP" at bounding box center [158, 145] width 241 height 215
drag, startPoint x: 104, startPoint y: 149, endPoint x: 187, endPoint y: 163, distance: 83.9
click at [111, 152] on div "[PHONE_NUMBER] Live | 00:37 ALL TASKS ALL TASKS ACTIVE TASKS TASKS IN WRAP UP" at bounding box center [158, 145] width 241 height 215
click at [233, 301] on span "HANG UP" at bounding box center [229, 297] width 53 height 12
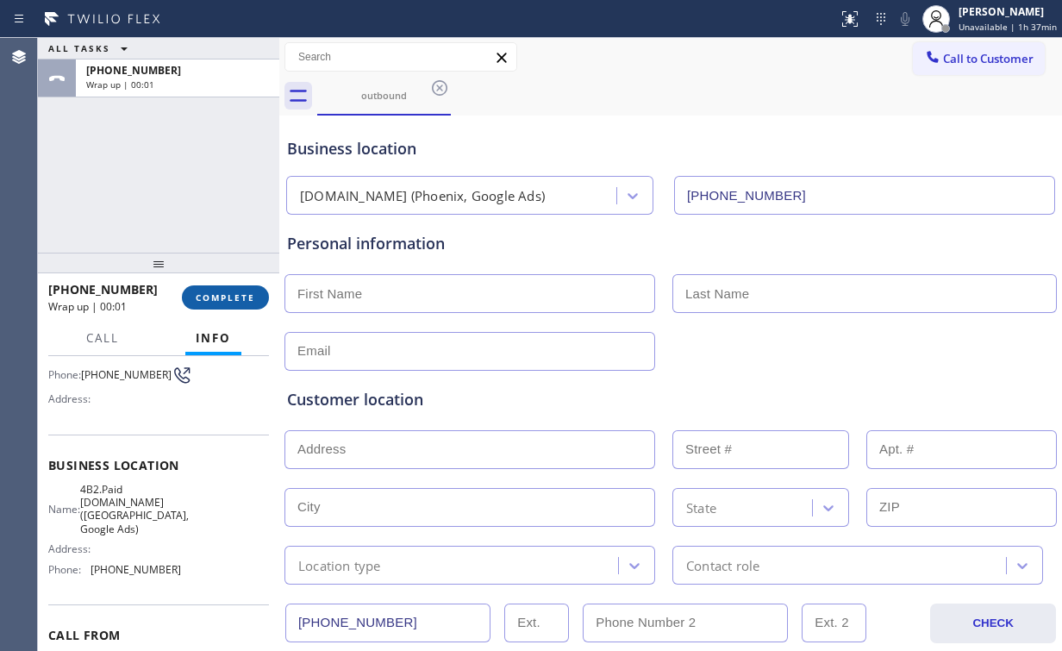
click at [234, 297] on span "COMPLETE" at bounding box center [225, 297] width 59 height 12
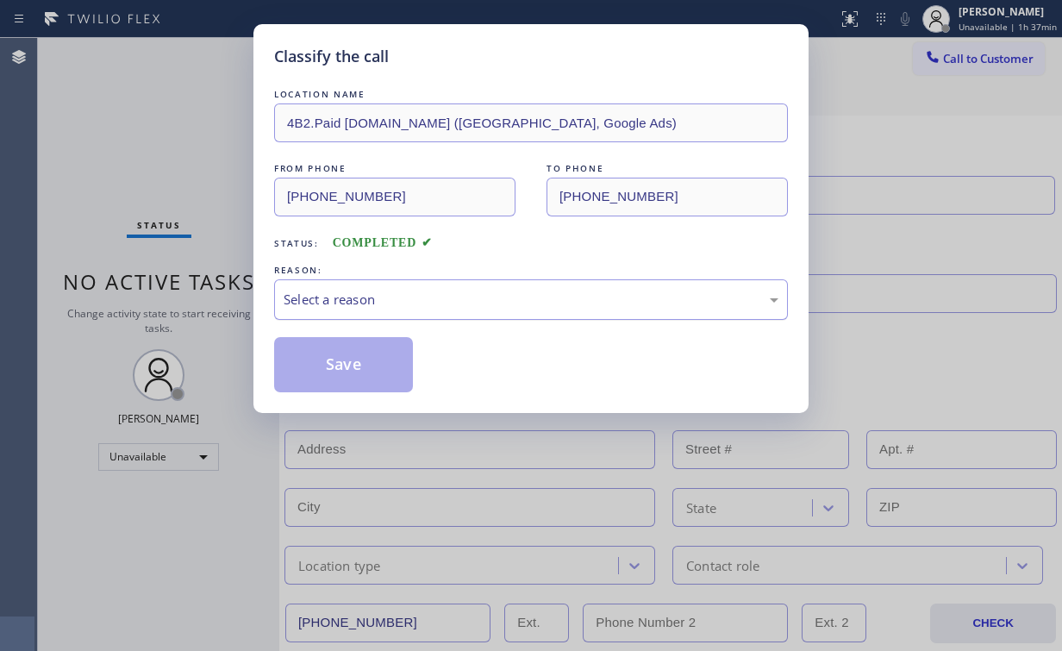
click at [324, 300] on div "Select a reason" at bounding box center [531, 300] width 495 height 20
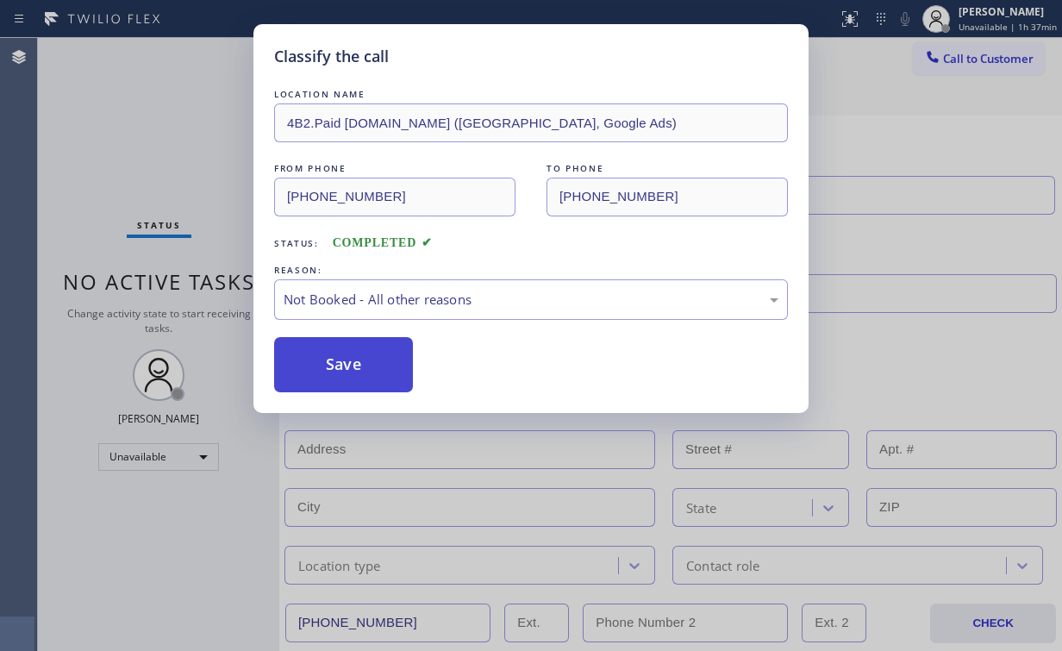
drag, startPoint x: 361, startPoint y: 365, endPoint x: 148, endPoint y: 150, distance: 302.9
click at [352, 353] on button "Save" at bounding box center [343, 364] width 139 height 55
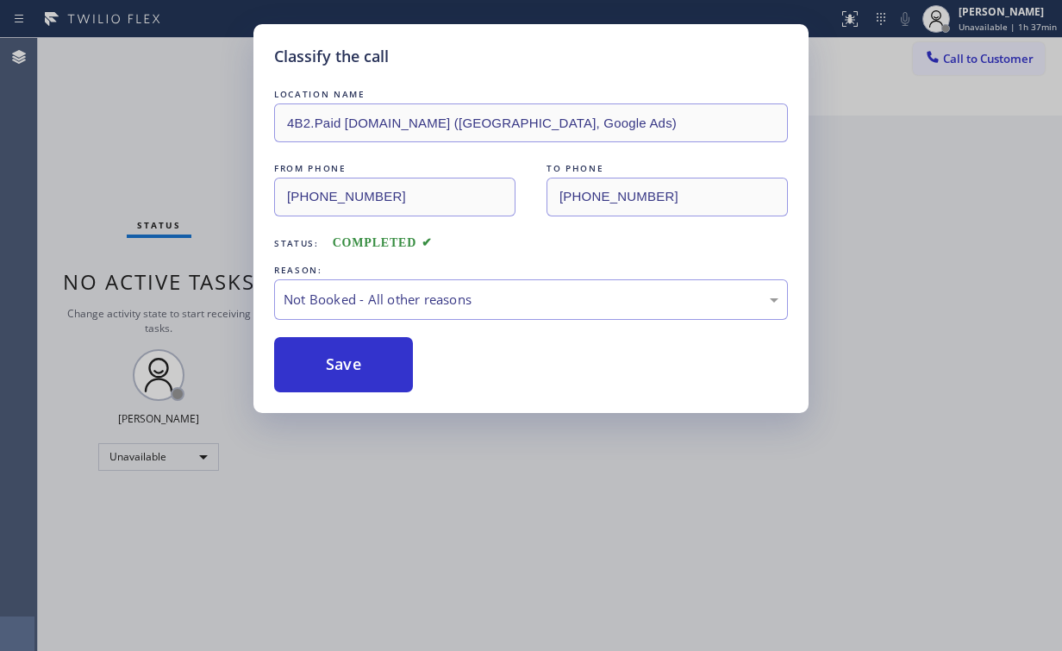
click at [148, 141] on div "Classify the call LOCATION NAME 4B2.Paid [DOMAIN_NAME] ([GEOGRAPHIC_DATA], Goog…" at bounding box center [531, 325] width 1062 height 651
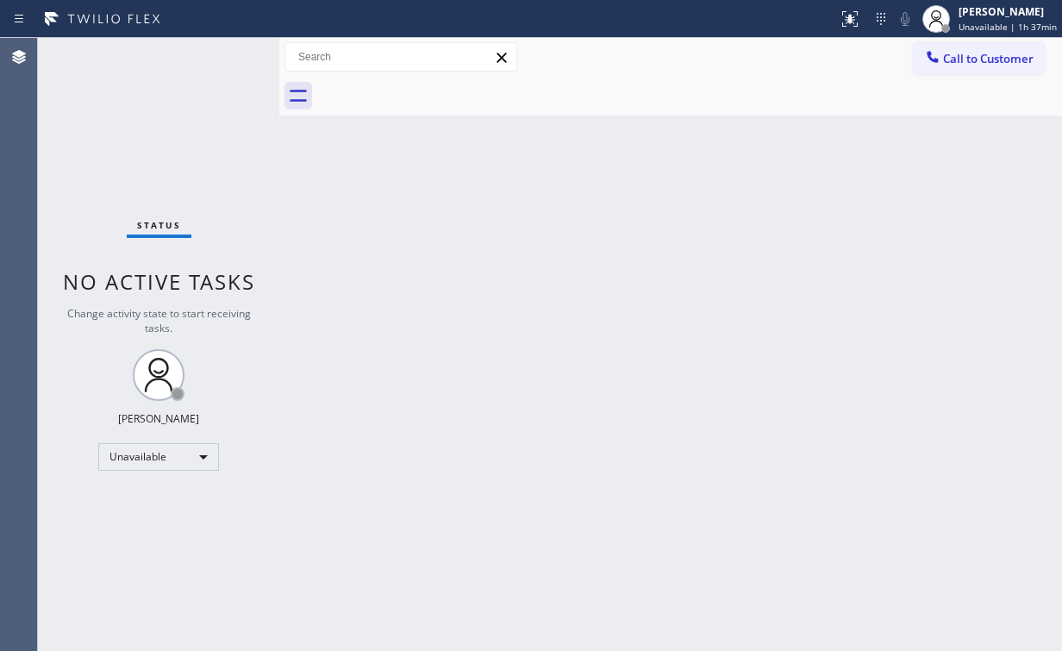
drag, startPoint x: 654, startPoint y: 276, endPoint x: 665, endPoint y: 276, distance: 11.2
click at [655, 276] on div "Back to Dashboard Change Sender ID Customers Technicians Select a contact Outbo…" at bounding box center [670, 344] width 783 height 613
click at [381, 635] on div "Back to Dashboard Change Sender ID Customers Technicians Select a contact Outbo…" at bounding box center [670, 344] width 783 height 613
drag, startPoint x: 856, startPoint y: 51, endPoint x: 885, endPoint y: 52, distance: 29.3
click at [856, 51] on div "Call to Customer Outbound call Location [DOMAIN_NAME] ([GEOGRAPHIC_DATA], Googl…" at bounding box center [670, 57] width 783 height 30
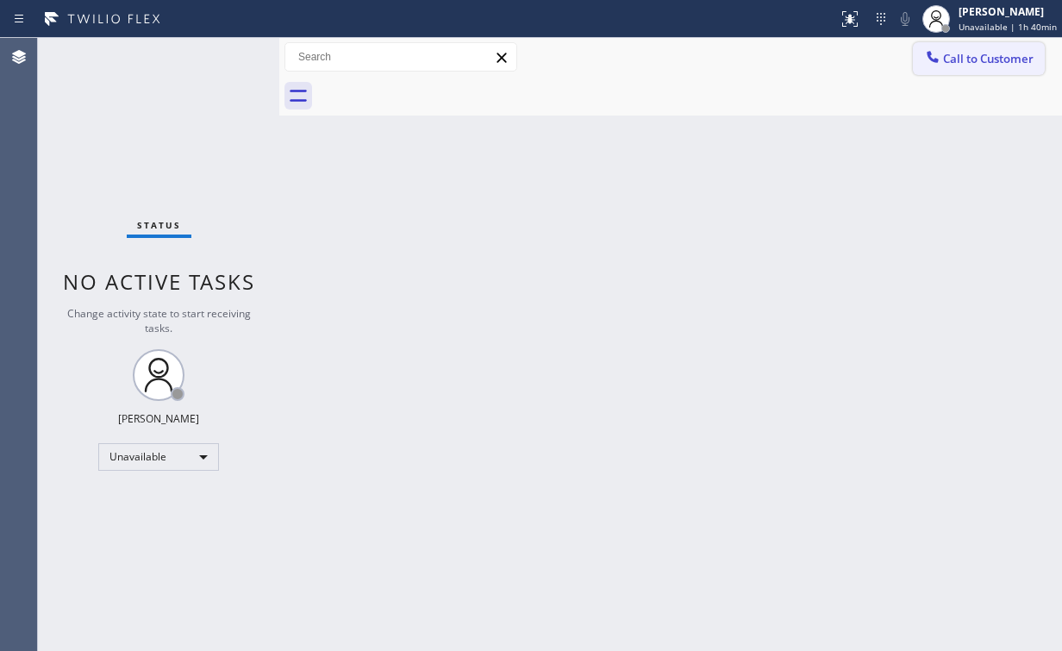
drag, startPoint x: 990, startPoint y: 58, endPoint x: 572, endPoint y: 200, distance: 441.6
click at [989, 58] on span "Call to Customer" at bounding box center [988, 59] width 91 height 16
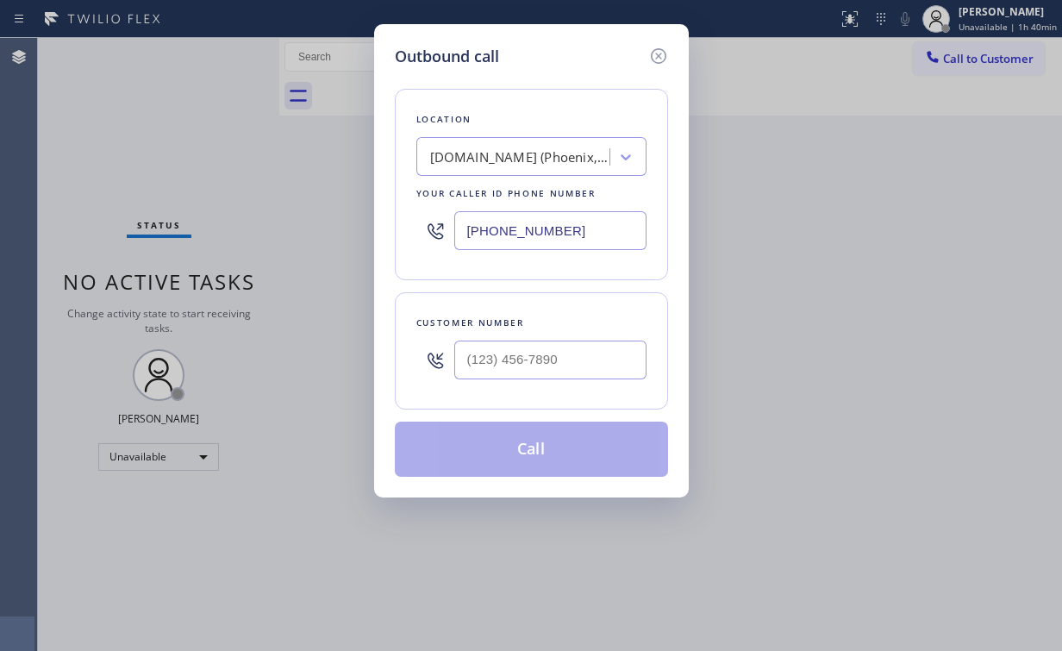
drag, startPoint x: 565, startPoint y: 227, endPoint x: 189, endPoint y: 245, distance: 376.3
click at [248, 239] on div "Outbound call Location [DOMAIN_NAME] ([GEOGRAPHIC_DATA], Google Ads) Your calle…" at bounding box center [531, 325] width 1062 height 651
paste input "26) 774-8048"
type input "[PHONE_NUMBER]"
click at [599, 350] on input "(___) ___-____" at bounding box center [550, 359] width 192 height 39
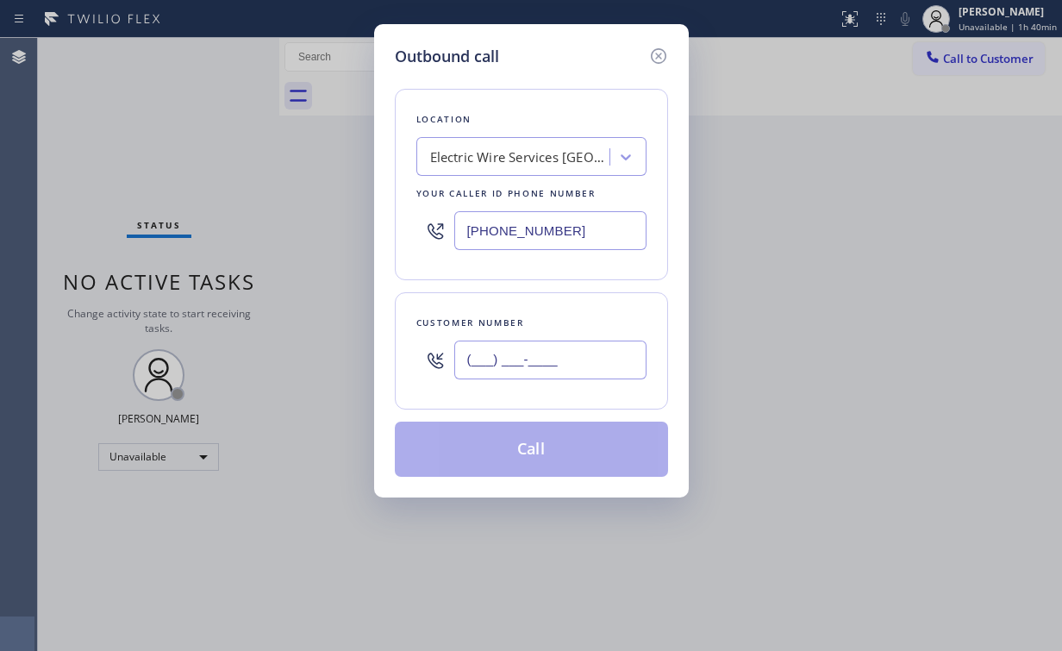
paste input "626) 827-5306"
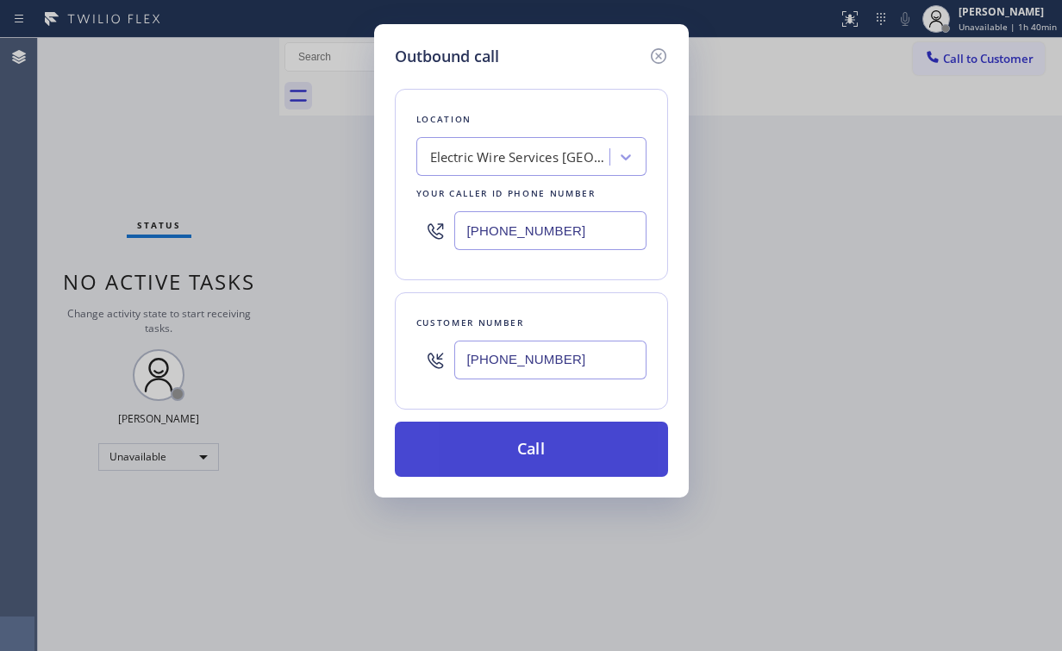
type input "[PHONE_NUMBER]"
drag, startPoint x: 482, startPoint y: 457, endPoint x: 423, endPoint y: 641, distance: 193.6
click at [482, 458] on button "Call" at bounding box center [531, 449] width 273 height 55
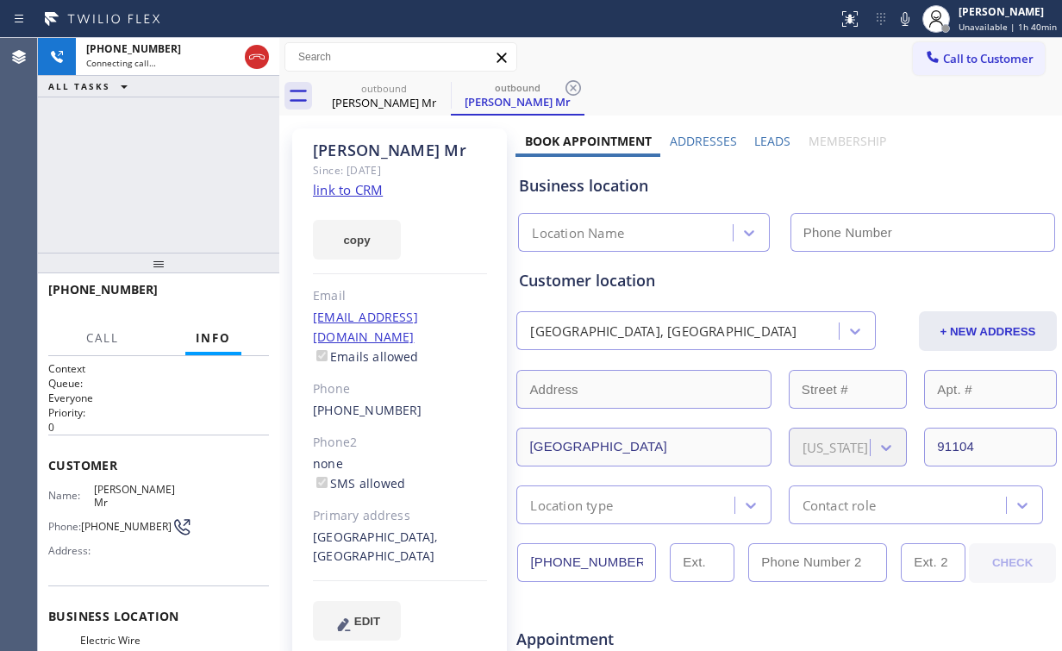
drag, startPoint x: 202, startPoint y: 170, endPoint x: 218, endPoint y: 159, distance: 19.4
click at [202, 169] on div "[PHONE_NUMBER] Connecting call… ALL TASKS ALL TASKS ACTIVE TASKS TASKS IN WRAP …" at bounding box center [158, 145] width 241 height 215
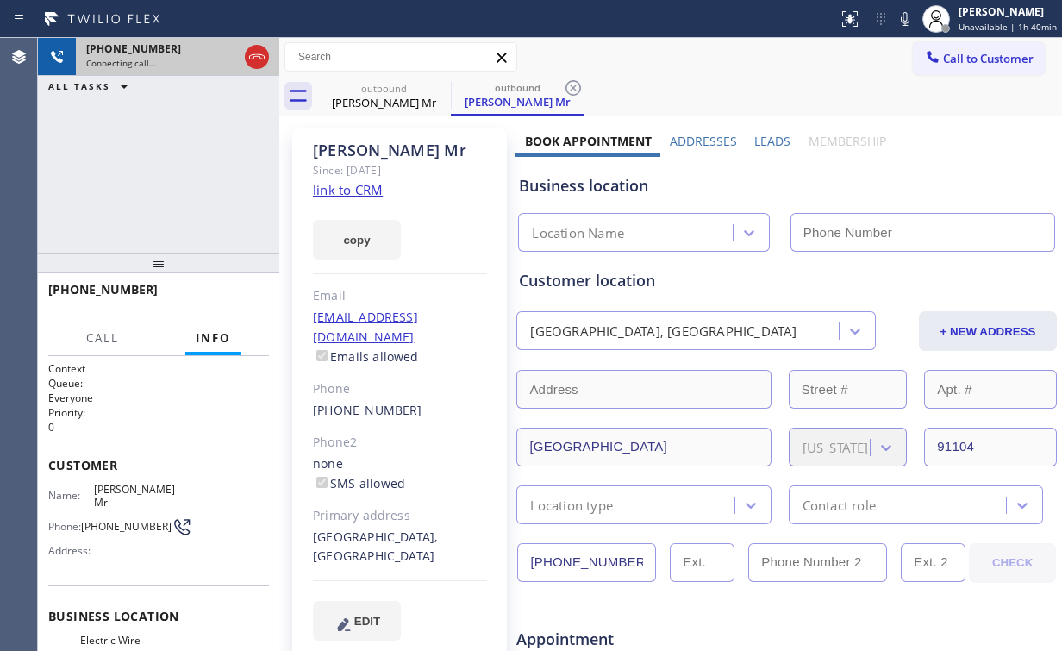
click at [255, 55] on icon at bounding box center [257, 57] width 21 height 21
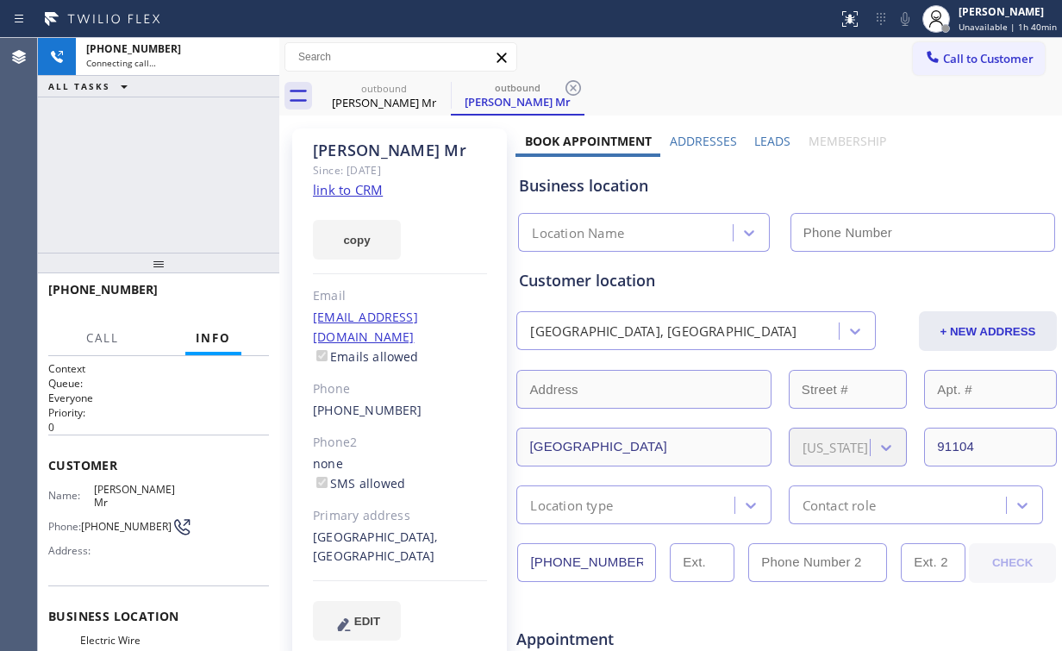
click at [357, 193] on link "link to CRM" at bounding box center [348, 189] width 70 height 17
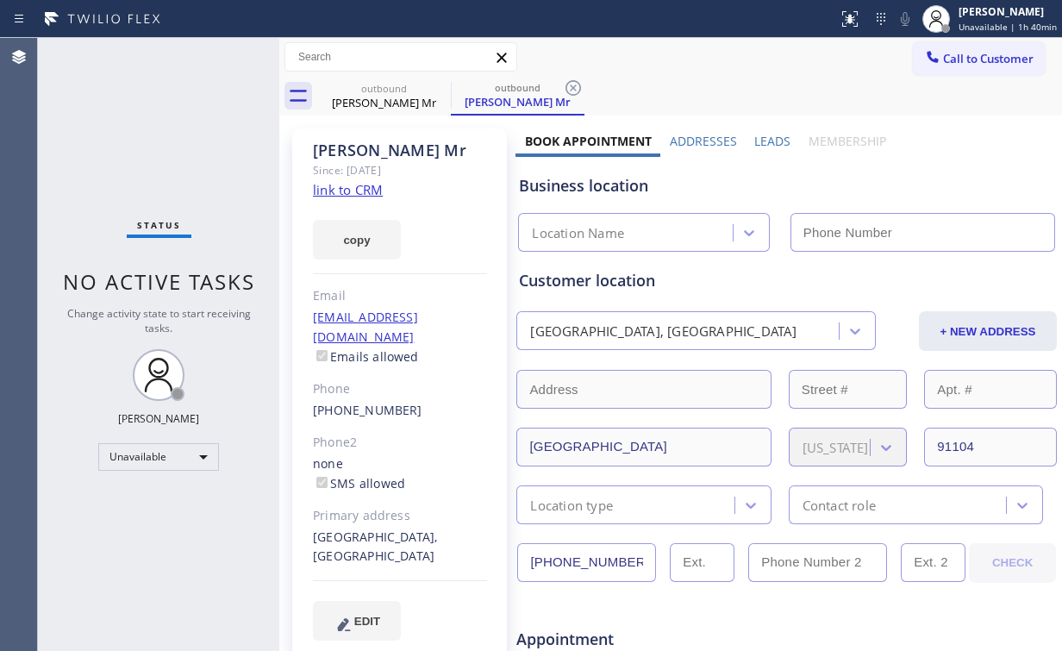
type input "[PHONE_NUMBER]"
click at [131, 134] on div "Status No active tasks Change activity state to start receiving tasks. [PERSON_…" at bounding box center [158, 344] width 241 height 613
click at [202, 148] on div "Status No active tasks Change activity state to start receiving tasks. [PERSON_…" at bounding box center [158, 344] width 241 height 613
drag, startPoint x: 179, startPoint y: 148, endPoint x: 234, endPoint y: 1, distance: 157.4
click at [183, 146] on div "Status No active tasks Change activity state to start receiving tasks. [PERSON_…" at bounding box center [158, 344] width 241 height 613
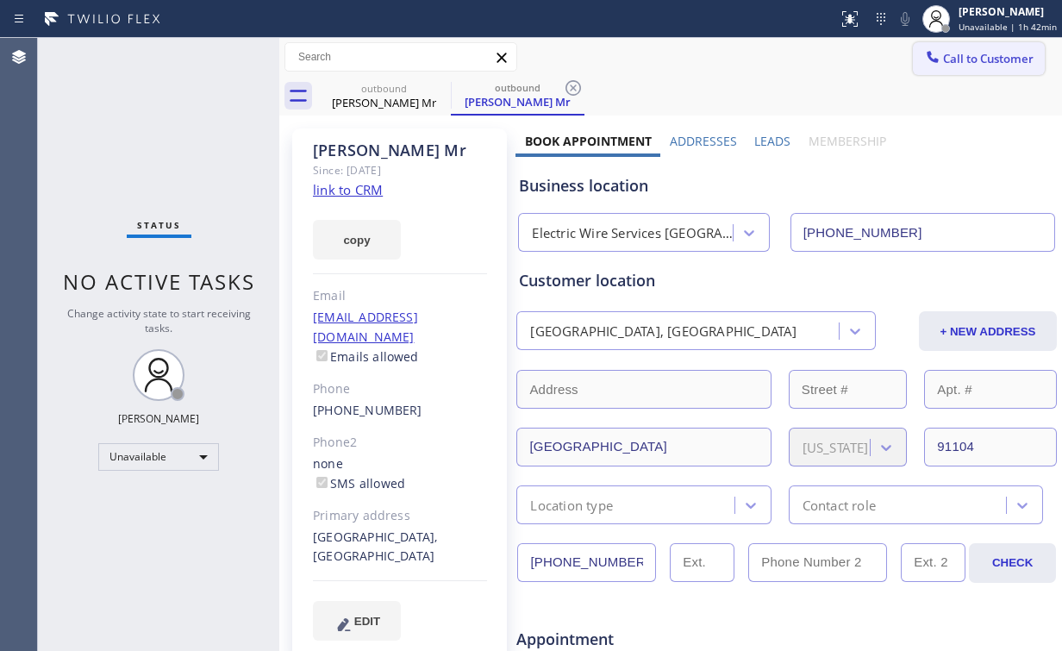
click at [927, 60] on icon at bounding box center [932, 56] width 11 height 11
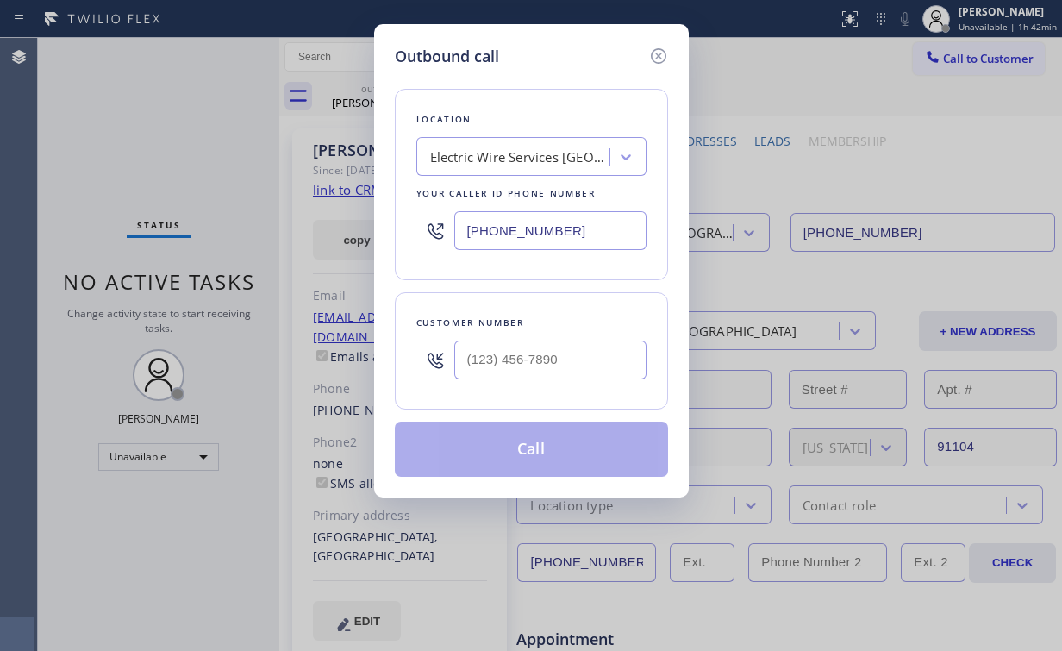
drag, startPoint x: 419, startPoint y: 224, endPoint x: 276, endPoint y: 203, distance: 144.7
click at [345, 217] on div "Outbound call Location Electric Wire Services [GEOGRAPHIC_DATA] Your caller id …" at bounding box center [531, 325] width 1062 height 651
paste input "855) 731-4952"
type input "[PHONE_NUMBER]"
click at [546, 365] on input "(___) ___-____" at bounding box center [550, 359] width 192 height 39
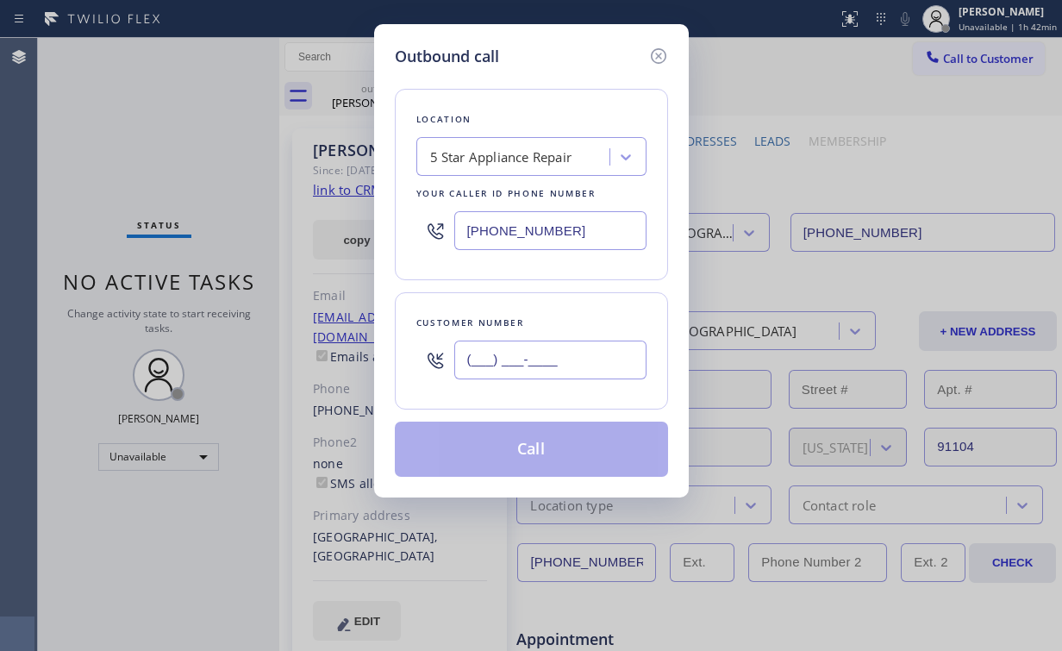
paste input "646) 438-0500"
type input "[PHONE_NUMBER]"
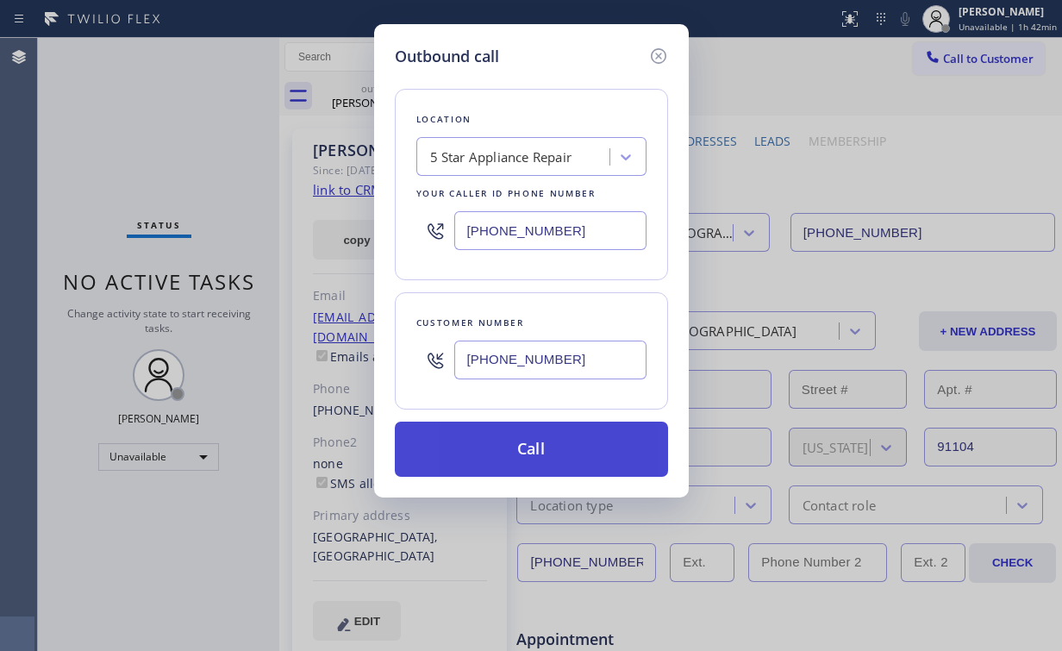
click at [509, 456] on button "Call" at bounding box center [531, 449] width 273 height 55
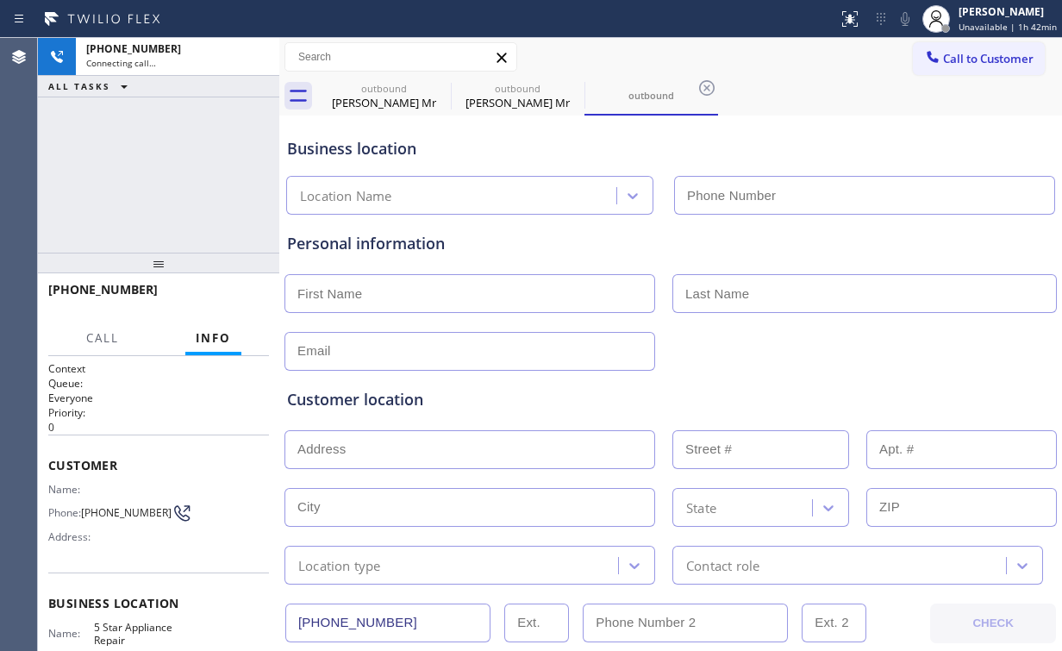
type input "[PHONE_NUMBER]"
click at [107, 145] on div "[PHONE_NUMBER] Connecting call… ALL TASKS ALL TASKS ACTIVE TASKS TASKS IN WRAP …" at bounding box center [158, 145] width 241 height 215
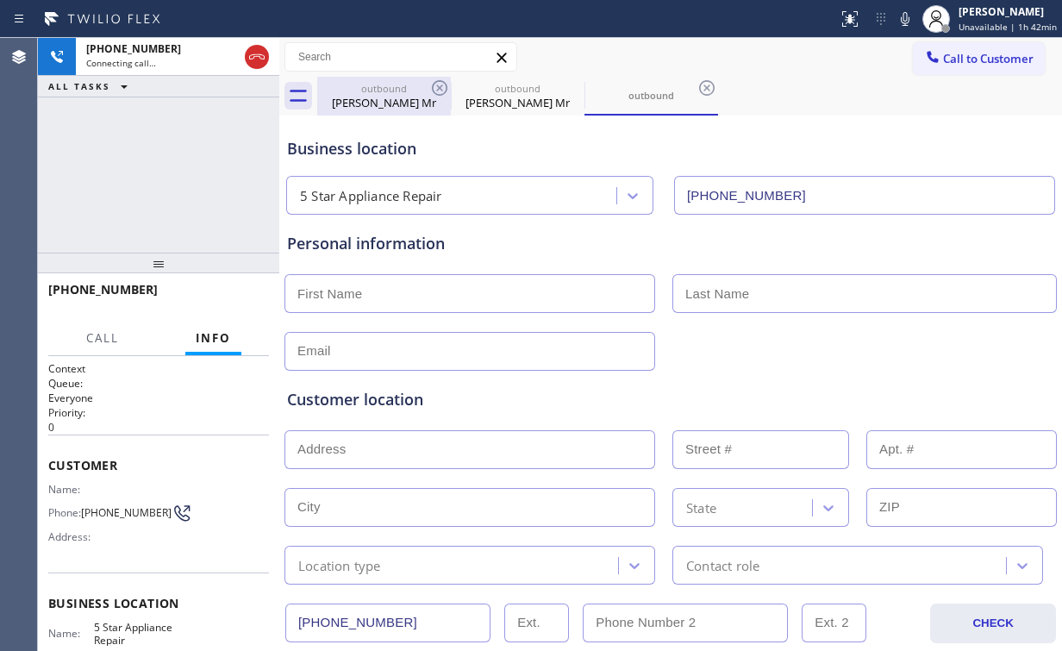
click at [387, 98] on div "[PERSON_NAME] Mr" at bounding box center [384, 103] width 130 height 16
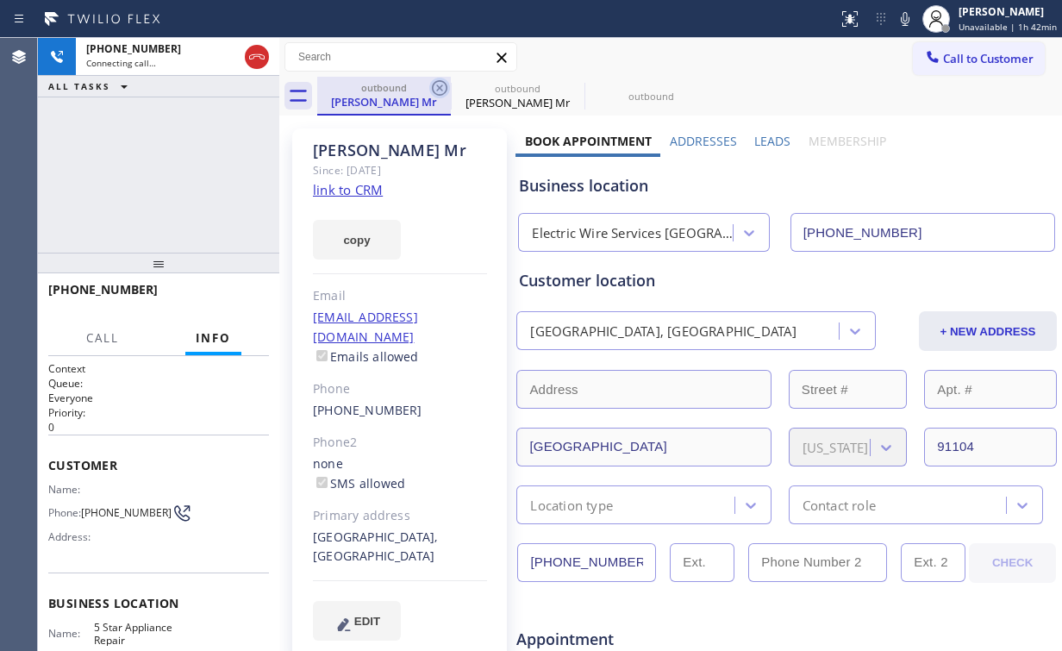
click at [438, 87] on icon at bounding box center [439, 88] width 21 height 21
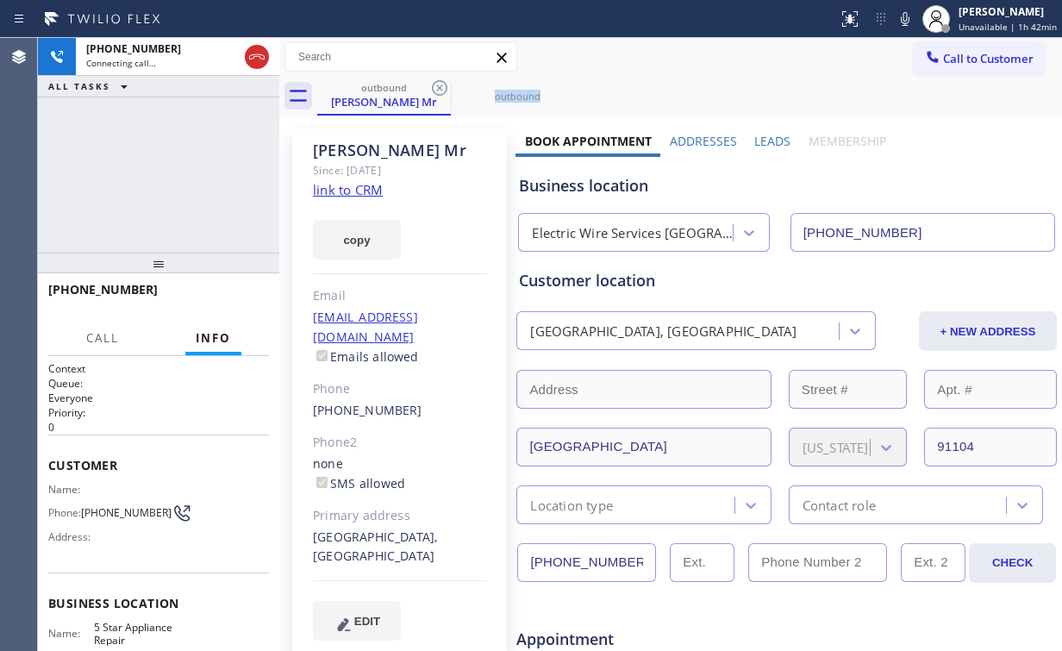
click at [438, 87] on icon at bounding box center [439, 88] width 21 height 21
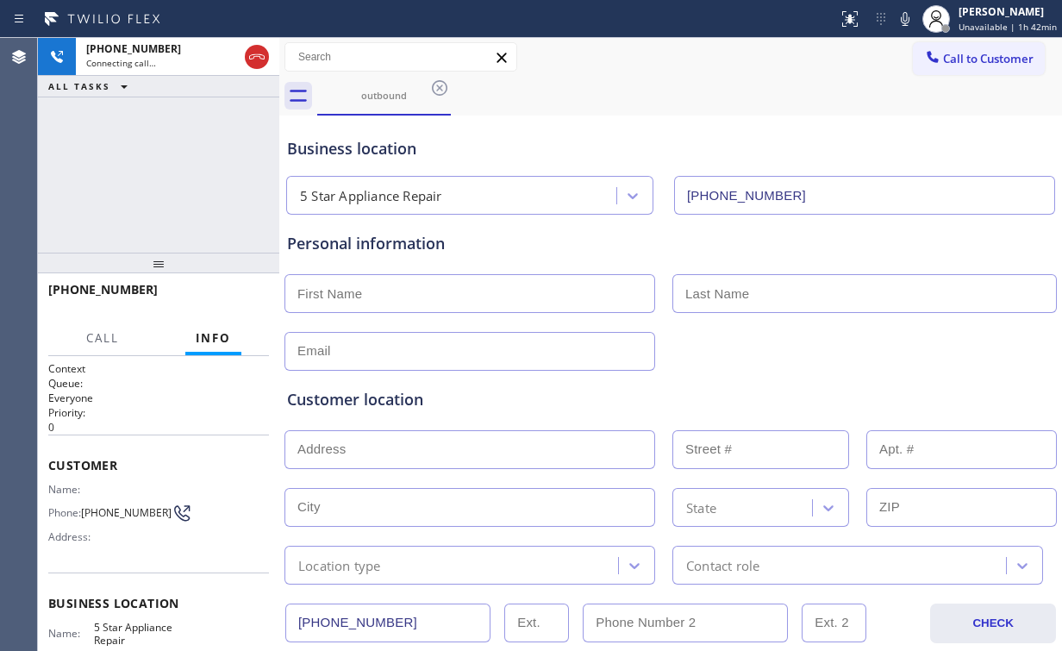
click at [126, 150] on div "[PHONE_NUMBER] Connecting call… ALL TASKS ALL TASKS ACTIVE TASKS TASKS IN WRAP …" at bounding box center [158, 145] width 241 height 215
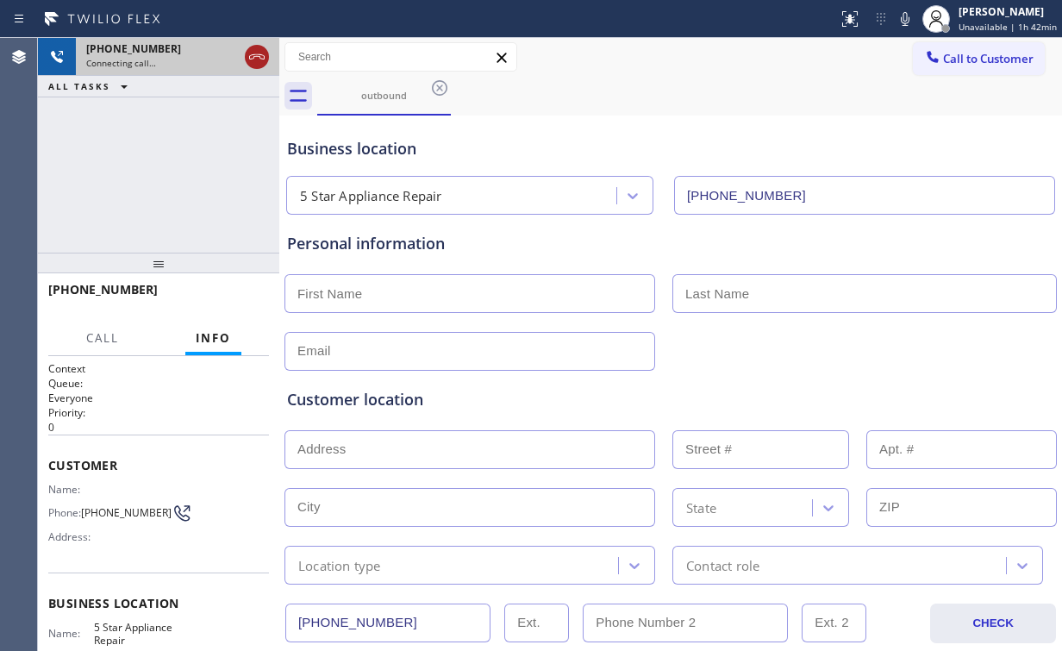
click at [250, 58] on icon at bounding box center [257, 57] width 21 height 21
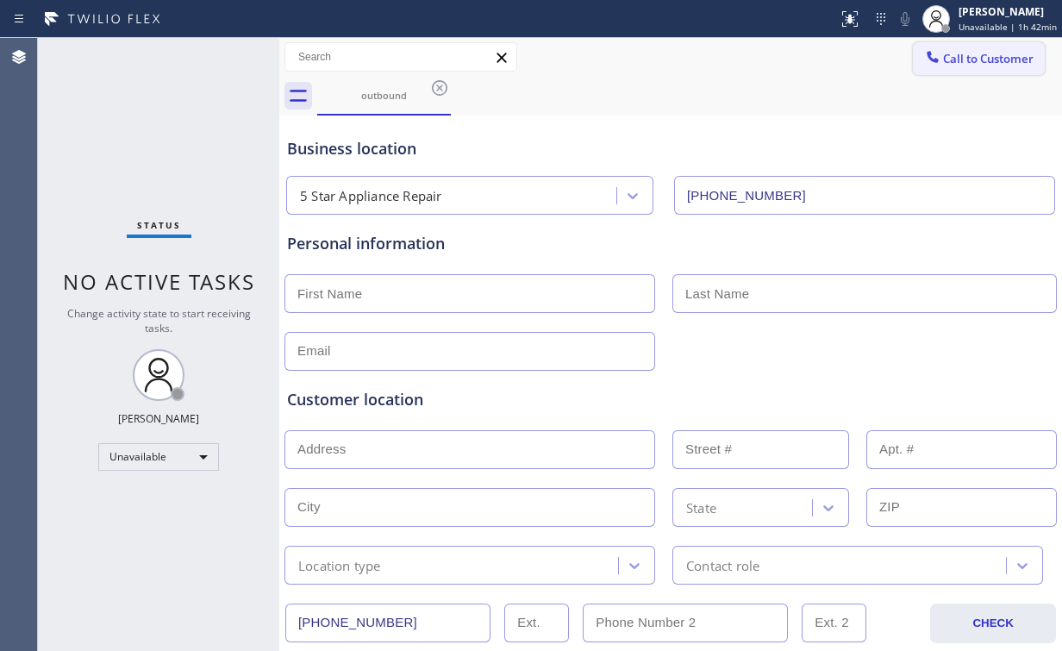
click at [945, 66] on span "Call to Customer" at bounding box center [988, 59] width 91 height 16
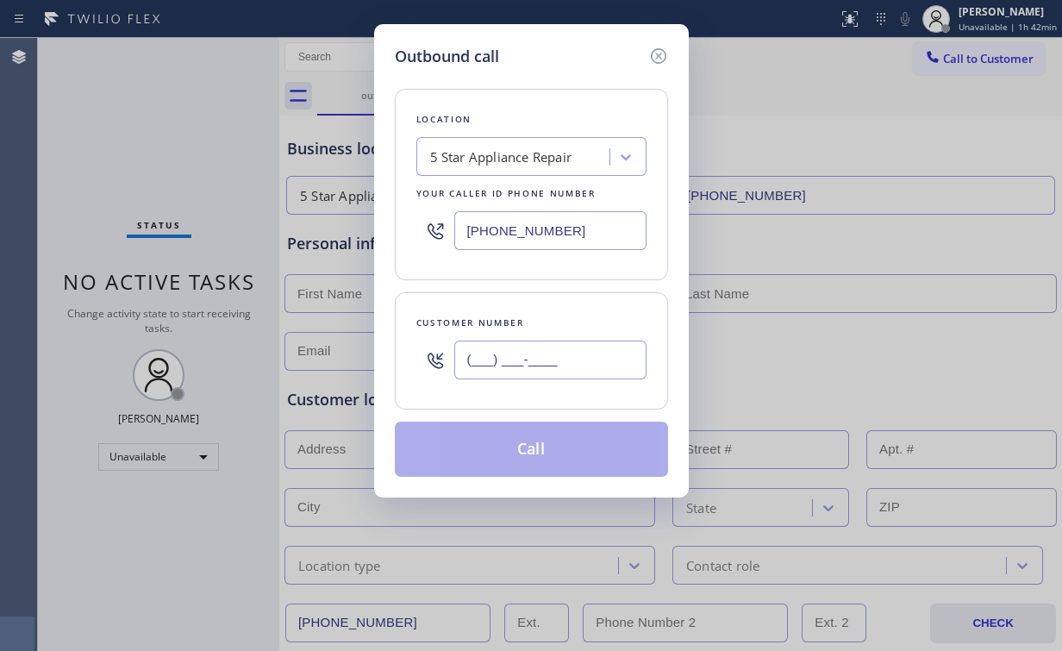
click at [539, 365] on input "(___) ___-____" at bounding box center [550, 359] width 192 height 39
paste input "646) 438-0500"
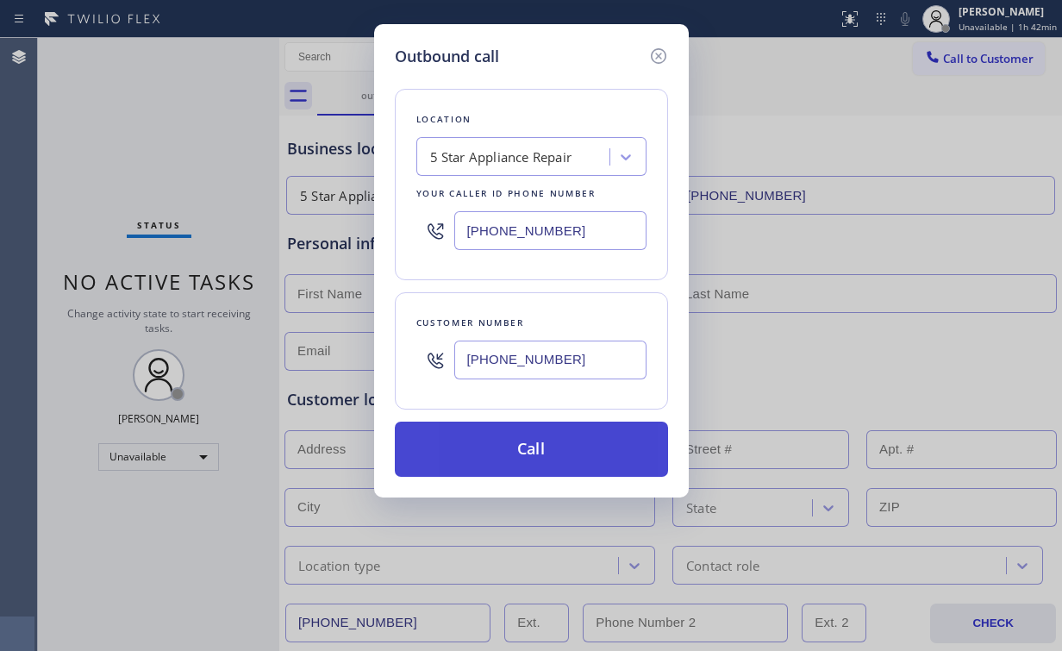
type input "[PHONE_NUMBER]"
click at [501, 450] on button "Call" at bounding box center [531, 449] width 273 height 55
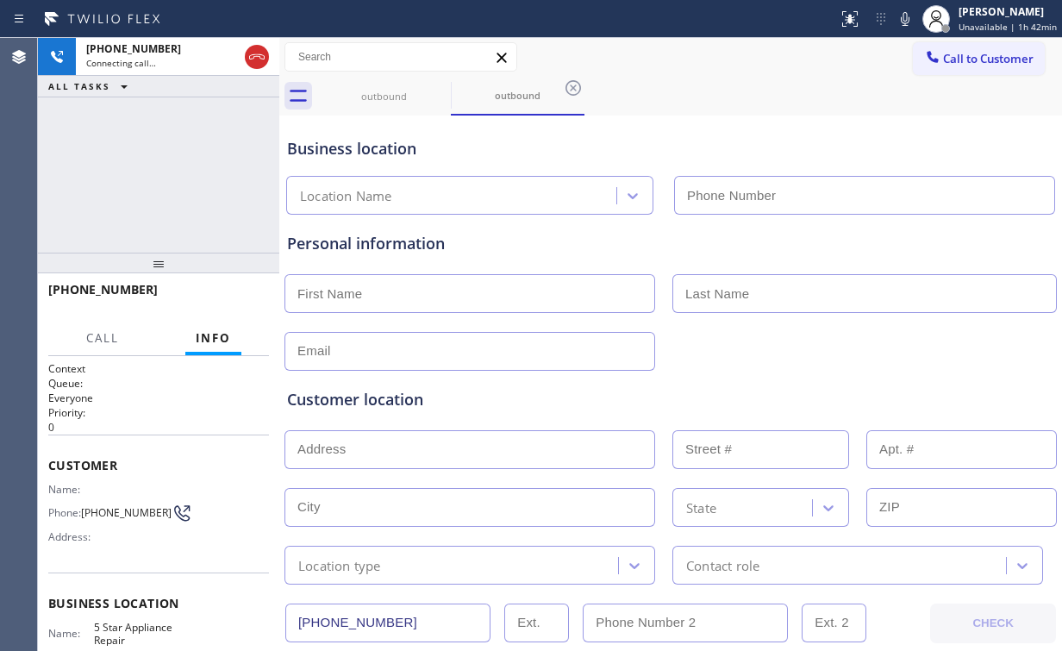
type input "[PHONE_NUMBER]"
click at [199, 175] on div "[PHONE_NUMBER] Connecting call… ALL TASKS ALL TASKS ACTIVE TASKS TASKS IN WRAP …" at bounding box center [158, 145] width 241 height 215
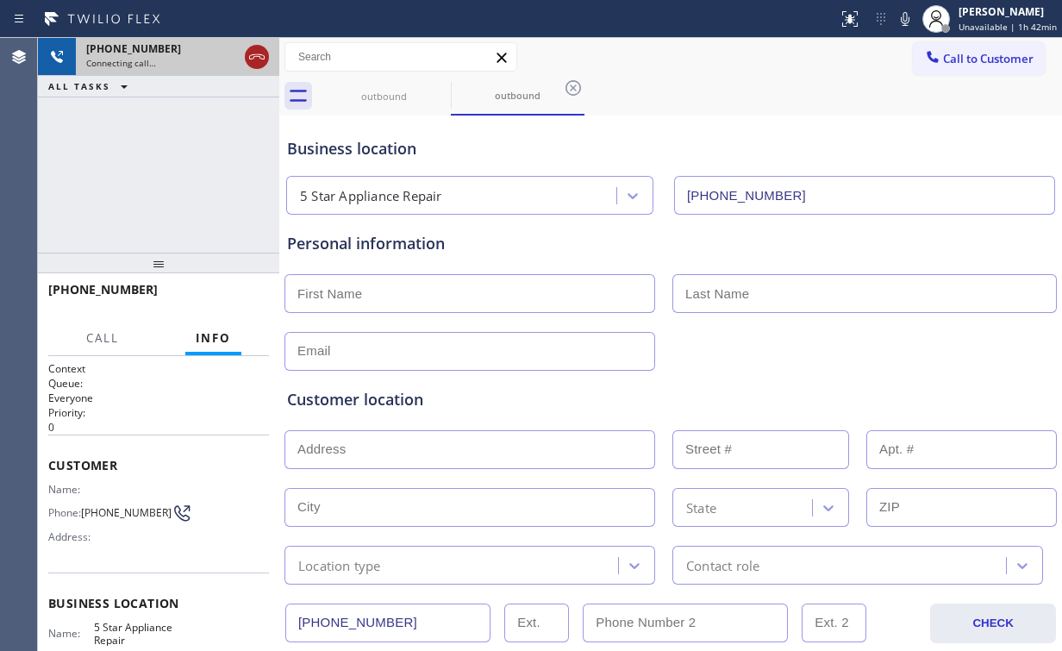
click at [255, 59] on icon at bounding box center [257, 57] width 21 height 21
drag, startPoint x: 380, startPoint y: 104, endPoint x: 399, endPoint y: 100, distance: 19.4
click at [382, 104] on div "outbound" at bounding box center [384, 96] width 130 height 39
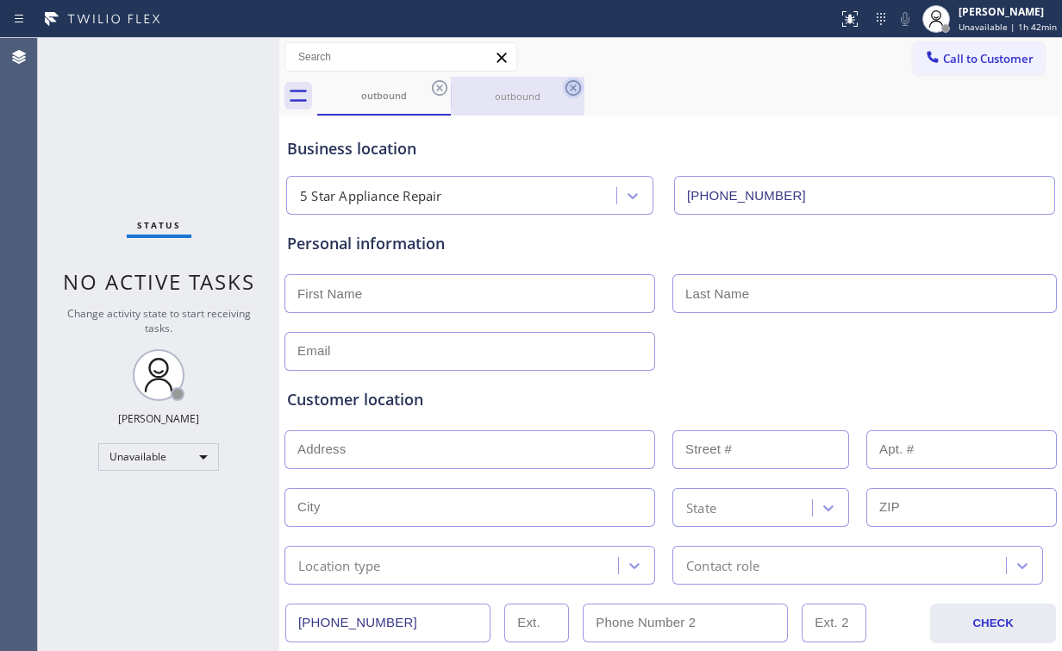
click at [440, 83] on icon at bounding box center [439, 88] width 21 height 21
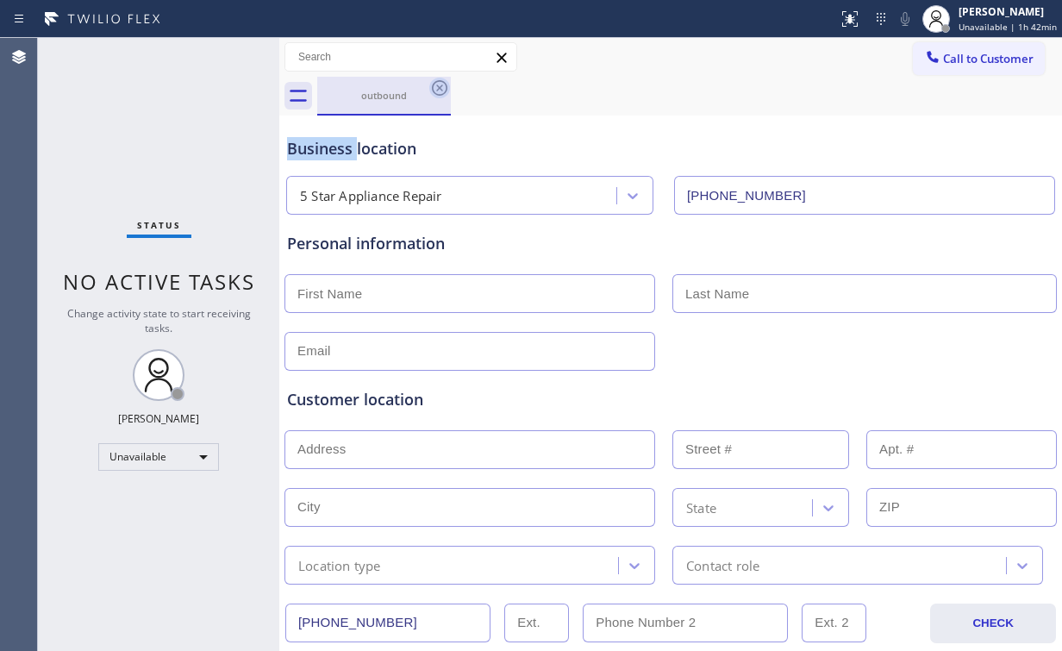
click at [440, 83] on icon at bounding box center [439, 88] width 21 height 21
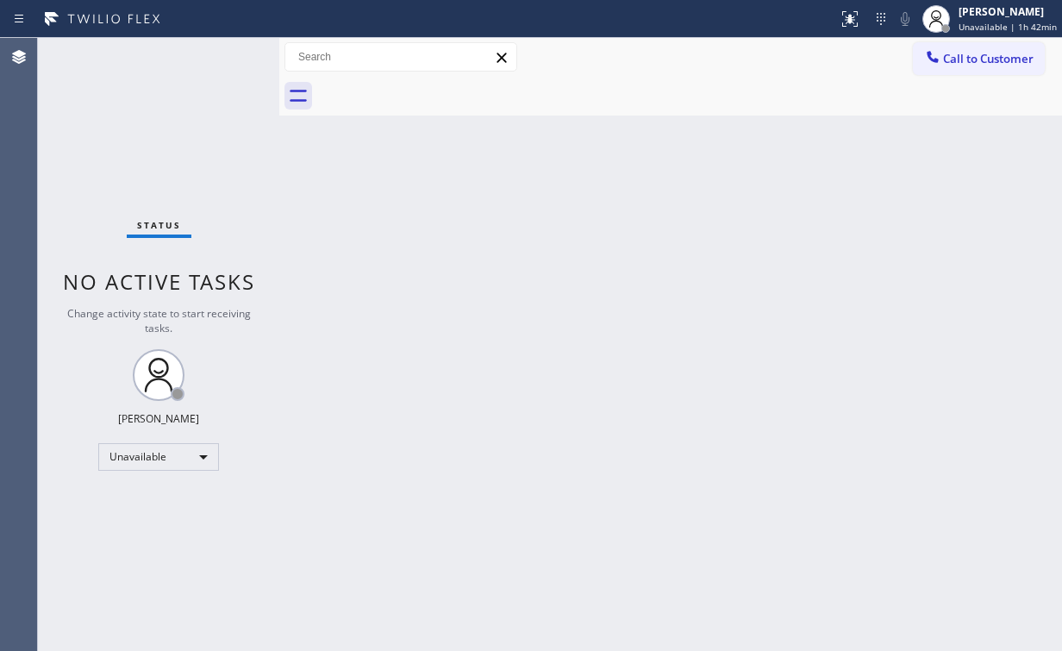
drag, startPoint x: 118, startPoint y: 97, endPoint x: 128, endPoint y: 16, distance: 81.6
click at [117, 83] on div "Status No active tasks Change activity state to start receiving tasks. [PERSON_…" at bounding box center [158, 344] width 241 height 613
click at [959, 70] on button "Call to Customer" at bounding box center [979, 58] width 132 height 33
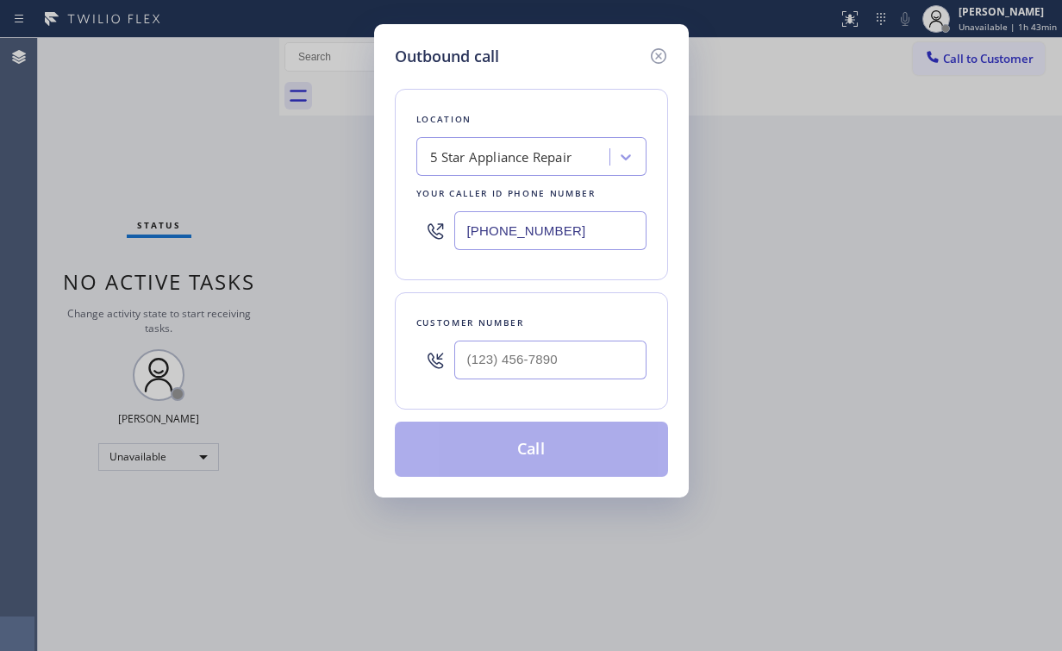
drag, startPoint x: 574, startPoint y: 234, endPoint x: 186, endPoint y: 219, distance: 388.2
click at [269, 228] on div "Outbound call Location 5 Star Appliance Repair Your caller id phone number [PHO…" at bounding box center [531, 325] width 1062 height 651
paste input "760) 624-3879"
type input "[PHONE_NUMBER]"
click at [591, 358] on input "(___) ___-____" at bounding box center [550, 359] width 192 height 39
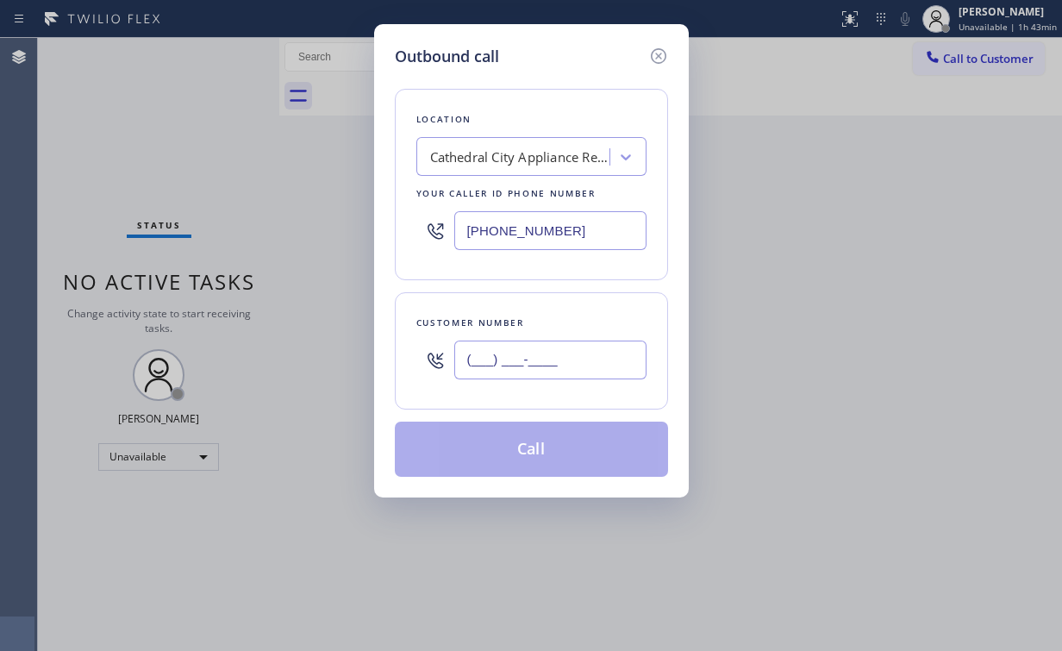
paste input "760) 534-1263"
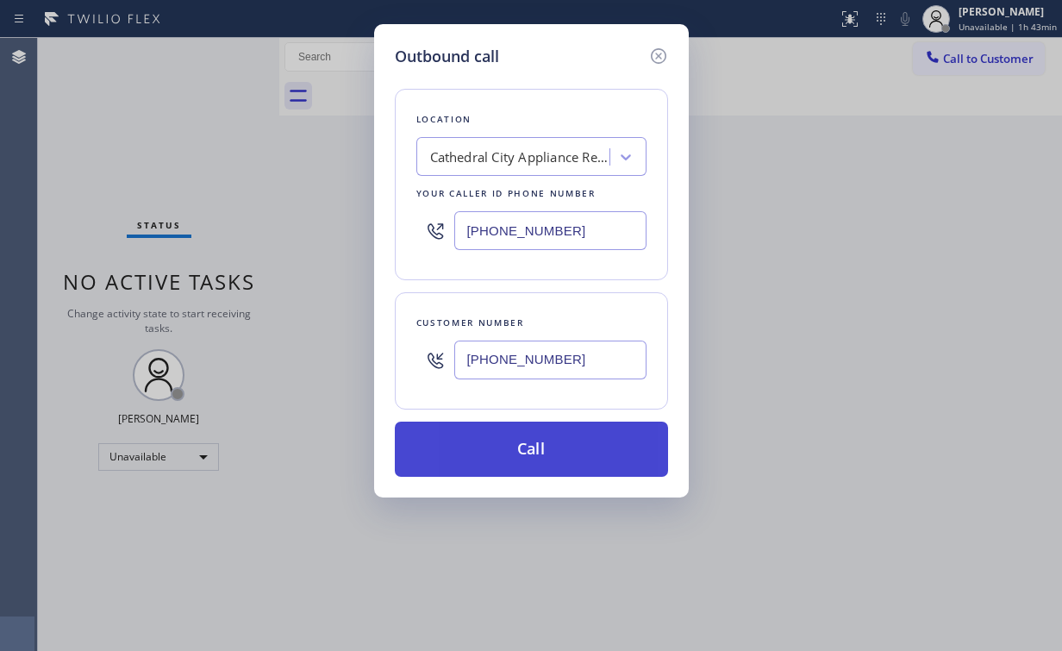
type input "[PHONE_NUMBER]"
click at [521, 434] on button "Call" at bounding box center [531, 449] width 273 height 55
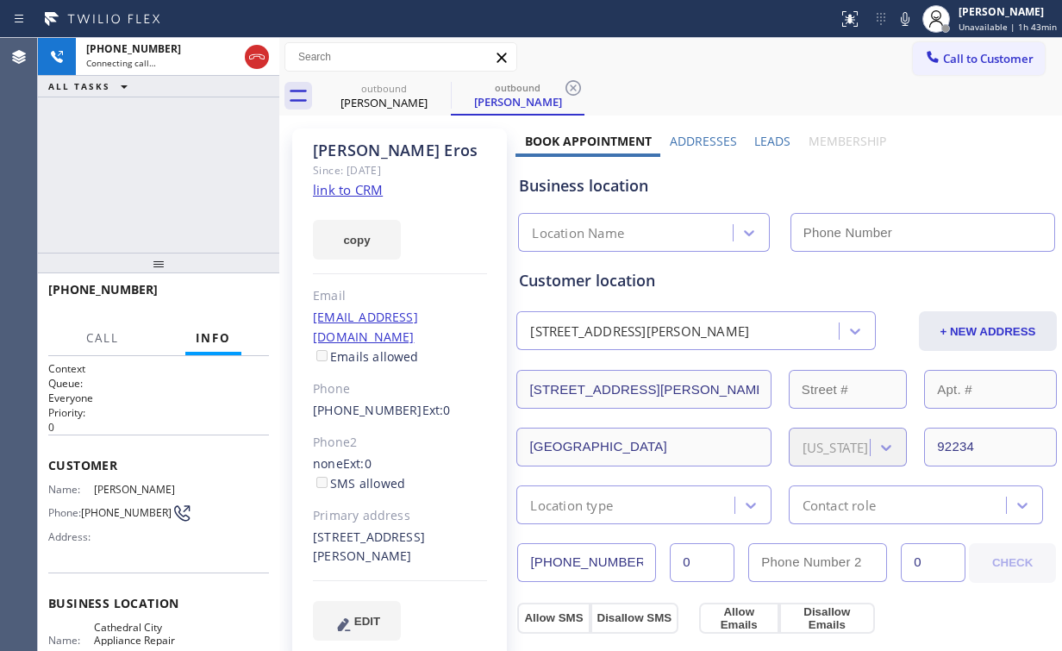
type input "[PHONE_NUMBER]"
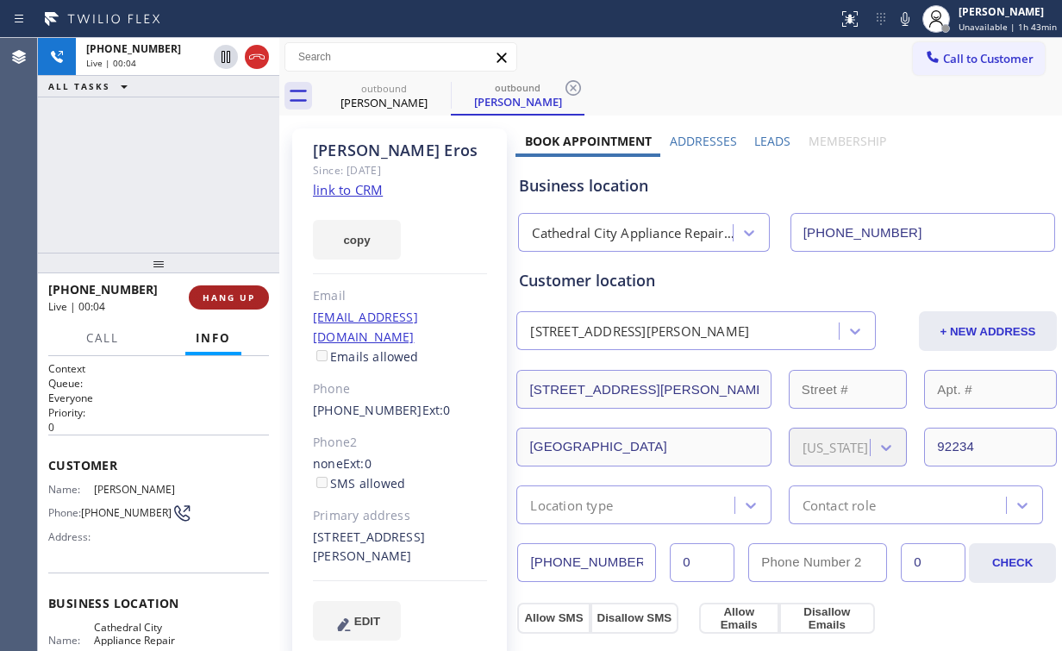
click at [253, 285] on button "HANG UP" at bounding box center [229, 297] width 80 height 24
click at [245, 304] on button "HANG UP" at bounding box center [229, 297] width 80 height 24
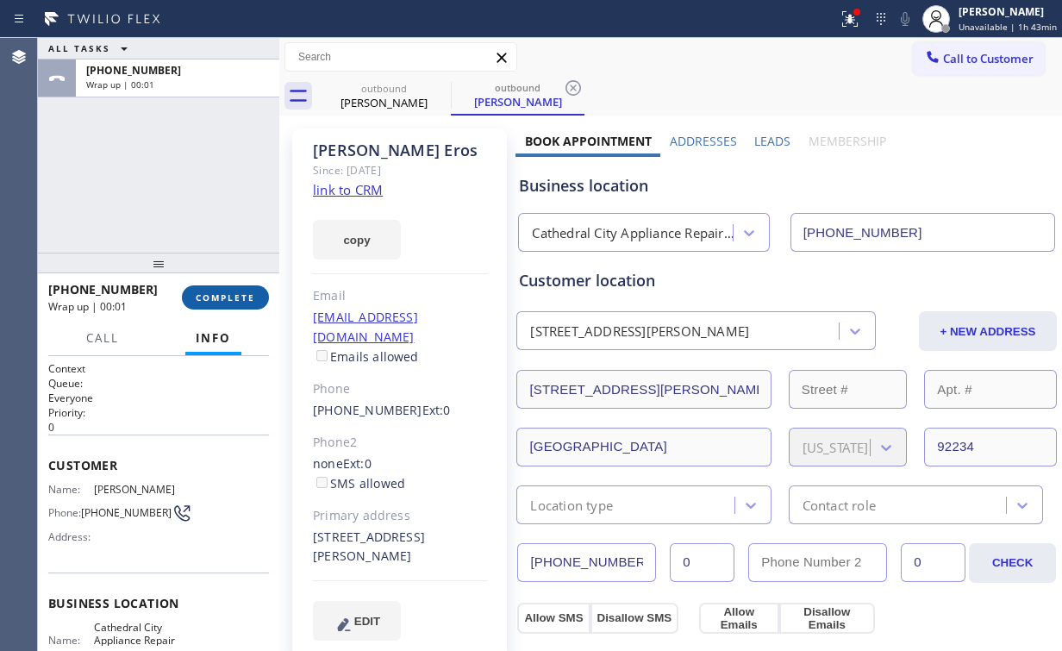
click at [238, 297] on span "COMPLETE" at bounding box center [225, 297] width 59 height 12
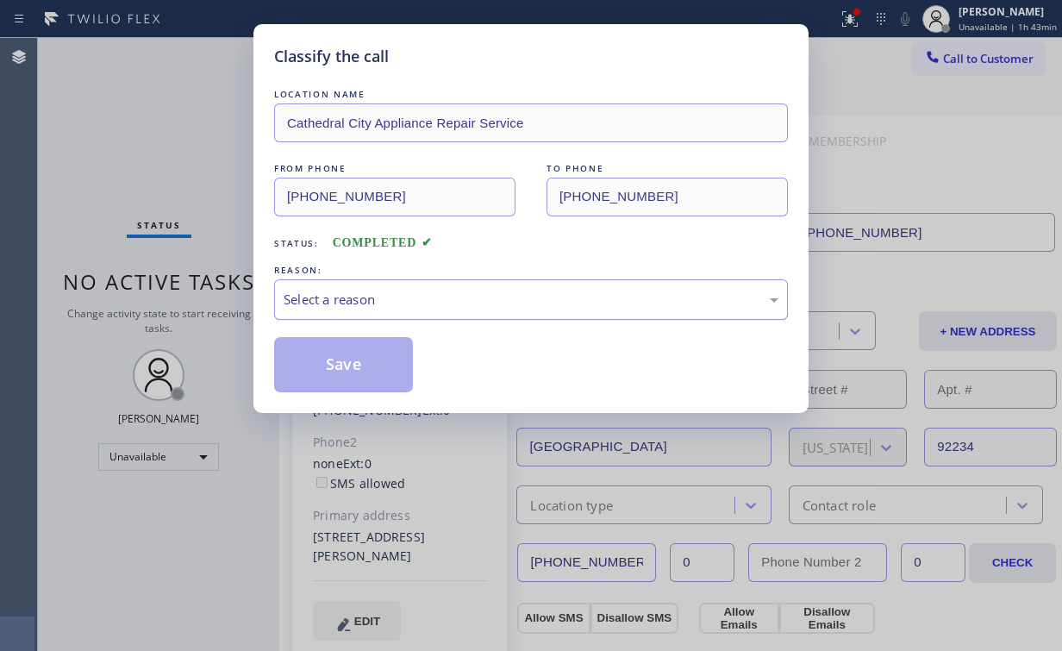
drag, startPoint x: 324, startPoint y: 300, endPoint x: 324, endPoint y: 310, distance: 10.3
click at [324, 302] on div "Select a reason" at bounding box center [531, 300] width 495 height 20
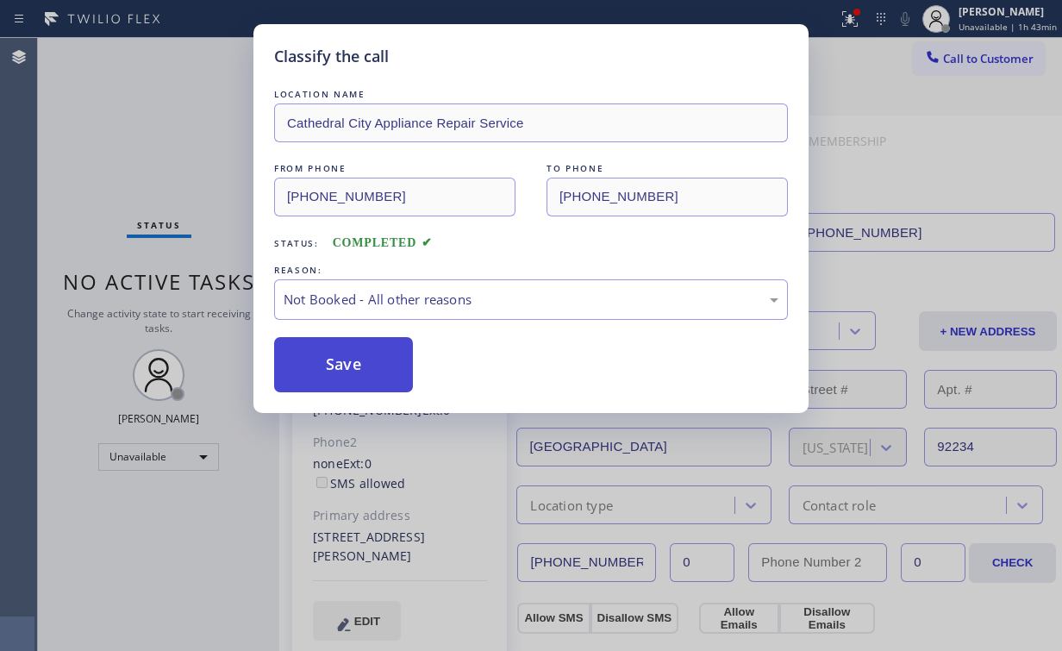
click at [327, 368] on button "Save" at bounding box center [343, 364] width 139 height 55
drag, startPoint x: 145, startPoint y: 175, endPoint x: 153, endPoint y: 176, distance: 8.7
click at [147, 175] on div "Classify the call LOCATION NAME Cathedral City Appliance Repair Service FROM PH…" at bounding box center [531, 325] width 1062 height 651
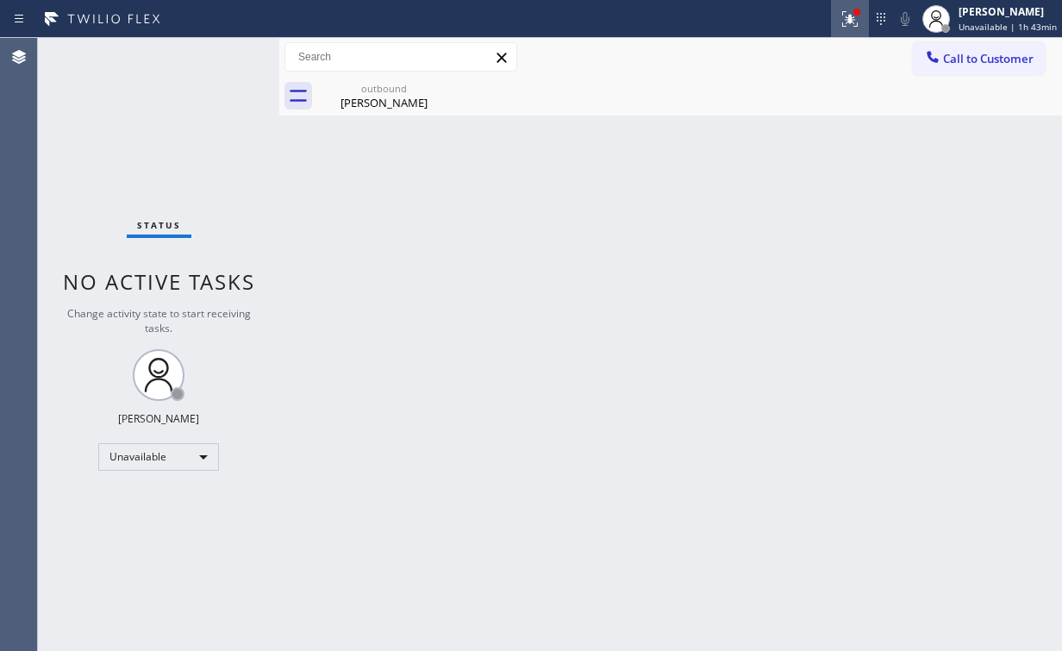
click at [854, 15] on icon at bounding box center [850, 17] width 10 height 6
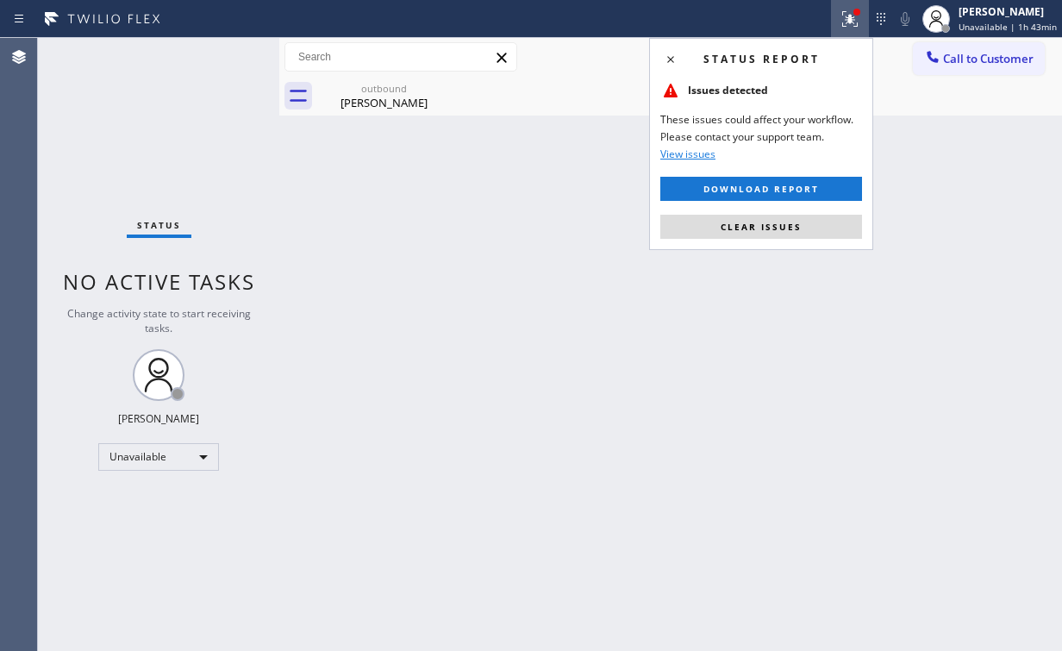
click at [766, 238] on div "Status report Issues detected These issues could affect your workflow. Please c…" at bounding box center [761, 144] width 224 height 212
click at [765, 221] on span "Clear issues" at bounding box center [761, 227] width 81 height 12
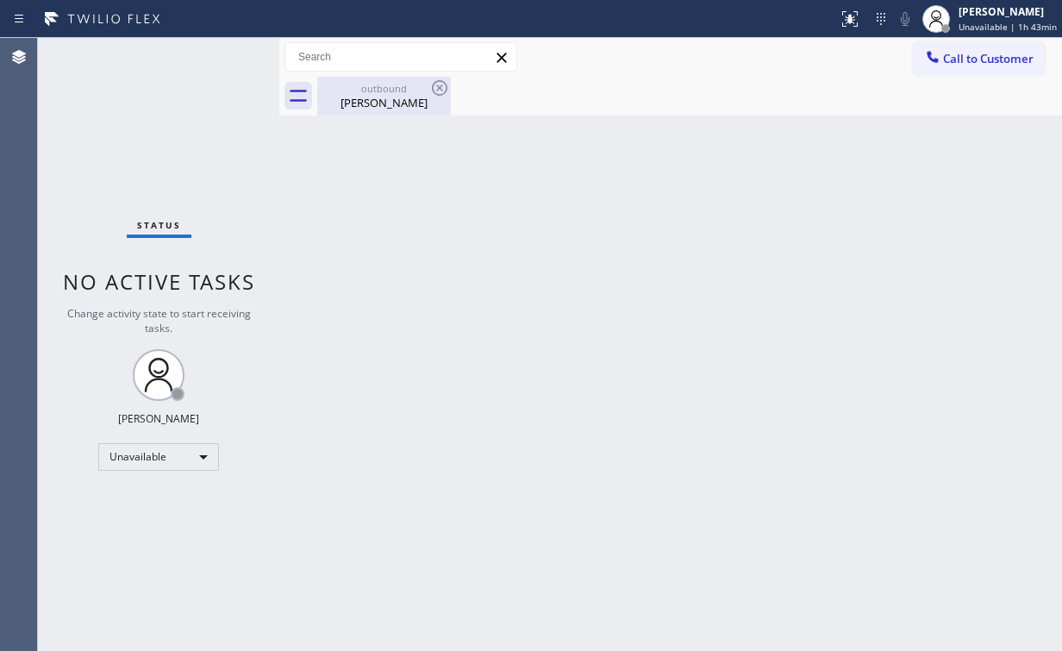
drag, startPoint x: 391, startPoint y: 82, endPoint x: 413, endPoint y: 88, distance: 22.4
click at [391, 86] on div "outbound" at bounding box center [384, 88] width 130 height 13
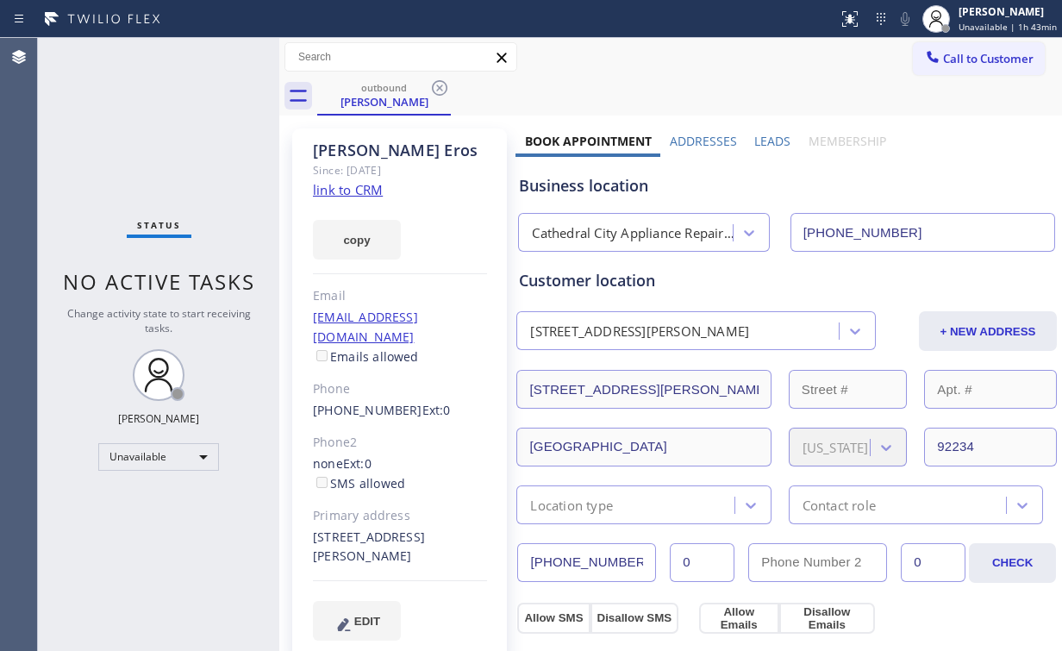
drag, startPoint x: 436, startPoint y: 84, endPoint x: 831, endPoint y: 172, distance: 404.6
click at [437, 84] on icon at bounding box center [439, 88] width 21 height 21
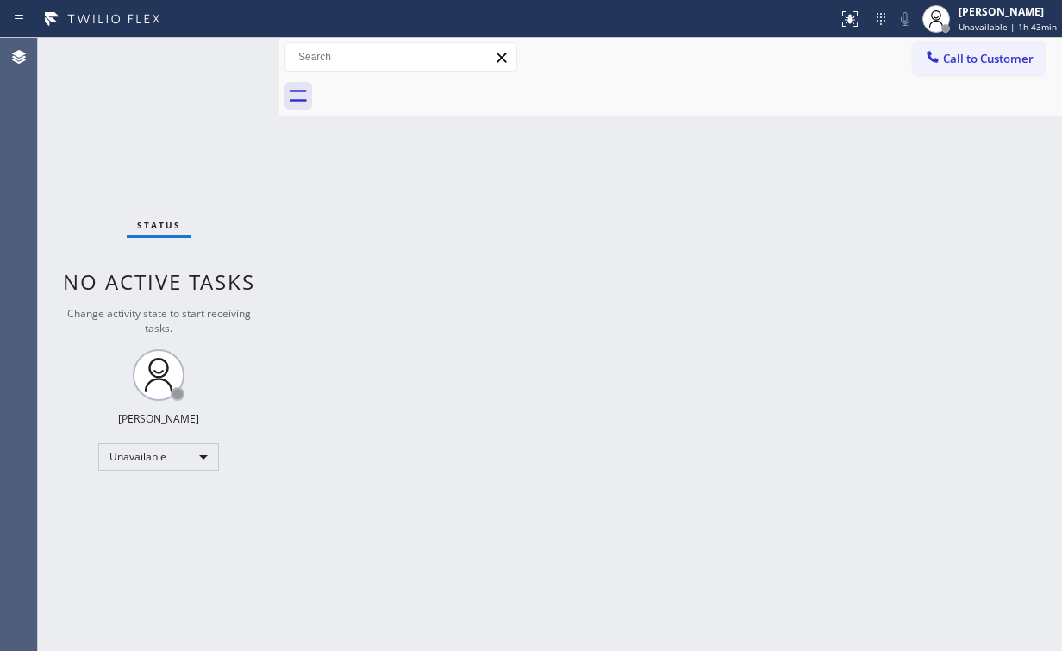
drag, startPoint x: 879, startPoint y: 183, endPoint x: 915, endPoint y: 141, distance: 54.4
click at [884, 178] on div "Back to Dashboard Change Sender ID Customers Technicians Select a contact Outbo…" at bounding box center [670, 344] width 783 height 613
click at [948, 67] on button "Call to Customer" at bounding box center [979, 58] width 132 height 33
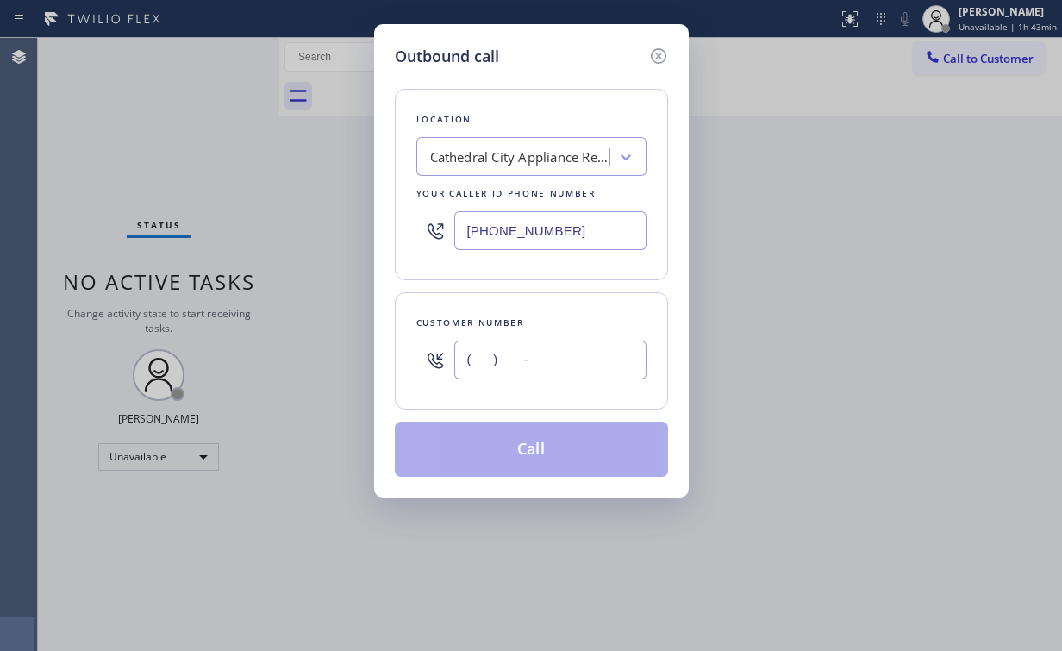
click at [600, 357] on input "(___) ___-____" at bounding box center [550, 359] width 192 height 39
paste input "760) 534-1263"
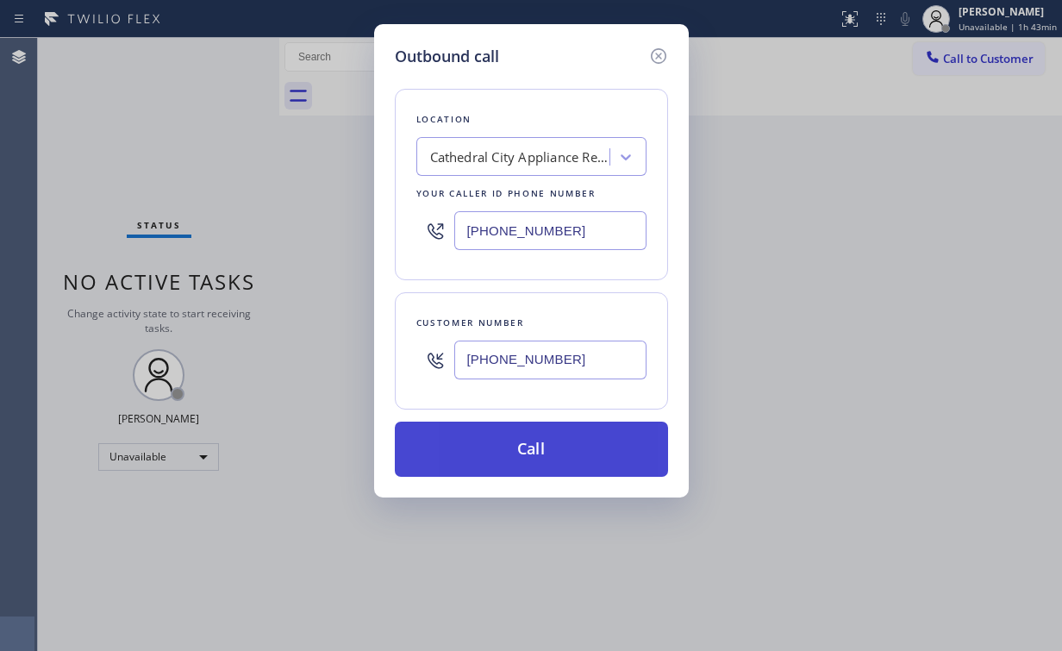
type input "[PHONE_NUMBER]"
click at [500, 453] on button "Call" at bounding box center [531, 449] width 273 height 55
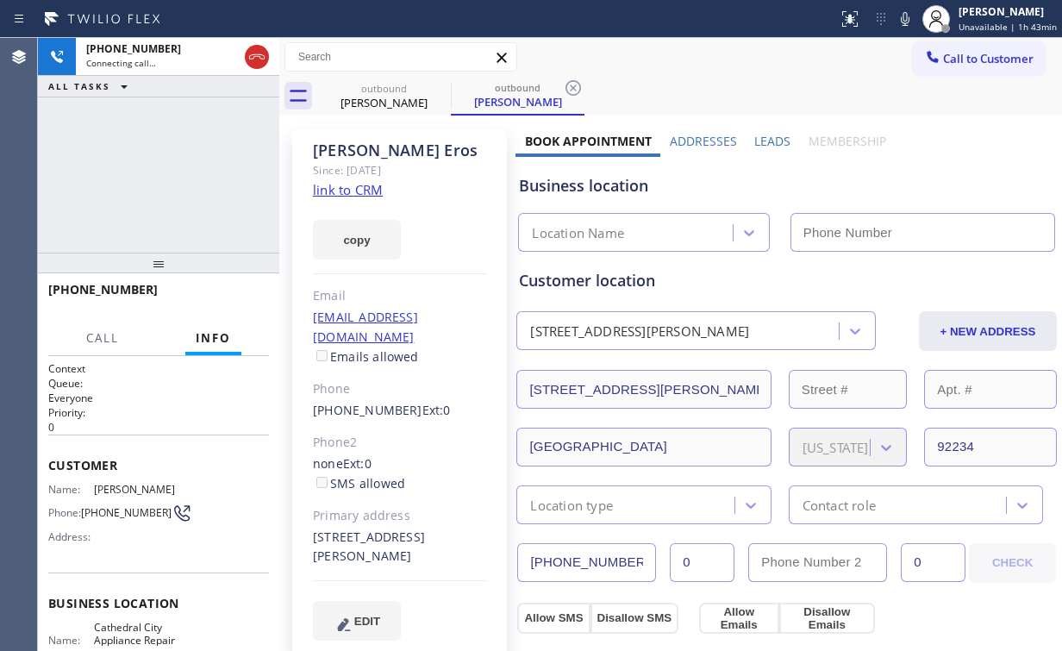
type input "[PHONE_NUMBER]"
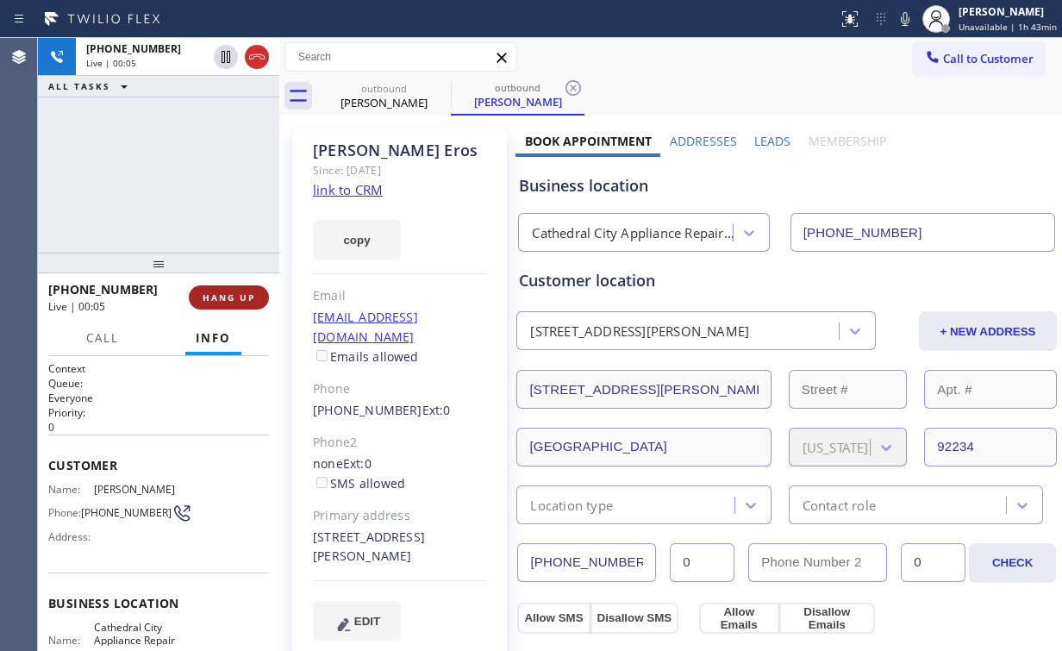
click at [202, 290] on button "HANG UP" at bounding box center [229, 297] width 80 height 24
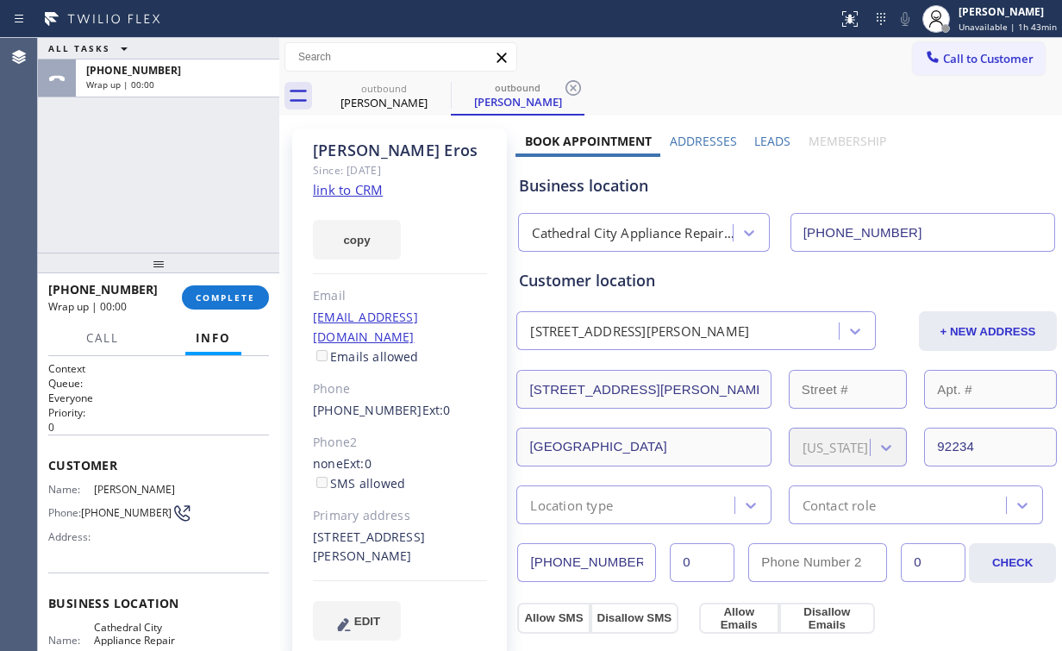
click at [224, 312] on div "[PHONE_NUMBER] Wrap up | 00:00 COMPLETE" at bounding box center [158, 297] width 221 height 45
click at [225, 300] on span "COMPLETE" at bounding box center [225, 297] width 59 height 12
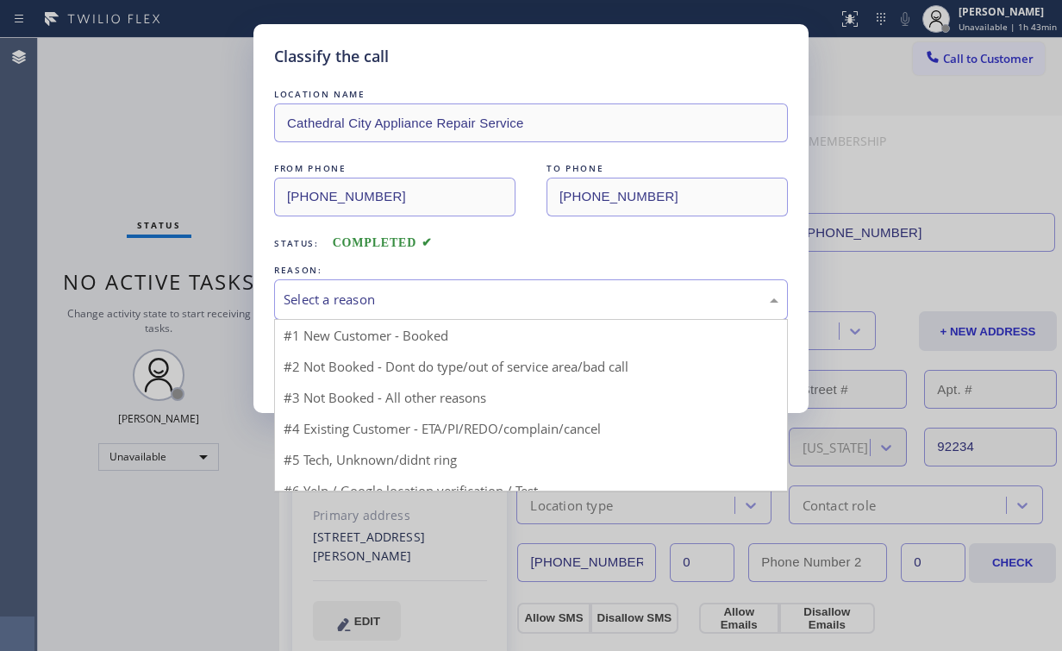
click at [403, 281] on div "Select a reason" at bounding box center [531, 299] width 514 height 41
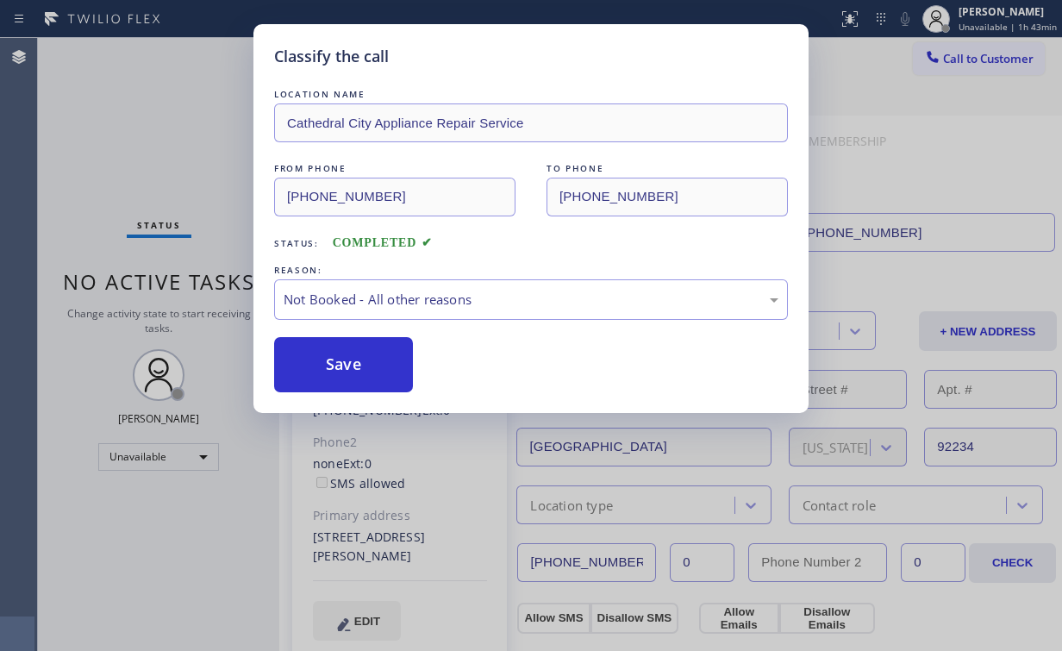
drag, startPoint x: 328, startPoint y: 365, endPoint x: 178, endPoint y: 176, distance: 241.6
click at [330, 364] on button "Save" at bounding box center [343, 364] width 139 height 55
drag, startPoint x: 134, startPoint y: 86, endPoint x: 980, endPoint y: 162, distance: 849.9
click at [135, 90] on div "Classify the call LOCATION NAME Cathedral City Appliance Repair Service FROM PH…" at bounding box center [531, 325] width 1062 height 651
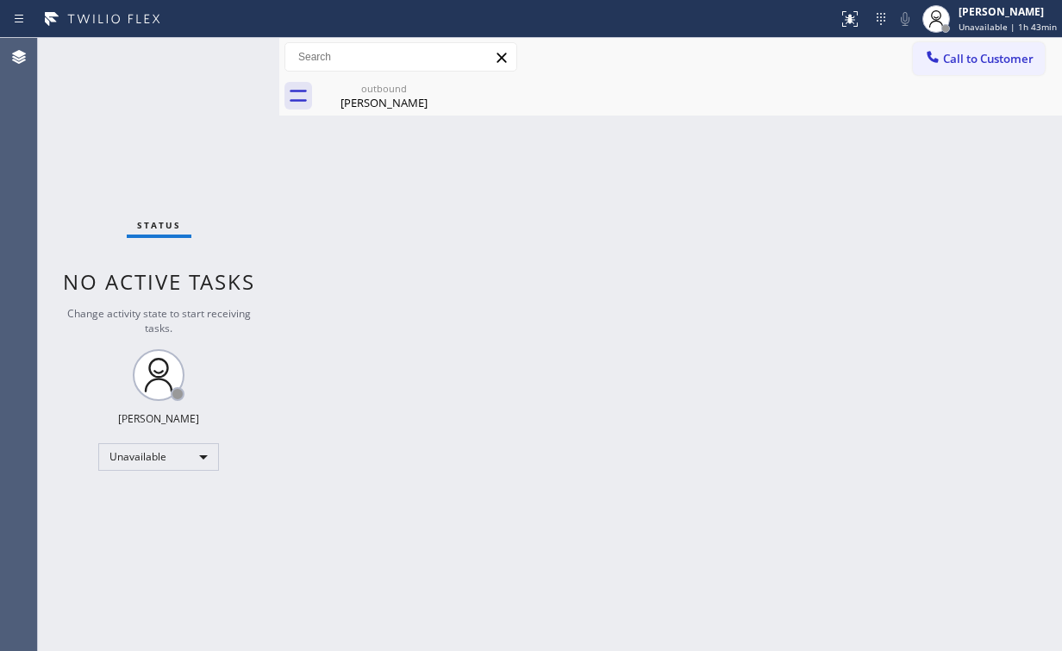
drag, startPoint x: 590, startPoint y: 222, endPoint x: 553, endPoint y: 189, distance: 48.8
click at [576, 207] on div "Back to Dashboard Change Sender ID Customers Technicians Select a contact Outbo…" at bounding box center [670, 344] width 783 height 613
click at [386, 95] on div "[PERSON_NAME]" at bounding box center [384, 103] width 130 height 16
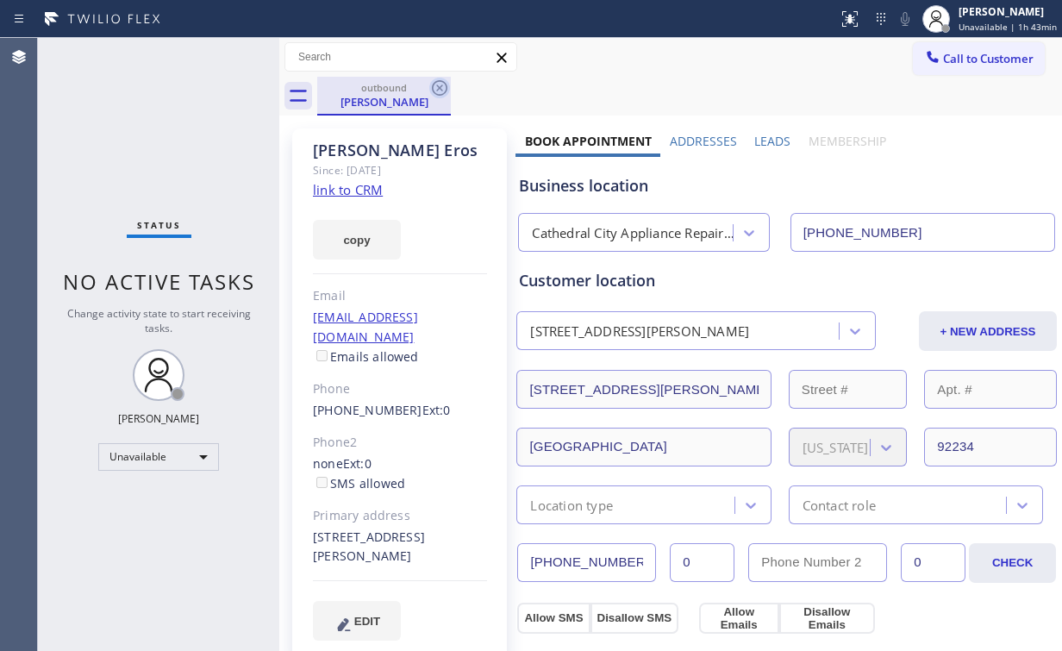
click at [446, 89] on icon at bounding box center [440, 88] width 16 height 16
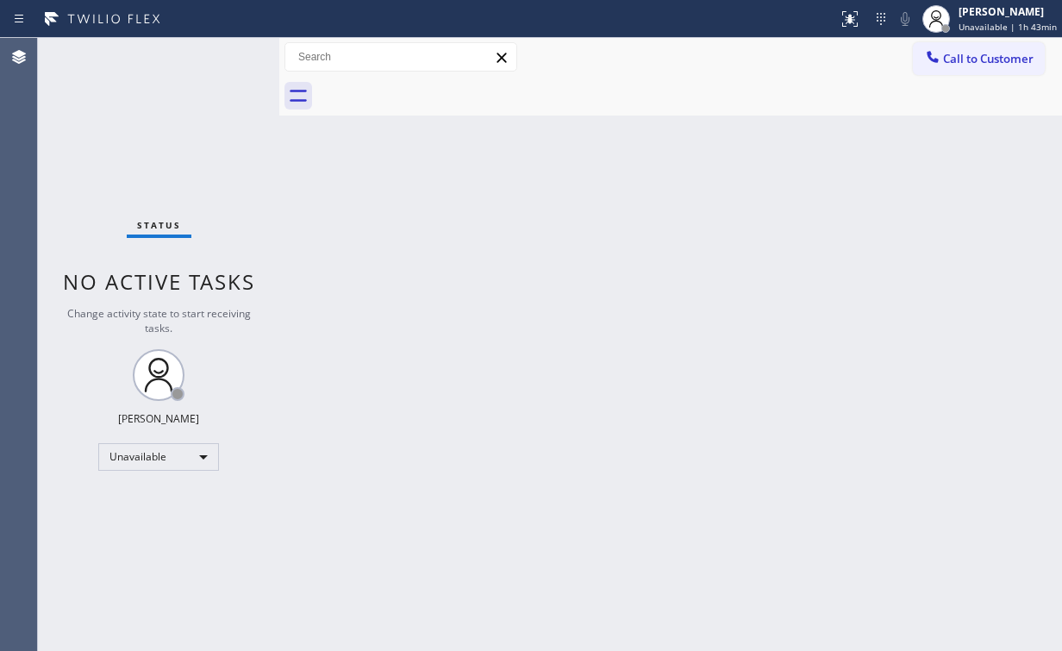
click at [834, 173] on div "Back to Dashboard Change Sender ID Customers Technicians Select a contact Outbo…" at bounding box center [670, 344] width 783 height 613
drag, startPoint x: 553, startPoint y: 268, endPoint x: 549, endPoint y: 278, distance: 11.2
click at [553, 267] on div "Back to Dashboard Change Sender ID Customers Technicians Select a contact Outbo…" at bounding box center [670, 344] width 783 height 613
drag, startPoint x: 128, startPoint y: 121, endPoint x: 133, endPoint y: 110, distance: 11.2
click at [129, 120] on div "Status No active tasks Change activity state to start receiving tasks. [PERSON_…" at bounding box center [158, 344] width 241 height 613
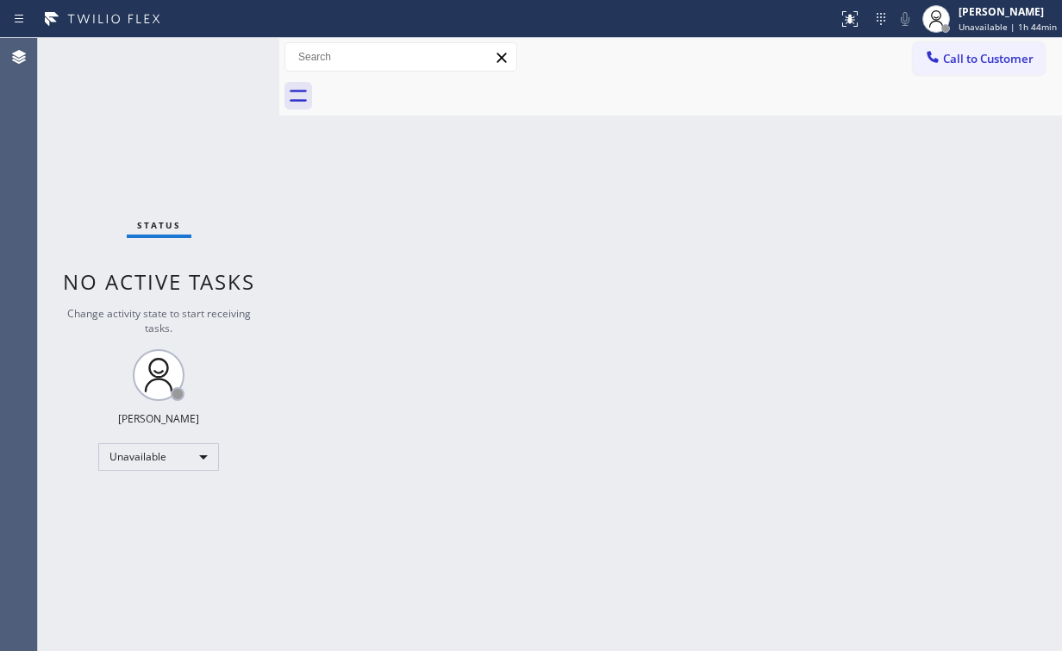
click at [937, 77] on div at bounding box center [689, 96] width 745 height 39
click at [935, 62] on icon at bounding box center [932, 56] width 11 height 11
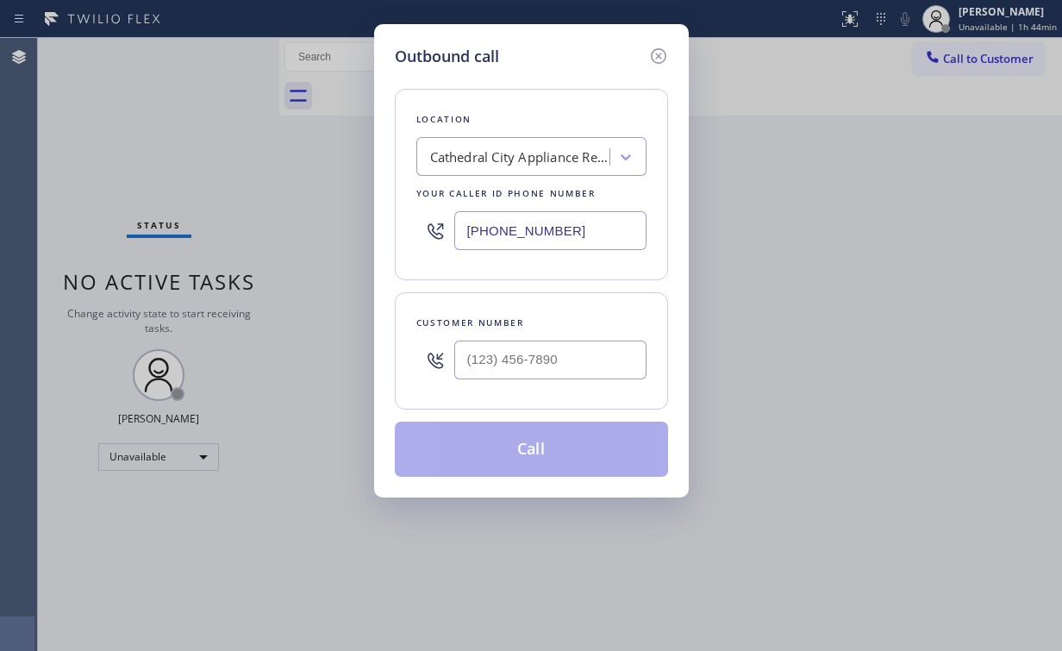
click at [289, 228] on div "Outbound call Location [GEOGRAPHIC_DATA] Appliance Repair Service Your caller i…" at bounding box center [531, 325] width 1062 height 651
paste input "312) 766-6345"
type input "[PHONE_NUMBER]"
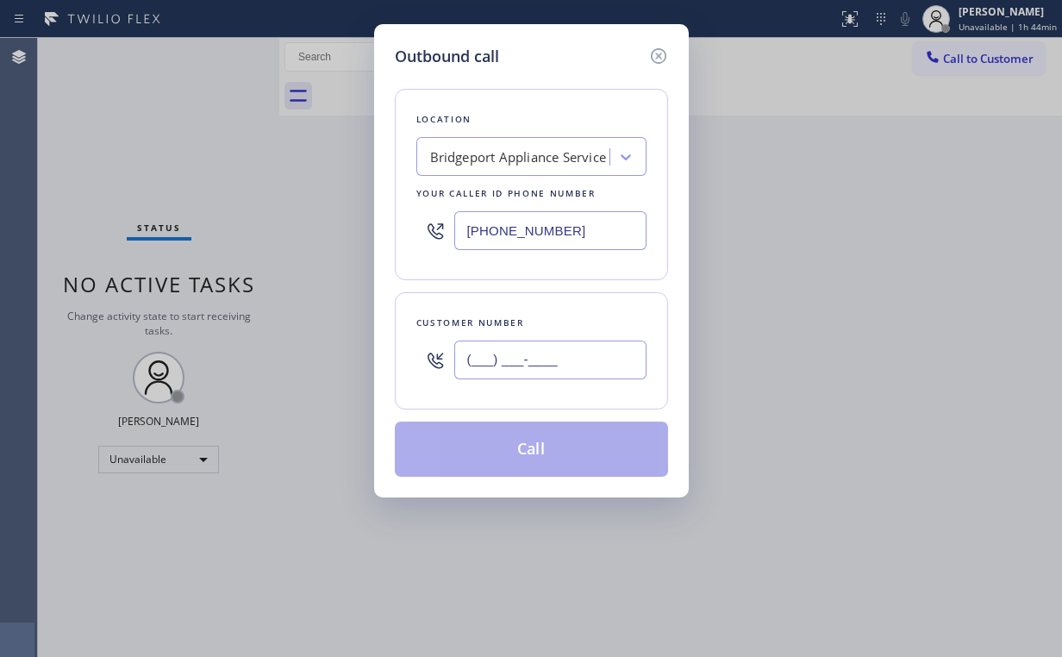
click at [557, 359] on input "(___) ___-____" at bounding box center [550, 359] width 192 height 39
paste input "708) 441-9721"
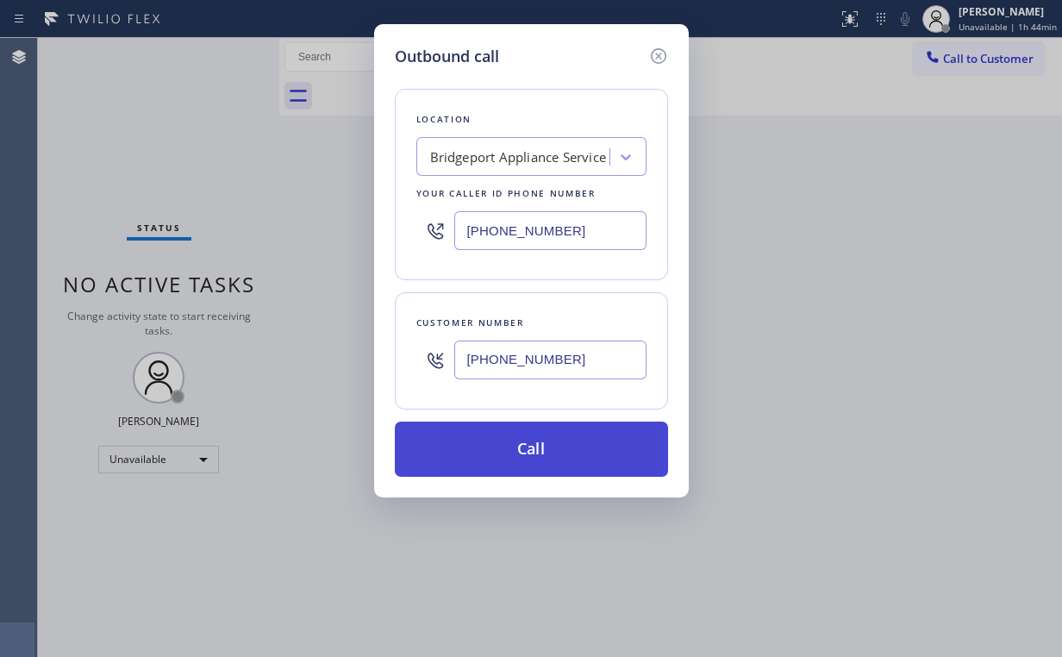
type input "[PHONE_NUMBER]"
click at [516, 445] on button "Call" at bounding box center [531, 449] width 273 height 55
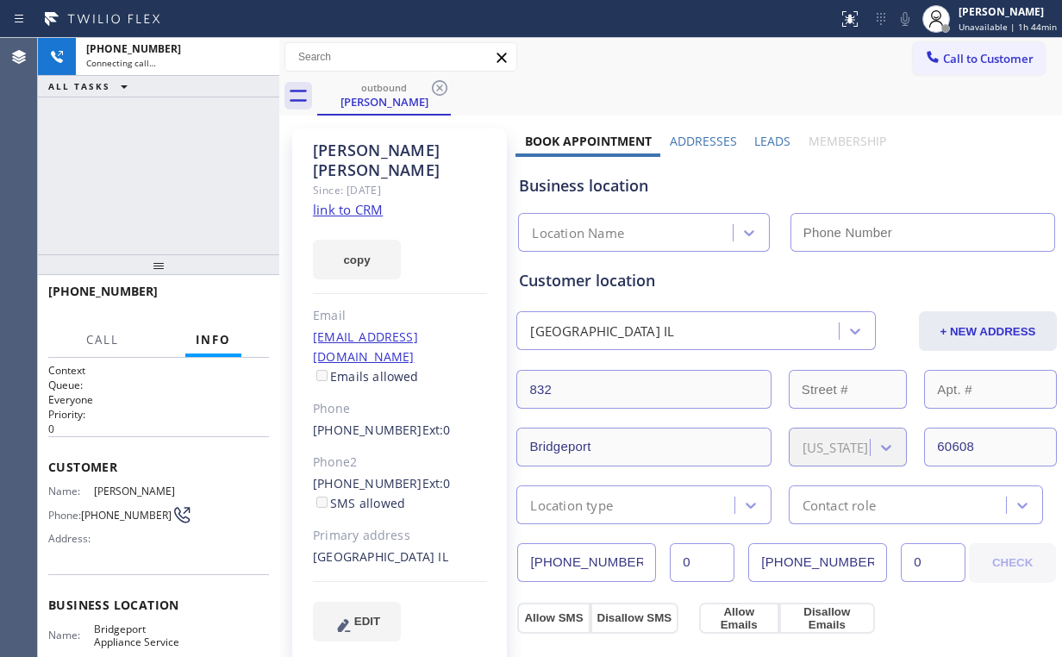
drag, startPoint x: 134, startPoint y: 154, endPoint x: 145, endPoint y: 154, distance: 10.3
click at [134, 154] on div "[PHONE_NUMBER] Connecting call… ALL TASKS ALL TASKS ACTIVE TASKS TASKS IN WRAP …" at bounding box center [158, 146] width 241 height 216
type input "[PHONE_NUMBER]"
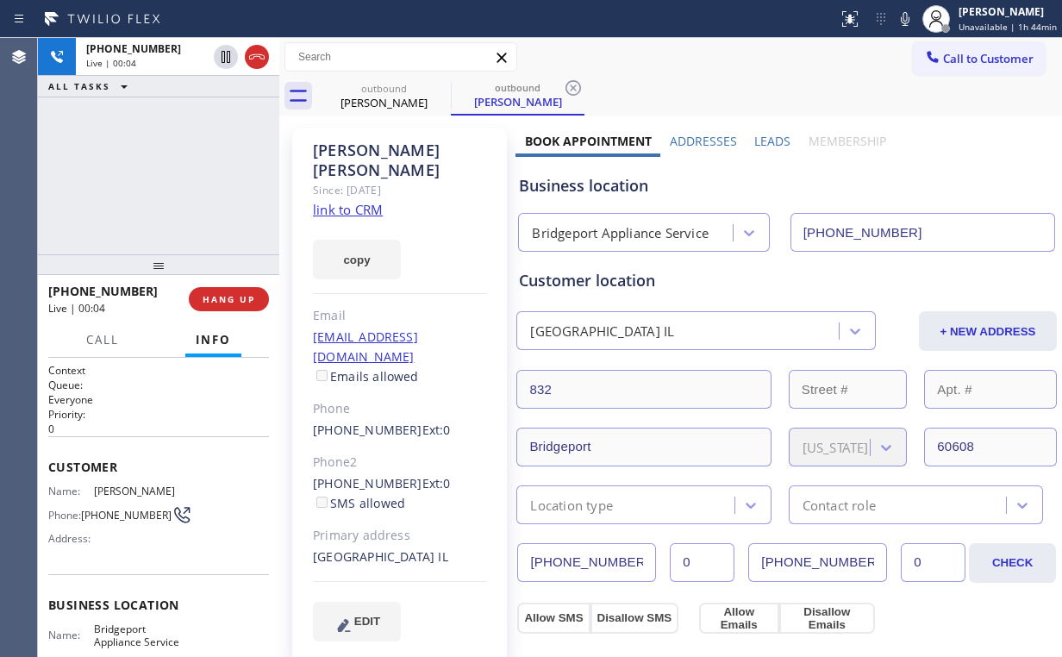
drag, startPoint x: 215, startPoint y: 278, endPoint x: 221, endPoint y: 290, distance: 13.1
click at [216, 275] on div at bounding box center [158, 264] width 241 height 21
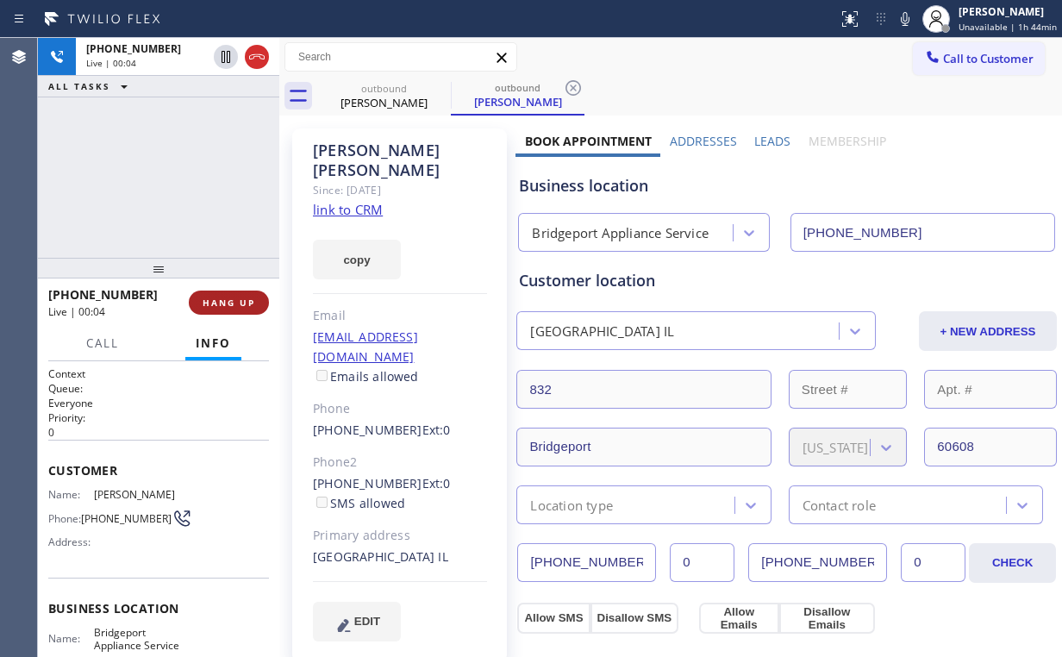
click at [225, 302] on span "HANG UP" at bounding box center [229, 303] width 53 height 12
click at [225, 315] on div "[PHONE_NUMBER] Live | 00:05 HANG UP" at bounding box center [158, 302] width 221 height 45
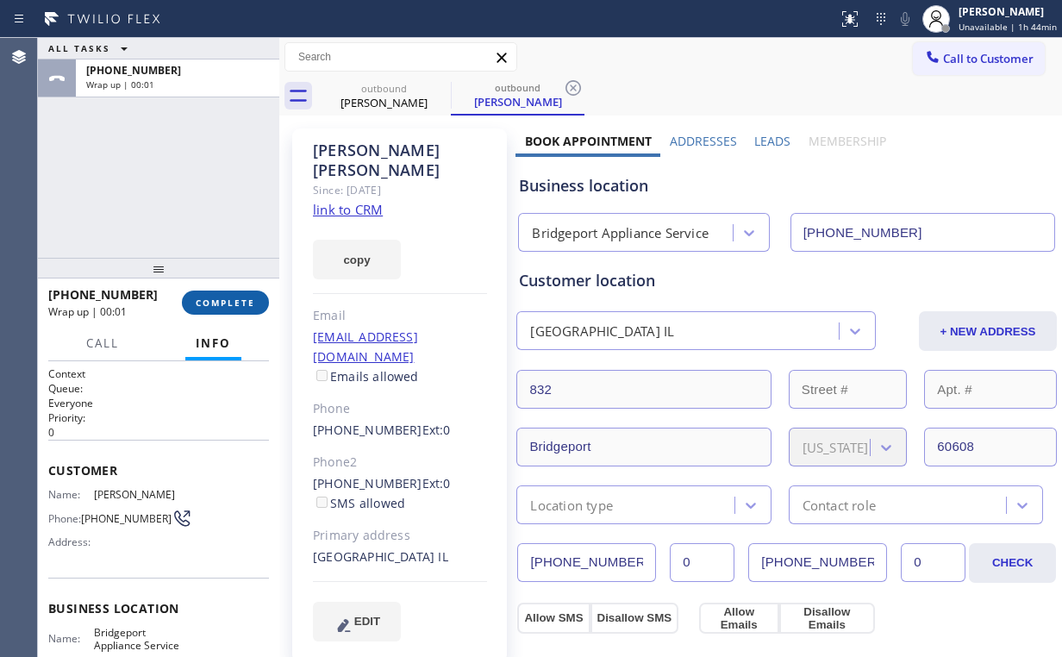
click at [233, 302] on span "COMPLETE" at bounding box center [225, 303] width 59 height 12
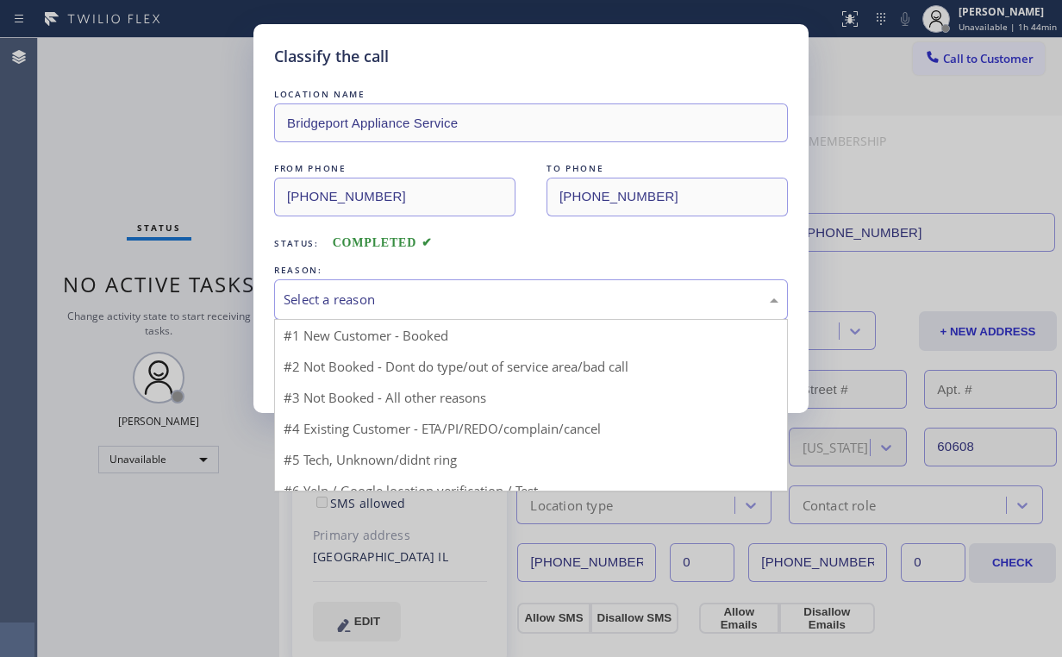
click at [333, 310] on div "Select a reason" at bounding box center [531, 299] width 514 height 41
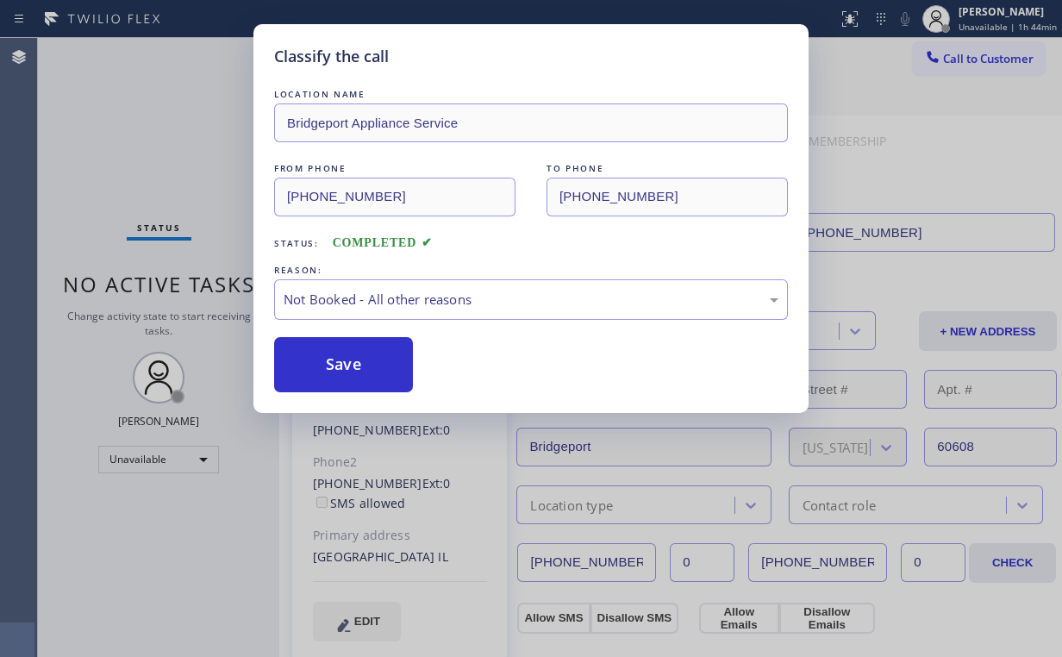
drag, startPoint x: 338, startPoint y: 360, endPoint x: 162, endPoint y: 162, distance: 265.0
click at [338, 359] on button "Save" at bounding box center [343, 364] width 139 height 55
drag, startPoint x: 134, startPoint y: 111, endPoint x: 337, endPoint y: 141, distance: 204.8
click at [141, 116] on div "Classify the call LOCATION NAME Bridgeport Appliance Service FROM PHONE [PHONE_…" at bounding box center [531, 328] width 1062 height 657
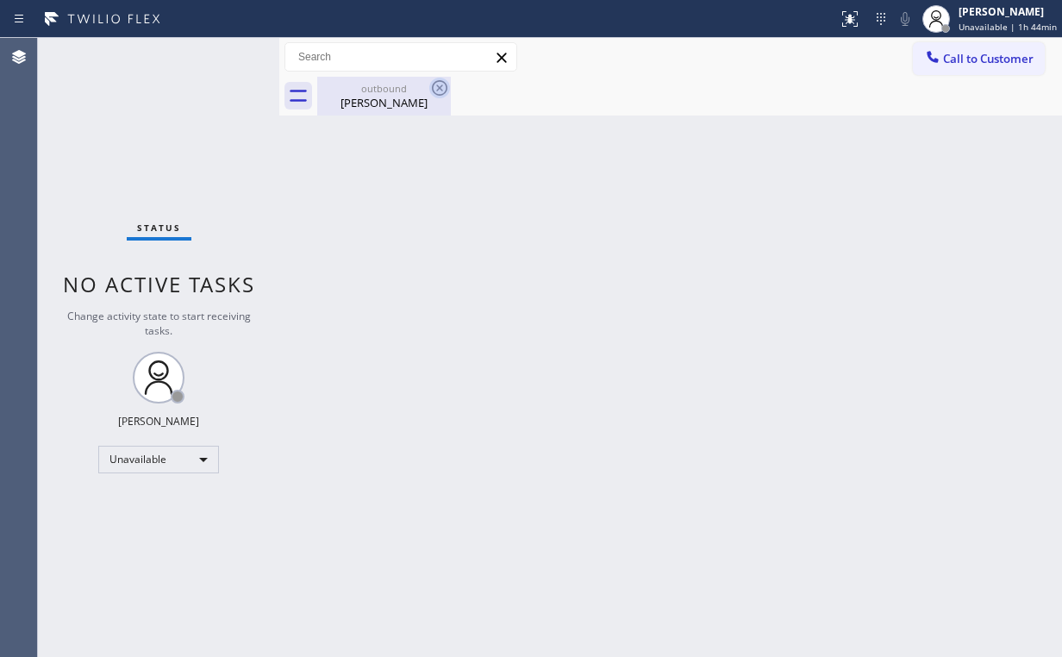
click at [364, 99] on div "[PERSON_NAME]" at bounding box center [384, 103] width 130 height 16
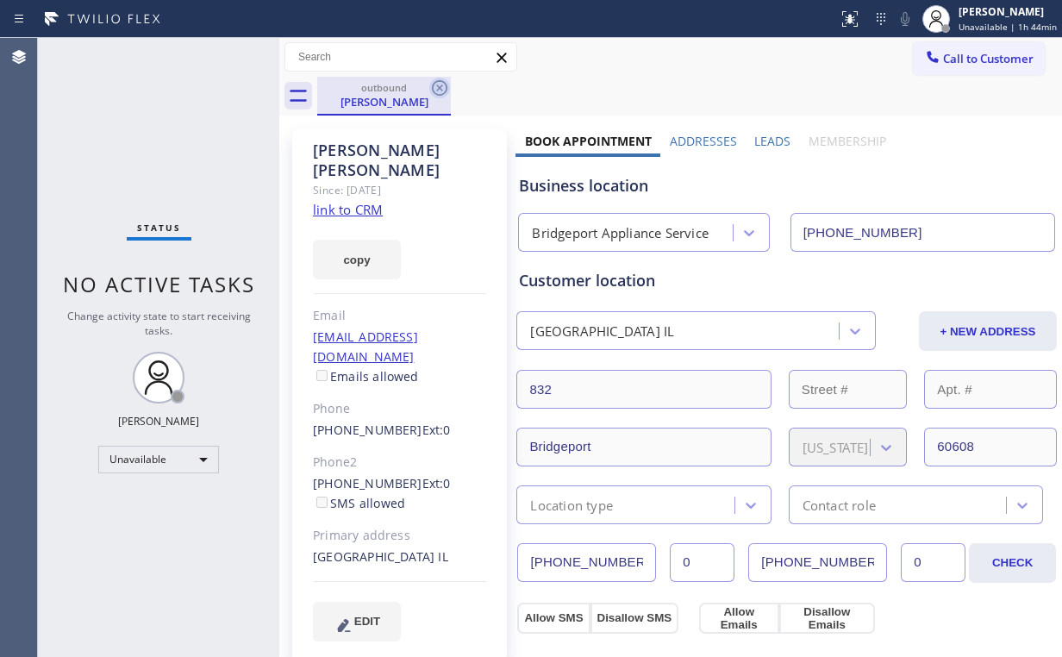
click at [430, 86] on icon at bounding box center [439, 88] width 21 height 21
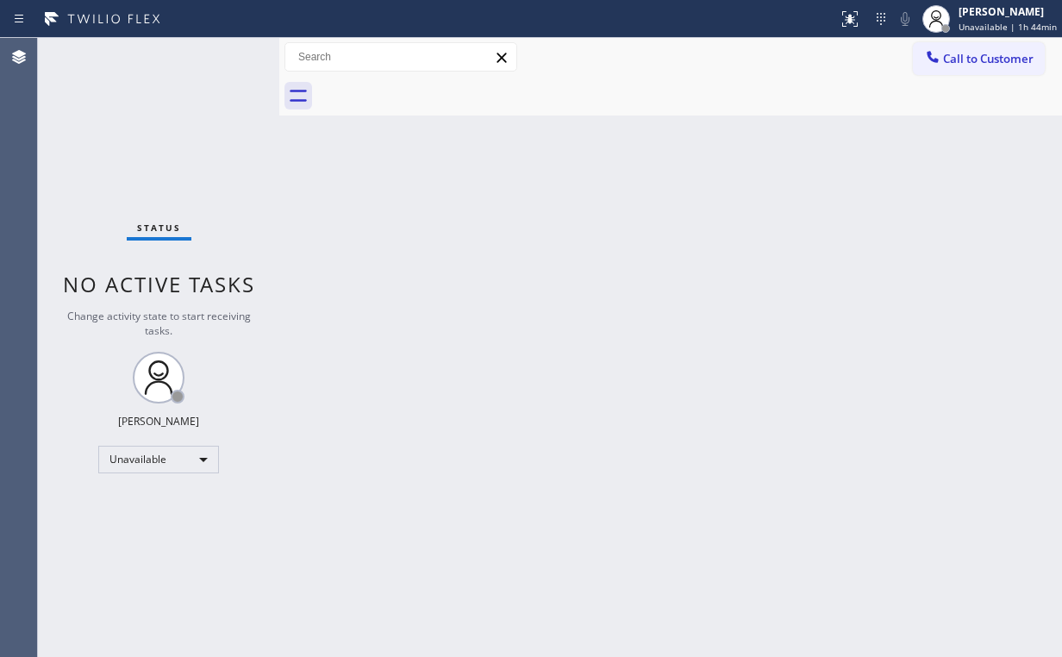
click at [855, 253] on div "Back to Dashboard Change Sender ID Customers Technicians Select a contact Outbo…" at bounding box center [670, 347] width 783 height 619
drag, startPoint x: 941, startPoint y: 53, endPoint x: 609, endPoint y: 272, distance: 398.3
click at [936, 57] on div at bounding box center [932, 58] width 21 height 21
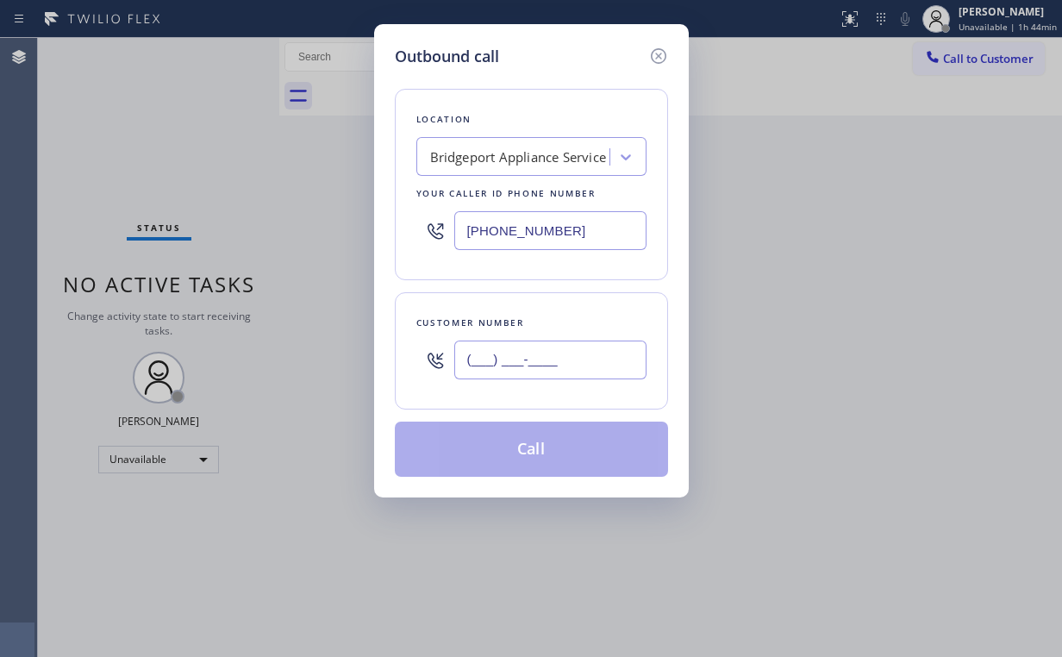
click at [588, 366] on input "(___) ___-____" at bounding box center [550, 359] width 192 height 39
paste input "708) 441-9721"
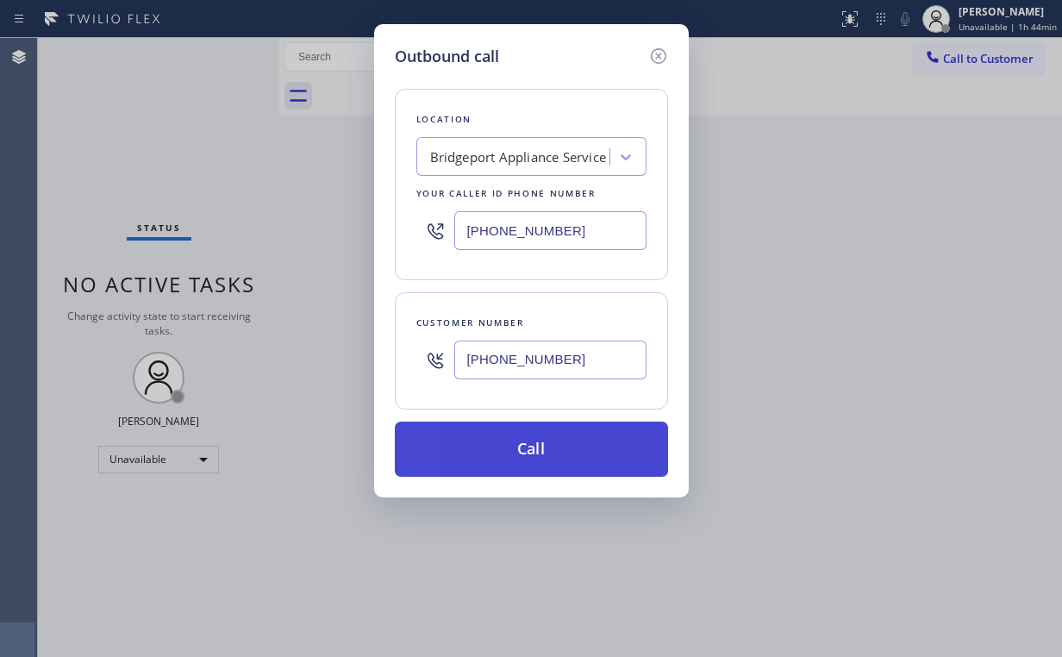
type input "[PHONE_NUMBER]"
click at [500, 446] on button "Call" at bounding box center [531, 449] width 273 height 55
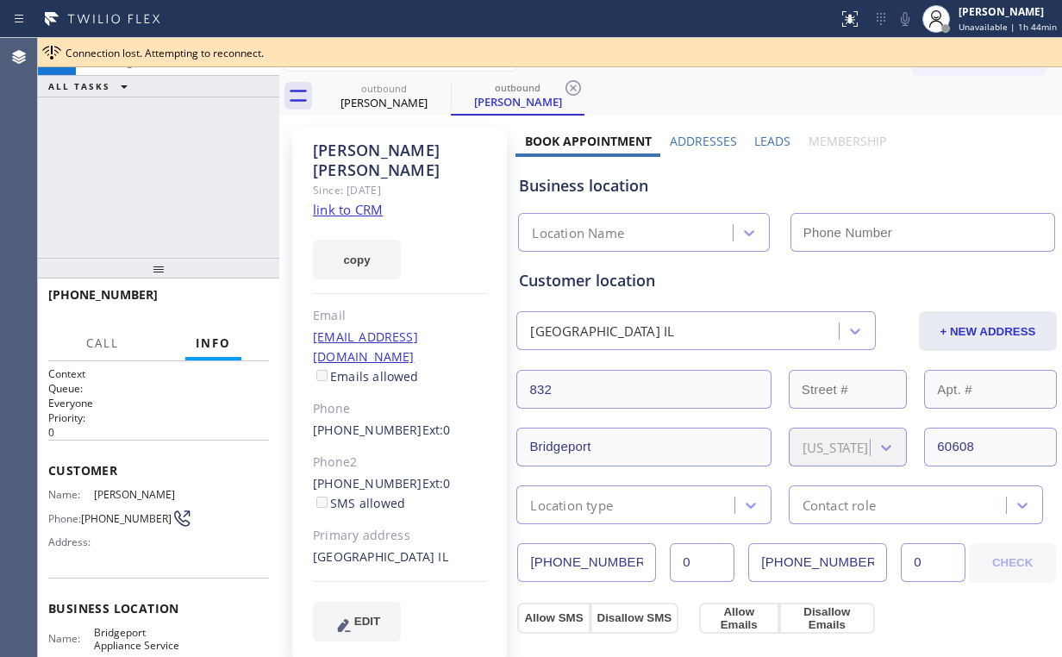
type input "[PHONE_NUMBER]"
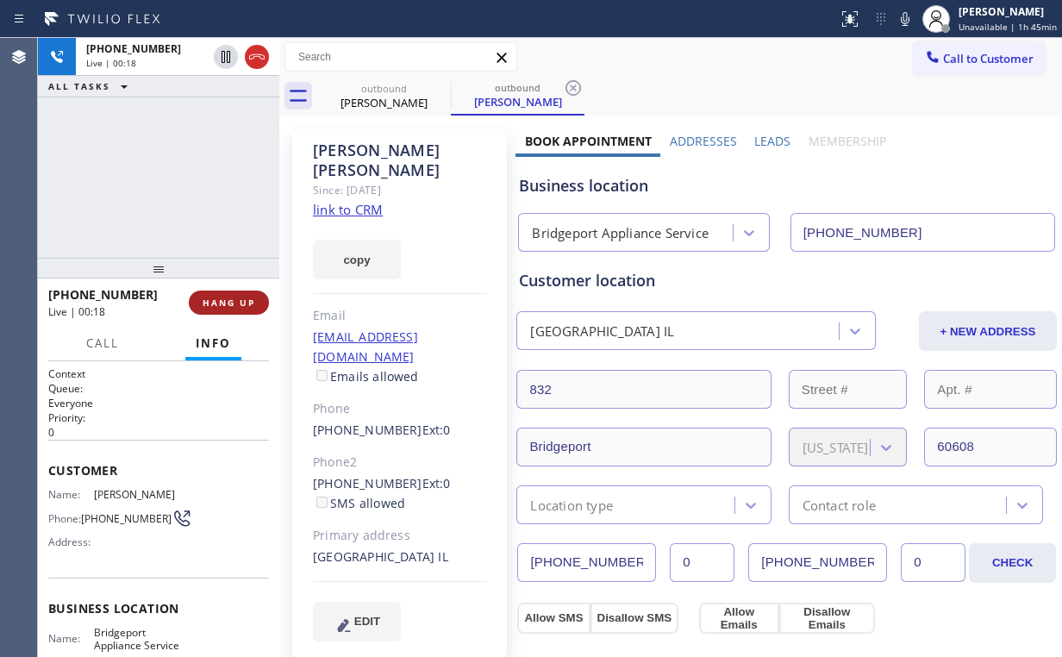
click at [232, 305] on span "HANG UP" at bounding box center [229, 303] width 53 height 12
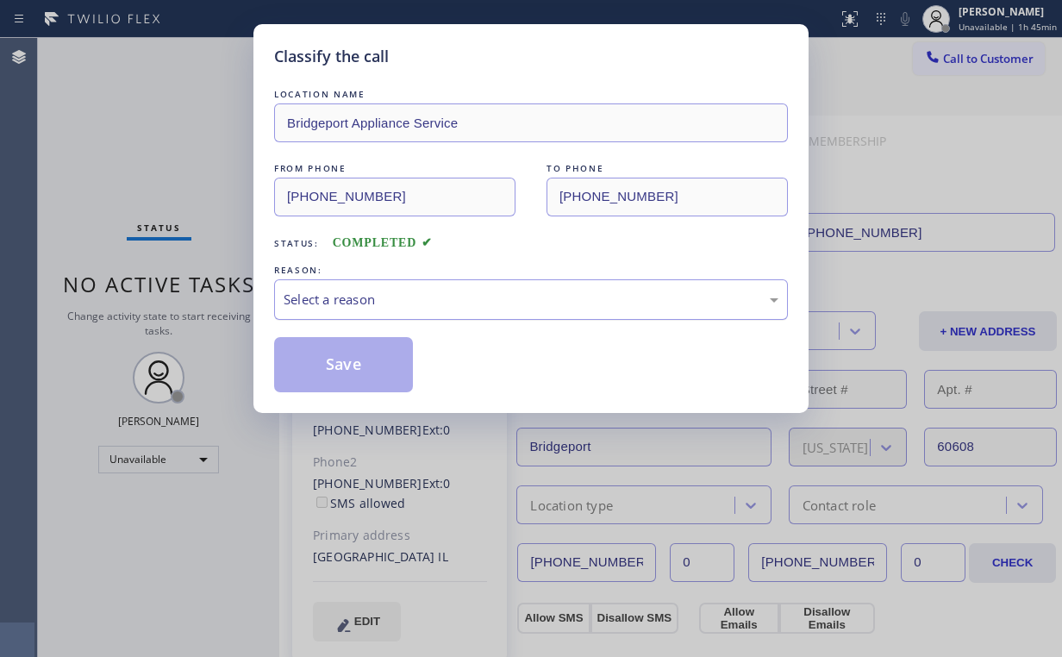
click at [348, 291] on div "Select a reason" at bounding box center [531, 300] width 495 height 20
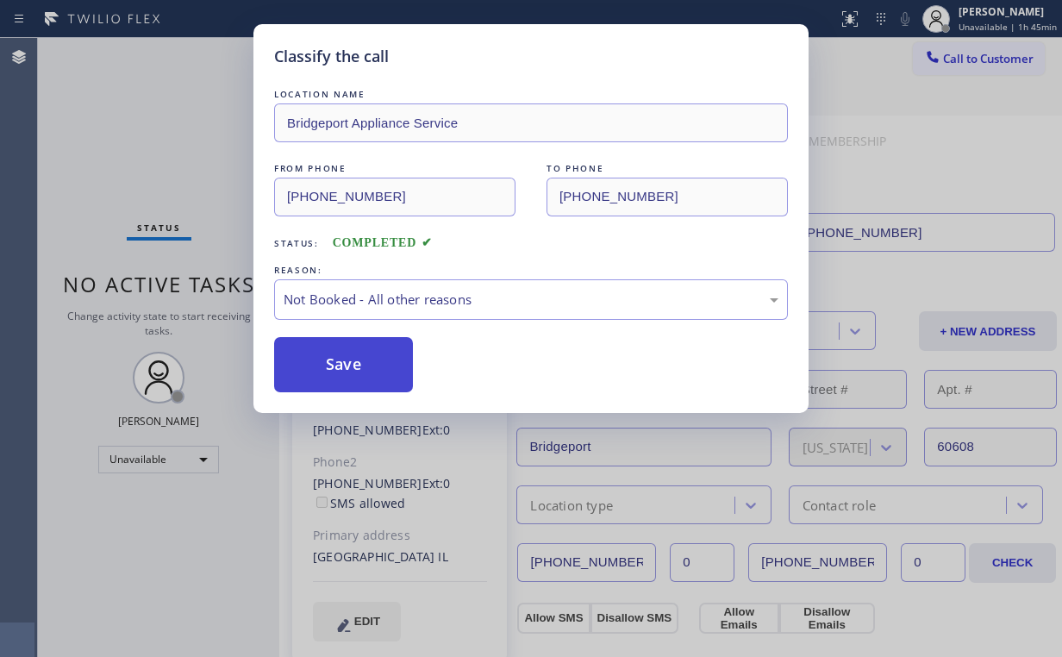
click at [339, 367] on button "Save" at bounding box center [343, 364] width 139 height 55
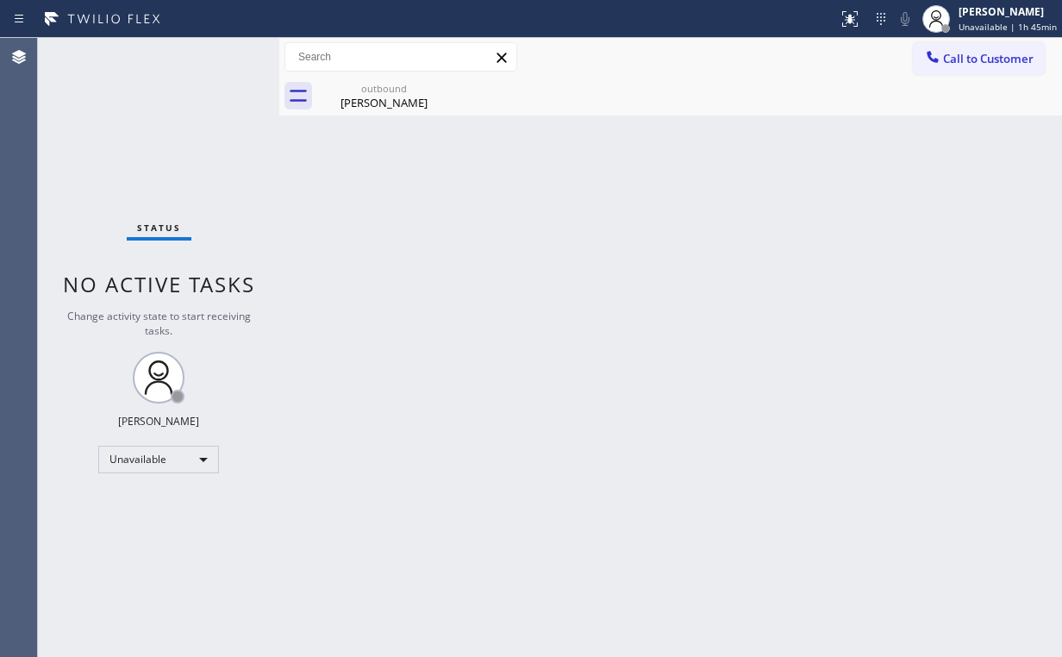
click at [213, 141] on div "Status No active tasks Change activity state to start receiving tasks. [PERSON_…" at bounding box center [158, 347] width 241 height 619
drag, startPoint x: 383, startPoint y: 88, endPoint x: 431, endPoint y: 86, distance: 48.3
click at [383, 89] on div "outbound" at bounding box center [384, 88] width 130 height 13
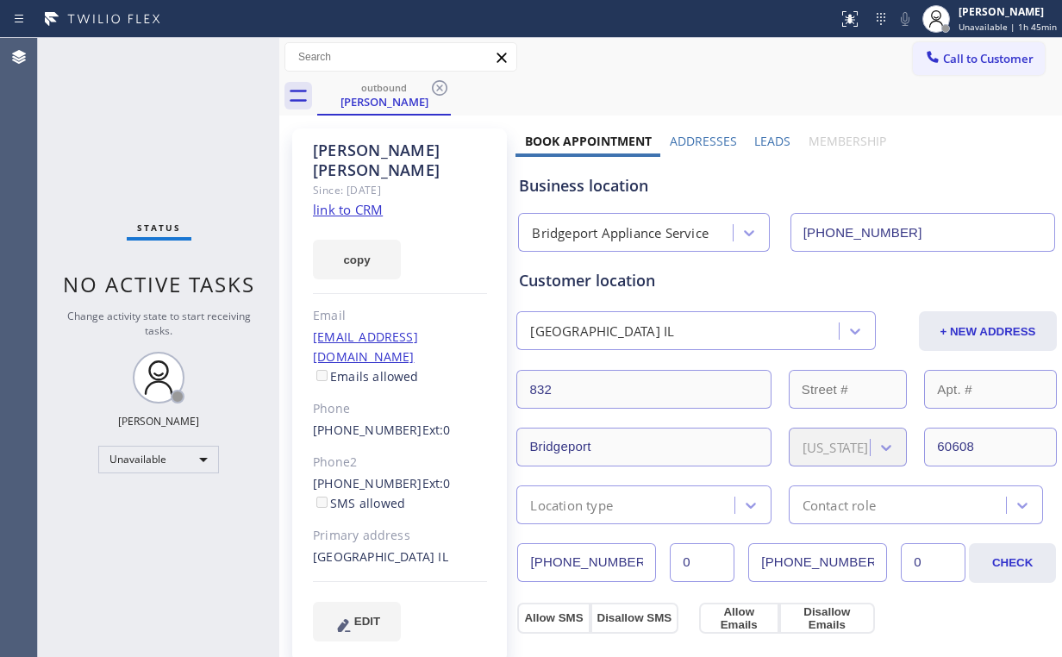
drag, startPoint x: 439, startPoint y: 85, endPoint x: 615, endPoint y: 104, distance: 177.7
click at [440, 85] on icon at bounding box center [439, 88] width 21 height 21
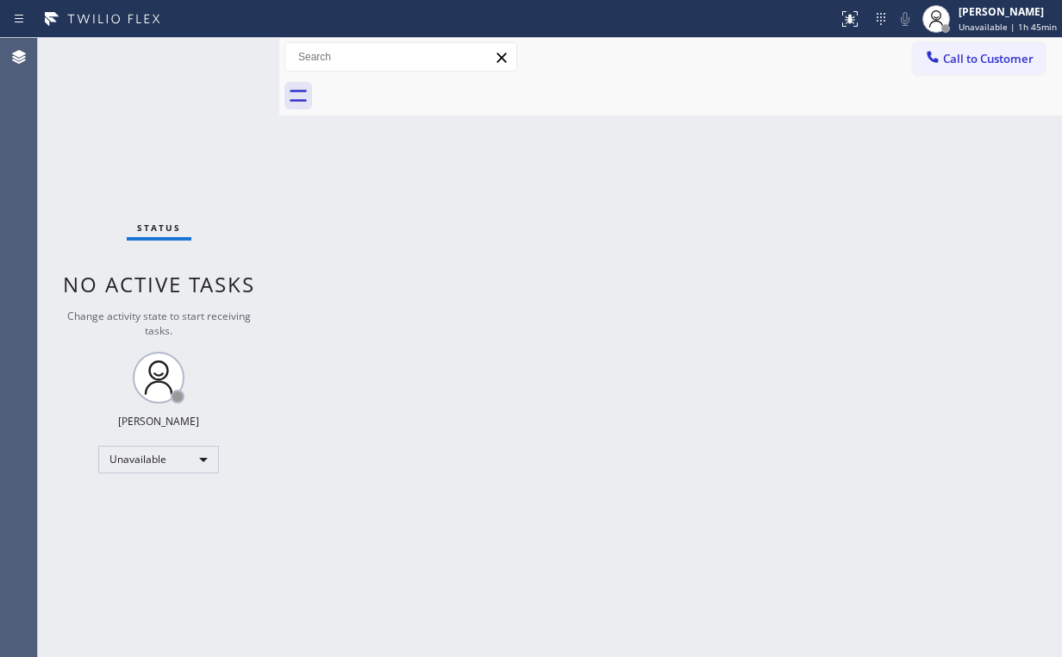
click at [204, 115] on div "Status No active tasks Change activity state to start receiving tasks. [PERSON_…" at bounding box center [158, 347] width 241 height 619
click at [291, 204] on div "Back to Dashboard Change Sender ID Customers Technicians Select a contact Outbo…" at bounding box center [670, 347] width 783 height 619
drag, startPoint x: 962, startPoint y: 64, endPoint x: 690, endPoint y: 129, distance: 280.2
click at [961, 63] on span "Call to Customer" at bounding box center [988, 59] width 91 height 16
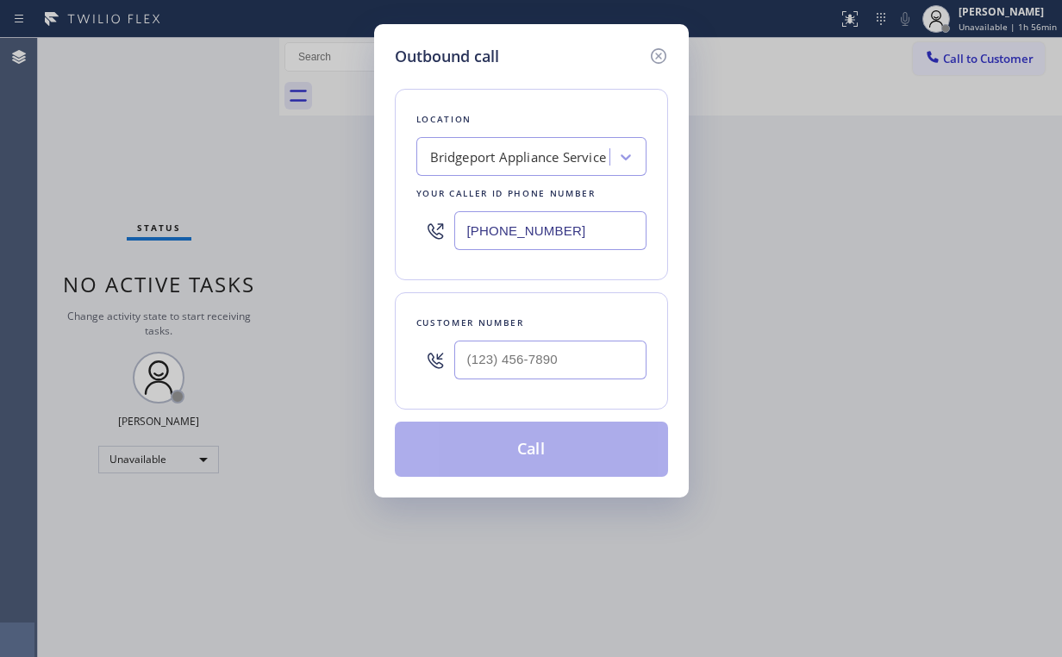
drag, startPoint x: 564, startPoint y: 221, endPoint x: 293, endPoint y: 234, distance: 271.0
click at [356, 234] on div "Outbound call Location [GEOGRAPHIC_DATA] Appliance Service Your caller id phone…" at bounding box center [531, 328] width 1062 height 657
paste input "623) 292-5313"
type input "[PHONE_NUMBER]"
click at [533, 342] on input "(___) ___-____" at bounding box center [550, 359] width 192 height 39
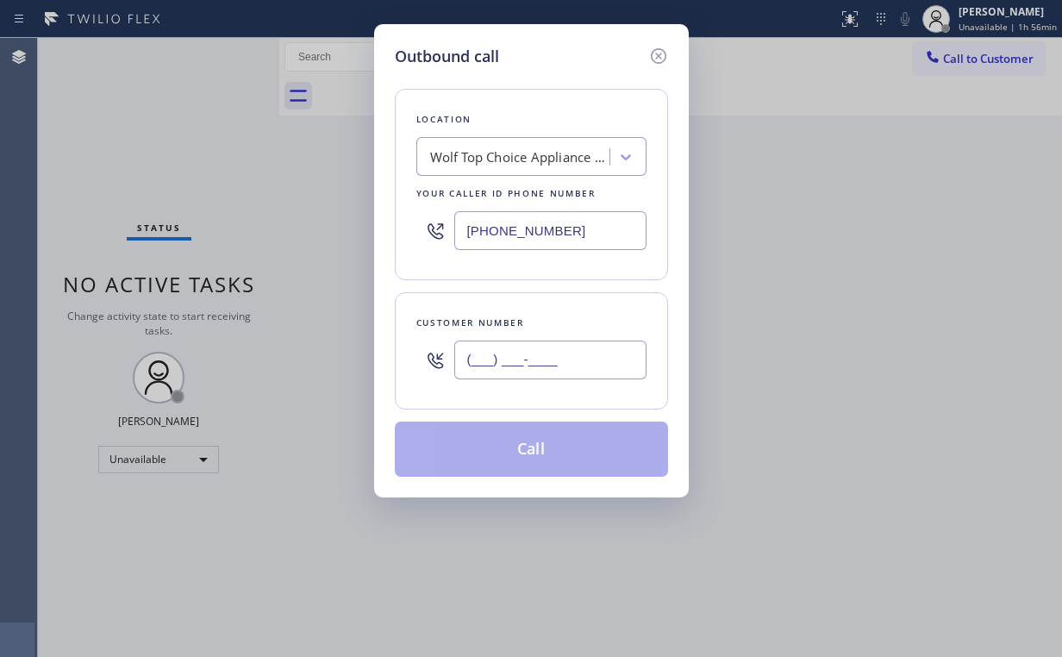
paste input "605) 659-5417"
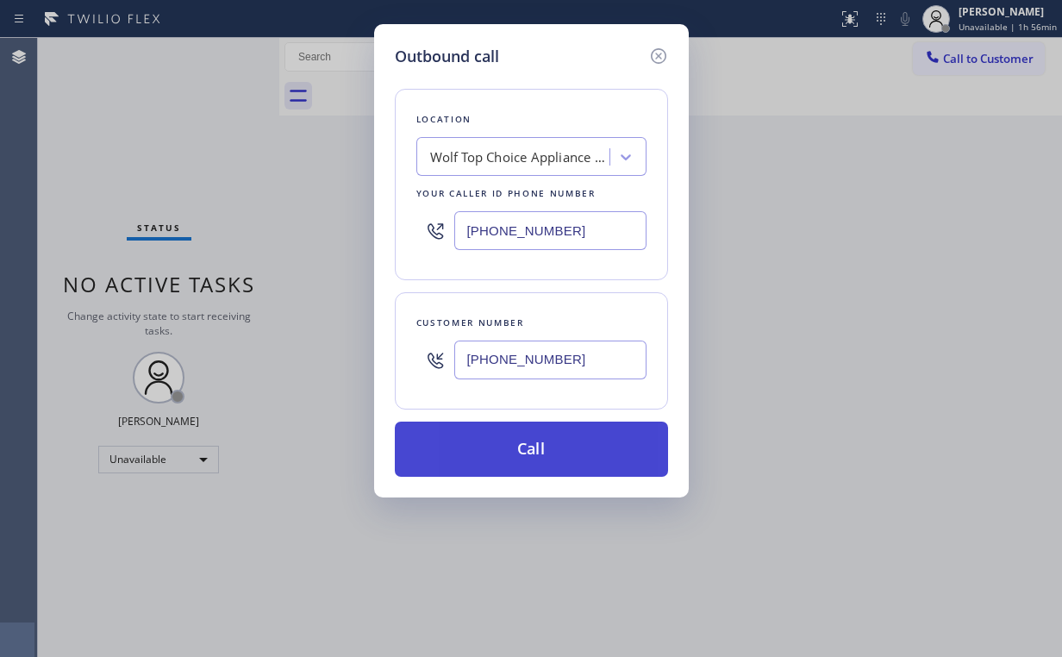
type input "[PHONE_NUMBER]"
drag, startPoint x: 509, startPoint y: 441, endPoint x: 434, endPoint y: 634, distance: 207.4
click at [509, 443] on button "Call" at bounding box center [531, 449] width 273 height 55
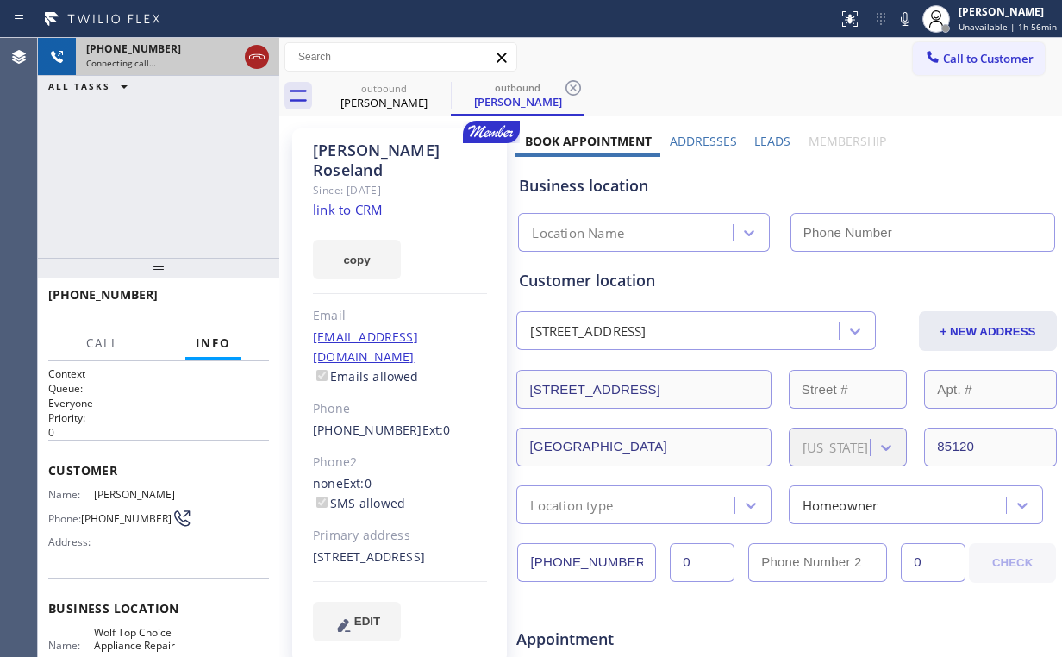
click at [264, 56] on icon at bounding box center [257, 56] width 16 height 5
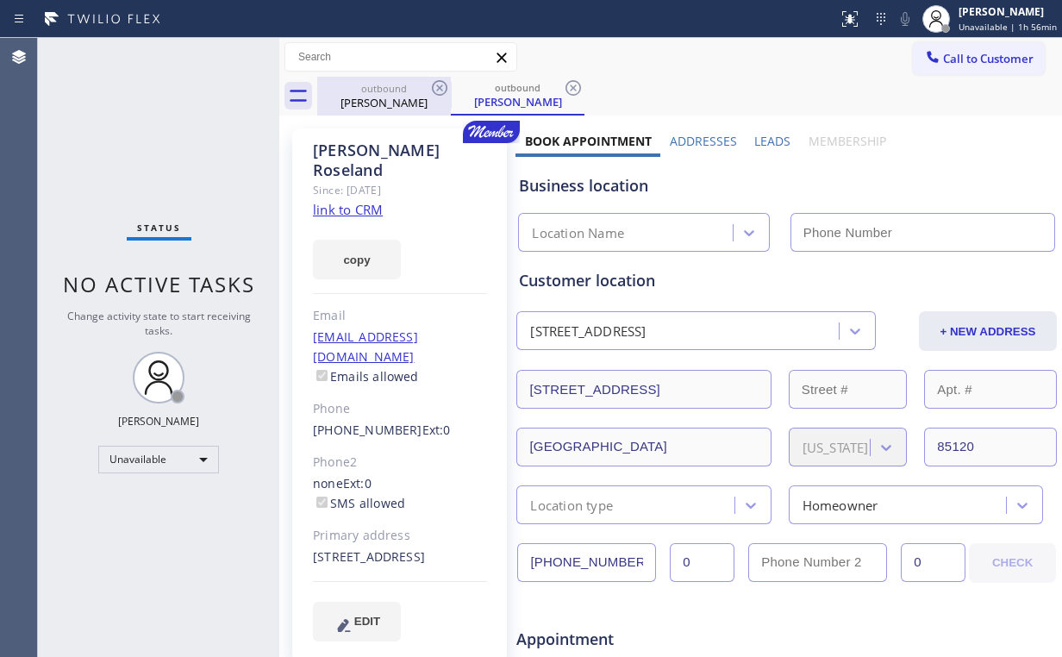
type input "[PHONE_NUMBER]"
click at [379, 109] on div "[PERSON_NAME]" at bounding box center [384, 103] width 130 height 16
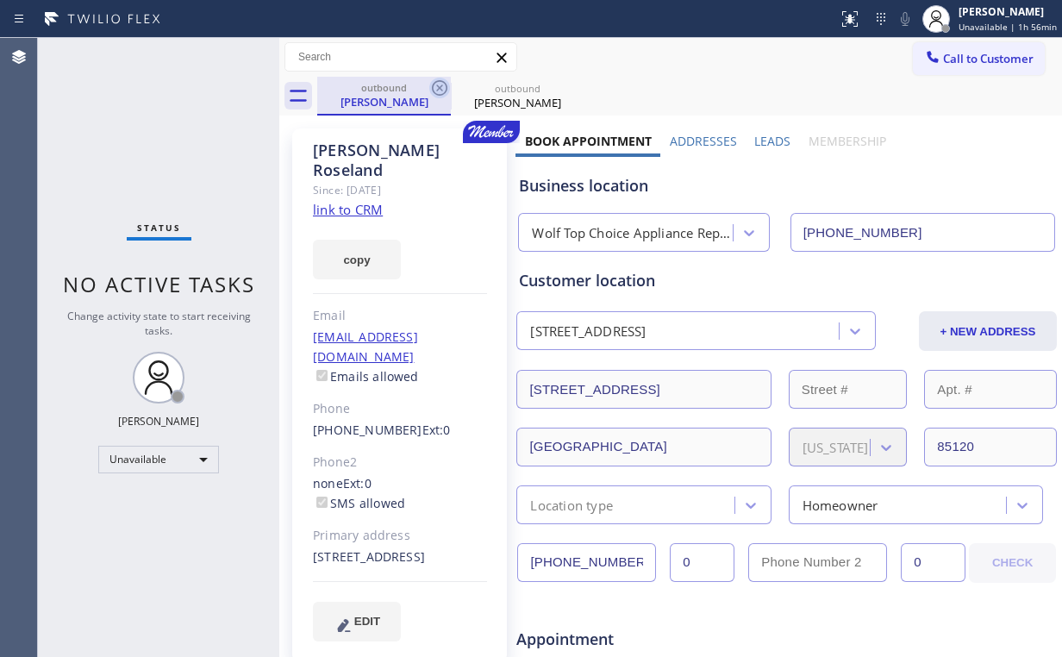
click at [434, 85] on icon at bounding box center [439, 88] width 21 height 21
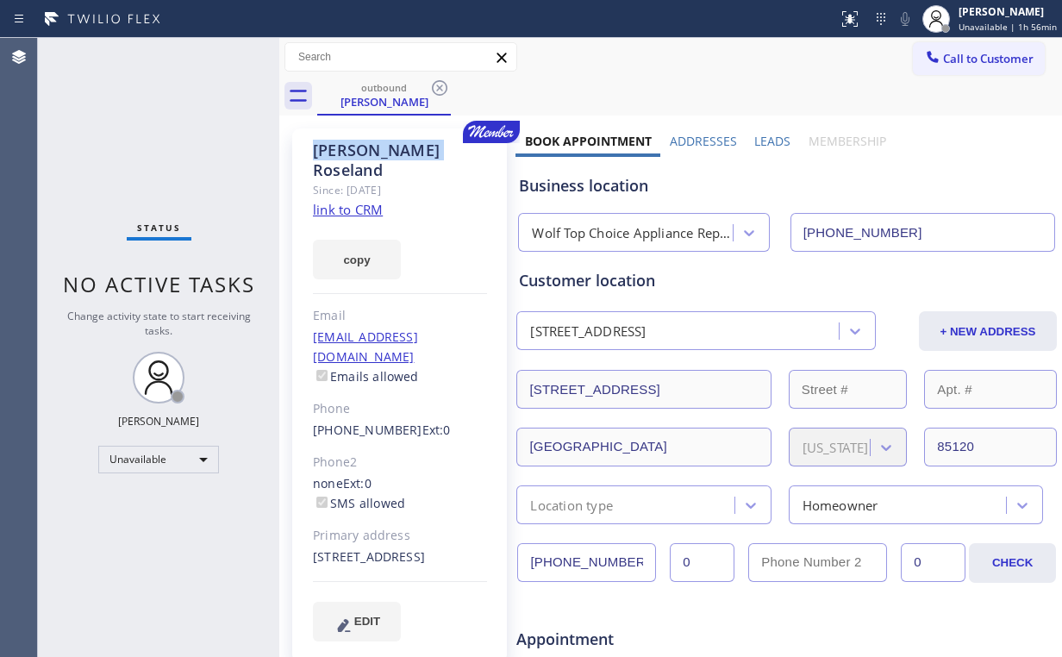
click at [434, 85] on icon at bounding box center [439, 88] width 21 height 21
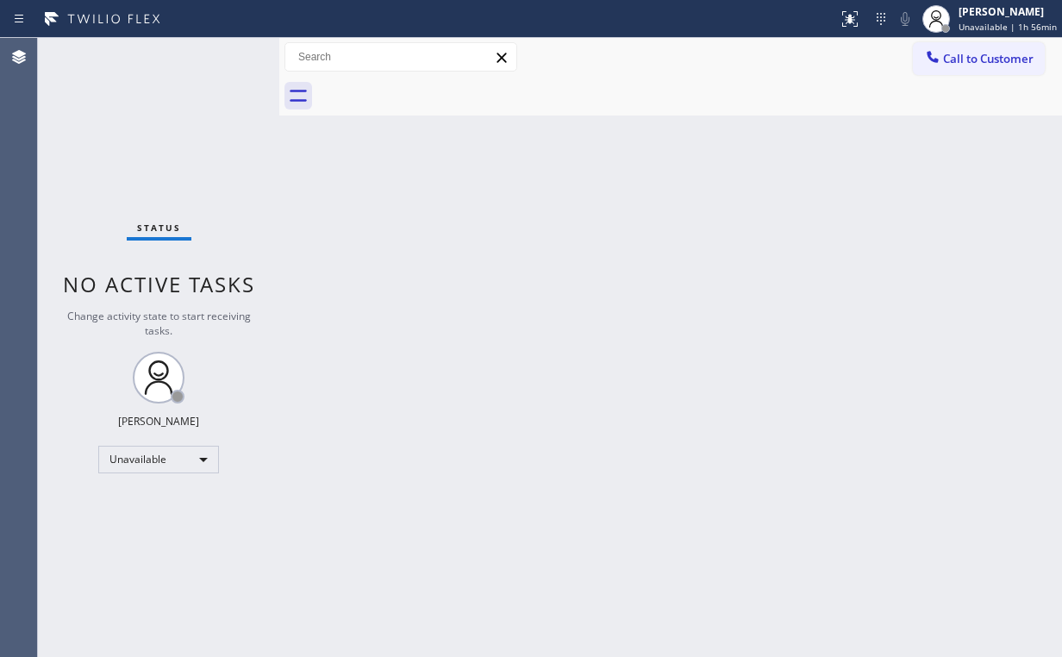
drag, startPoint x: 955, startPoint y: 52, endPoint x: 834, endPoint y: 119, distance: 138.1
click at [955, 51] on span "Call to Customer" at bounding box center [988, 59] width 91 height 16
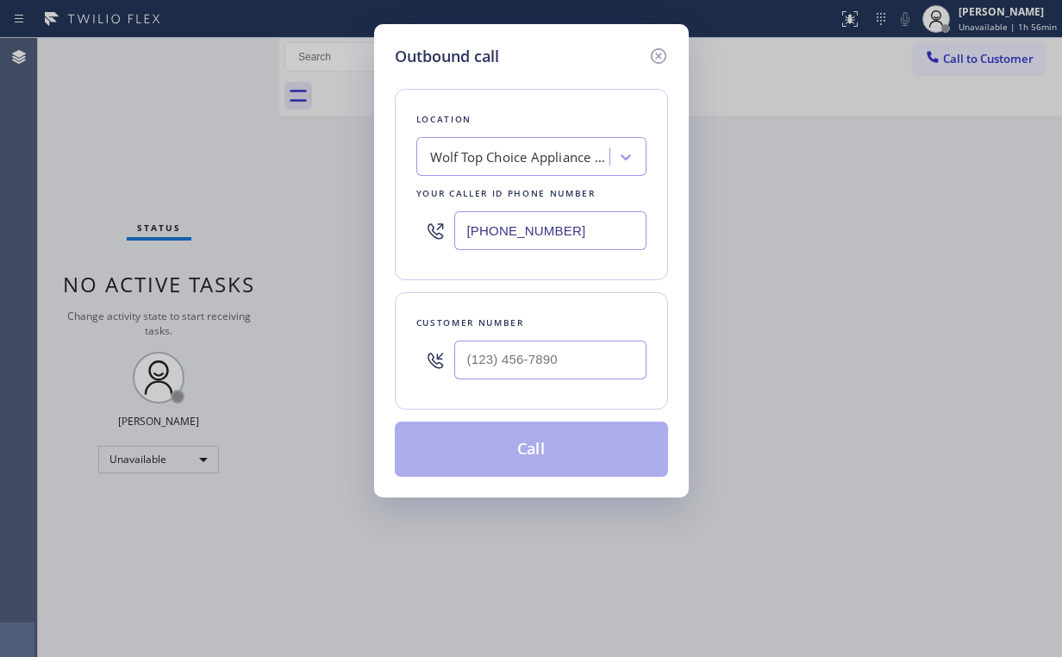
drag, startPoint x: 571, startPoint y: 244, endPoint x: 173, endPoint y: 245, distance: 398.2
click at [286, 245] on div "Outbound call Location Wolf Top Choice Appliance Repair [GEOGRAPHIC_DATA] Your …" at bounding box center [531, 328] width 1062 height 657
paste input "347) 919-6235"
type input "[PHONE_NUMBER]"
click at [532, 359] on input "(___) ___-____" at bounding box center [550, 359] width 192 height 39
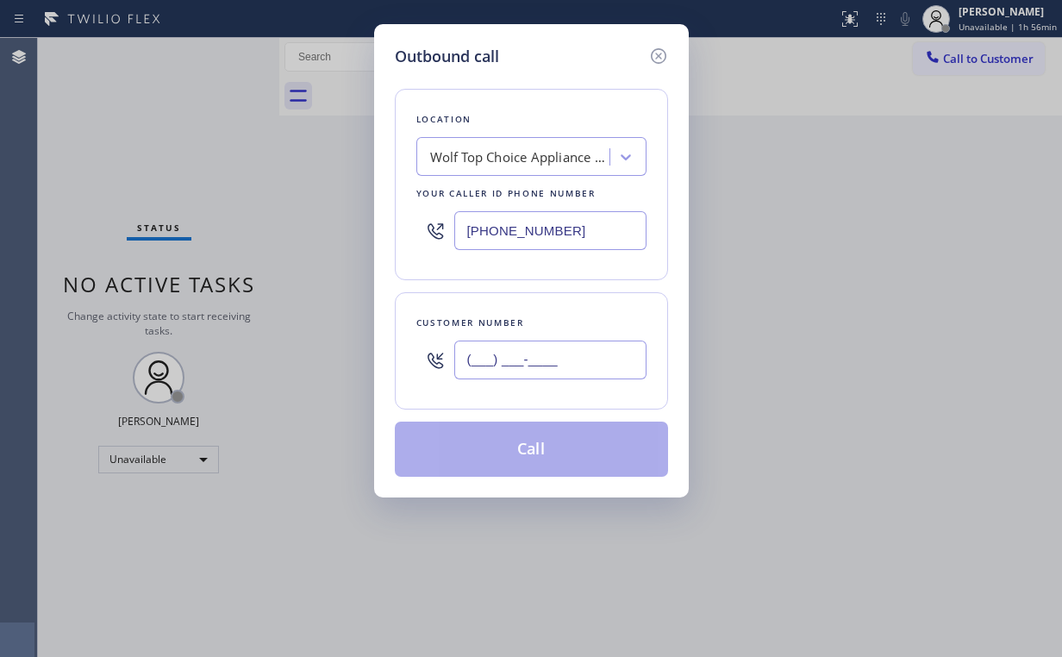
paste input "347) 795-7921"
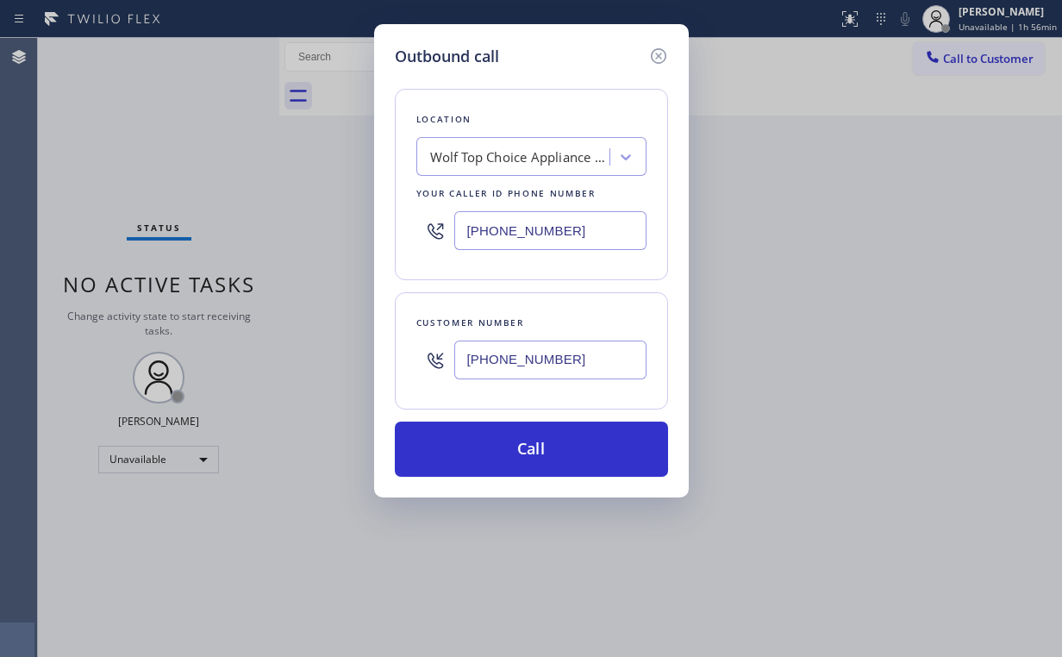
type input "[PHONE_NUMBER]"
click at [578, 91] on div "Location Wolf Top Choice Appliance Repair [GEOGRAPHIC_DATA] Your caller id phon…" at bounding box center [531, 184] width 273 height 191
drag, startPoint x: 579, startPoint y: 227, endPoint x: 389, endPoint y: 217, distance: 190.7
click at [423, 217] on div "[PHONE_NUMBER]" at bounding box center [531, 231] width 230 height 56
paste input "855) 731-4952"
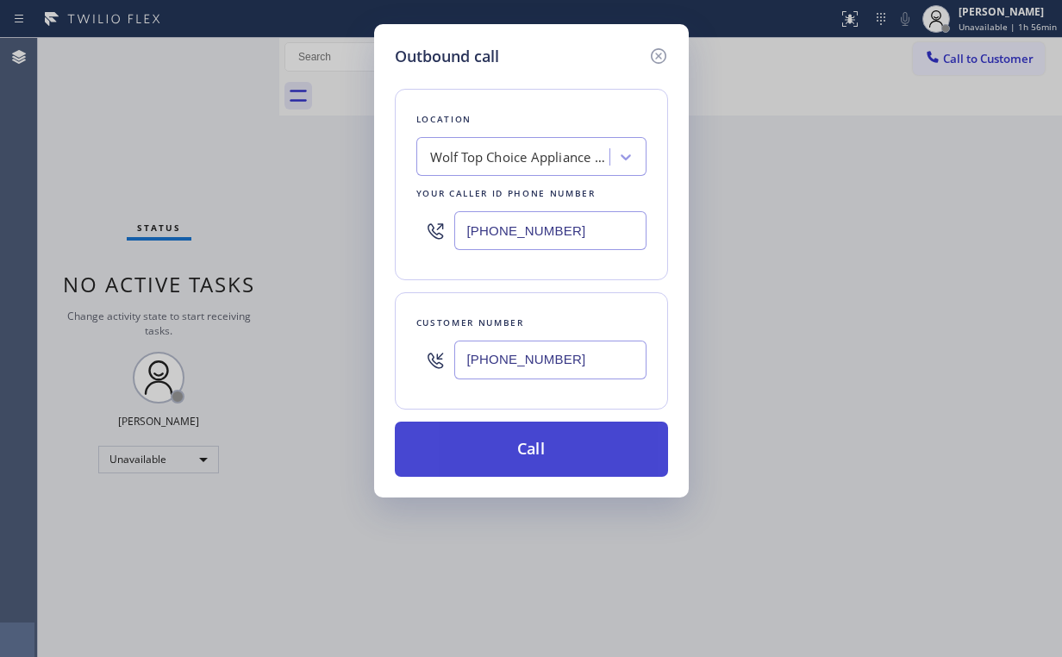
type input "[PHONE_NUMBER]"
click at [550, 440] on button "Call" at bounding box center [531, 449] width 273 height 55
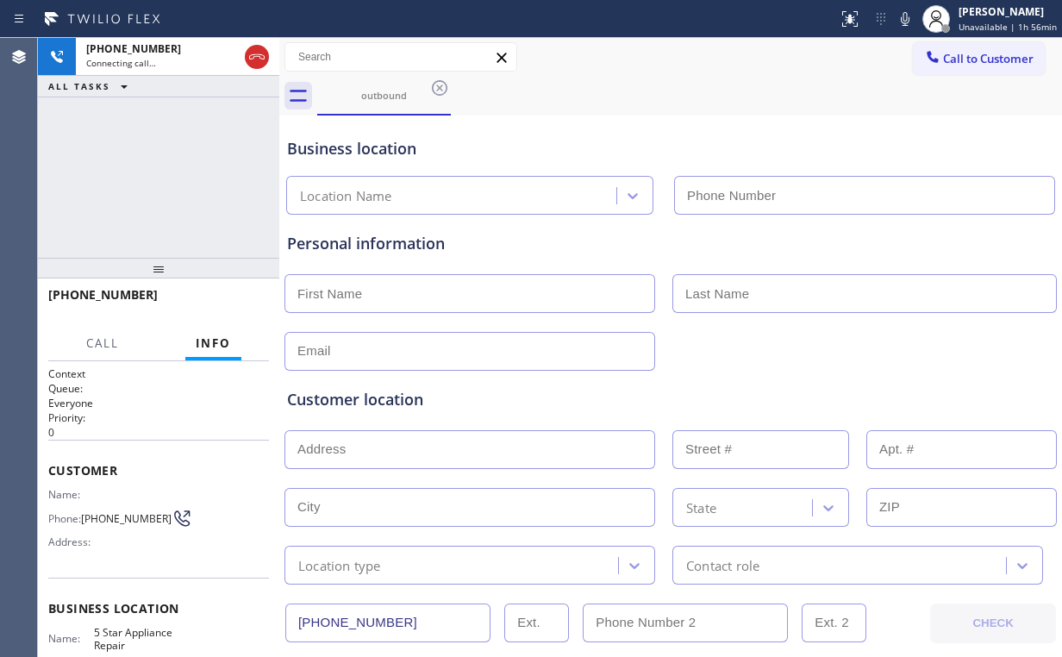
type input "[PHONE_NUMBER]"
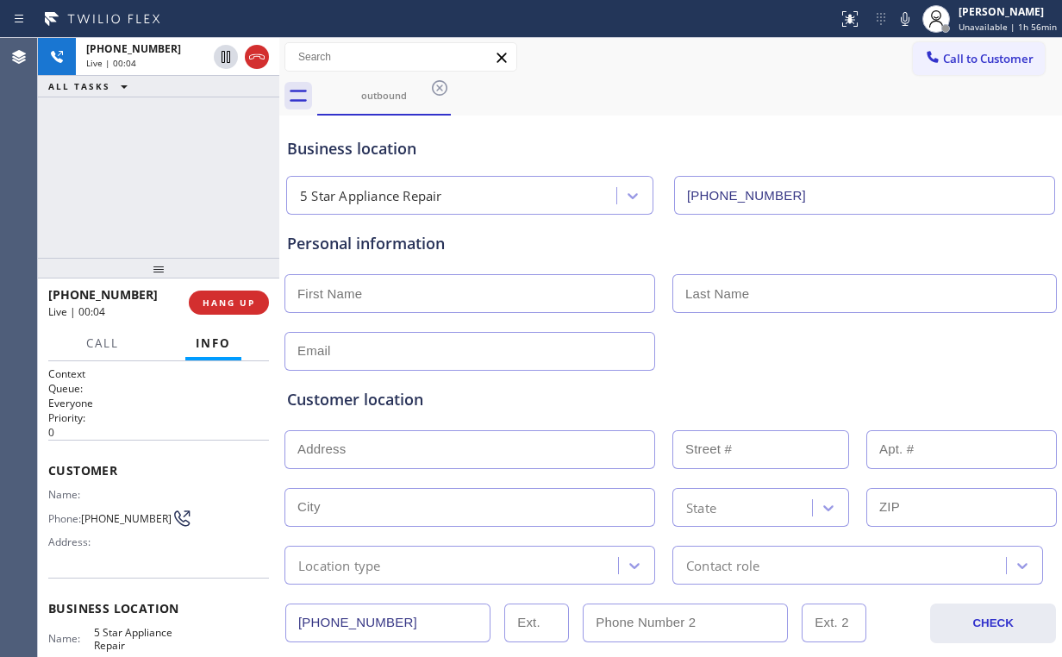
drag, startPoint x: 172, startPoint y: 193, endPoint x: 220, endPoint y: 267, distance: 88.5
click at [183, 211] on div "[PHONE_NUMBER] Live | 00:04 ALL TASKS ALL TASKS ACTIVE TASKS TASKS IN WRAP UP" at bounding box center [158, 148] width 241 height 220
click at [235, 309] on button "HANG UP" at bounding box center [229, 302] width 80 height 24
click at [235, 308] on span "HANG UP" at bounding box center [229, 303] width 53 height 12
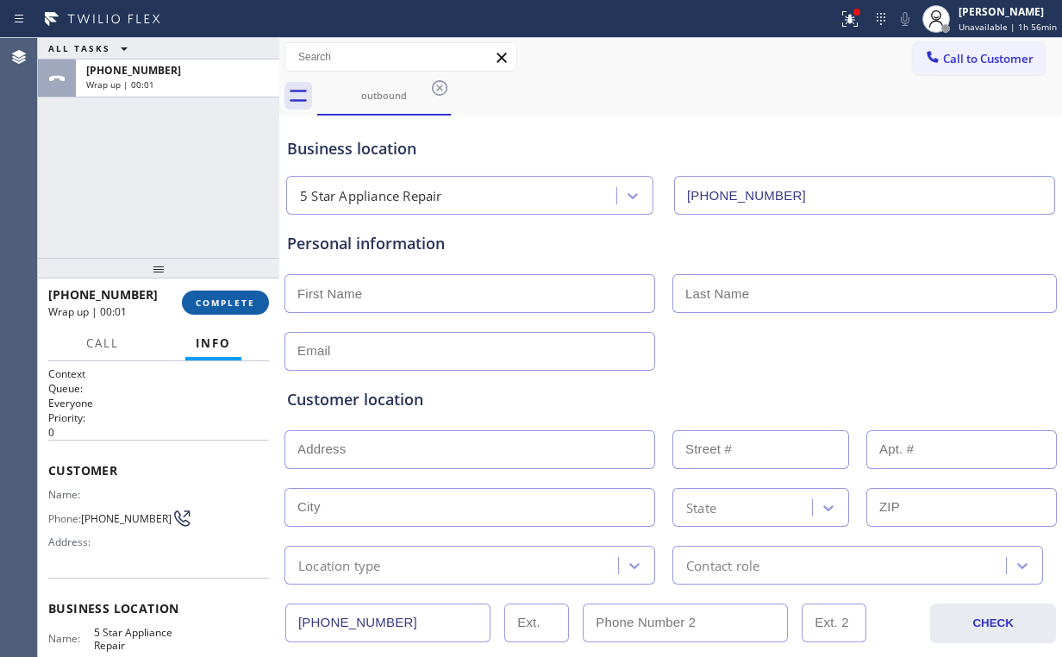
click at [216, 302] on span "COMPLETE" at bounding box center [225, 303] width 59 height 12
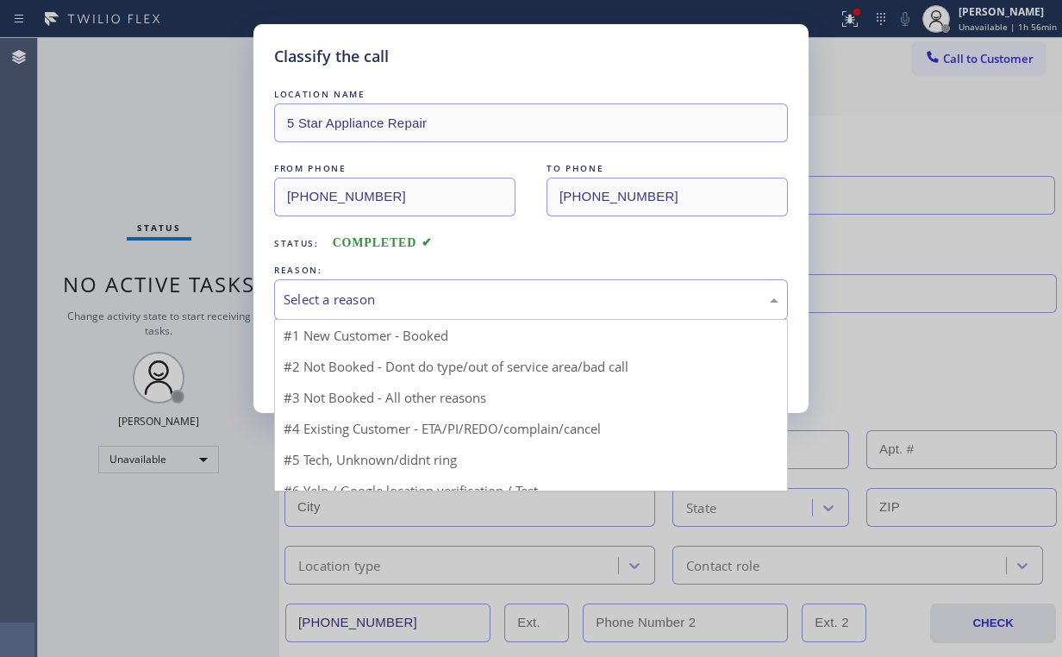
click at [322, 309] on div "Select a reason" at bounding box center [531, 299] width 514 height 41
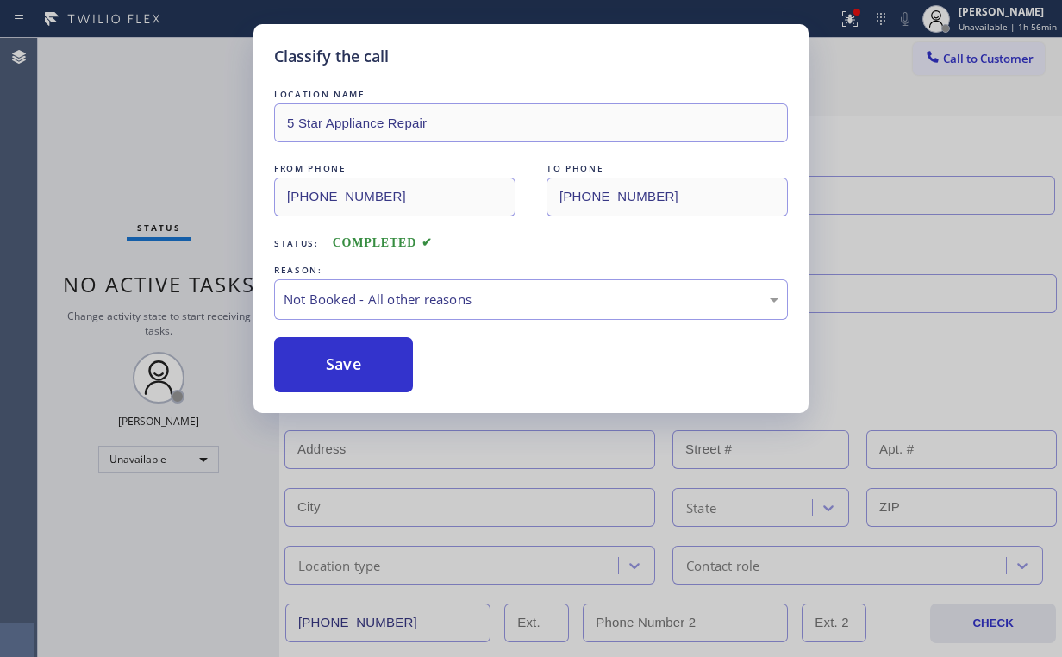
drag, startPoint x: 333, startPoint y: 368, endPoint x: 262, endPoint y: 259, distance: 130.3
click at [333, 364] on button "Save" at bounding box center [343, 364] width 139 height 55
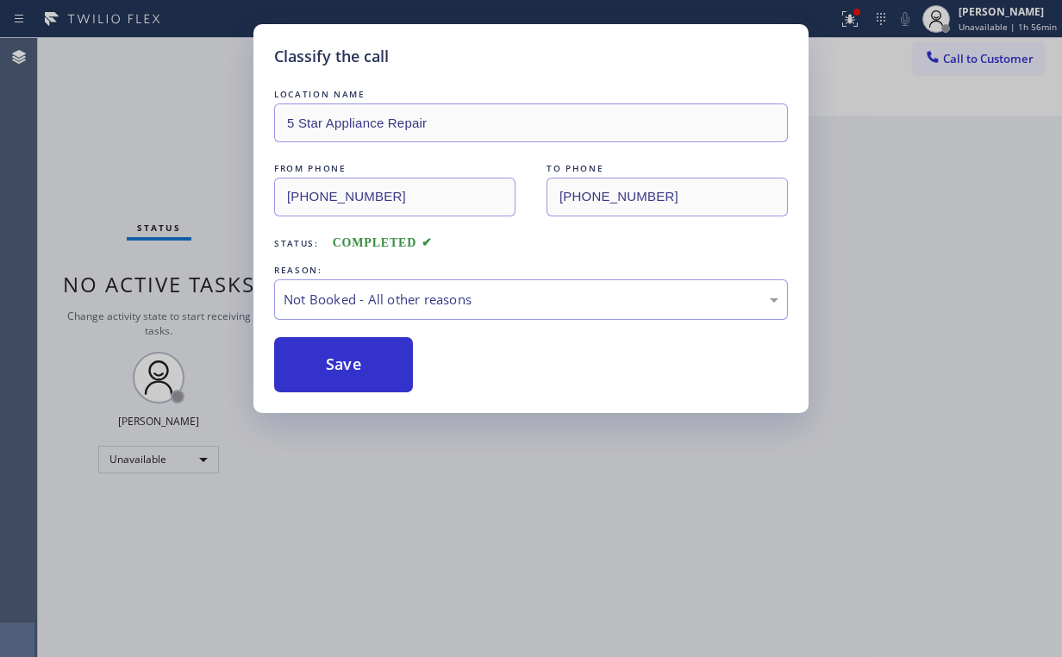
click at [148, 109] on div "Classify the call LOCATION NAME 5 Star Appliance Repair FROM PHONE [PHONE_NUMBE…" at bounding box center [531, 328] width 1062 height 657
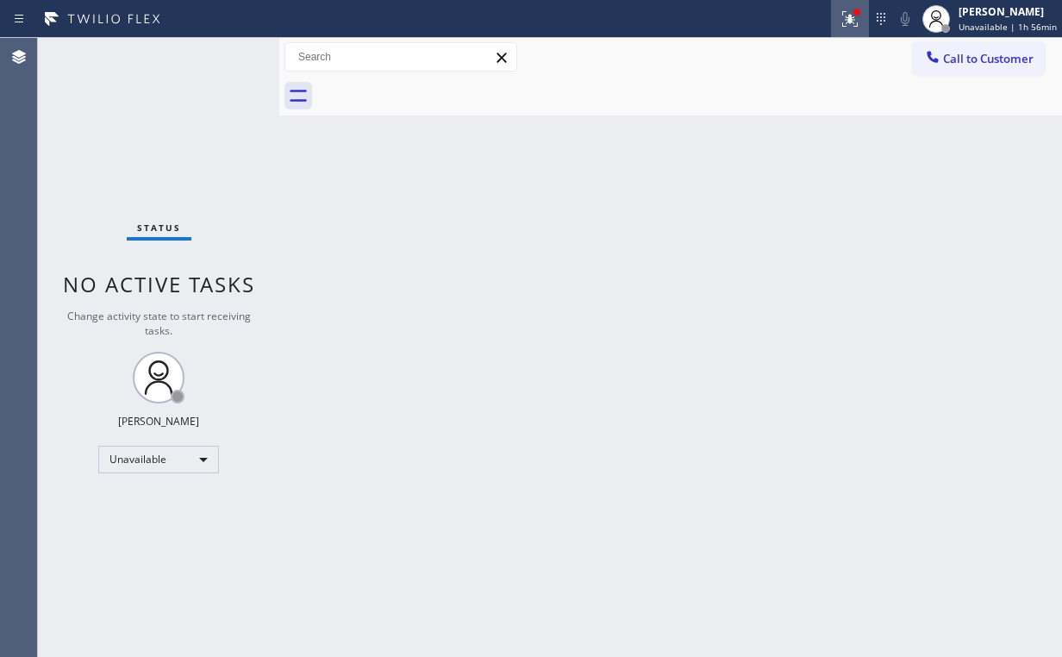
click at [848, 13] on icon at bounding box center [850, 19] width 21 height 21
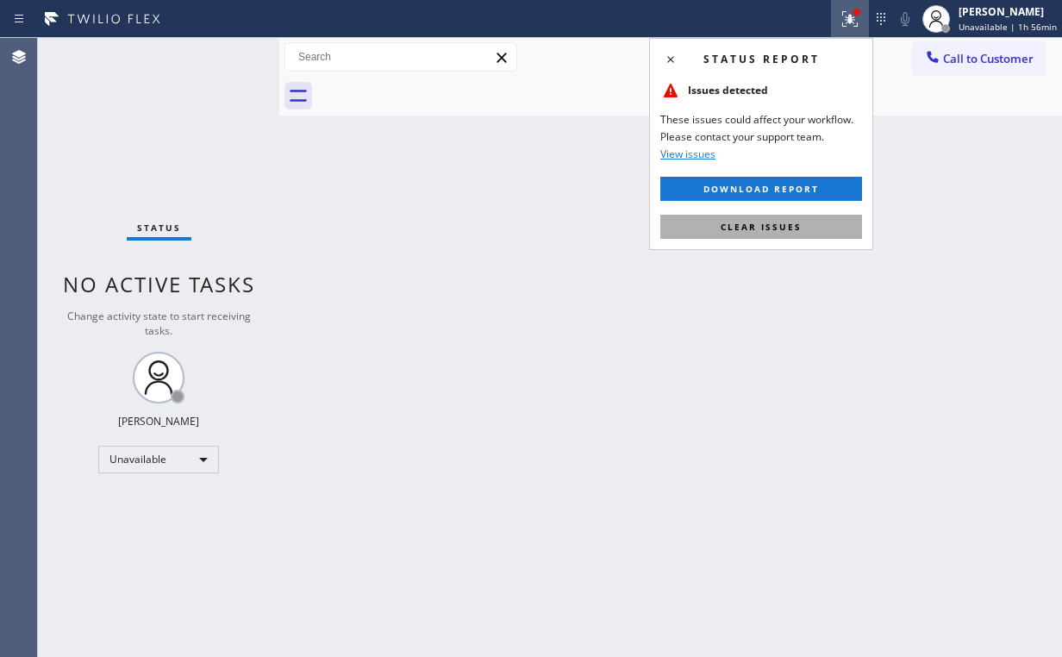
click at [756, 229] on span "Clear issues" at bounding box center [761, 227] width 81 height 12
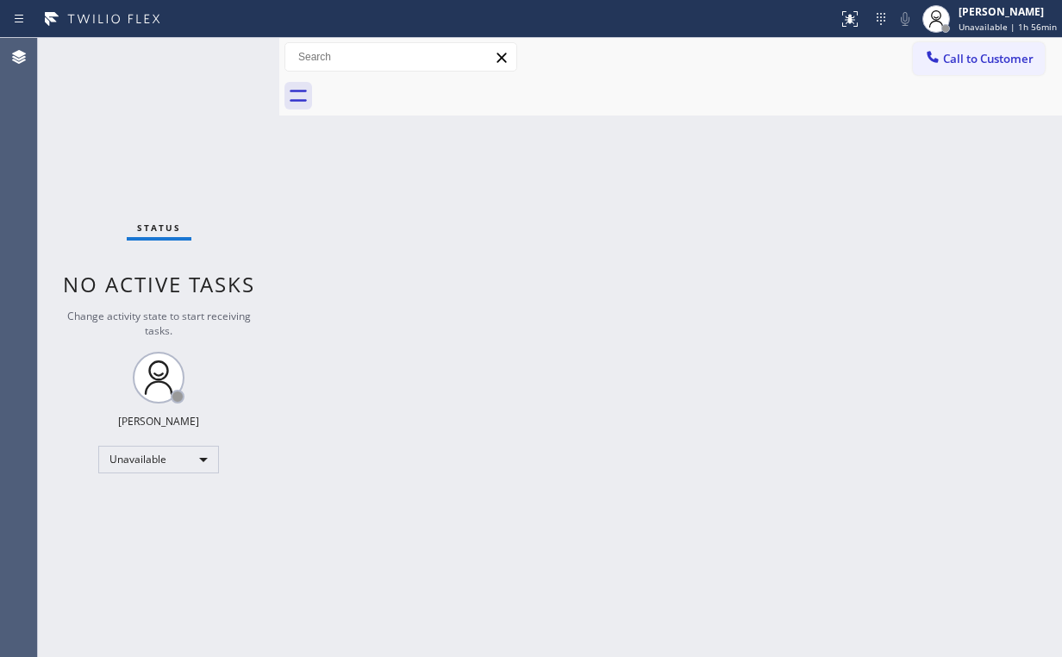
drag, startPoint x: 300, startPoint y: 160, endPoint x: 812, endPoint y: 244, distance: 518.8
click at [310, 169] on div "Back to Dashboard Change Sender ID Customers Technicians Select a contact Outbo…" at bounding box center [670, 347] width 783 height 619
click at [953, 55] on span "Call to Customer" at bounding box center [988, 59] width 91 height 16
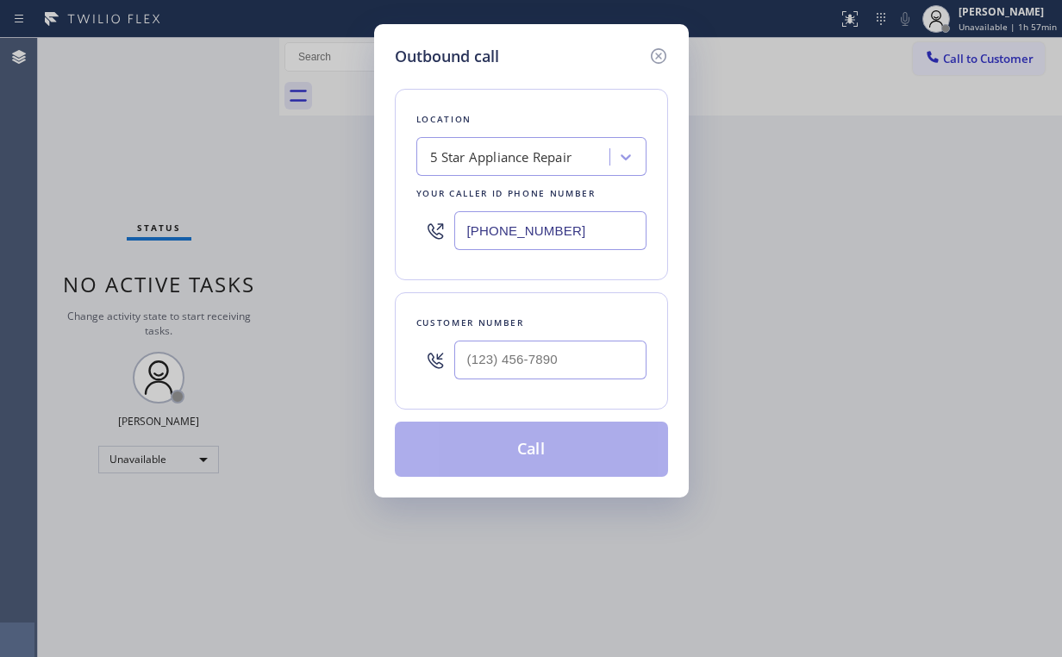
click at [341, 224] on div "Outbound call Location 5 Star Appliance Repair Your caller id phone number [PHO…" at bounding box center [531, 328] width 1062 height 657
paste input "786) 589-4088"
type input "[PHONE_NUMBER]"
click at [594, 41] on div "Outbound call Location LocalChill Experts Pro. Your caller id phone number [PHO…" at bounding box center [531, 260] width 315 height 473
click at [547, 364] on input "(___) ___-____" at bounding box center [550, 359] width 192 height 39
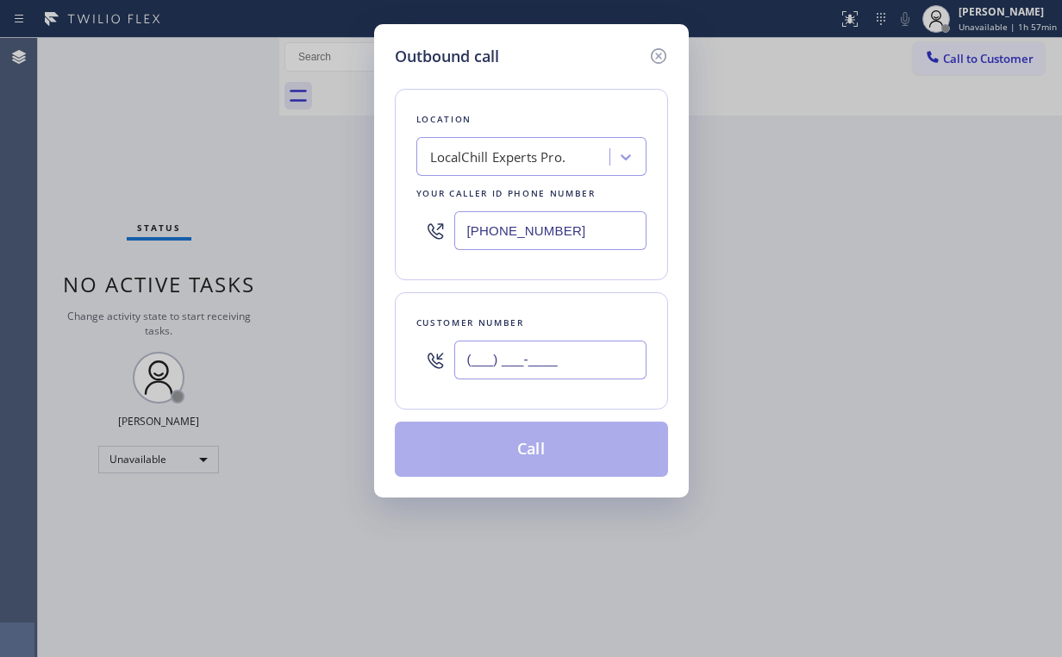
paste input "224) 358-1469"
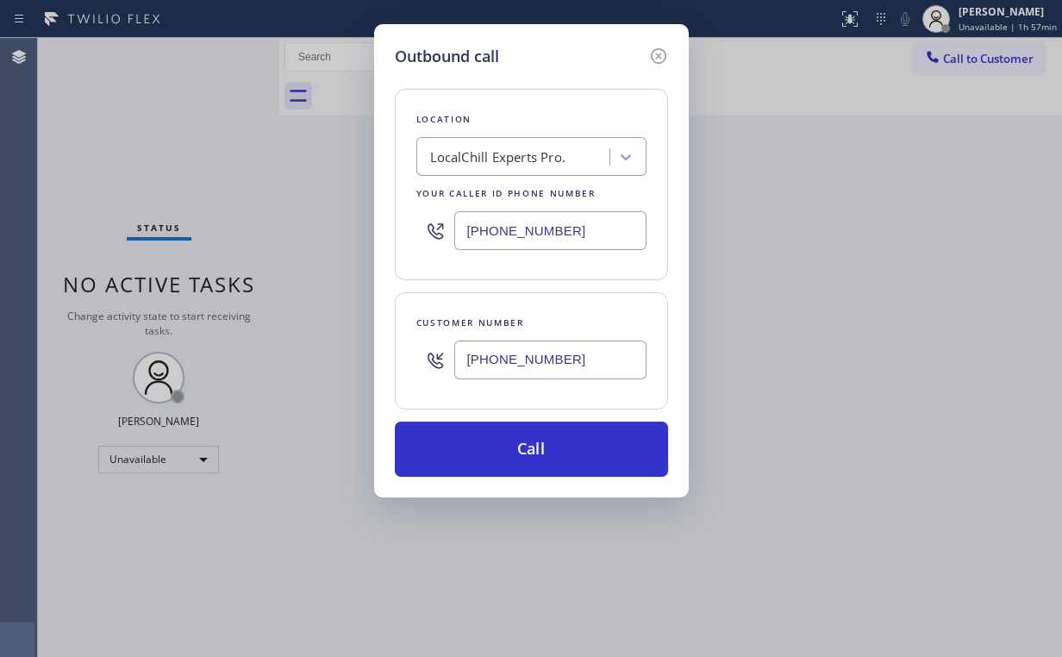
type input "[PHONE_NUMBER]"
click at [522, 36] on div "Outbound call Location LocalChill Experts Pro. Your caller id phone number [PHO…" at bounding box center [531, 260] width 315 height 473
click at [553, 353] on input "[PHONE_NUMBER]" at bounding box center [550, 359] width 192 height 39
drag, startPoint x: 565, startPoint y: 229, endPoint x: 389, endPoint y: 262, distance: 179.7
click at [395, 249] on div "Location LocalChill Experts Pro. Your caller id phone number [PHONE_NUMBER]" at bounding box center [531, 184] width 273 height 191
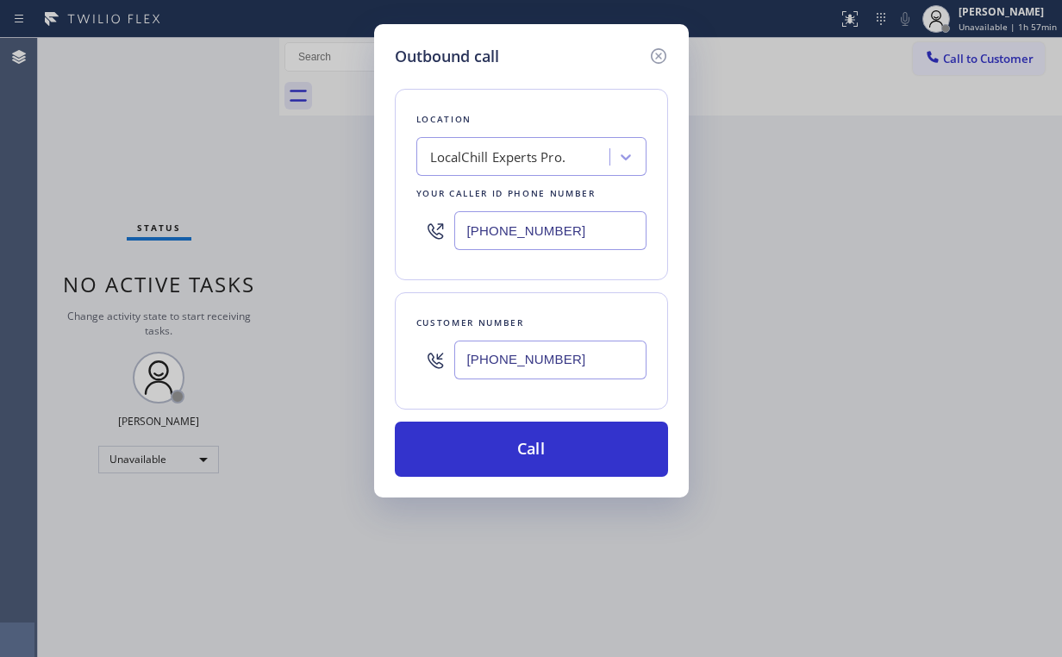
paste input "847) 668-33"
click at [121, 155] on div "Outbound call Location LocalChill Experts Pro. Your caller id phone number [PHO…" at bounding box center [531, 328] width 1062 height 657
drag, startPoint x: 565, startPoint y: 225, endPoint x: 198, endPoint y: 237, distance: 367.4
click at [260, 236] on div "Outbound call Location LocalChill Experts Pro. Your caller id phone number [PHO…" at bounding box center [531, 328] width 1062 height 657
paste input "text"
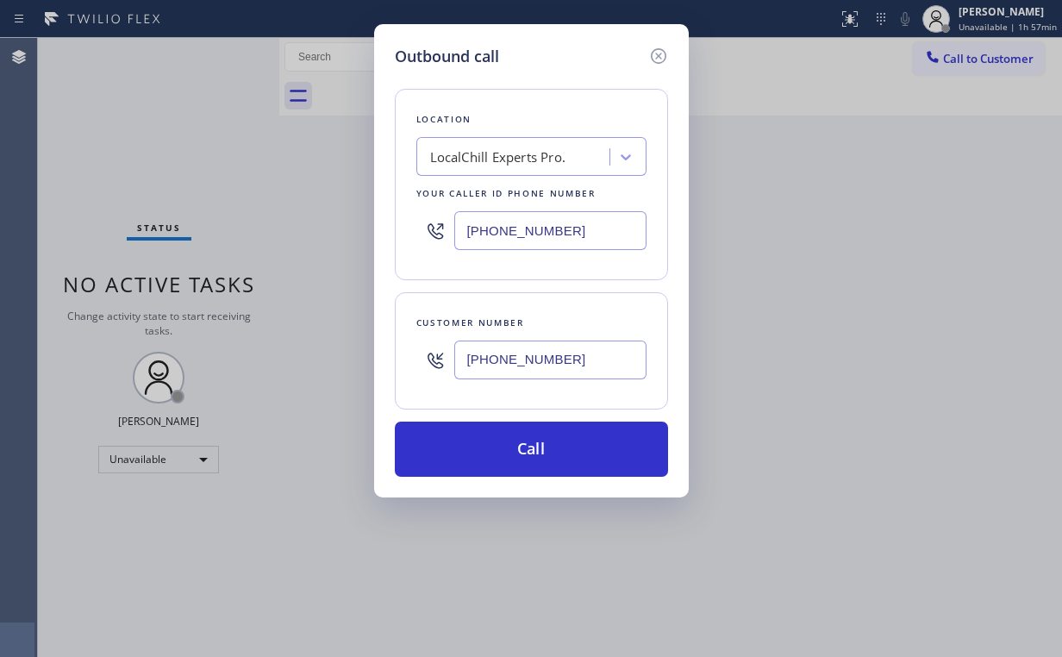
type input "[PHONE_NUMBER]"
click at [571, 43] on div "Outbound call Location LocalChill Experts Pro. Your caller id phone number [PHO…" at bounding box center [531, 260] width 315 height 473
click at [545, 357] on input "[PHONE_NUMBER]" at bounding box center [550, 359] width 192 height 39
drag, startPoint x: 579, startPoint y: 345, endPoint x: 237, endPoint y: 361, distance: 342.6
click at [307, 364] on div "Outbound call Location LocalChill Experts Pro. Your caller id phone number [PHO…" at bounding box center [531, 328] width 1062 height 657
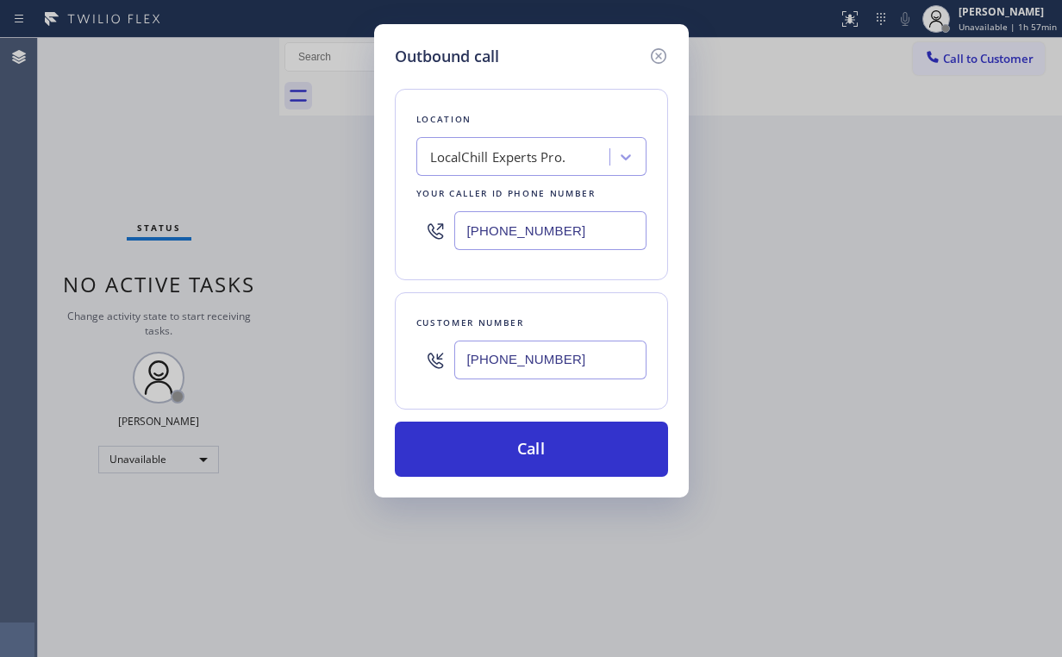
paste input "text"
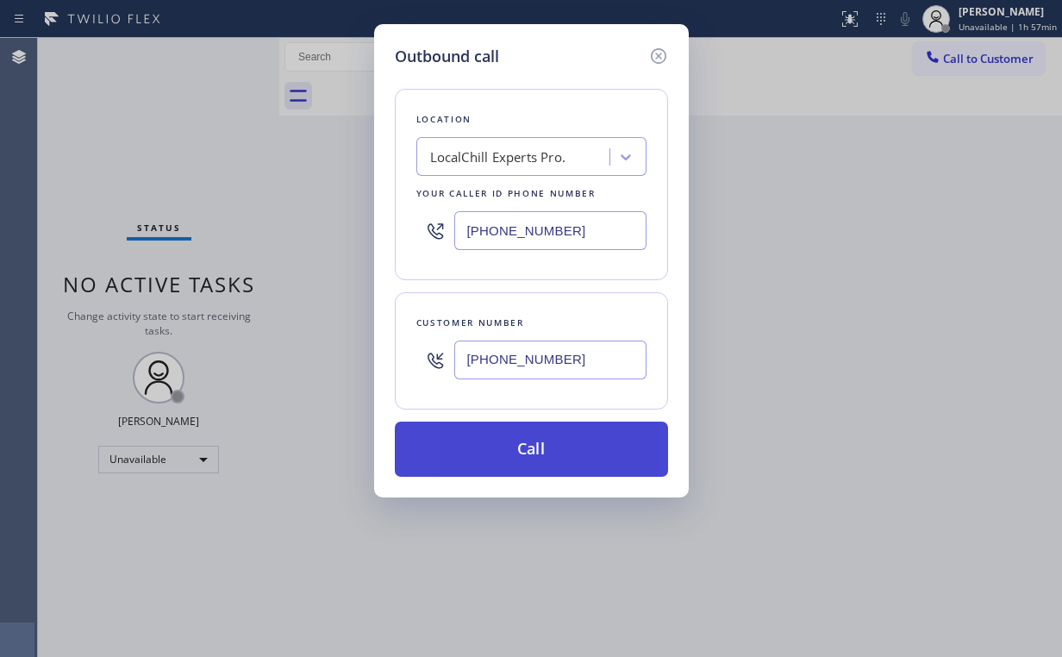
type input "[PHONE_NUMBER]"
click at [545, 466] on button "Call" at bounding box center [531, 449] width 273 height 55
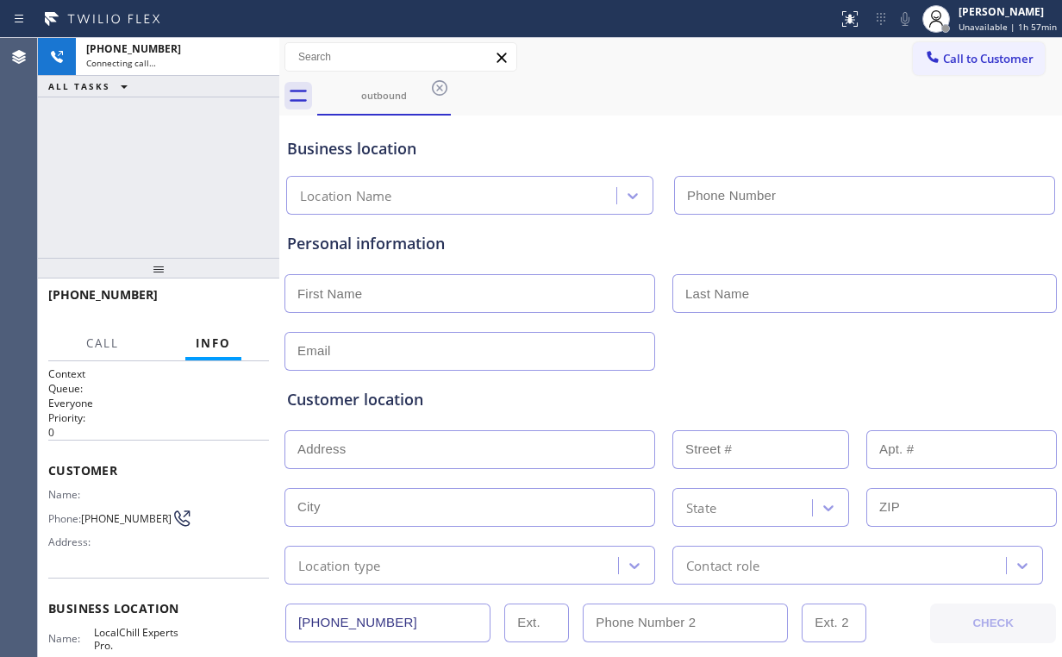
type input "[PHONE_NUMBER]"
click at [175, 180] on div "[PHONE_NUMBER] Connecting call… ALL TASKS ALL TASKS ACTIVE TASKS TASKS IN WRAP …" at bounding box center [158, 148] width 241 height 220
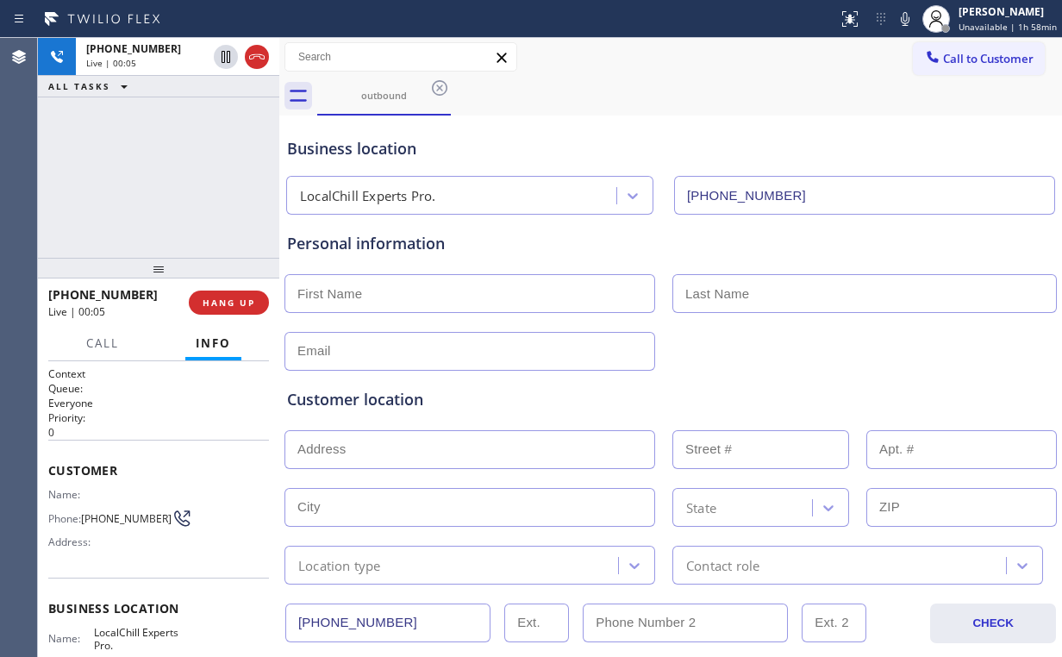
click at [175, 178] on div "[PHONE_NUMBER] Live | 00:05 ALL TASKS ALL TASKS ACTIVE TASKS TASKS IN WRAP UP" at bounding box center [158, 148] width 241 height 220
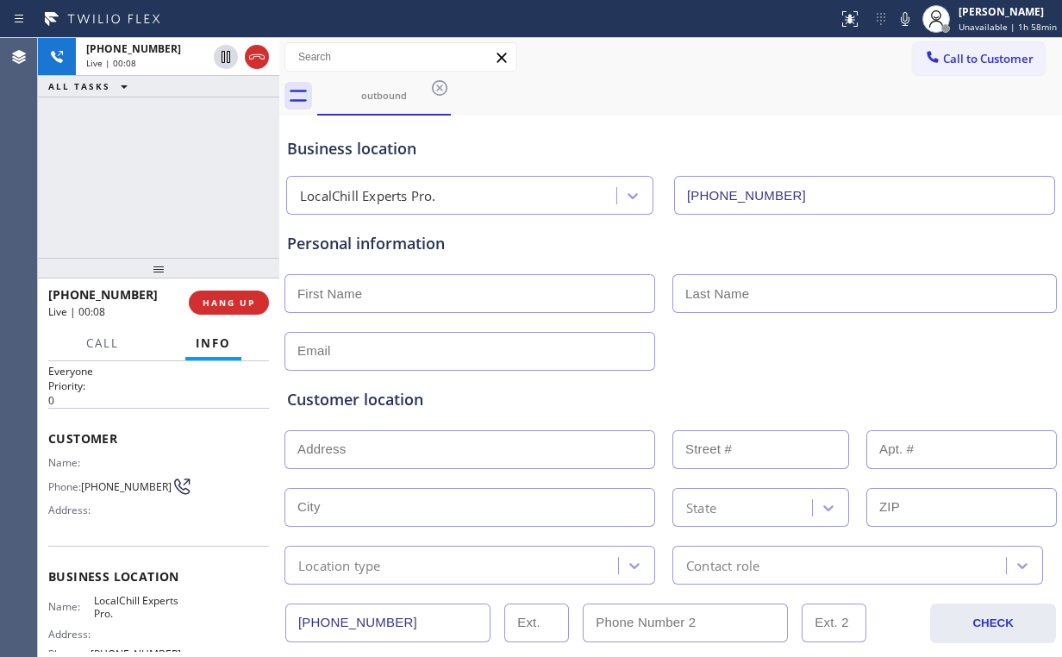
scroll to position [138, 0]
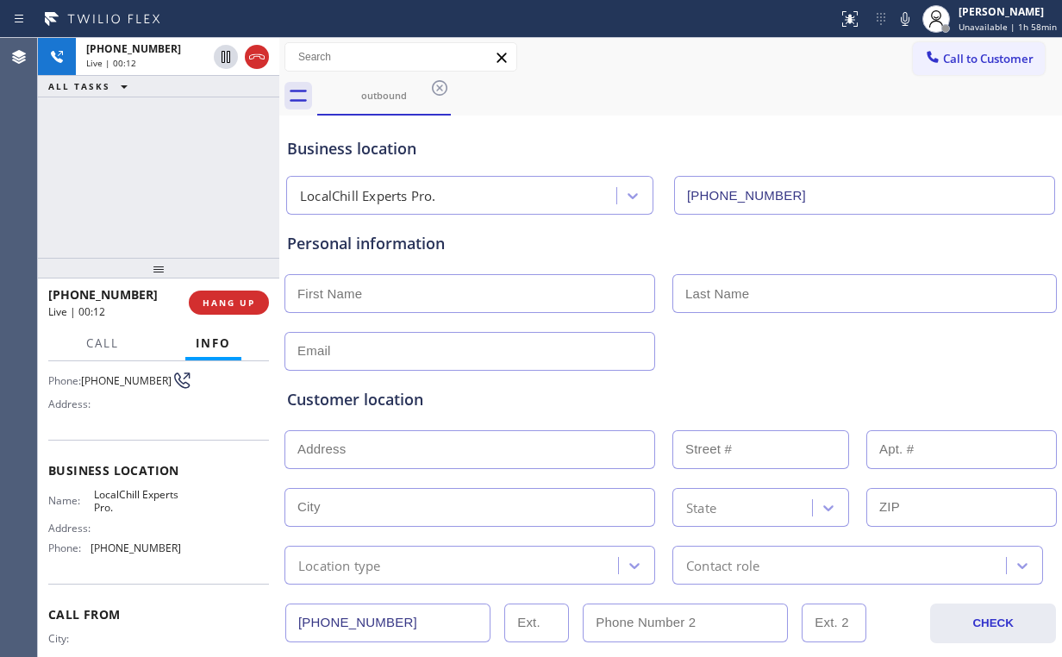
click at [165, 176] on div "[PHONE_NUMBER] Live | 00:12 ALL TASKS ALL TASKS ACTIVE TASKS TASKS IN WRAP UP" at bounding box center [158, 148] width 241 height 220
click at [230, 303] on span "HANG UP" at bounding box center [229, 303] width 53 height 12
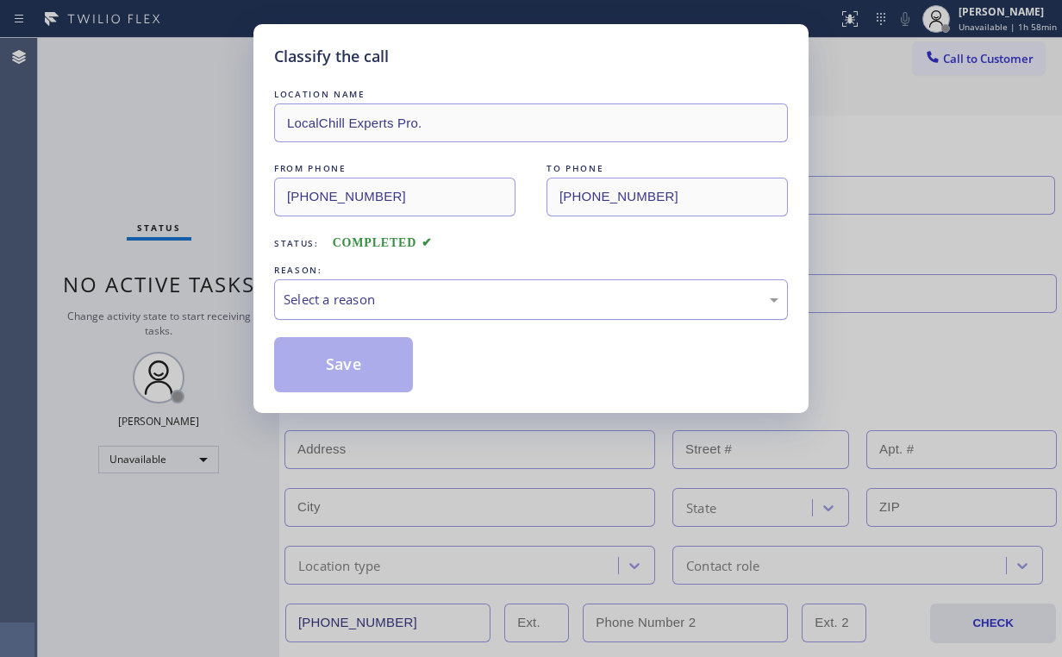
click at [314, 293] on div "Select a reason" at bounding box center [531, 300] width 495 height 20
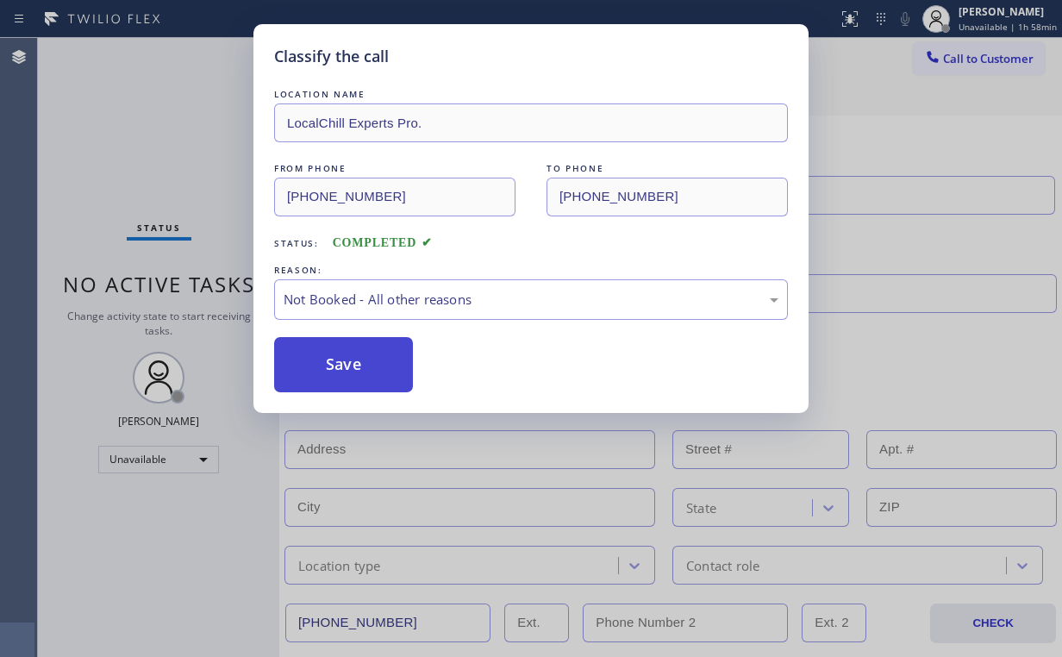
click at [346, 368] on button "Save" at bounding box center [343, 364] width 139 height 55
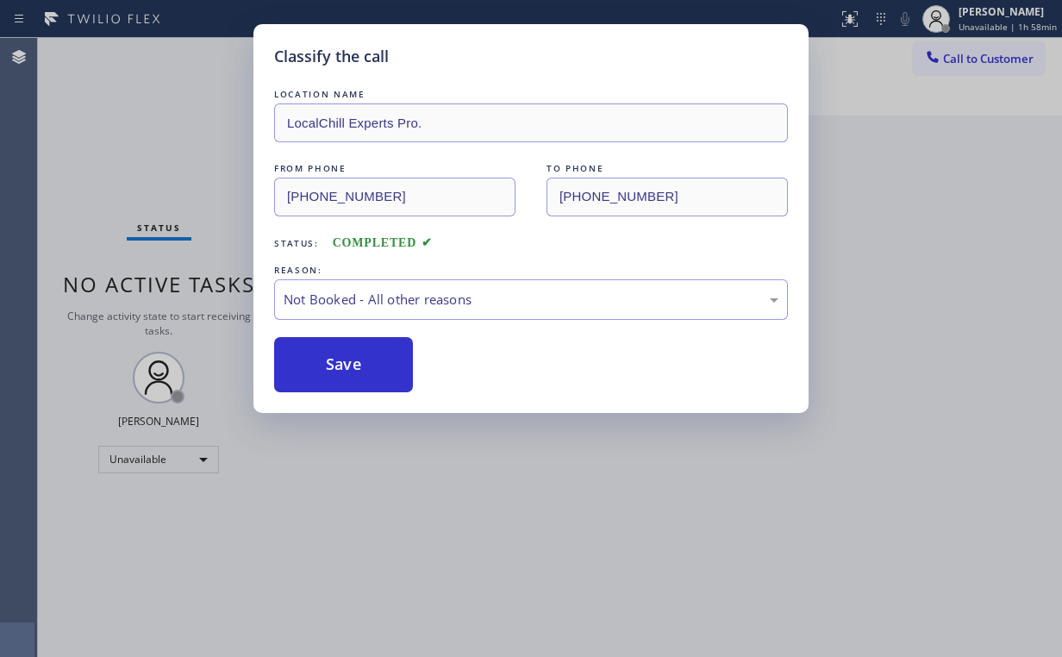
click at [176, 159] on div "Classify the call LOCATION NAME LocalChill Experts Pro. FROM PHONE [PHONE_NUMBE…" at bounding box center [531, 328] width 1062 height 657
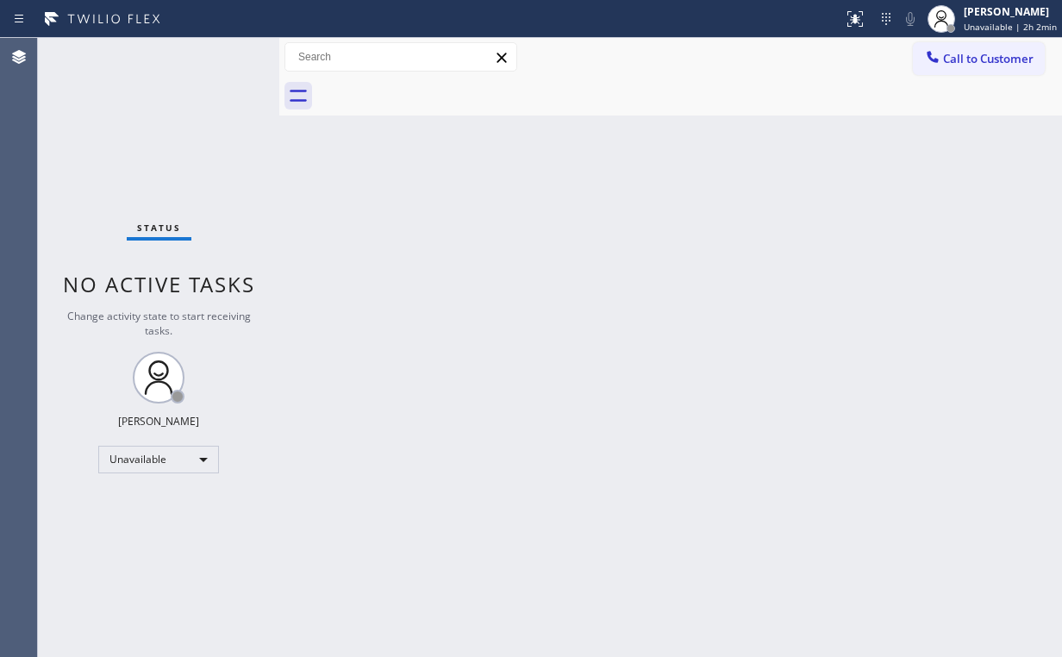
click at [185, 128] on div "Status No active tasks Change activity state to start receiving tasks. [PERSON_…" at bounding box center [158, 347] width 241 height 619
click at [200, 453] on div "Unavailable" at bounding box center [158, 460] width 121 height 28
click at [148, 548] on li "Break" at bounding box center [157, 546] width 117 height 21
click at [149, 159] on div "Status No active tasks Change activity state to start receiving tasks. [PERSON_…" at bounding box center [158, 347] width 241 height 619
click at [165, 458] on div "Break" at bounding box center [158, 460] width 121 height 28
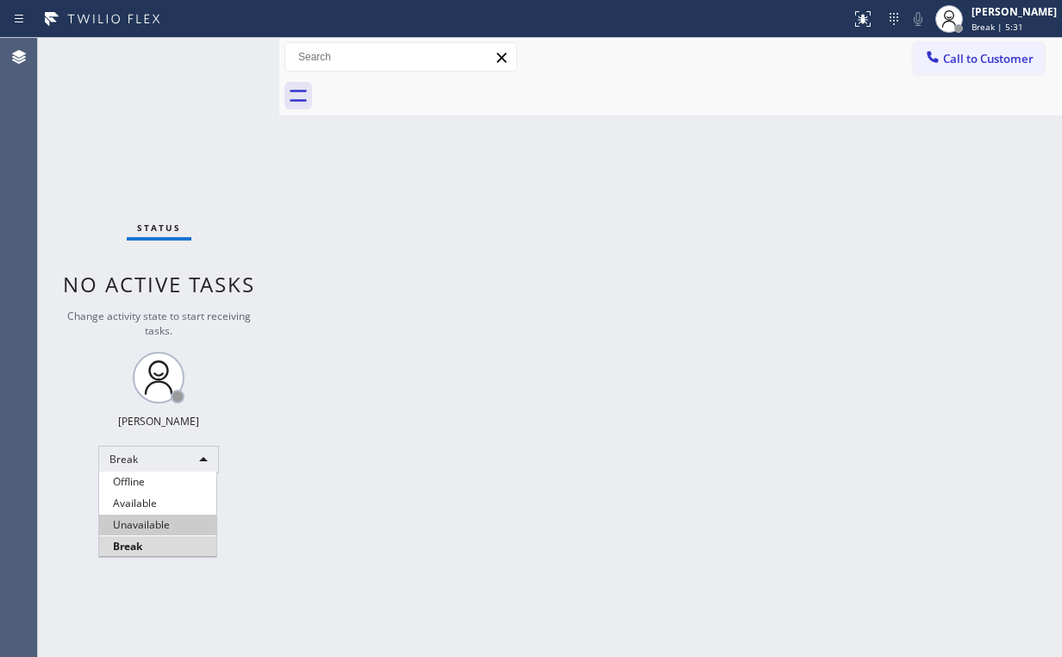
click at [158, 528] on li "Unavailable" at bounding box center [157, 525] width 117 height 21
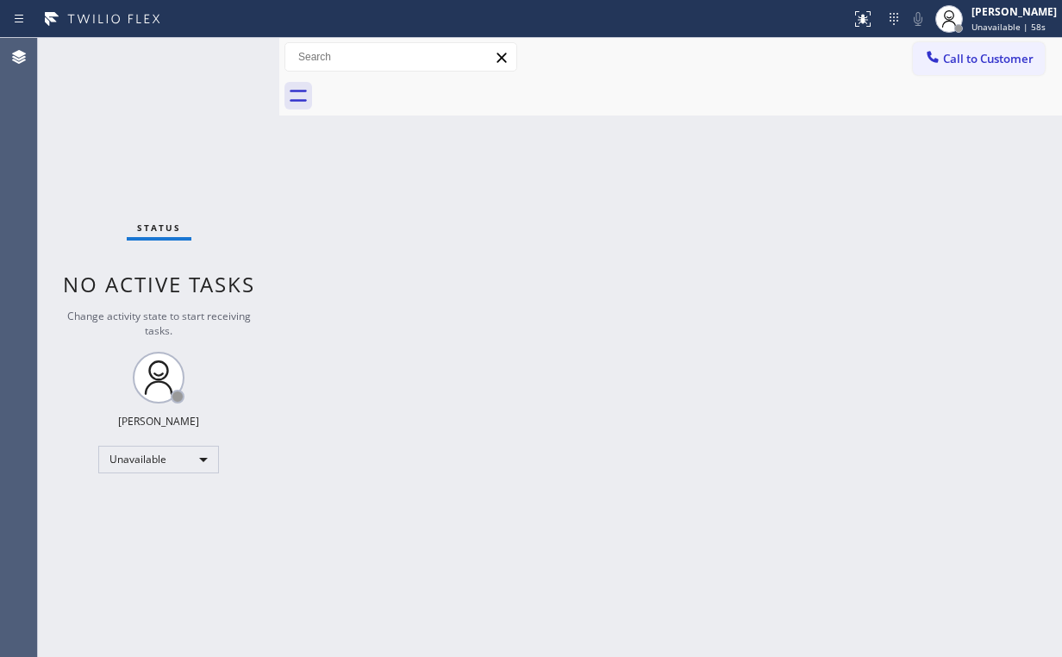
click at [132, 126] on div "Status No active tasks Change activity state to start receiving tasks. [PERSON_…" at bounding box center [158, 347] width 241 height 619
click at [951, 60] on span "Call to Customer" at bounding box center [988, 59] width 91 height 16
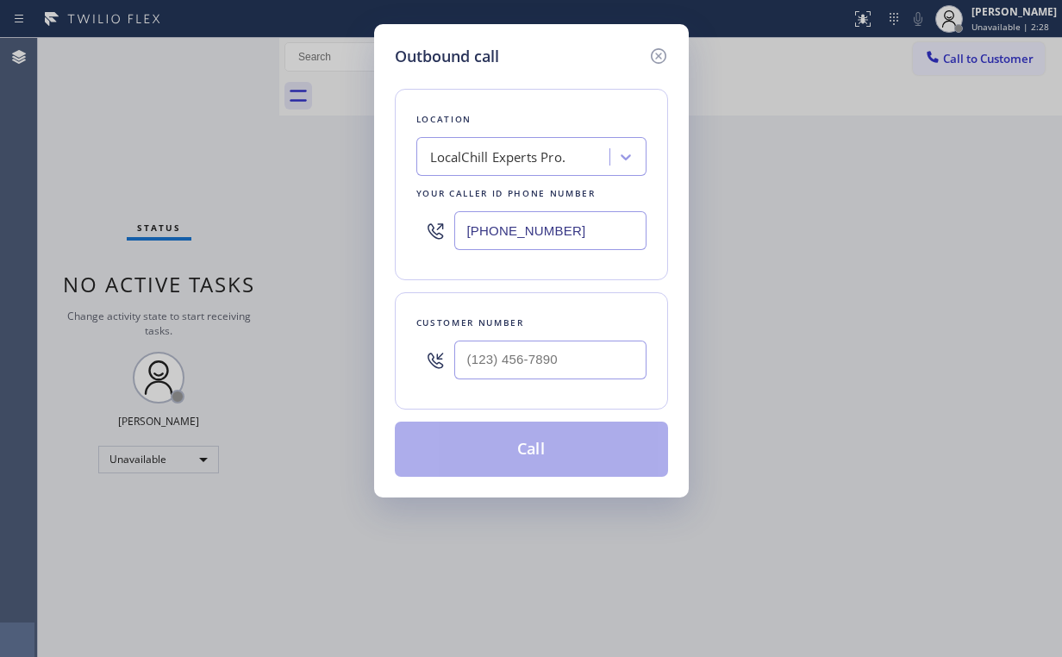
drag, startPoint x: 594, startPoint y: 226, endPoint x: 141, endPoint y: 223, distance: 453.4
click at [178, 227] on div "Outbound call Location LocalChill Experts Pro. Your caller id phone number [PHO…" at bounding box center [531, 328] width 1062 height 657
paste input "833) 692-2271"
type input "[PHONE_NUMBER]"
drag, startPoint x: 552, startPoint y: 41, endPoint x: 566, endPoint y: 97, distance: 57.1
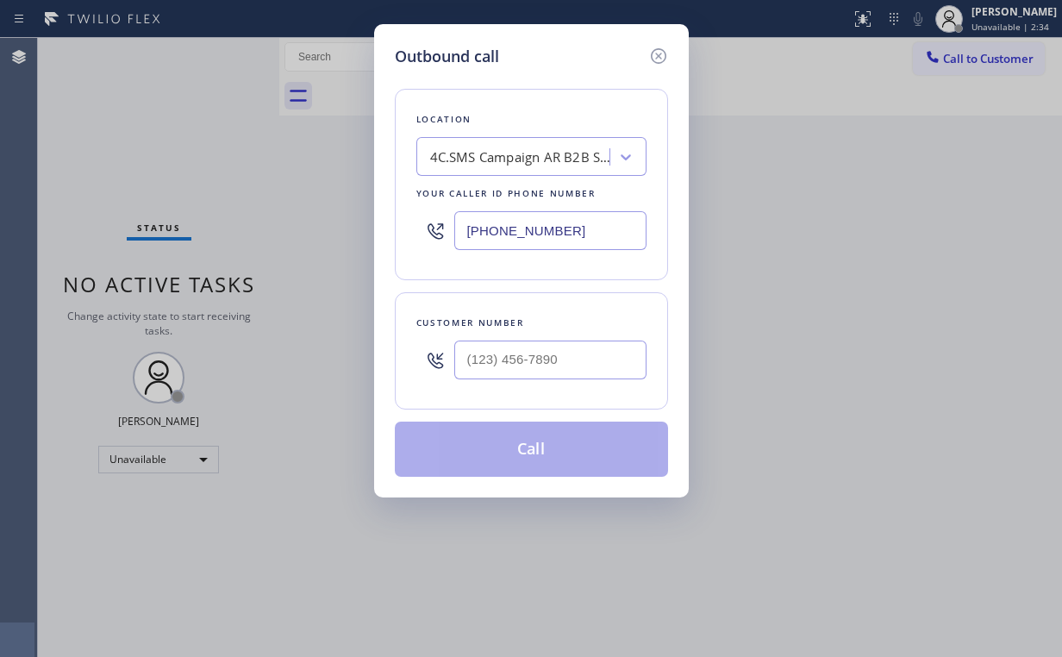
click at [552, 41] on div "Outbound call Location 4C.SMS Campaign AR B2B SMS Your caller id phone number […" at bounding box center [531, 260] width 315 height 473
click at [521, 362] on input "(___) ___-____" at bounding box center [550, 359] width 192 height 39
paste input "917) 251-2514"
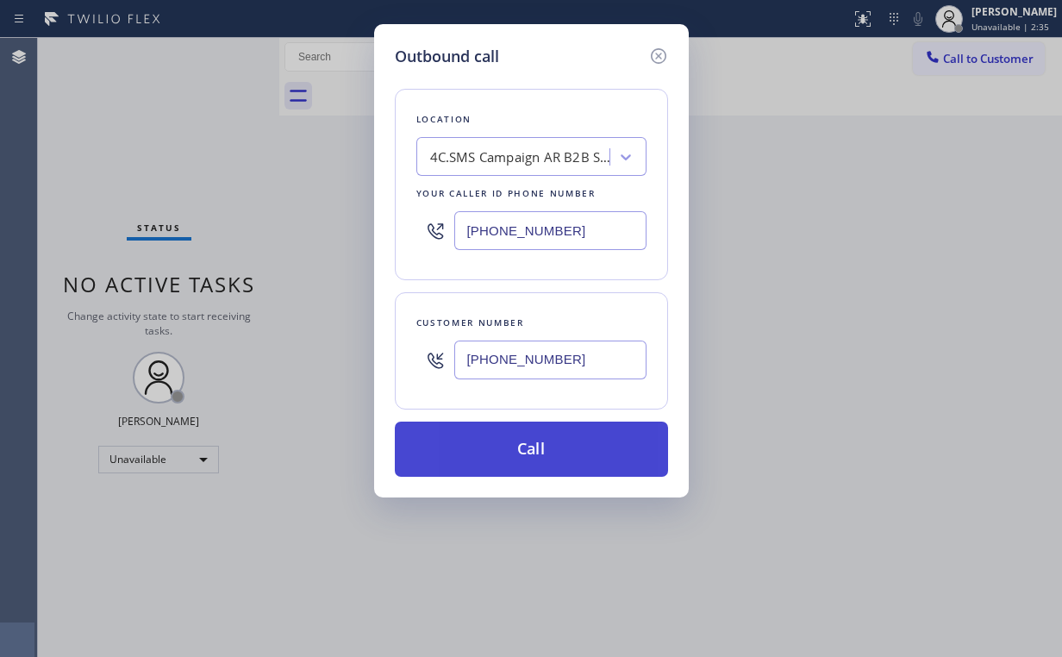
type input "[PHONE_NUMBER]"
click at [513, 448] on button "Call" at bounding box center [531, 449] width 273 height 55
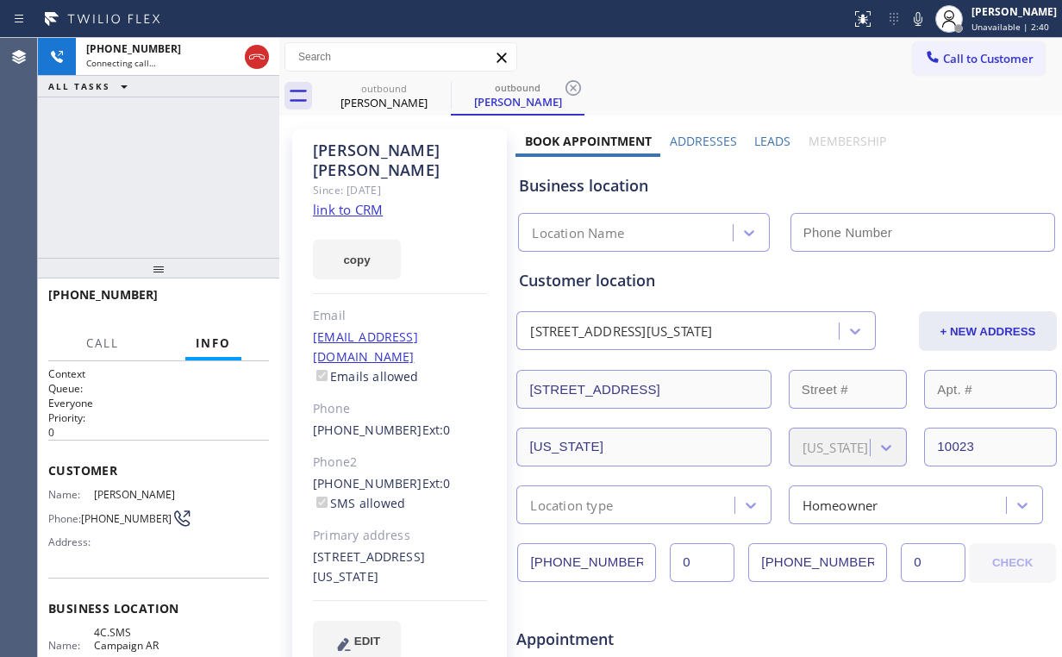
type input "[PHONE_NUMBER]"
click at [359, 201] on link "link to CRM" at bounding box center [348, 209] width 70 height 17
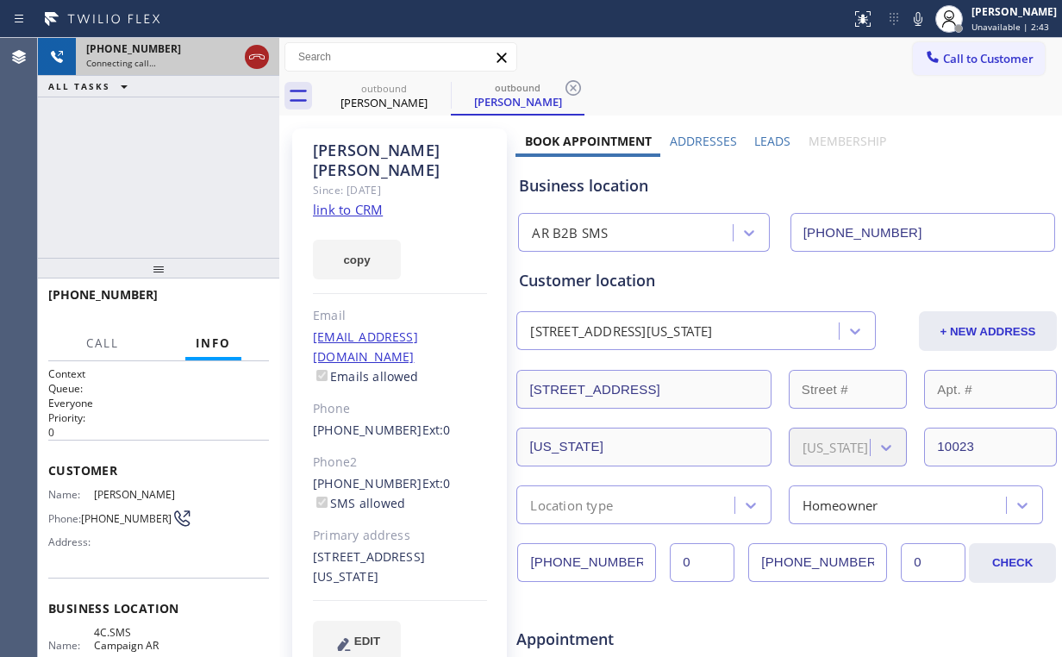
click at [249, 57] on icon at bounding box center [257, 56] width 16 height 5
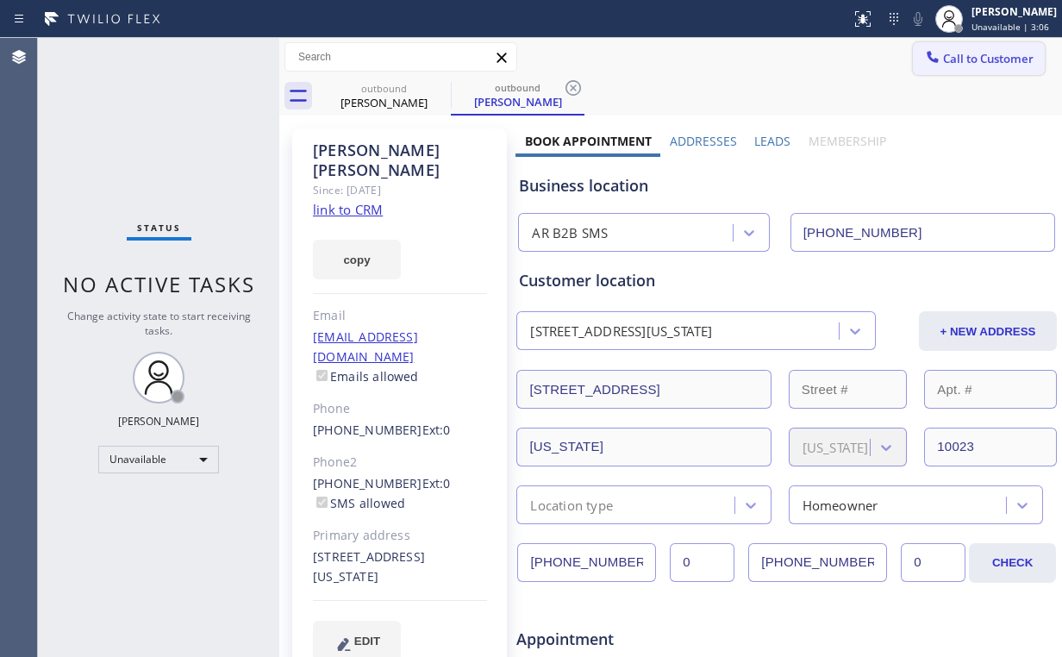
click at [970, 55] on span "Call to Customer" at bounding box center [988, 59] width 91 height 16
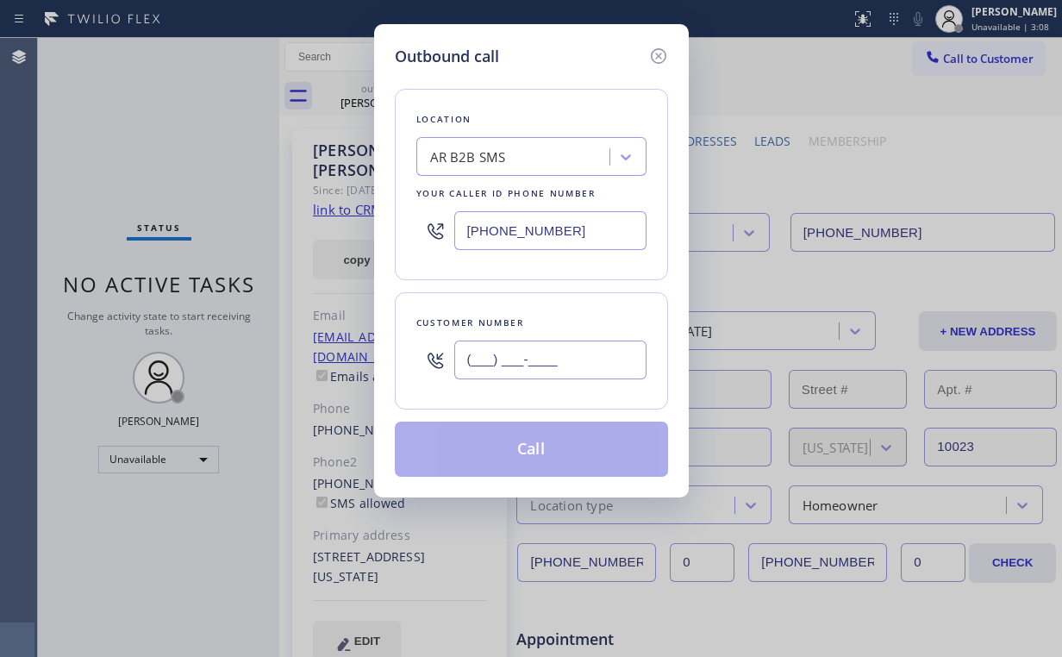
click at [517, 365] on input "(___) ___-____" at bounding box center [550, 359] width 192 height 39
paste input "917) 251-2514"
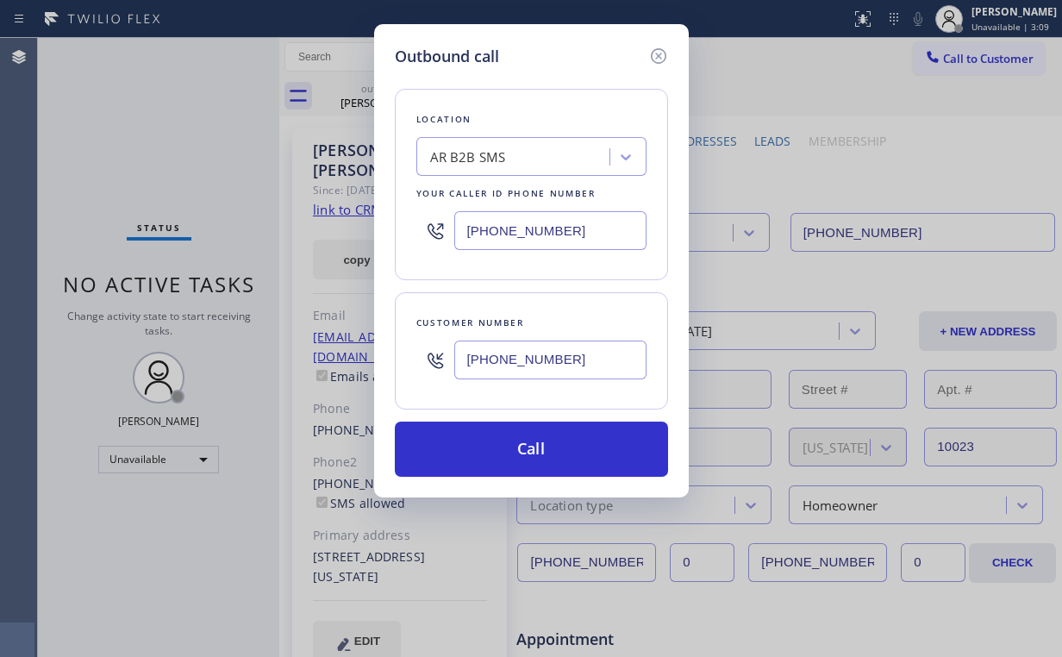
type input "[PHONE_NUMBER]"
drag, startPoint x: 221, startPoint y: 147, endPoint x: 818, endPoint y: 198, distance: 599.6
click at [222, 147] on div "Outbound call Location AR B2B SMS Your caller id phone number [PHONE_NUMBER] Cu…" at bounding box center [531, 328] width 1062 height 657
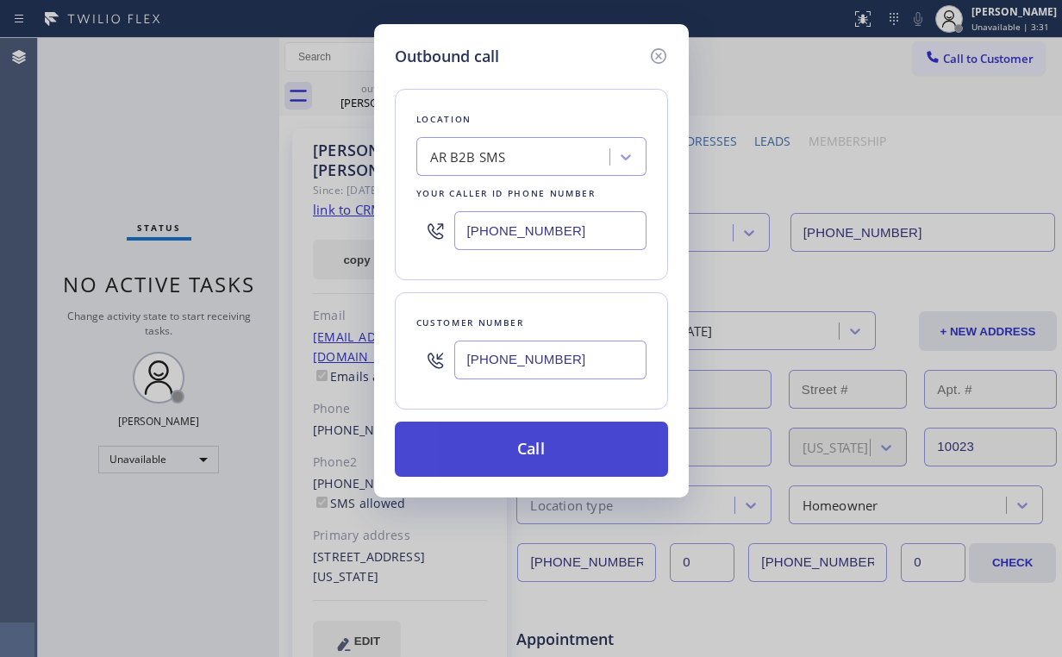
click at [531, 441] on button "Call" at bounding box center [531, 449] width 273 height 55
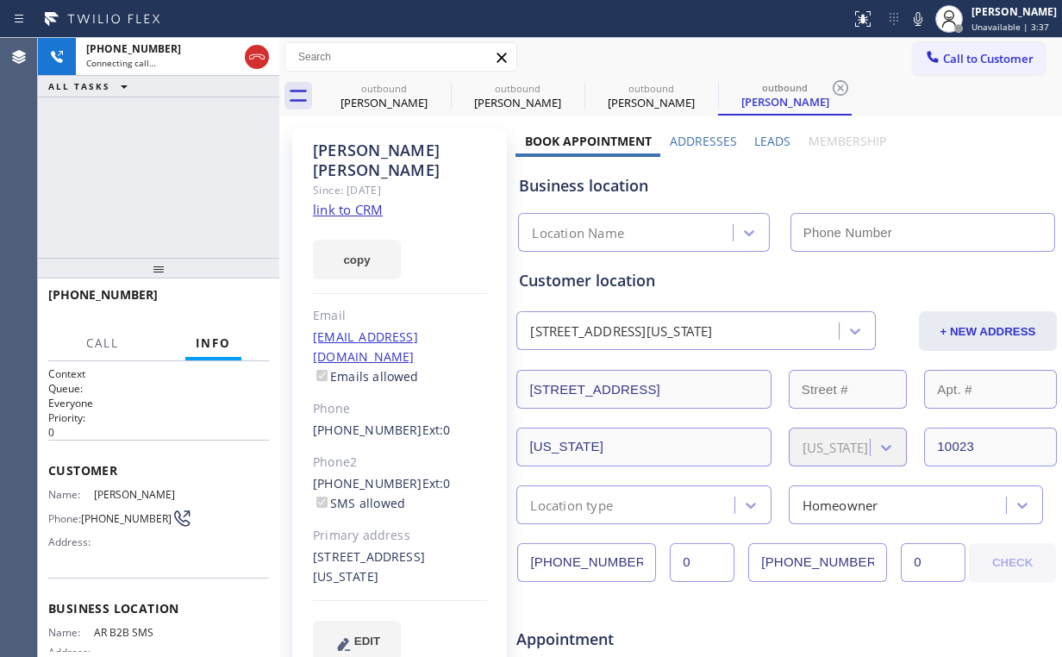
type input "[PHONE_NUMBER]"
click at [224, 159] on div "[PHONE_NUMBER] Connecting call… ALL TASKS ALL TASKS ACTIVE TASKS TASKS IN WRAP …" at bounding box center [158, 148] width 241 height 220
click at [367, 106] on div "[PERSON_NAME]" at bounding box center [384, 103] width 130 height 16
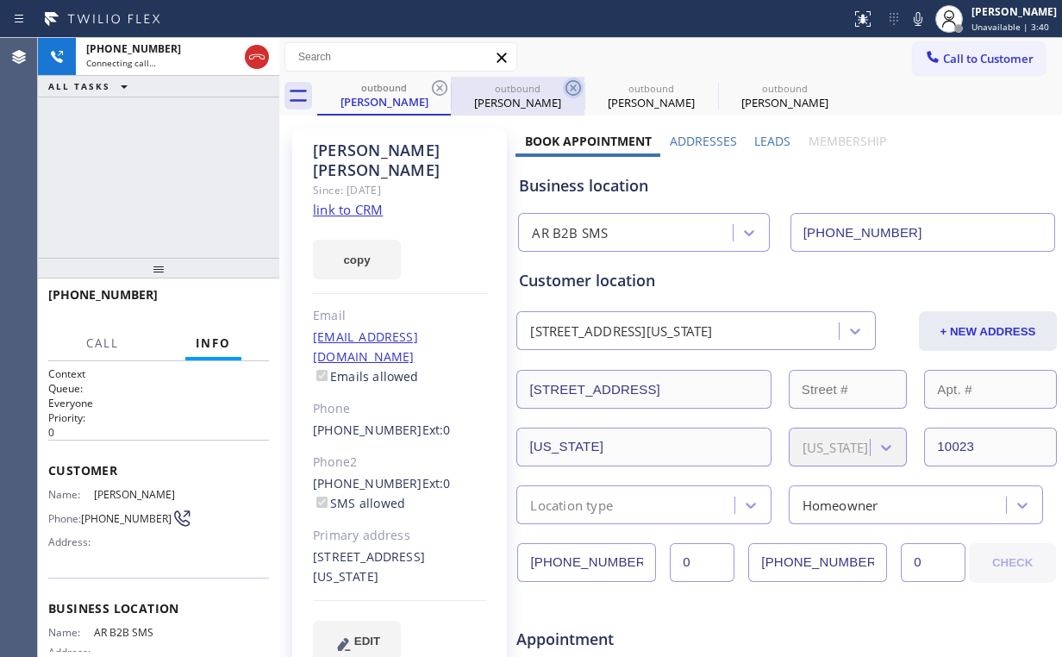
click at [435, 84] on icon at bounding box center [439, 88] width 21 height 21
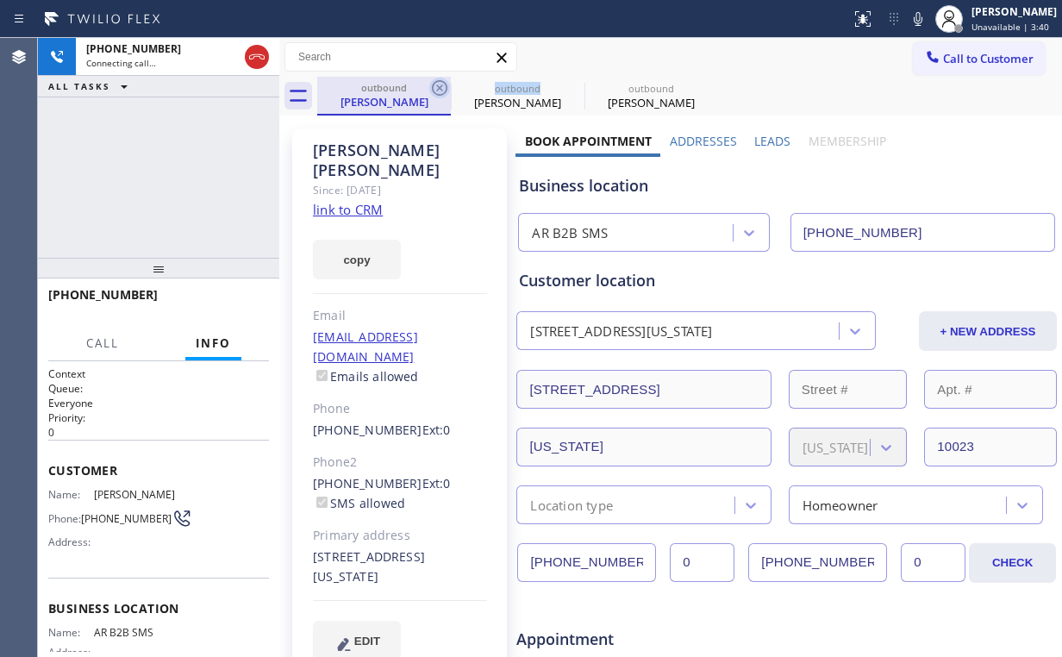
click at [437, 84] on icon at bounding box center [439, 88] width 21 height 21
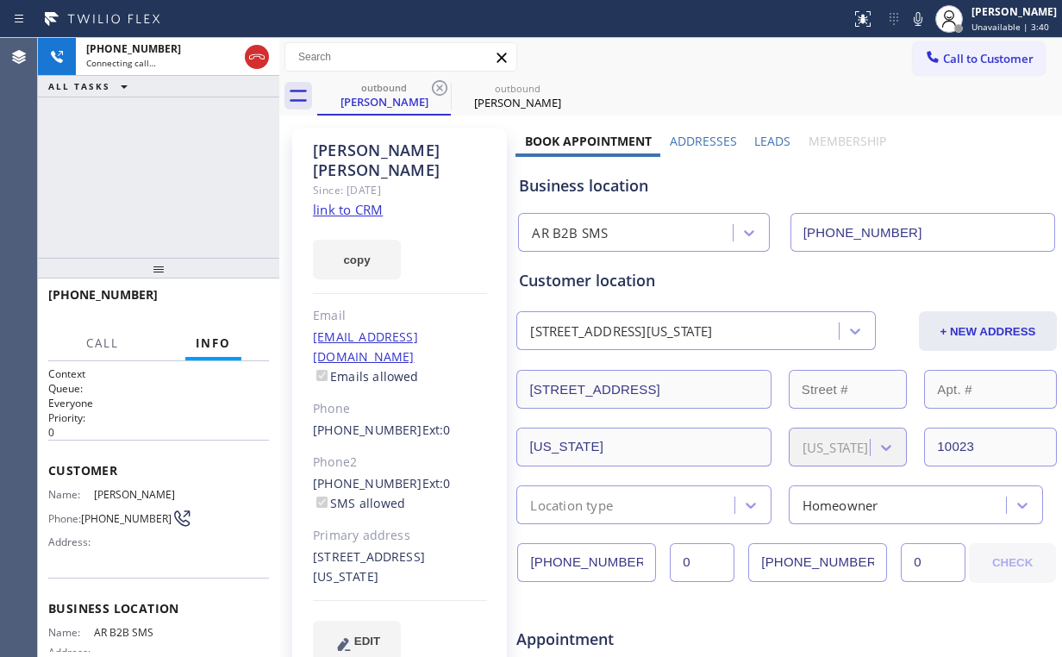
drag, startPoint x: 143, startPoint y: 165, endPoint x: 156, endPoint y: 165, distance: 12.9
click at [145, 165] on div "[PHONE_NUMBER] Connecting call… ALL TASKS ALL TASKS ACTIVE TASKS TASKS IN WRAP …" at bounding box center [158, 148] width 241 height 220
click at [134, 183] on div "[PHONE_NUMBER] Live | 00:07 ALL TASKS ALL TASKS ACTIVE TASKS TASKS IN WRAP UP" at bounding box center [158, 148] width 241 height 220
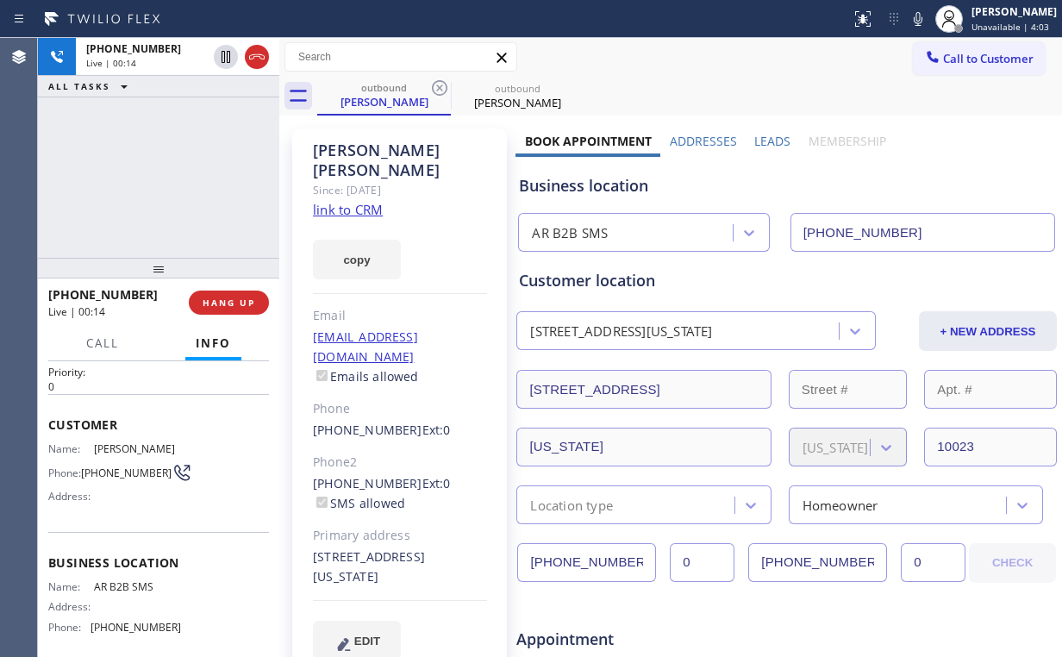
scroll to position [69, 0]
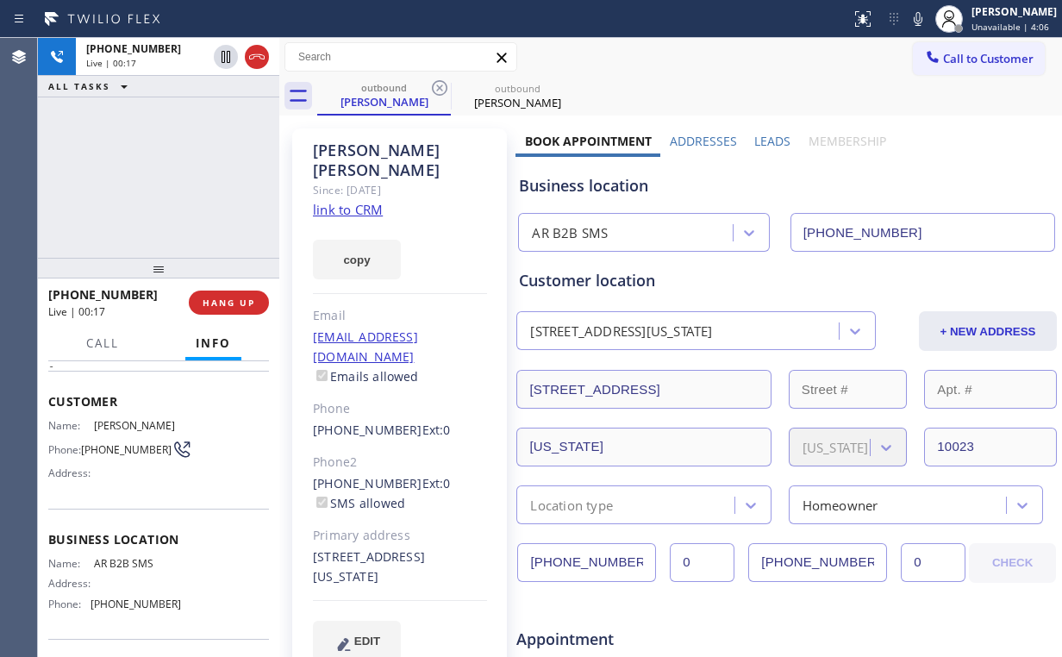
click at [174, 176] on div "[PHONE_NUMBER] Live | 00:17 ALL TASKS ALL TASKS ACTIVE TASKS TASKS IN WRAP UP" at bounding box center [158, 148] width 241 height 220
click at [174, 175] on div "[PHONE_NUMBER] Live | 00:18 ALL TASKS ALL TASKS ACTIVE TASKS TASKS IN WRAP UP" at bounding box center [158, 148] width 241 height 220
click at [172, 174] on div "[PHONE_NUMBER] Live | 00:19 ALL TASKS ALL TASKS ACTIVE TASKS TASKS IN WRAP UP" at bounding box center [158, 148] width 241 height 220
click at [172, 173] on div "[PHONE_NUMBER] Live | 00:19 ALL TASKS ALL TASKS ACTIVE TASKS TASKS IN WRAP UP" at bounding box center [158, 148] width 241 height 220
click at [172, 173] on div "[PHONE_NUMBER] Live | 00:25 ALL TASKS ALL TASKS ACTIVE TASKS TASKS IN WRAP UP" at bounding box center [158, 148] width 241 height 220
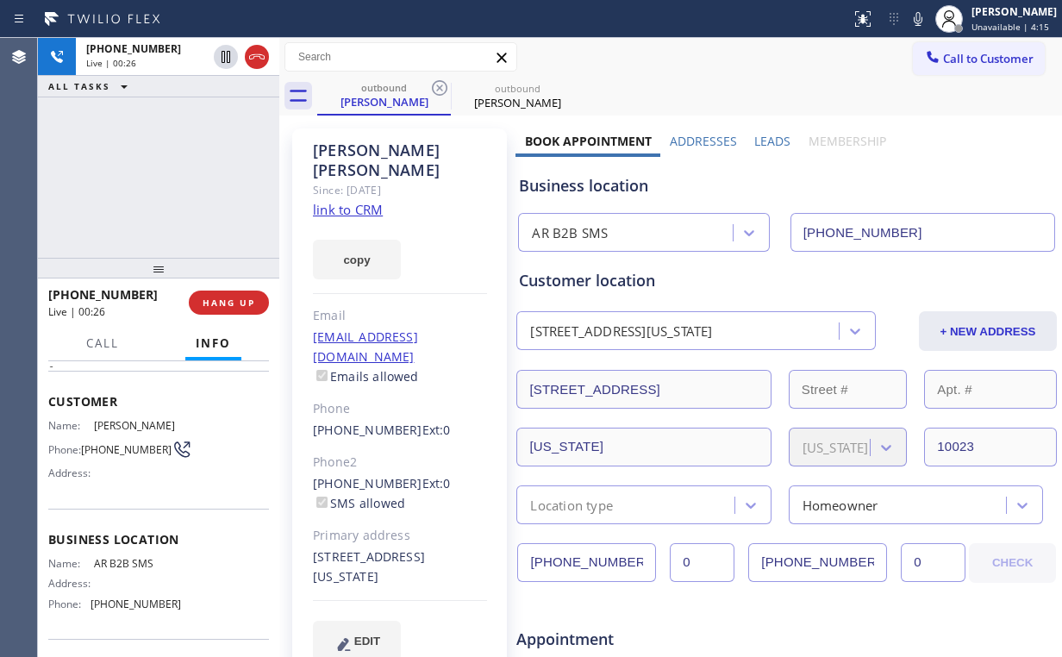
click at [172, 173] on div "[PHONE_NUMBER] Live | 00:26 ALL TASKS ALL TASKS ACTIVE TASKS TASKS IN WRAP UP" at bounding box center [158, 148] width 241 height 220
click at [242, 302] on span "HANG UP" at bounding box center [229, 303] width 53 height 12
click at [190, 192] on div "[PHONE_NUMBER] Live | 00:31 ALL TASKS ALL TASKS ACTIVE TASKS TASKS IN WRAP UP" at bounding box center [158, 148] width 241 height 220
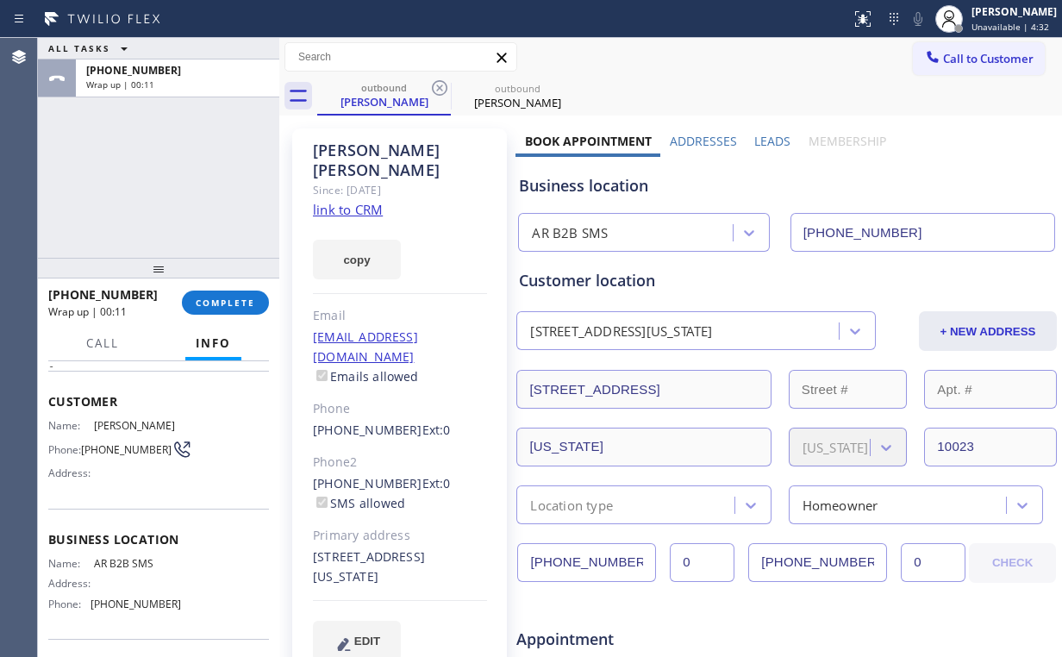
click at [952, 66] on button "Call to Customer" at bounding box center [979, 58] width 132 height 33
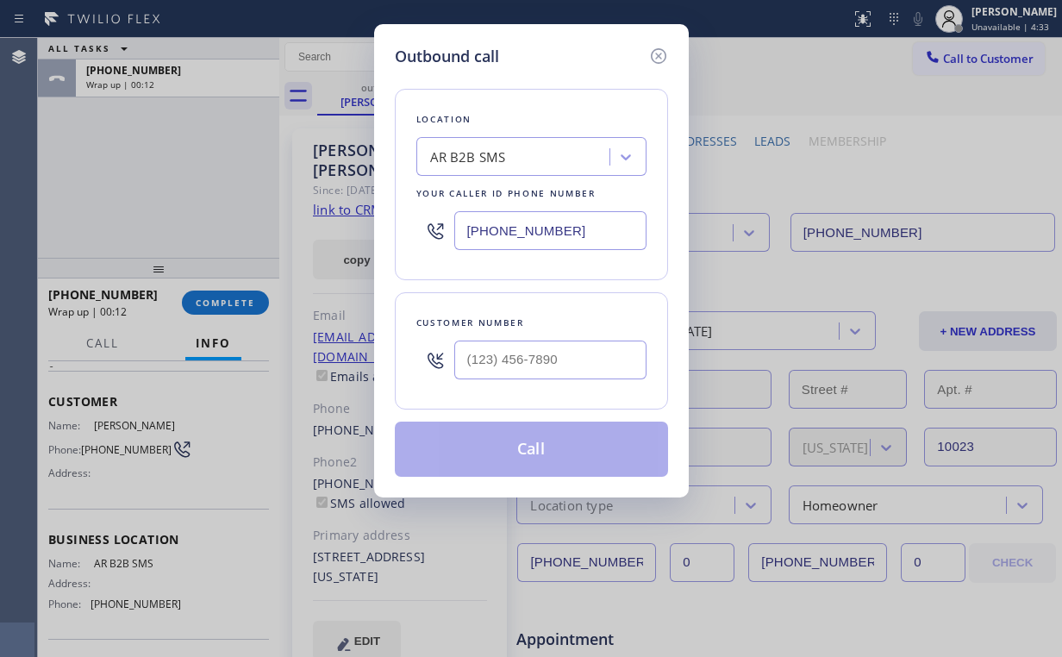
click at [299, 207] on div "Outbound call Location AR B2B SMS Your caller id phone number [PHONE_NUMBER] Cu…" at bounding box center [531, 328] width 1062 height 657
click at [656, 55] on icon at bounding box center [658, 56] width 21 height 21
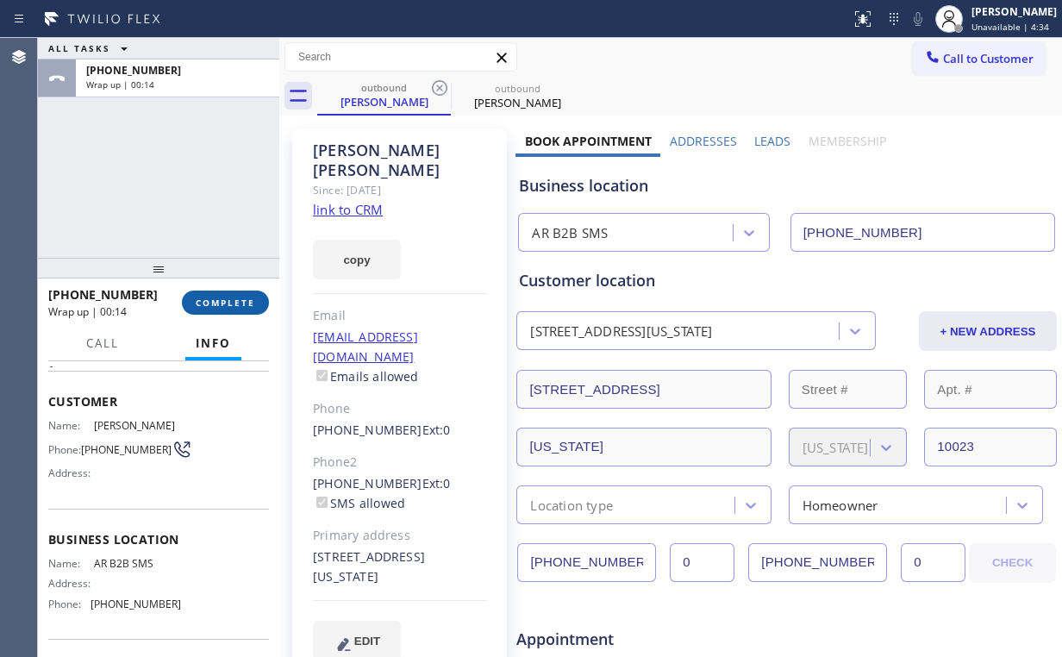
click at [254, 304] on span "COMPLETE" at bounding box center [225, 303] width 59 height 12
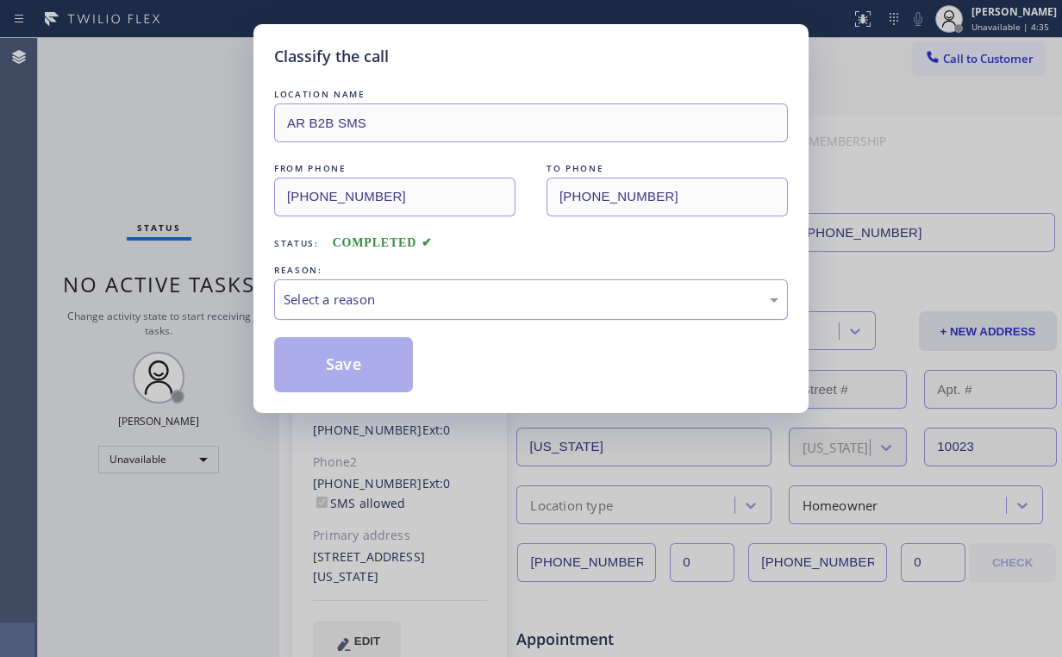
click at [355, 305] on div "Select a reason" at bounding box center [531, 300] width 495 height 20
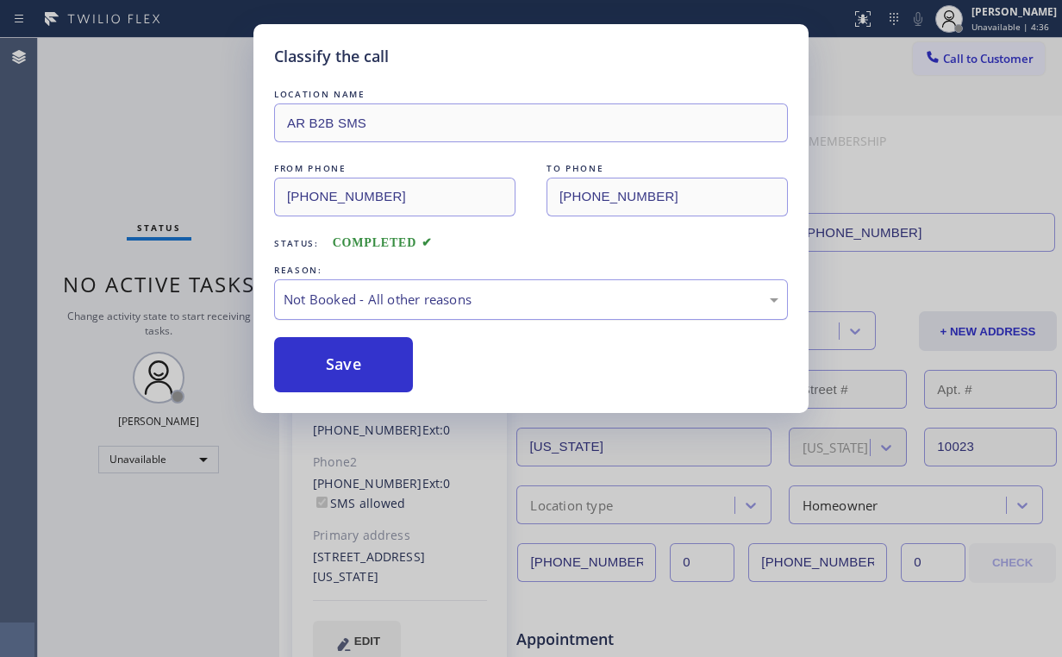
drag, startPoint x: 355, startPoint y: 310, endPoint x: 169, endPoint y: 170, distance: 233.3
click at [344, 359] on button "Save" at bounding box center [343, 364] width 139 height 55
drag, startPoint x: 131, startPoint y: 110, endPoint x: 282, endPoint y: 111, distance: 150.8
click at [133, 110] on div "Classify the call LOCATION NAME AR B2B SMS FROM PHONE [PHONE_NUMBER] TO PHONE […" at bounding box center [531, 328] width 1062 height 657
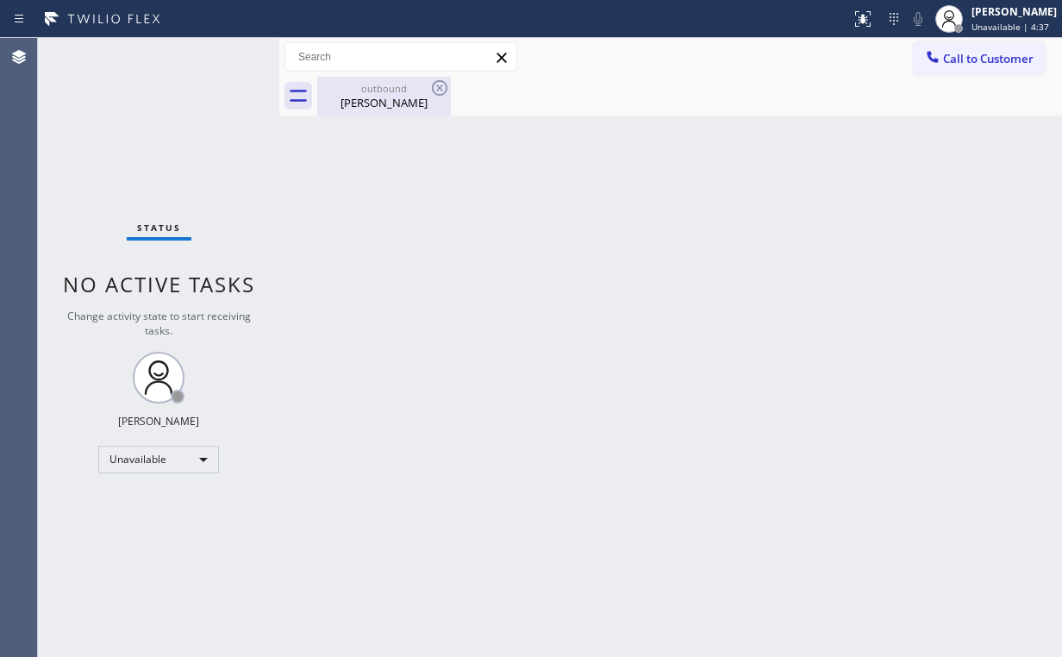
drag, startPoint x: 369, startPoint y: 110, endPoint x: 388, endPoint y: 107, distance: 19.3
click at [369, 110] on div "outbound [PERSON_NAME]" at bounding box center [384, 96] width 130 height 39
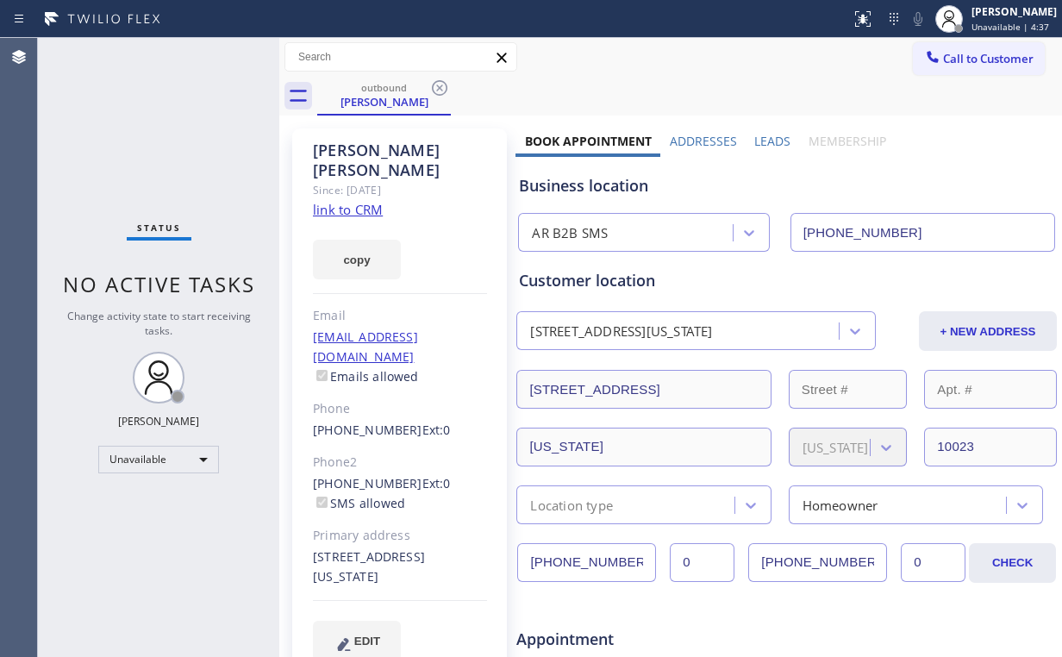
click at [441, 86] on icon at bounding box center [439, 88] width 21 height 21
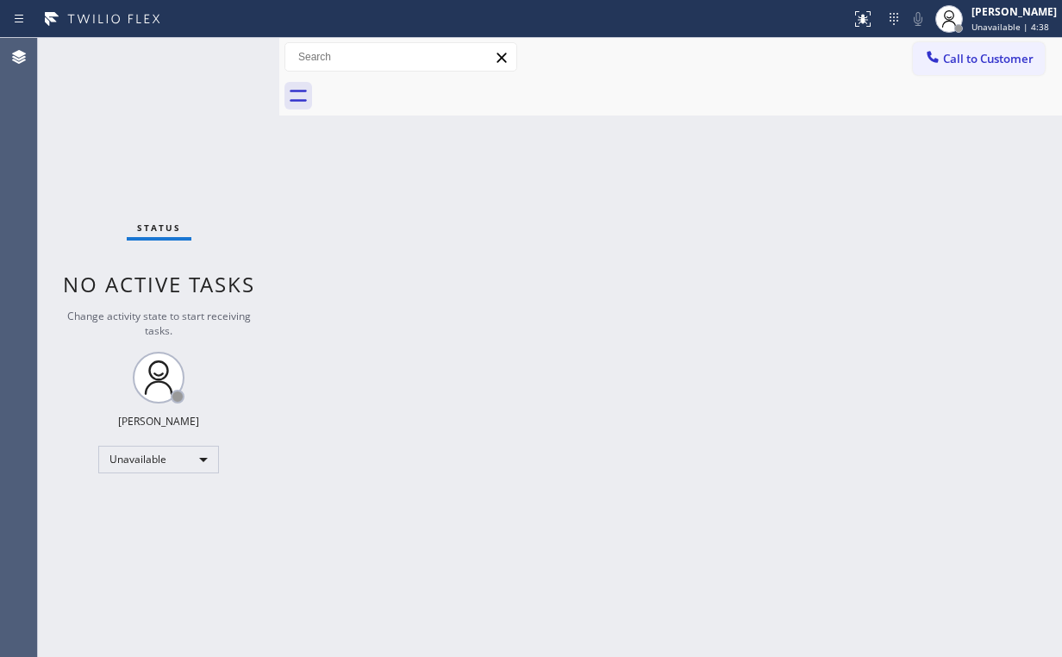
drag, startPoint x: 925, startPoint y: 55, endPoint x: 599, endPoint y: 290, distance: 401.4
click at [923, 58] on div at bounding box center [932, 58] width 21 height 21
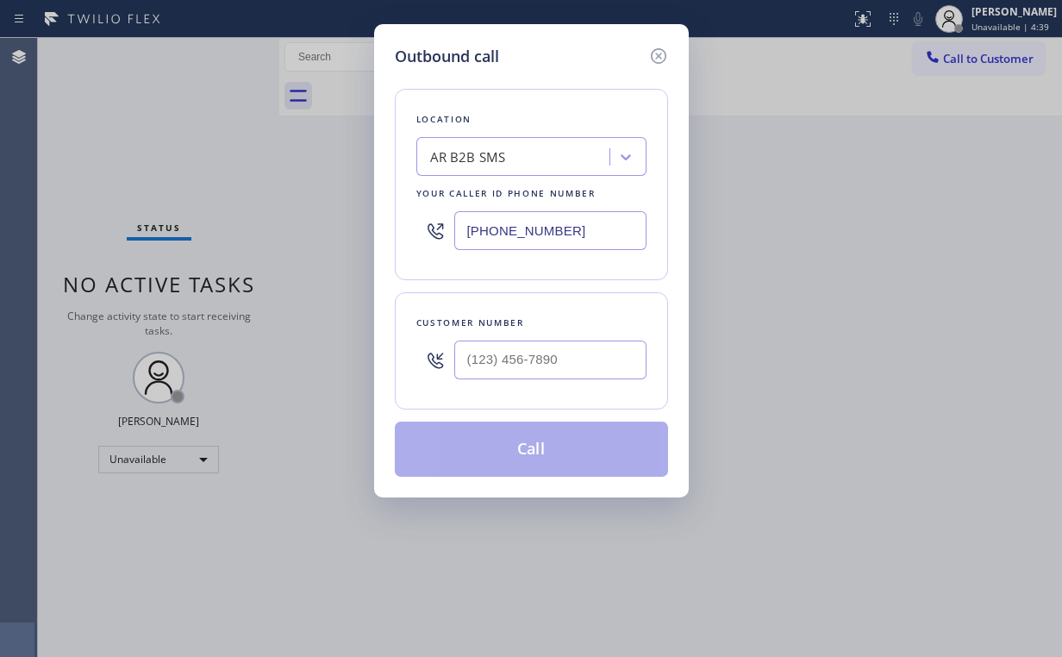
drag, startPoint x: 557, startPoint y: 228, endPoint x: 248, endPoint y: 225, distance: 308.6
click at [248, 225] on div "Outbound call Location AR B2B SMS Your caller id phone number [PHONE_NUMBER] Cu…" at bounding box center [531, 328] width 1062 height 657
paste input "562) 521-1534"
type input "[PHONE_NUMBER]"
click at [546, 340] on input "(___) ___-____" at bounding box center [550, 359] width 192 height 39
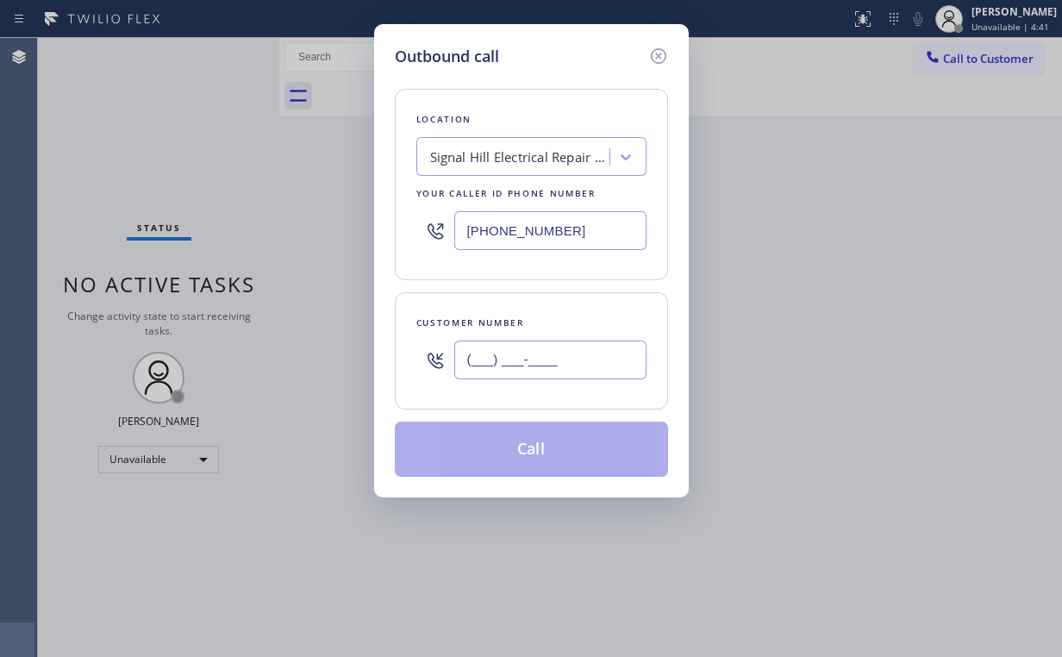
paste input "562) 364-3493"
type input "[PHONE_NUMBER]"
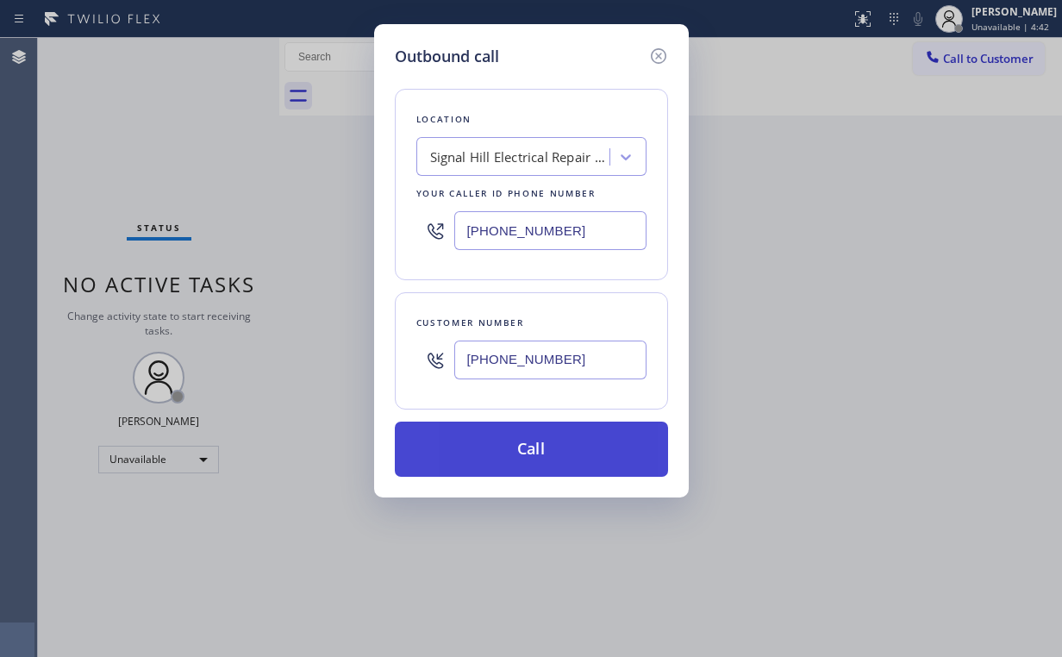
click at [507, 448] on button "Call" at bounding box center [531, 449] width 273 height 55
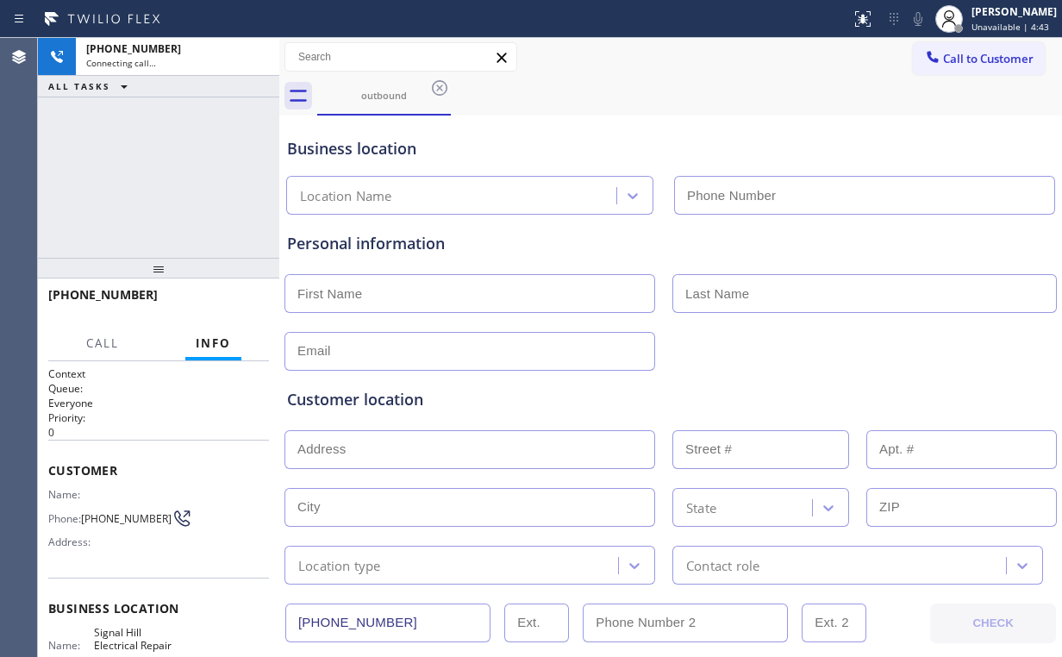
type input "[PHONE_NUMBER]"
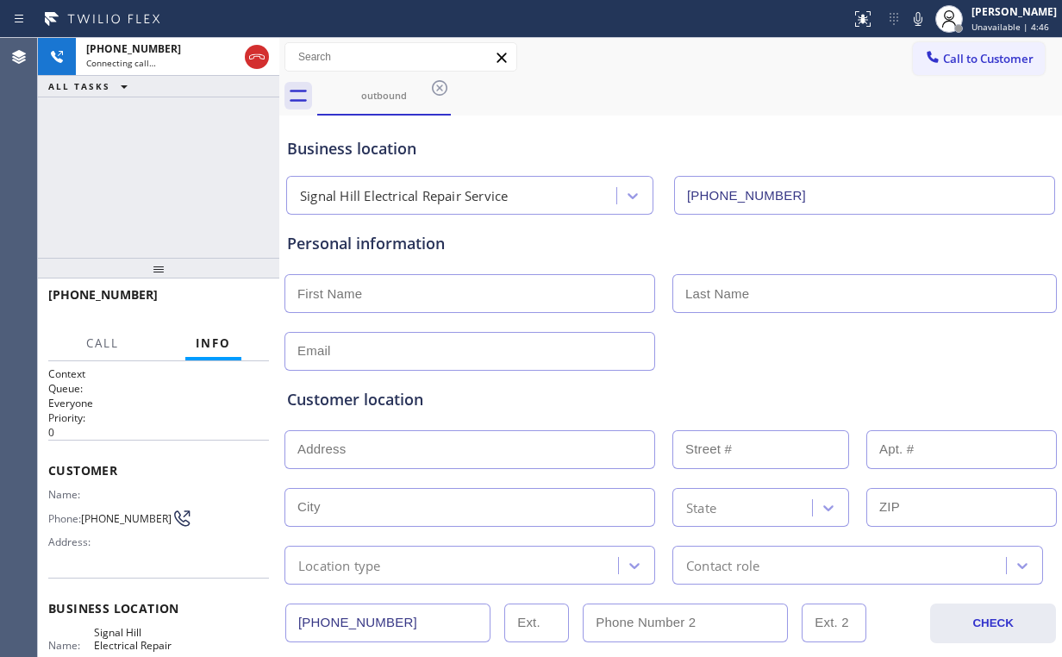
click at [165, 155] on div "[PHONE_NUMBER] Connecting call… ALL TASKS ALL TASKS ACTIVE TASKS TASKS IN WRAP …" at bounding box center [158, 148] width 241 height 220
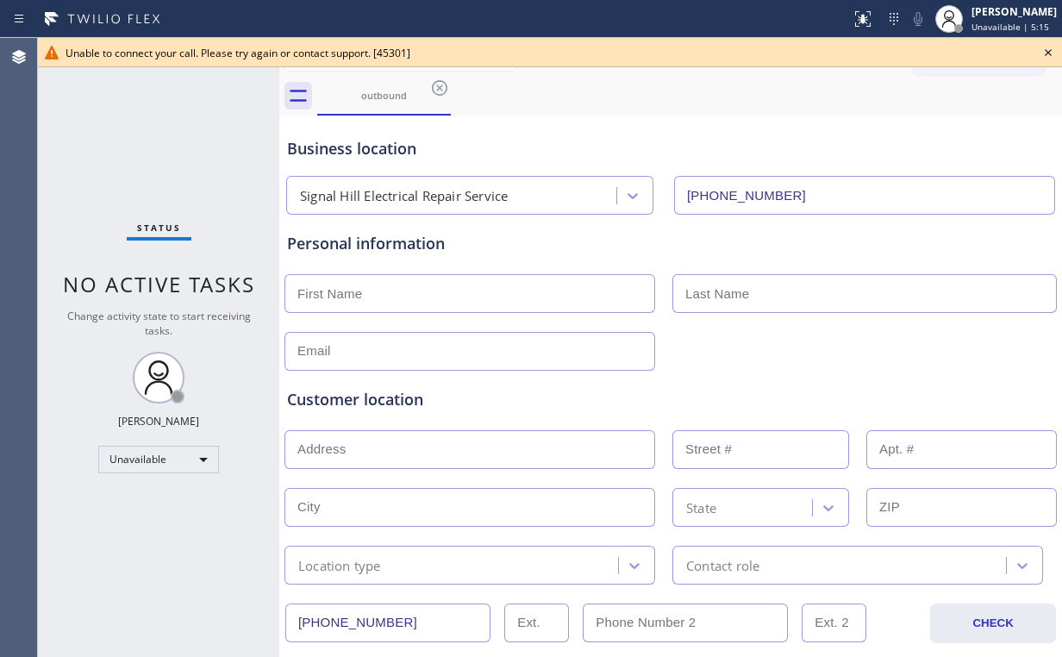
click at [1046, 52] on icon at bounding box center [1048, 52] width 7 height 7
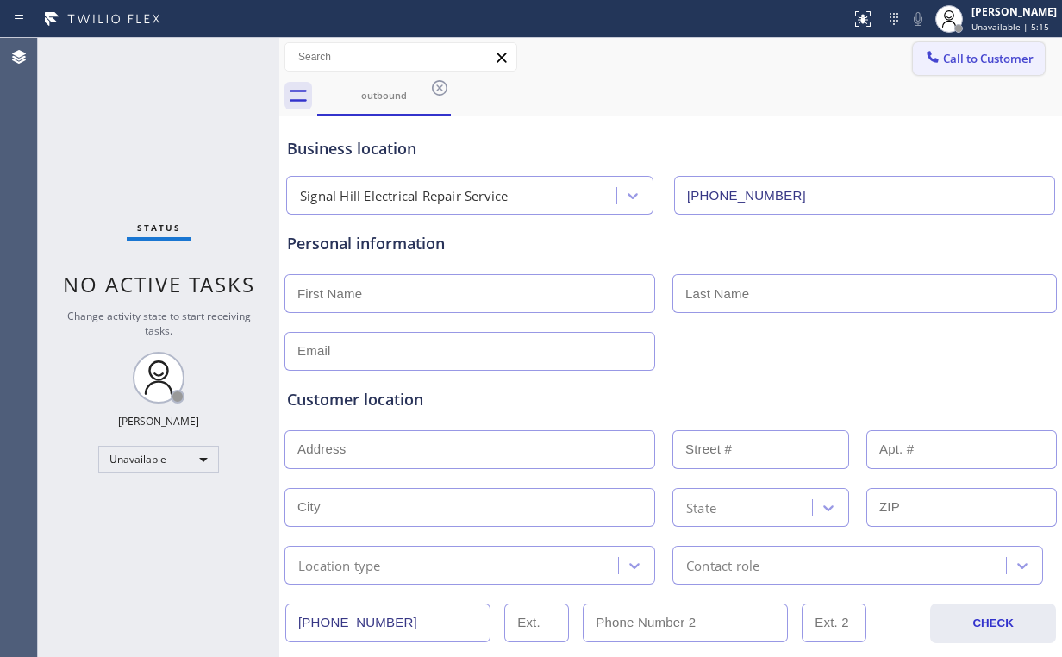
click at [967, 72] on button "Call to Customer" at bounding box center [979, 58] width 132 height 33
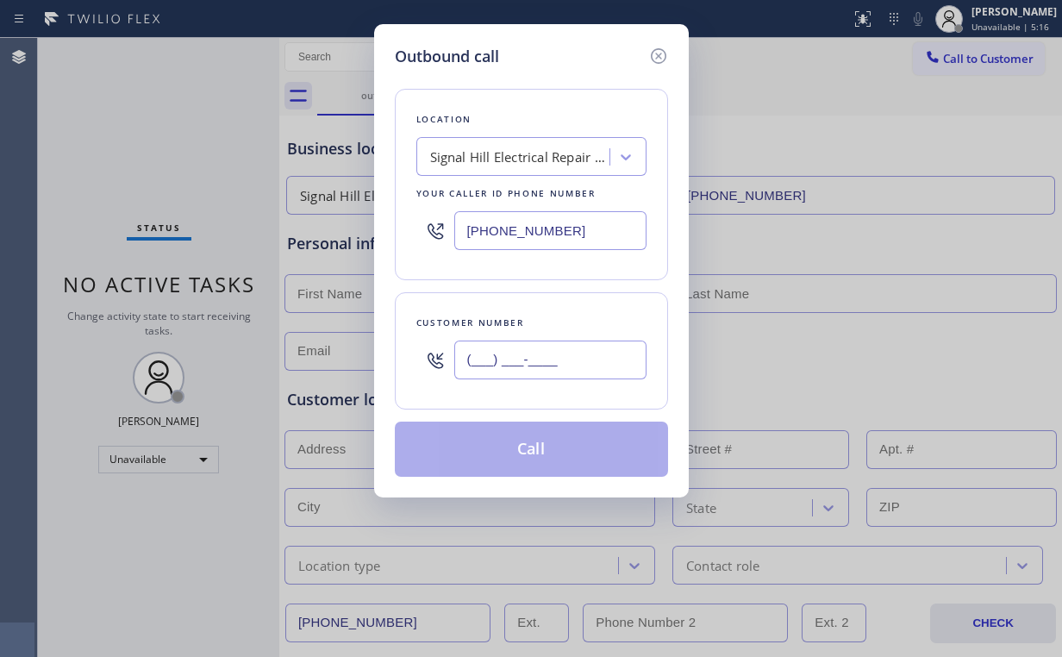
click at [572, 353] on input "(___) ___-____" at bounding box center [550, 359] width 192 height 39
paste input "562) 364-3493"
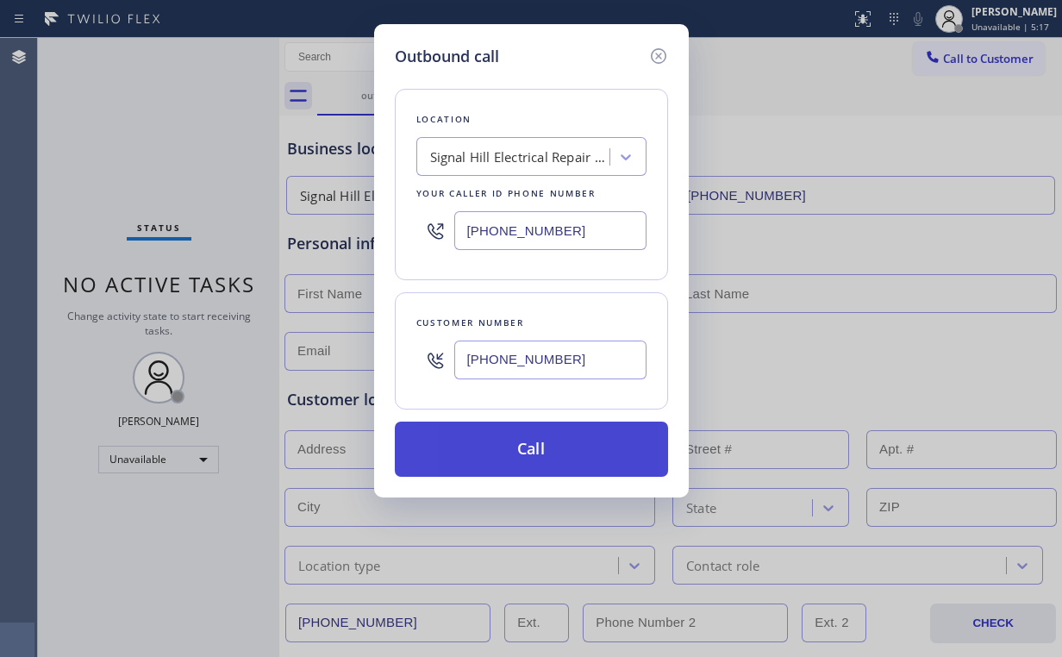
type input "[PHONE_NUMBER]"
click at [512, 454] on button "Call" at bounding box center [531, 449] width 273 height 55
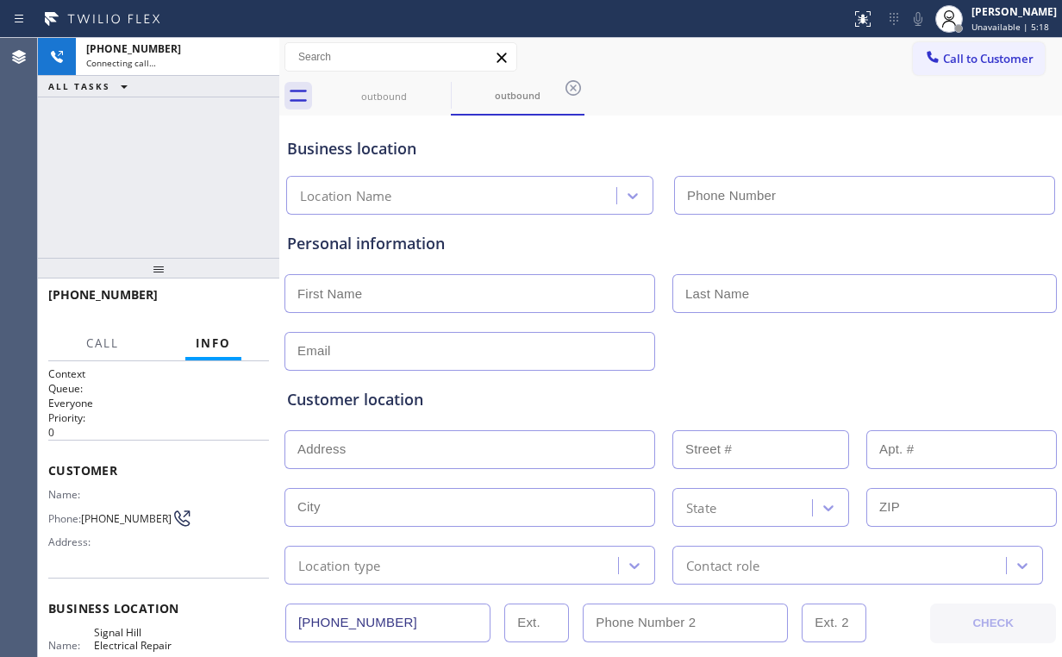
type input "[PHONE_NUMBER]"
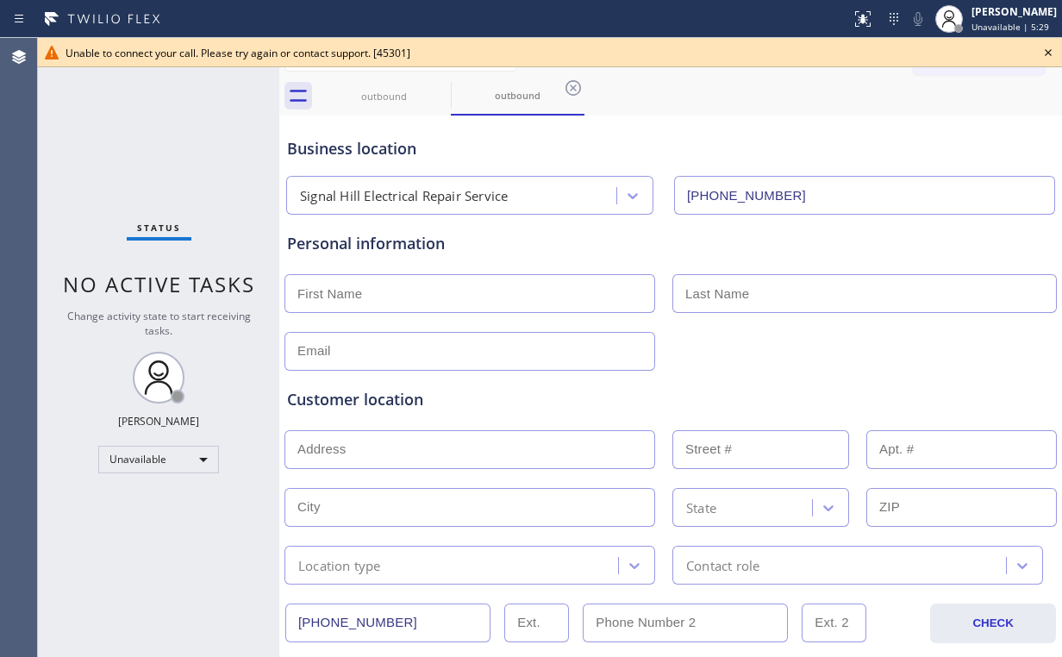
click at [1049, 51] on icon at bounding box center [1048, 52] width 7 height 7
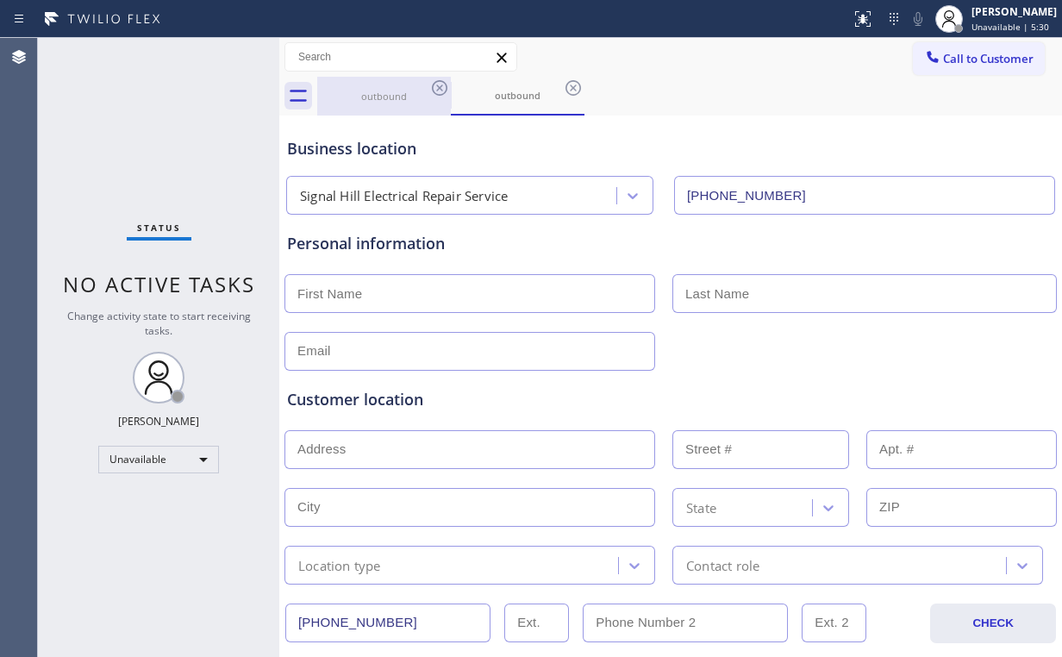
click at [385, 99] on div "outbound" at bounding box center [384, 96] width 130 height 13
click at [438, 86] on icon at bounding box center [440, 88] width 16 height 16
click at [0, 0] on icon at bounding box center [0, 0] width 0 height 0
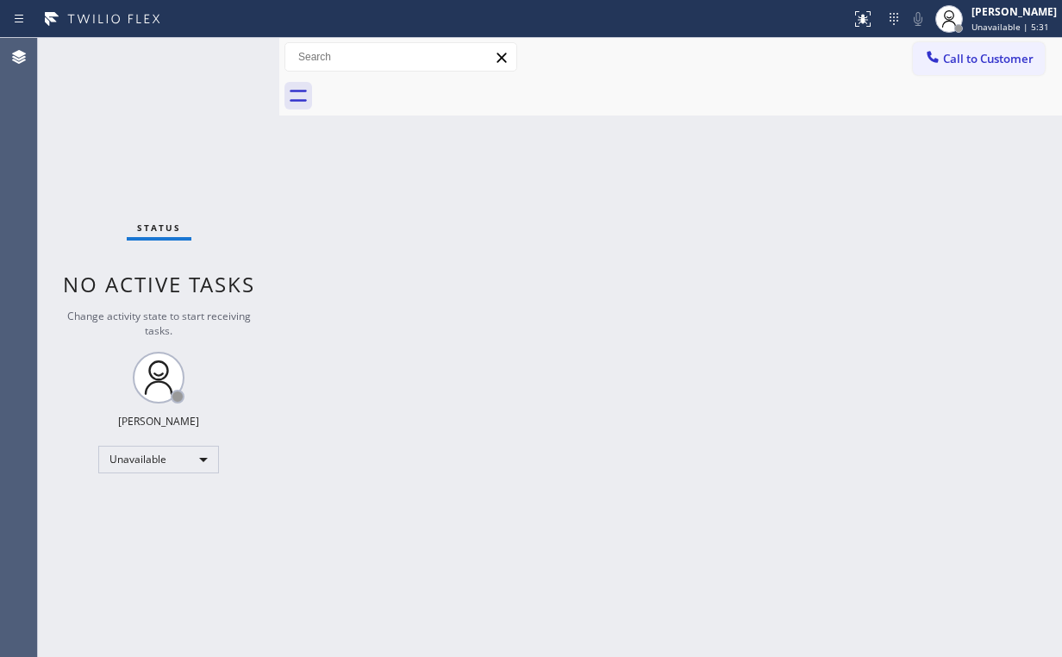
drag, startPoint x: 128, startPoint y: 103, endPoint x: 616, endPoint y: 4, distance: 497.8
click at [135, 103] on div "Status No active tasks Change activity state to start receiving tasks. [PERSON_…" at bounding box center [158, 347] width 241 height 619
click at [982, 62] on span "Call to Customer" at bounding box center [988, 59] width 91 height 16
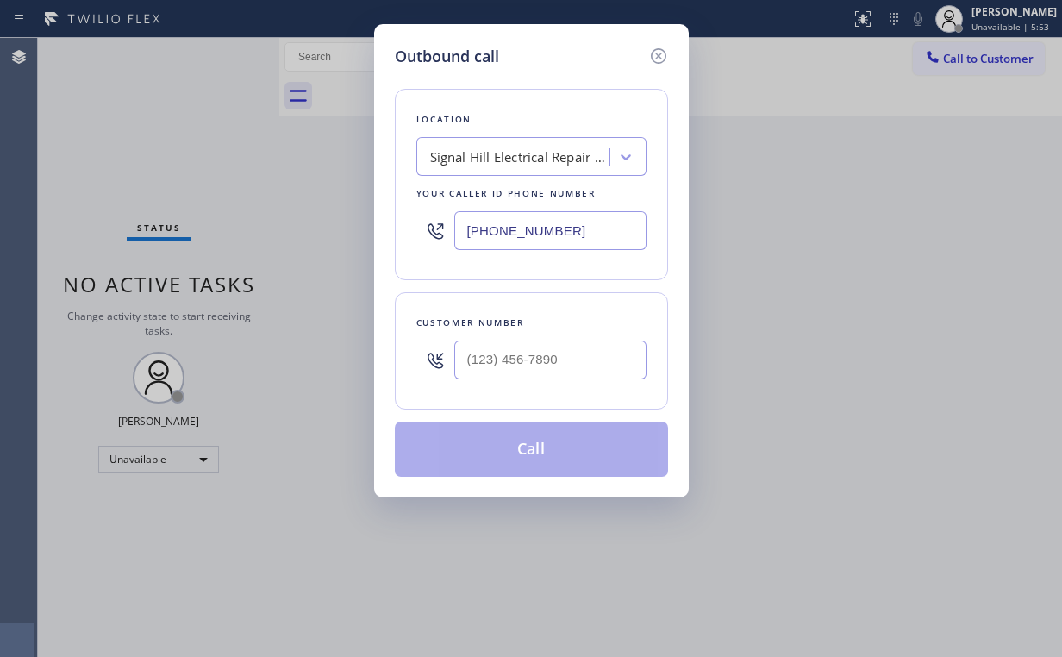
drag, startPoint x: 607, startPoint y: 231, endPoint x: 342, endPoint y: 225, distance: 264.7
click at [397, 229] on div "Location [GEOGRAPHIC_DATA] Electrical Repair Service Your caller id phone numbe…" at bounding box center [531, 184] width 273 height 191
paste input "833) 692-2271"
type input "[PHONE_NUMBER]"
click at [571, 38] on div "Outbound call Location 4C.SMS Campaign AR B2B SMS Your caller id phone number […" at bounding box center [531, 260] width 315 height 473
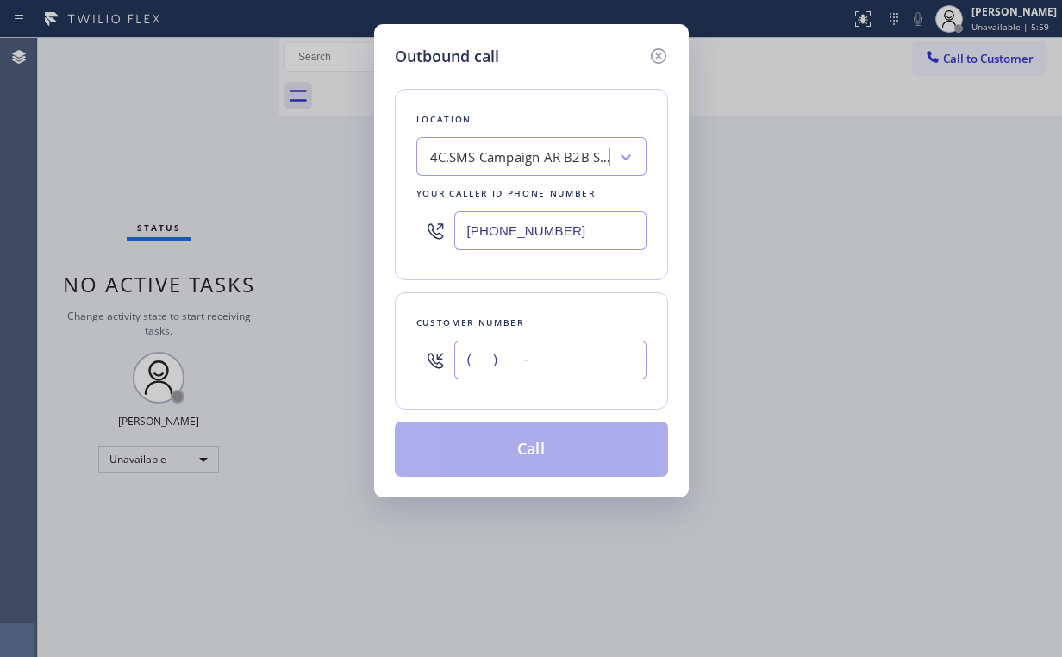
drag, startPoint x: 551, startPoint y: 352, endPoint x: 562, endPoint y: 352, distance: 11.2
click at [552, 352] on input "(___) ___-____" at bounding box center [550, 359] width 192 height 39
paste input "917) 251-2514"
type input "[PHONE_NUMBER]"
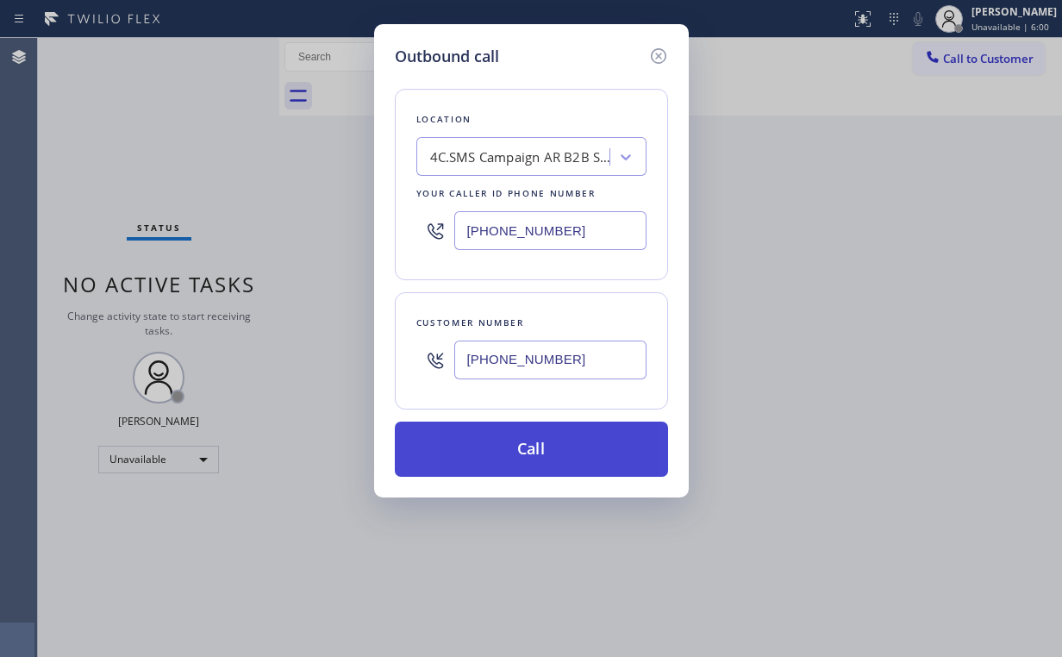
click at [505, 441] on button "Call" at bounding box center [531, 449] width 273 height 55
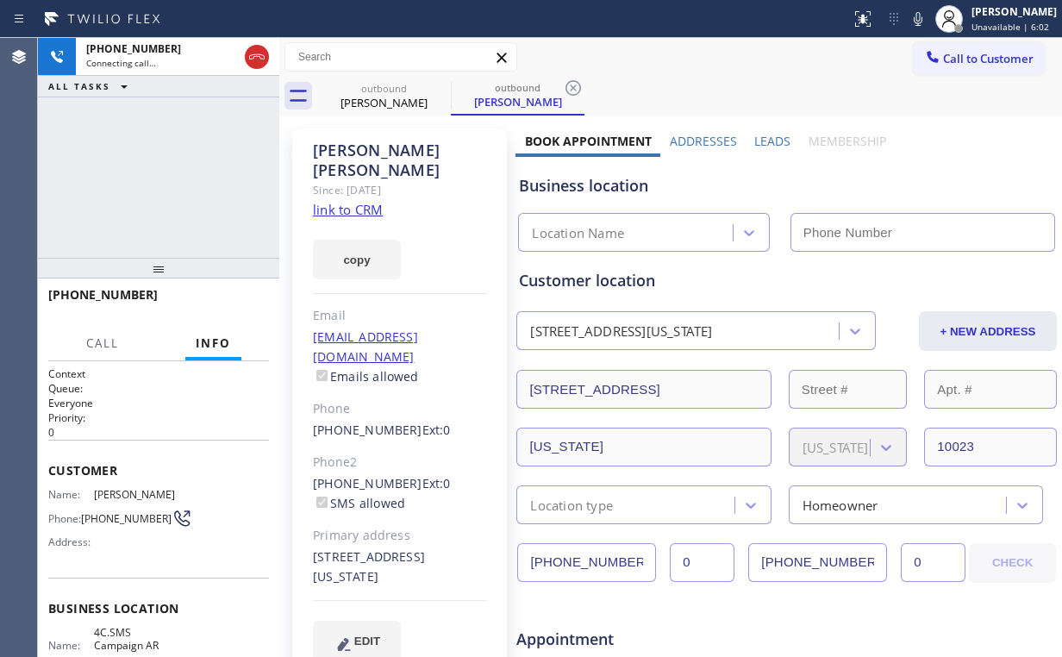
click at [141, 146] on div "[PHONE_NUMBER] Connecting call… ALL TASKS ALL TASKS ACTIVE TASKS TASKS IN WRAP …" at bounding box center [158, 148] width 241 height 220
type input "[PHONE_NUMBER]"
click at [169, 165] on div "[PHONE_NUMBER] Connecting call… ALL TASKS ALL TASKS ACTIVE TASKS TASKS IN WRAP …" at bounding box center [158, 148] width 241 height 220
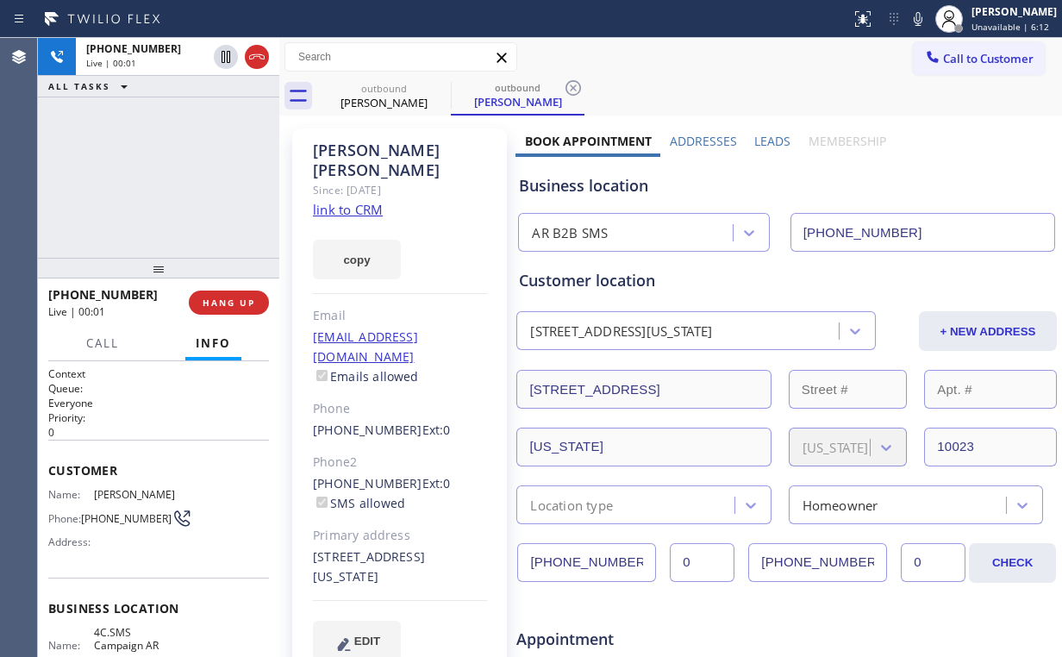
drag, startPoint x: 153, startPoint y: 162, endPoint x: 228, endPoint y: 259, distance: 121.7
click at [156, 165] on div "[PHONE_NUMBER] Live | 00:01 ALL TASKS ALL TASKS ACTIVE TASKS TASKS IN WRAP UP" at bounding box center [158, 148] width 241 height 220
click at [251, 310] on button "HANG UP" at bounding box center [229, 302] width 80 height 24
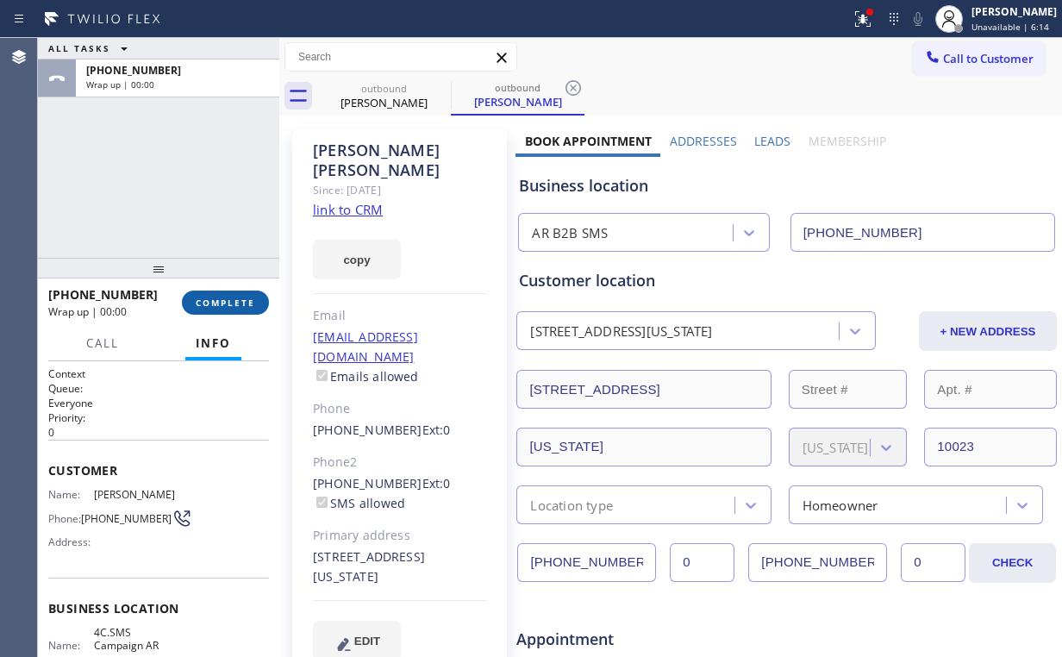
click at [253, 306] on span "COMPLETE" at bounding box center [225, 303] width 59 height 12
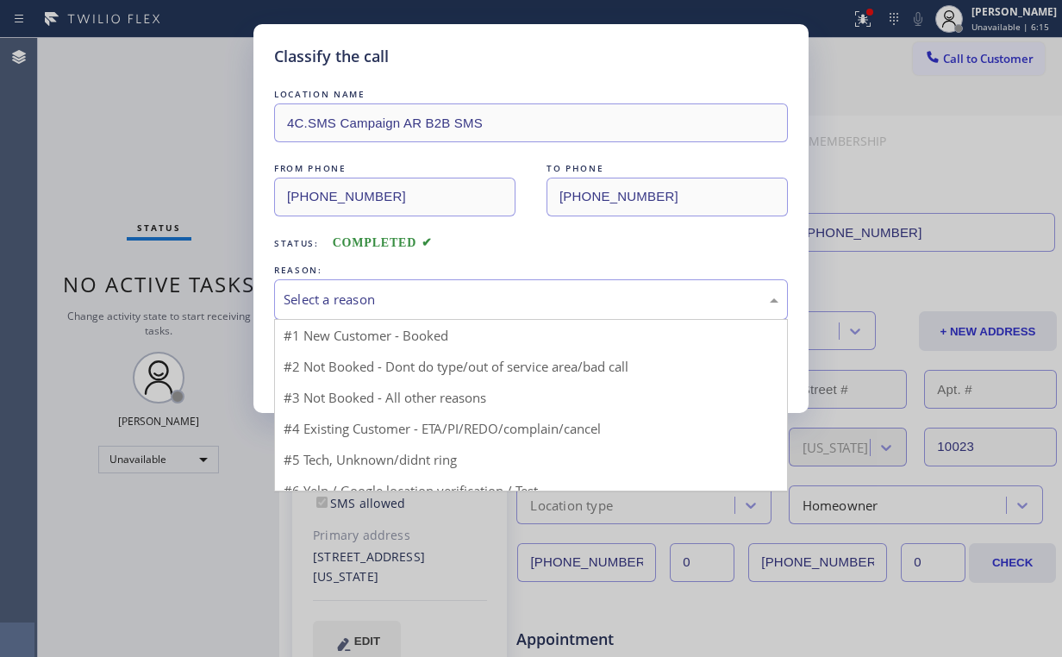
click at [338, 303] on div "Select a reason" at bounding box center [531, 300] width 495 height 20
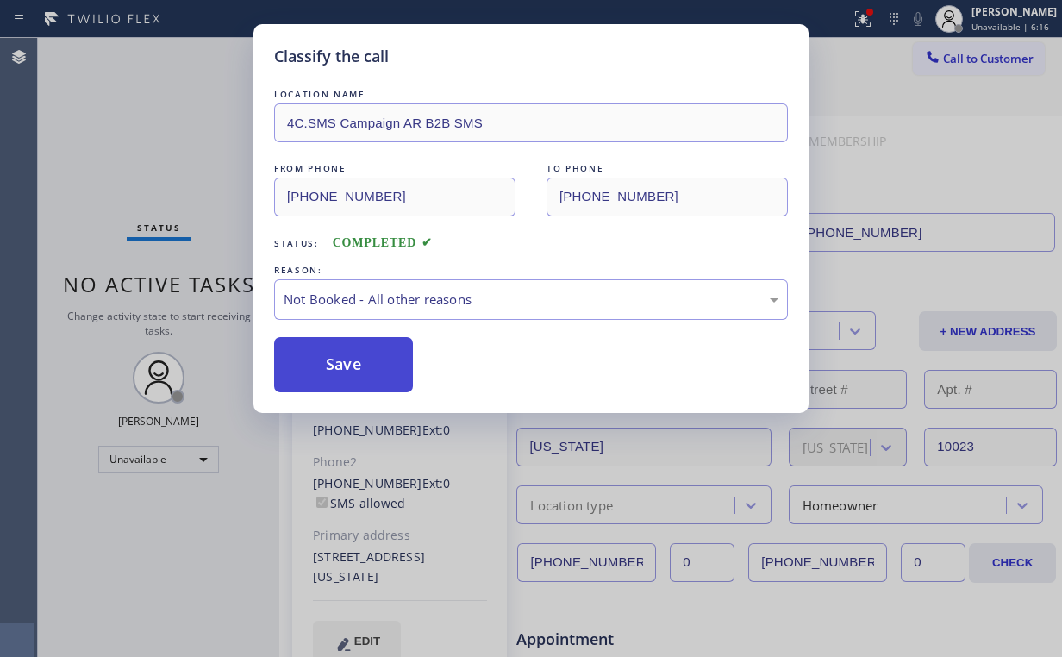
click at [340, 375] on button "Save" at bounding box center [343, 364] width 139 height 55
click at [141, 143] on div "Classify the call LOCATION NAME 4C.SMS Campaign AR B2B SMS FROM PHONE [PHONE_NU…" at bounding box center [531, 328] width 1062 height 657
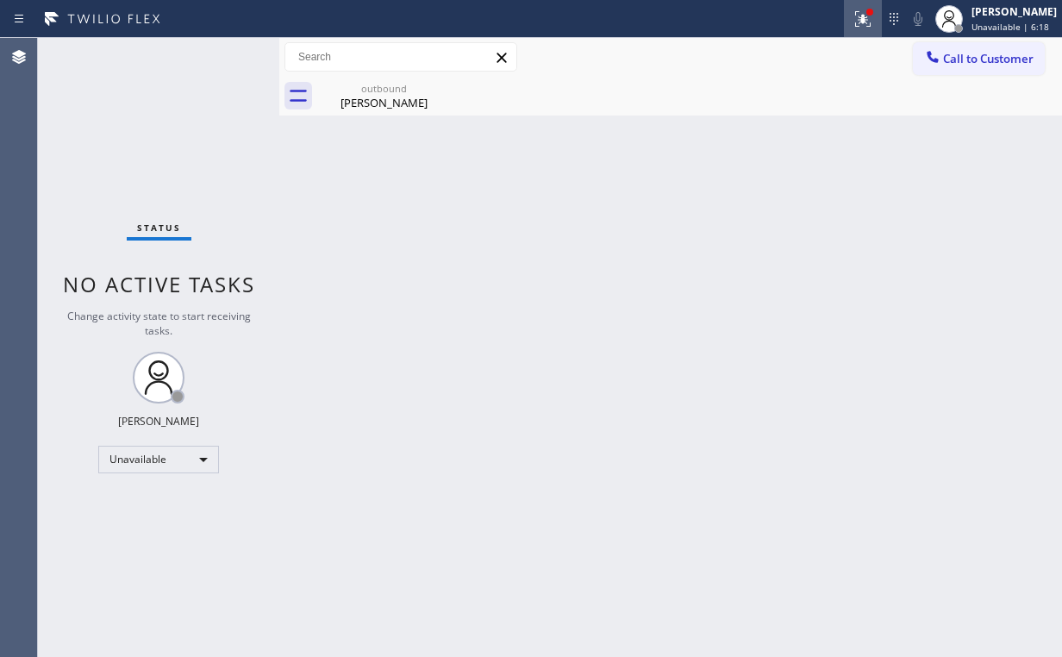
click at [882, 22] on div at bounding box center [863, 19] width 38 height 21
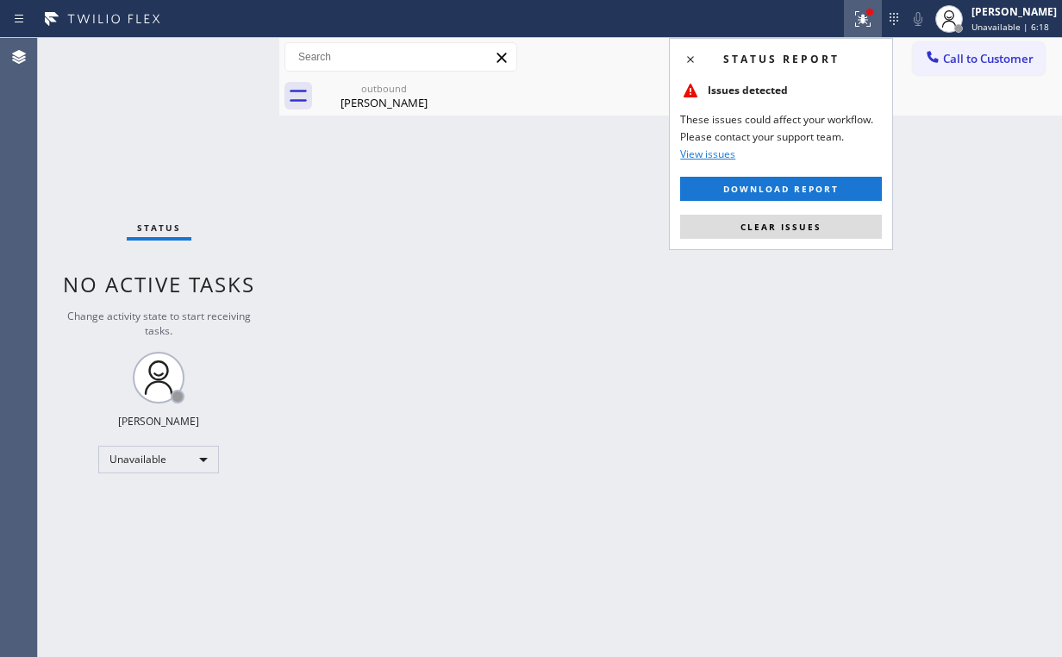
drag, startPoint x: 762, startPoint y: 220, endPoint x: 727, endPoint y: 226, distance: 35.9
click at [762, 221] on span "Clear issues" at bounding box center [780, 227] width 81 height 12
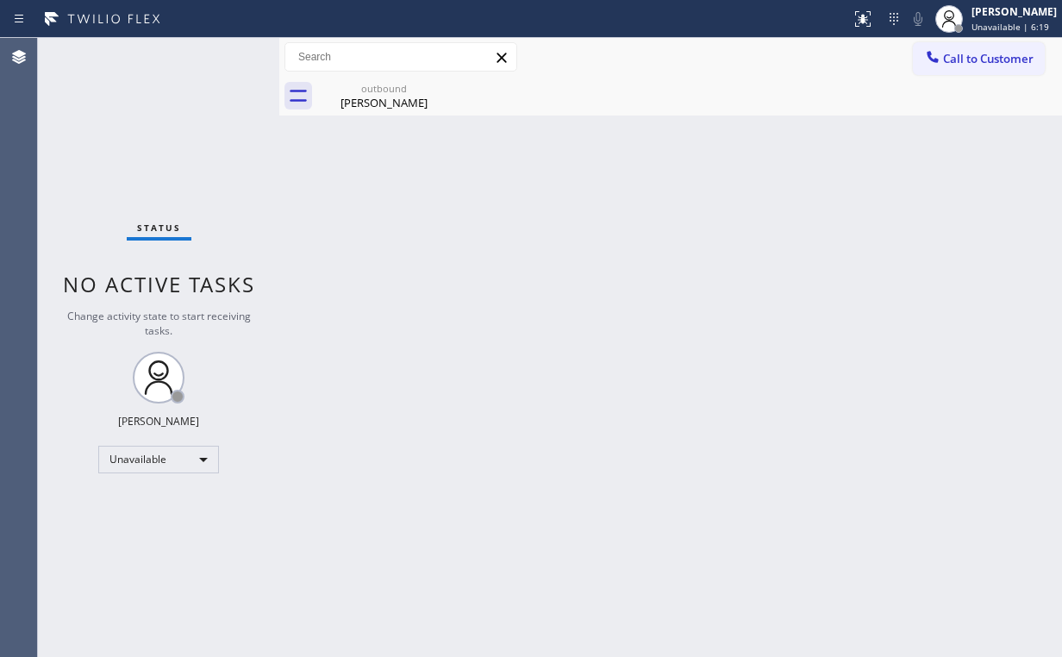
click at [607, 228] on div "Back to Dashboard Change Sender ID Customers Technicians Select a contact Outbo…" at bounding box center [670, 347] width 783 height 619
drag, startPoint x: 380, startPoint y: 85, endPoint x: 419, endPoint y: 83, distance: 38.9
click at [380, 86] on div "outbound" at bounding box center [384, 88] width 130 height 13
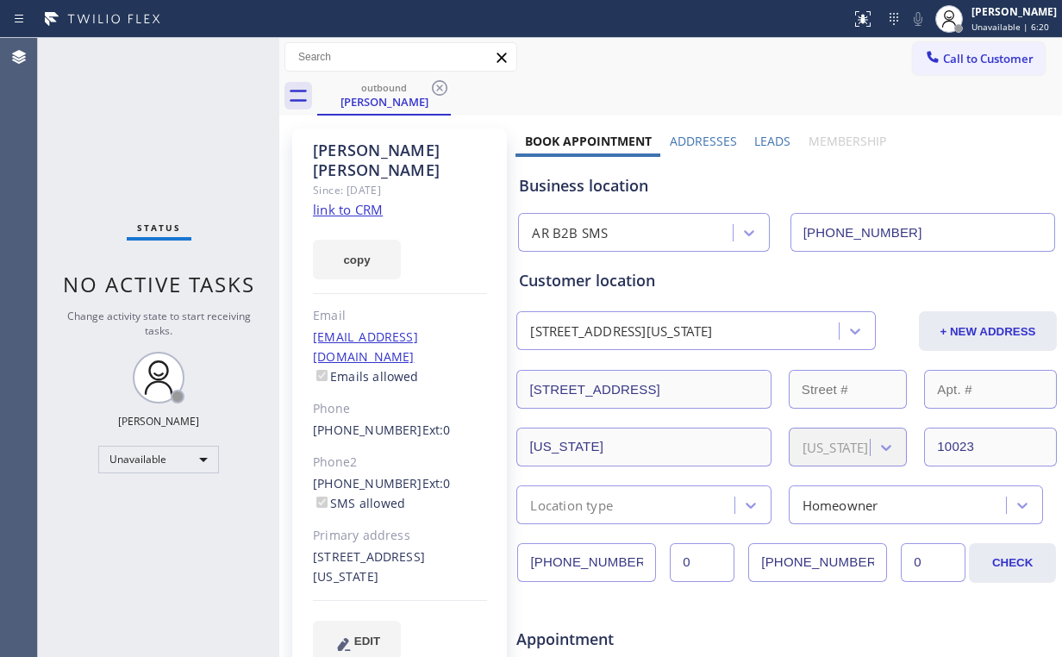
drag, startPoint x: 445, startPoint y: 83, endPoint x: 495, endPoint y: 106, distance: 55.1
click at [444, 83] on icon at bounding box center [439, 88] width 21 height 21
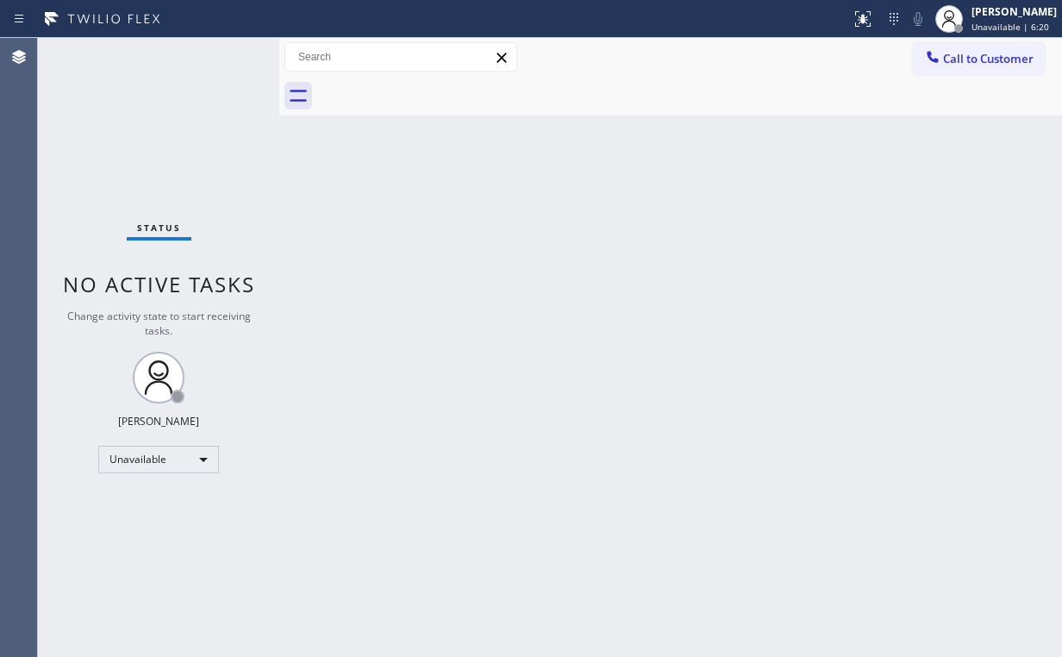
click at [602, 211] on div "Back to Dashboard Change Sender ID Customers Technicians Select a contact Outbo…" at bounding box center [670, 347] width 783 height 619
drag, startPoint x: 983, startPoint y: 58, endPoint x: 662, endPoint y: 202, distance: 351.5
click at [974, 59] on span "Call to Customer" at bounding box center [988, 59] width 91 height 16
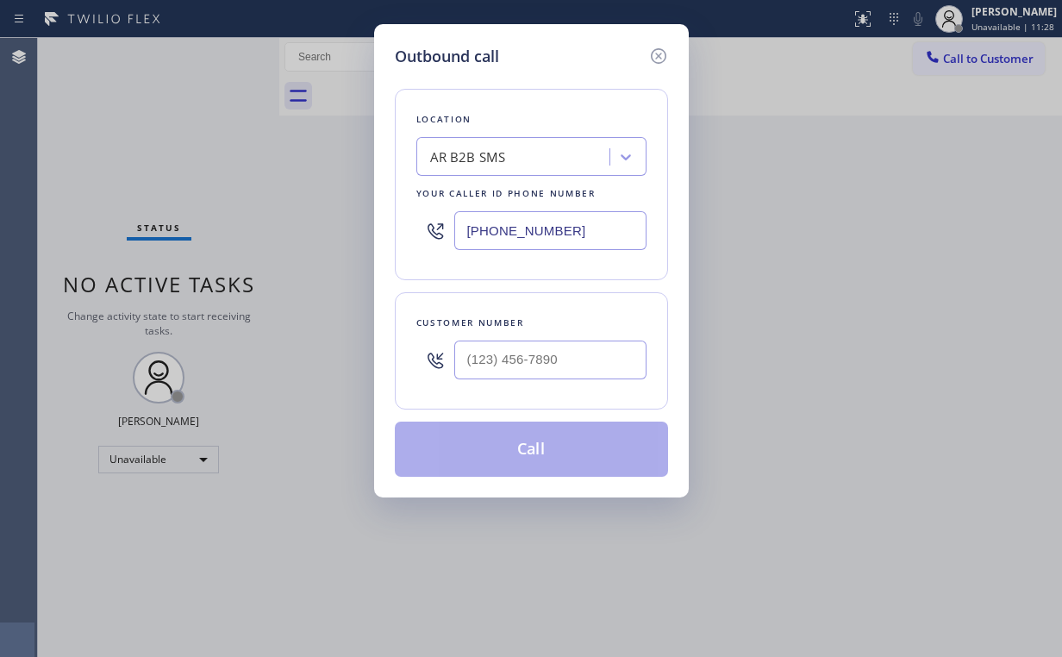
drag, startPoint x: 587, startPoint y: 228, endPoint x: 311, endPoint y: 237, distance: 276.0
click at [319, 237] on div "Outbound call Location AR B2B SMS Your caller id phone number [PHONE_NUMBER] Cu…" at bounding box center [531, 328] width 1062 height 657
paste input "714) 455-3772"
type input "[PHONE_NUMBER]"
click at [563, 354] on input "(___) ___-____" at bounding box center [550, 359] width 192 height 39
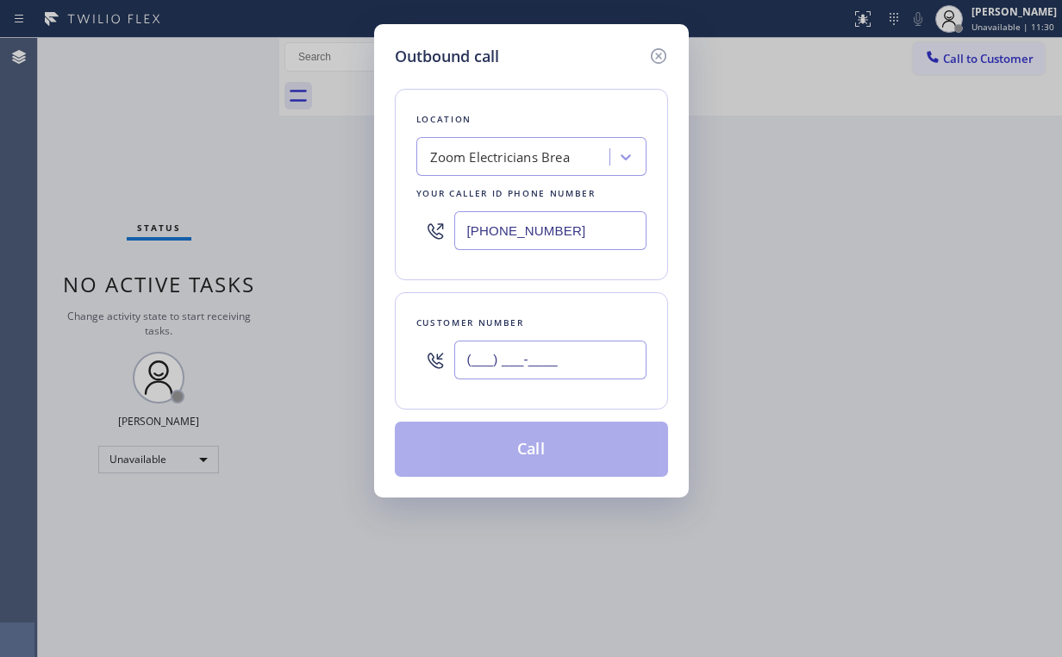
paste input "323) 500-9344"
type input "[PHONE_NUMBER]"
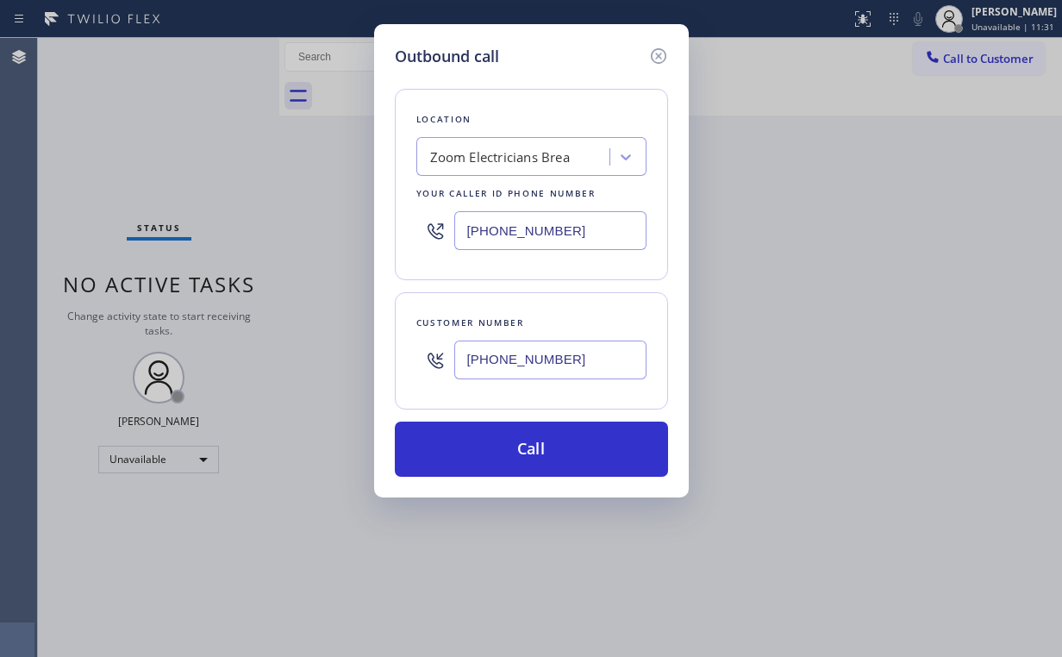
drag, startPoint x: 497, startPoint y: 447, endPoint x: 428, endPoint y: 649, distance: 213.2
click at [496, 452] on button "Call" at bounding box center [531, 449] width 273 height 55
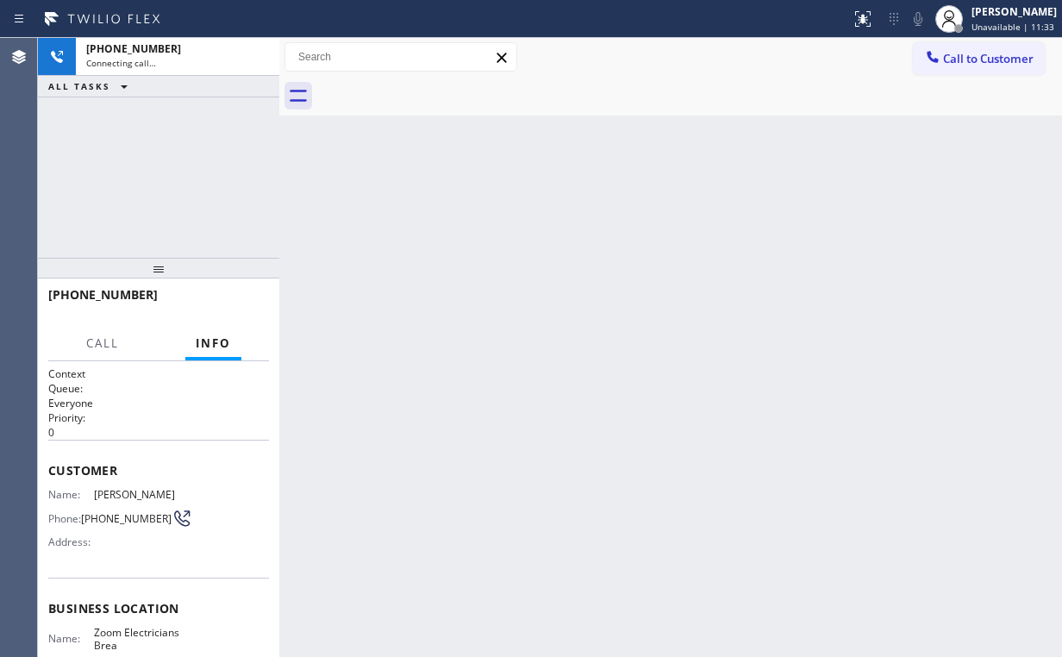
click at [231, 179] on div "[PHONE_NUMBER] Connecting call… ALL TASKS ALL TASKS ACTIVE TASKS TASKS IN WRAP …" at bounding box center [158, 148] width 241 height 220
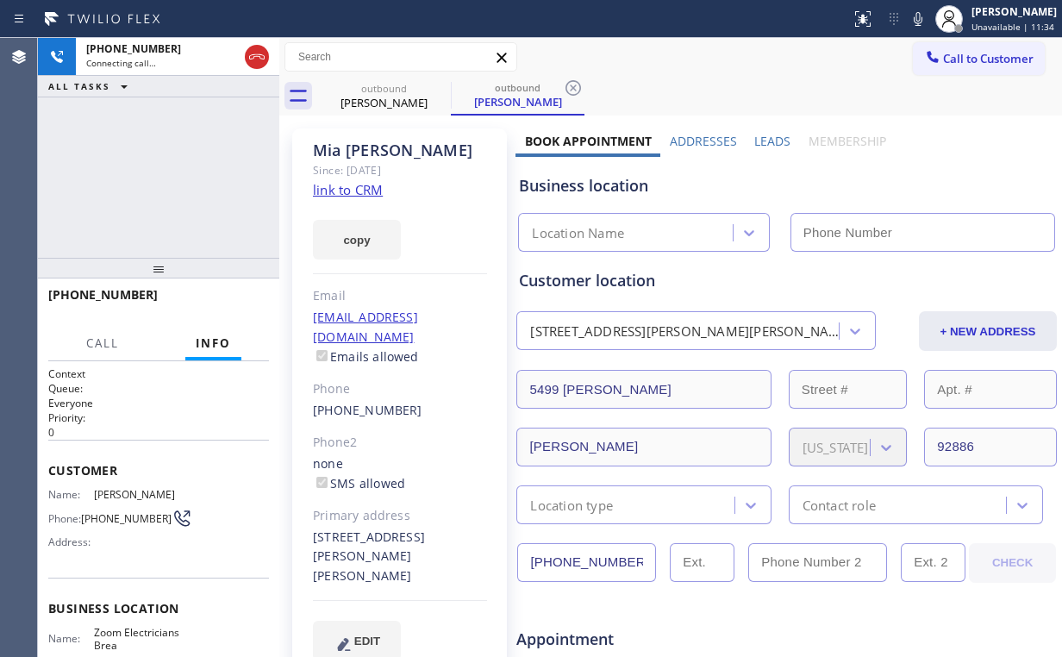
drag, startPoint x: 253, startPoint y: 49, endPoint x: 329, endPoint y: 147, distance: 124.7
click at [255, 55] on icon at bounding box center [257, 57] width 21 height 21
click at [354, 193] on link "link to CRM" at bounding box center [348, 189] width 70 height 17
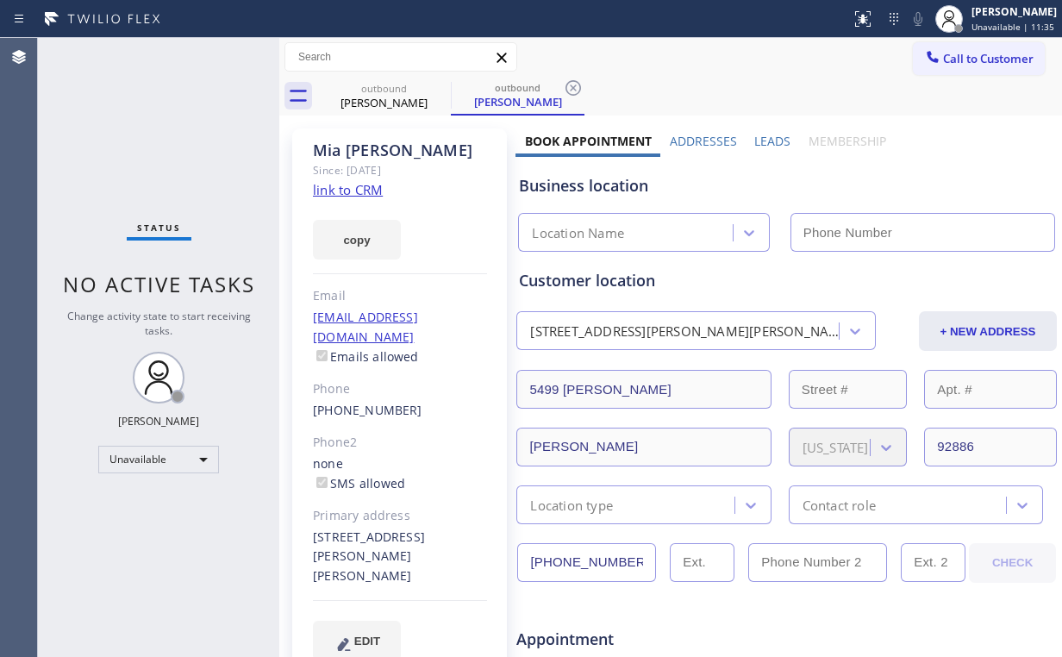
type input "[PHONE_NUMBER]"
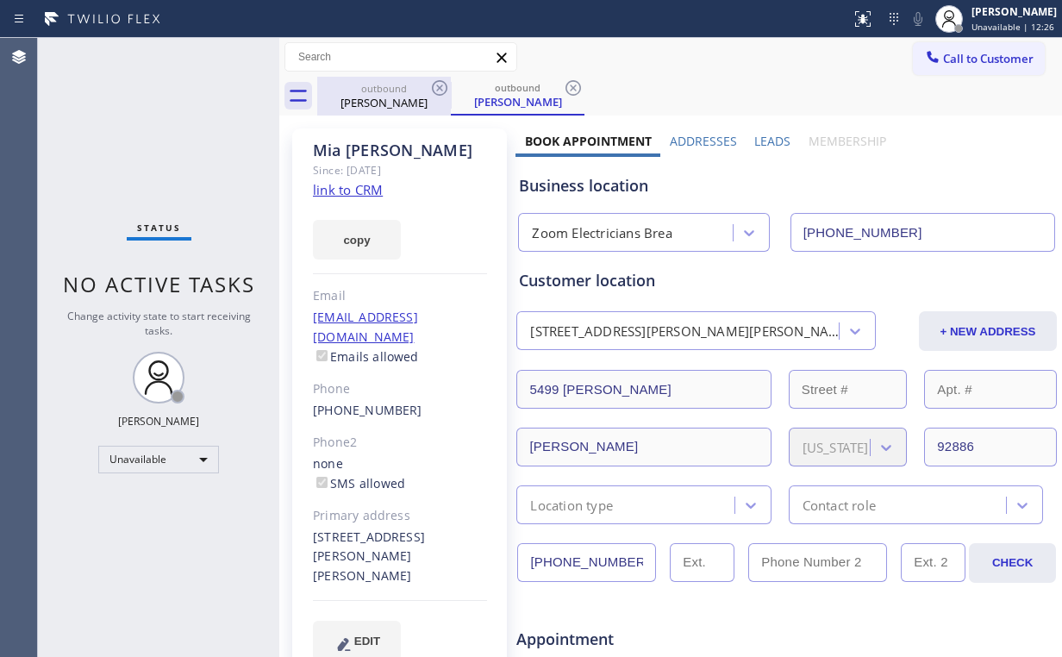
click at [394, 93] on div "outbound" at bounding box center [384, 88] width 130 height 13
click at [440, 87] on icon at bounding box center [440, 88] width 16 height 16
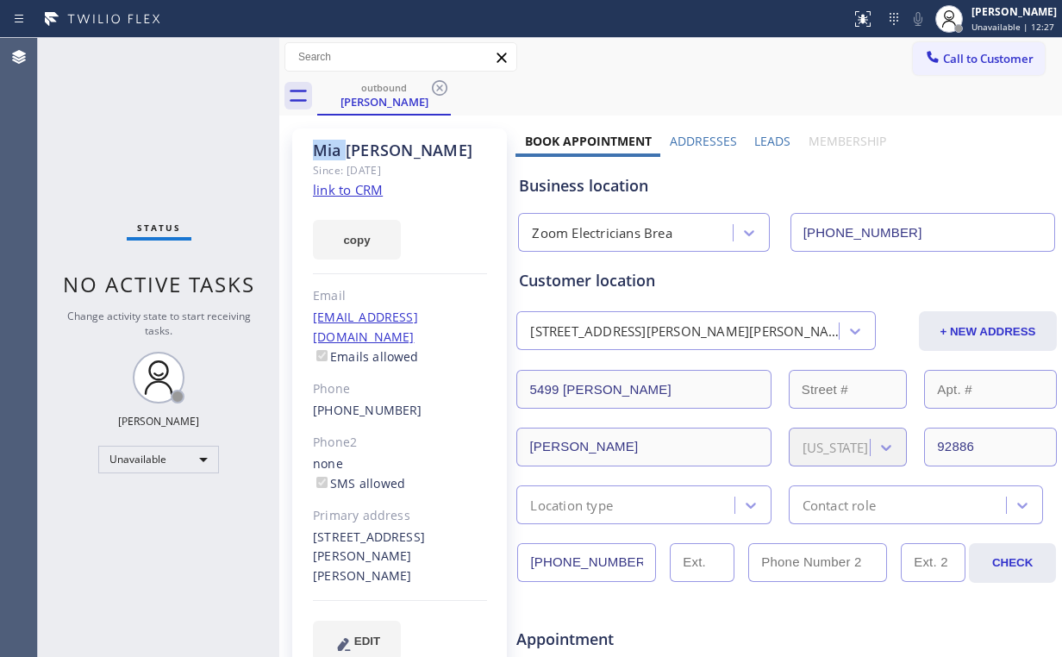
click at [440, 87] on icon at bounding box center [440, 88] width 16 height 16
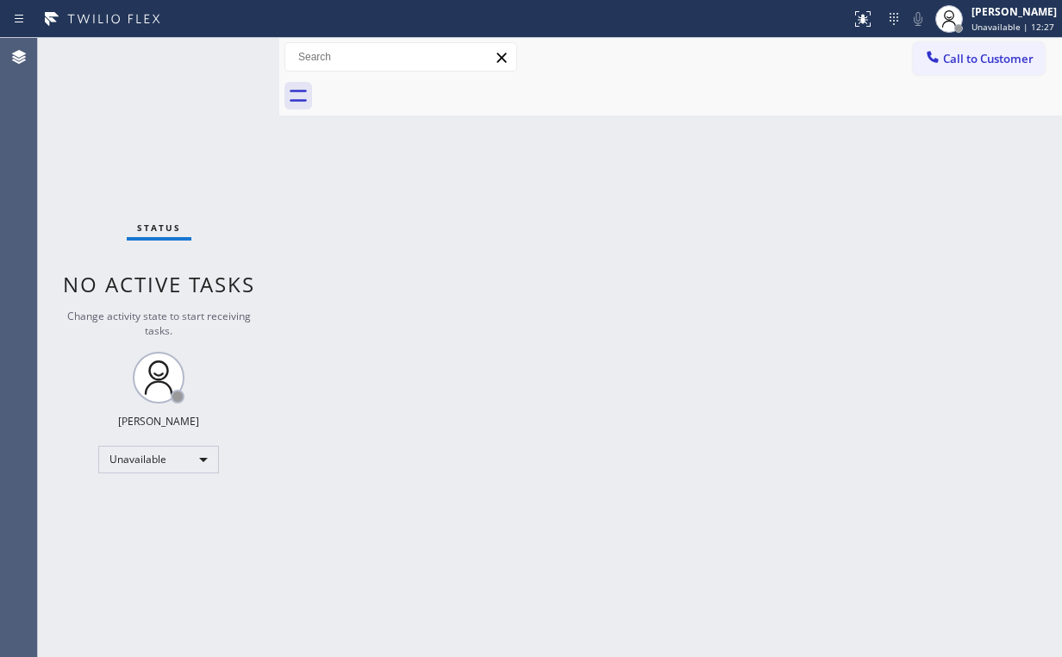
click at [127, 123] on div "Status No active tasks Change activity state to start receiving tasks. [PERSON_…" at bounding box center [158, 347] width 241 height 619
click at [176, 130] on div "Status No active tasks Change activity state to start receiving tasks. [PERSON_…" at bounding box center [158, 347] width 241 height 619
click at [162, 165] on div "Status No active tasks Change activity state to start receiving tasks. [PERSON_…" at bounding box center [158, 347] width 241 height 619
click at [697, 217] on div "Back to Dashboard Change Sender ID Customers Technicians Select a contact Outbo…" at bounding box center [670, 347] width 783 height 619
